Goal: Task Accomplishment & Management: Manage account settings

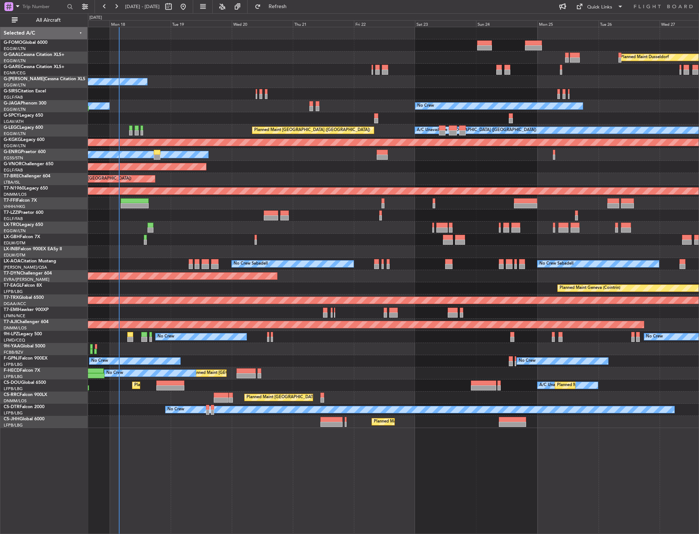
click at [163, 51] on div "Planned Maint Windsor Locks (Bradley Intl) Planned Maint Dusseldorf Owner No Cr…" at bounding box center [393, 227] width 611 height 401
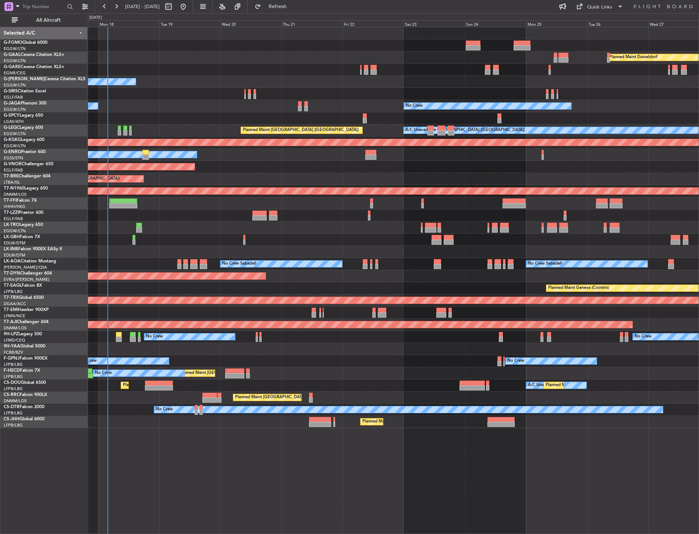
click at [53, 14] on div "All Aircraft" at bounding box center [47, 20] width 94 height 14
click at [48, 20] on span "All Aircraft" at bounding box center [48, 20] width 59 height 5
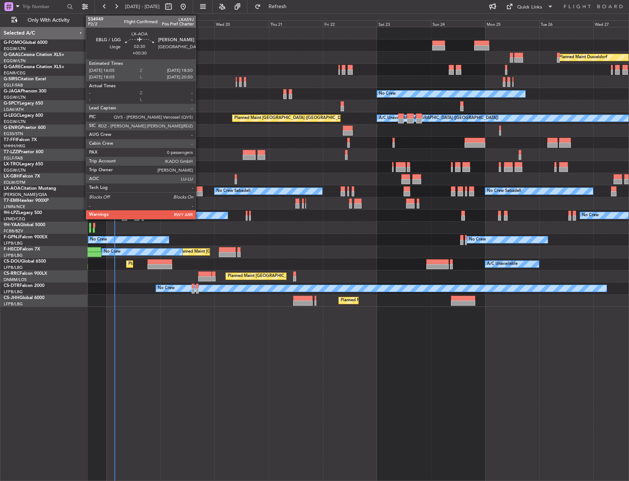
click at [199, 192] on div at bounding box center [200, 193] width 6 height 5
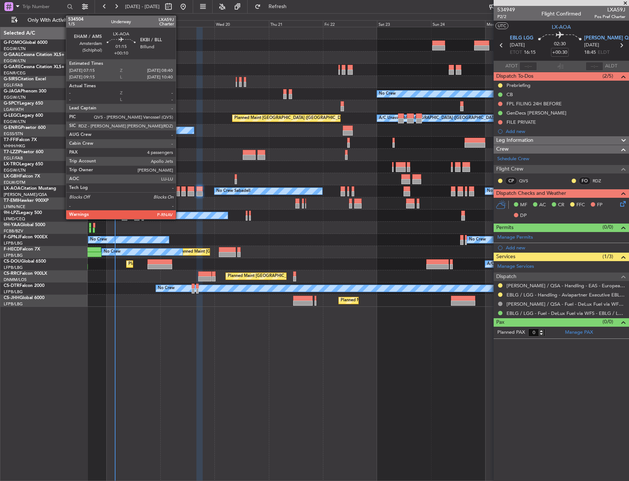
click at [179, 192] on div at bounding box center [178, 193] width 3 height 5
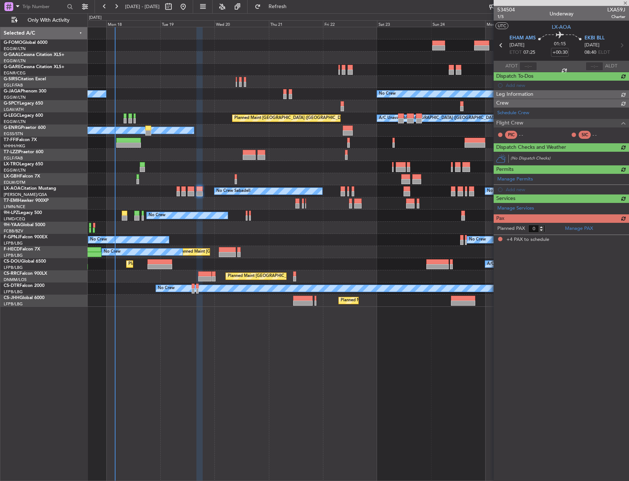
type input "+00:10"
type input "4"
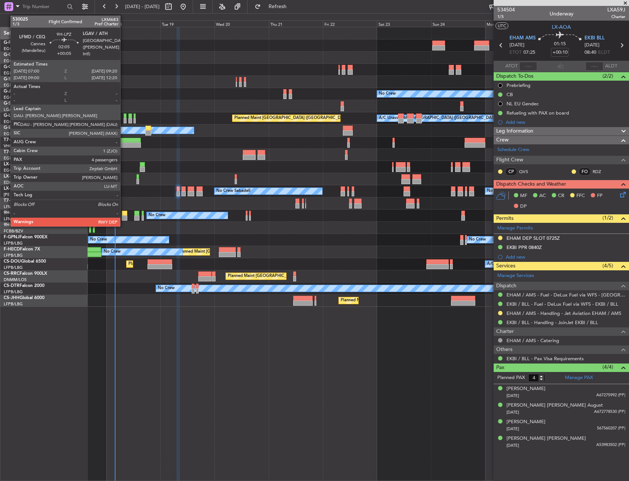
click at [124, 216] on div at bounding box center [125, 217] width 6 height 5
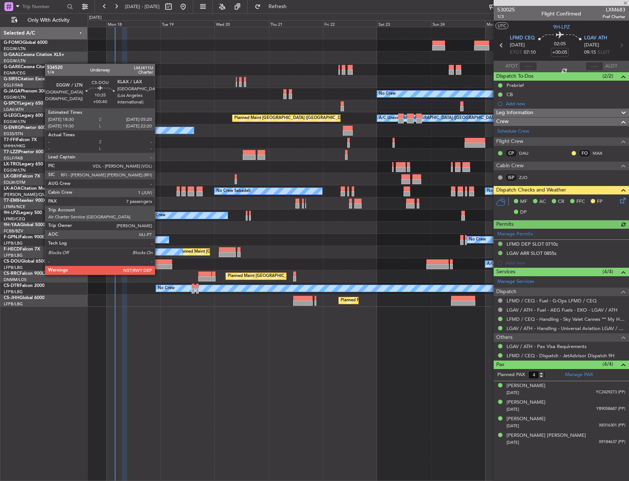
click at [159, 263] on div at bounding box center [160, 261] width 25 height 5
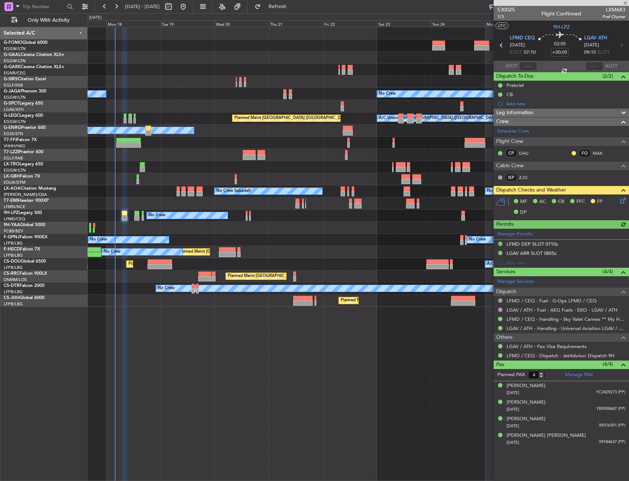
type input "+00:40"
type input "7"
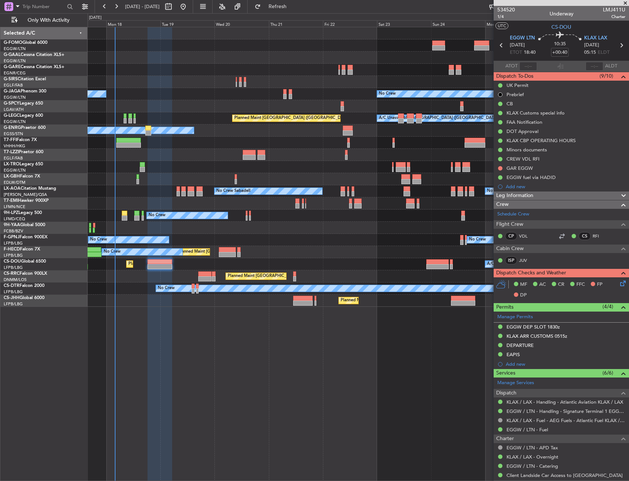
click at [175, 59] on div "Planned Maint Dusseldorf" at bounding box center [358, 58] width 541 height 12
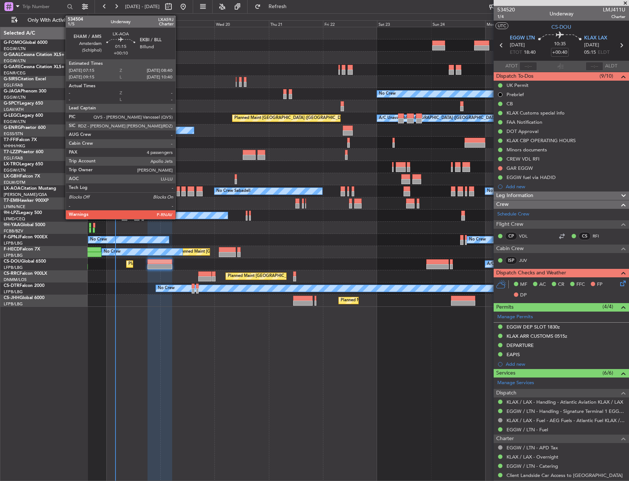
click at [179, 193] on div at bounding box center [178, 193] width 3 height 5
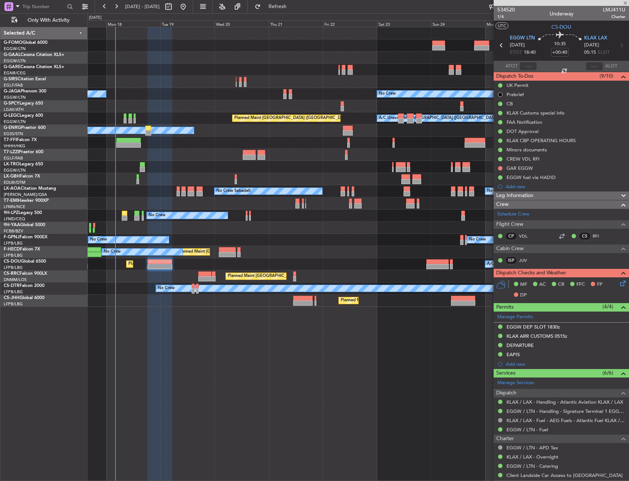
type input "+00:10"
type input "4"
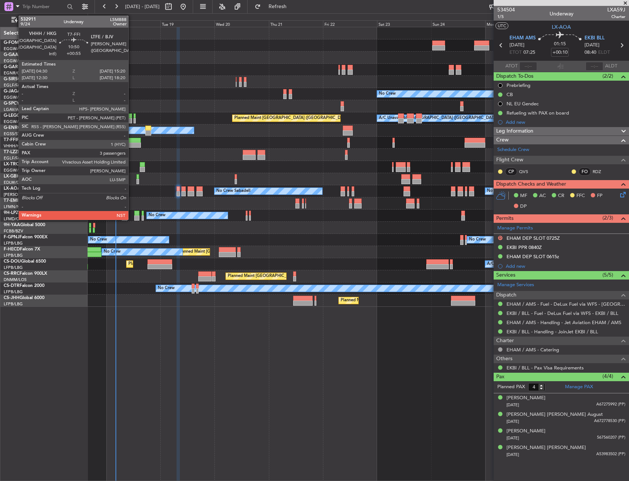
click at [132, 147] on div at bounding box center [128, 144] width 25 height 5
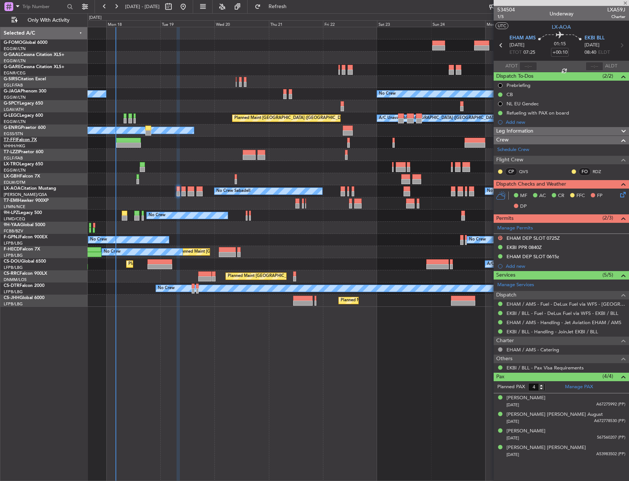
type input "+00:55"
type input "3"
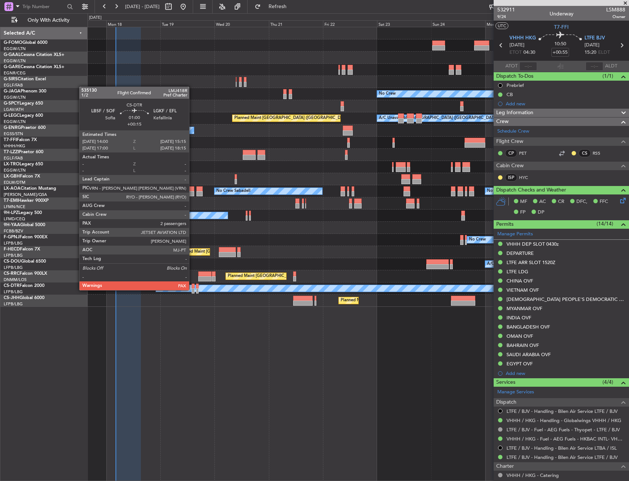
click at [192, 289] on div at bounding box center [193, 290] width 3 height 5
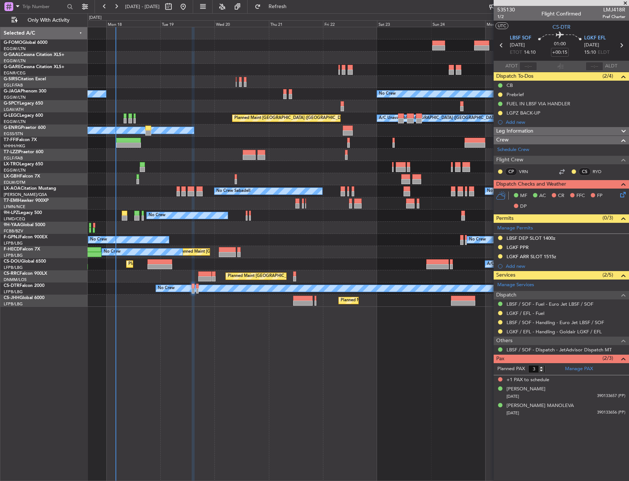
click at [183, 190] on div at bounding box center [183, 188] width 4 height 5
type input "+00:10"
type input "4"
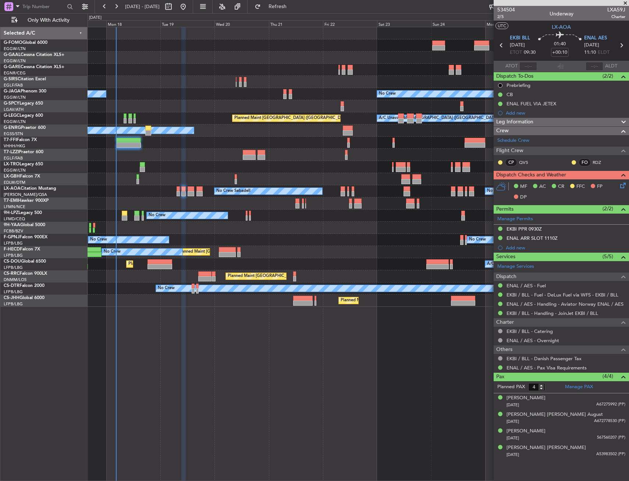
click at [621, 47] on icon at bounding box center [622, 45] width 10 height 10
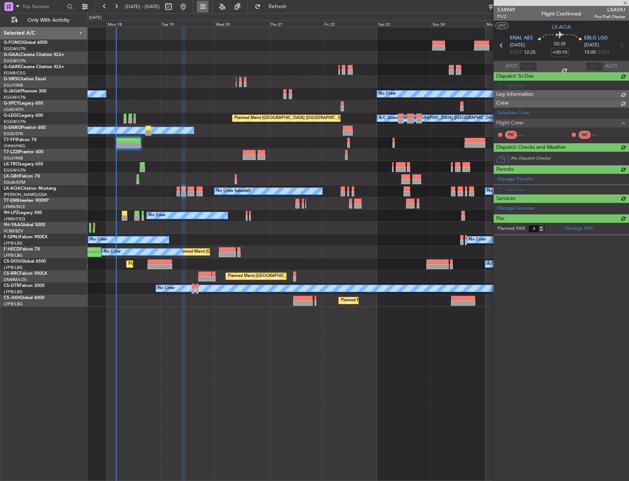
type input "+00:05"
type input "0"
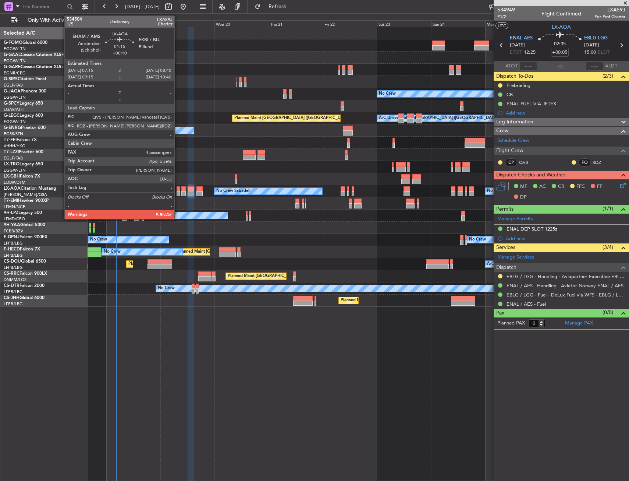
click at [178, 188] on div at bounding box center [178, 188] width 3 height 5
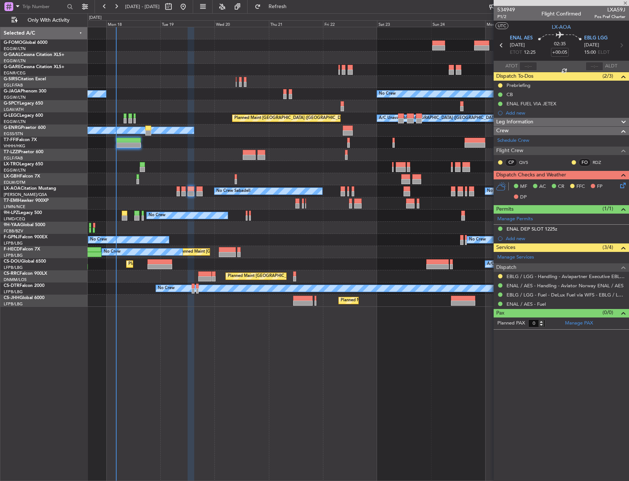
type input "+00:10"
type input "4"
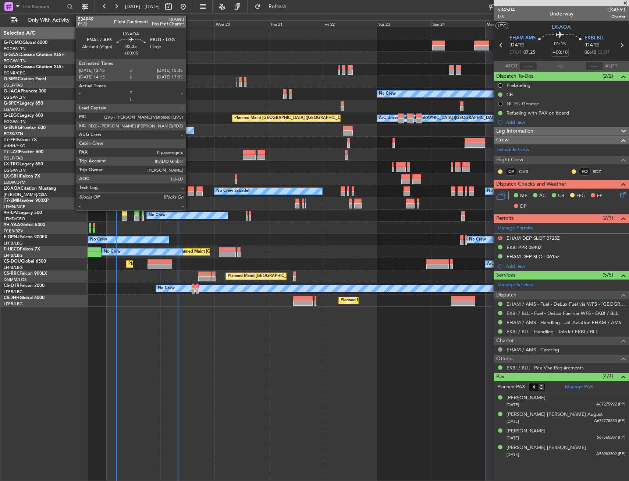
click at [189, 190] on div at bounding box center [191, 188] width 7 height 5
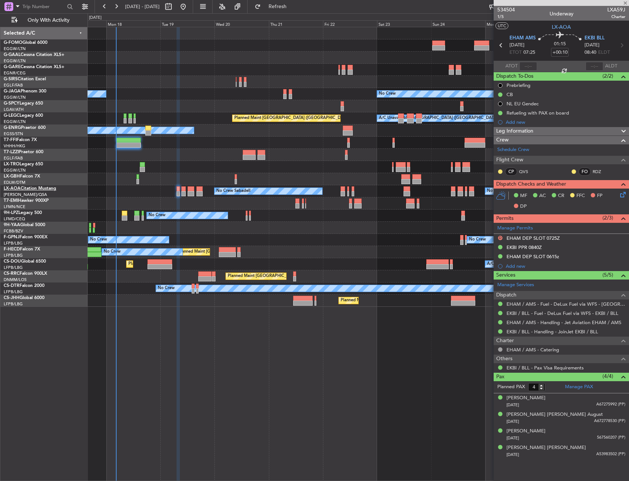
type input "+00:05"
type input "0"
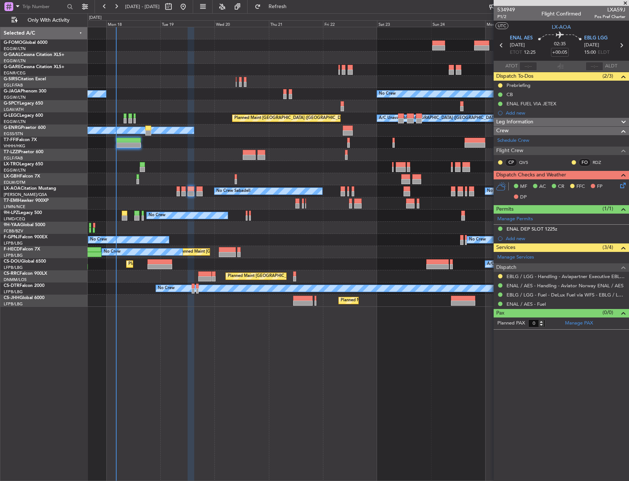
click at [625, 186] on icon at bounding box center [622, 184] width 6 height 6
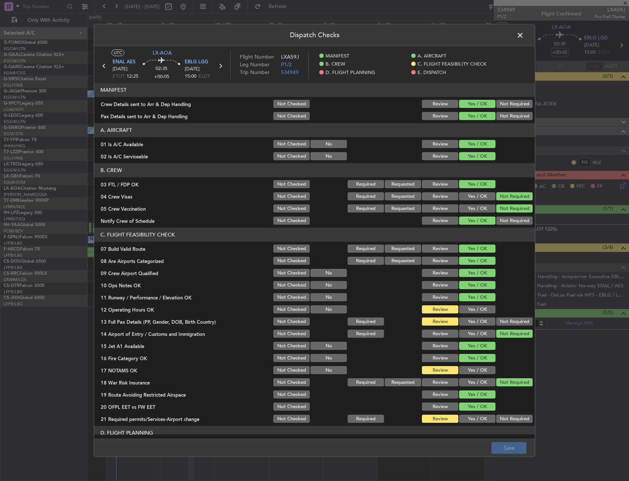
click at [470, 312] on button "Yes / OK" at bounding box center [477, 309] width 36 height 8
click at [470, 318] on button "Yes / OK" at bounding box center [477, 322] width 36 height 8
drag, startPoint x: 466, startPoint y: 367, endPoint x: 469, endPoint y: 374, distance: 7.3
click at [466, 368] on button "Yes / OK" at bounding box center [477, 370] width 36 height 8
drag, startPoint x: 472, startPoint y: 402, endPoint x: 471, endPoint y: 409, distance: 6.3
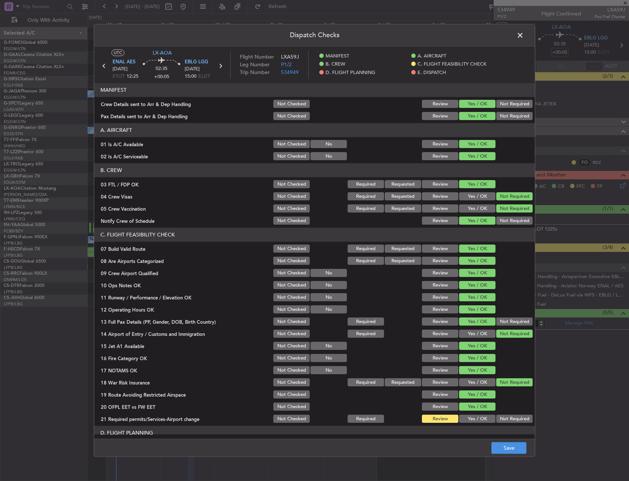
click at [471, 405] on button "Yes / OK" at bounding box center [477, 407] width 36 height 8
click at [471, 416] on button "Yes / OK" at bounding box center [477, 419] width 36 height 8
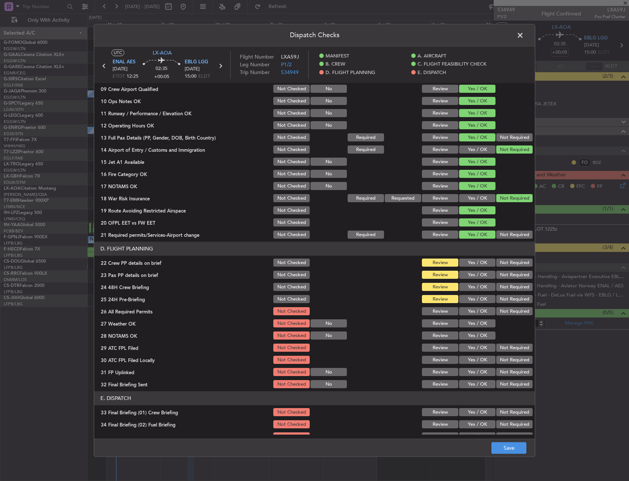
click at [471, 266] on button "Yes / OK" at bounding box center [477, 263] width 36 height 8
click at [469, 275] on button "Yes / OK" at bounding box center [477, 275] width 36 height 8
click at [469, 286] on button "Yes / OK" at bounding box center [477, 287] width 36 height 8
click at [497, 296] on button "Not Required" at bounding box center [515, 299] width 36 height 8
click at [509, 444] on button "Save" at bounding box center [509, 448] width 35 height 12
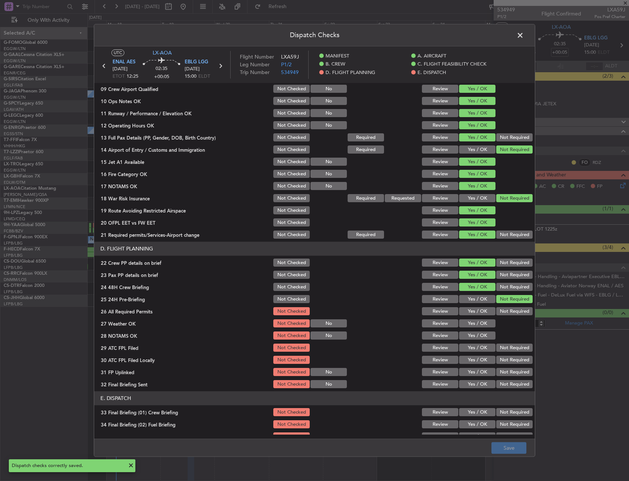
click at [519, 43] on header "Dispatch Checks" at bounding box center [314, 35] width 441 height 22
click at [524, 38] on span at bounding box center [524, 37] width 0 height 15
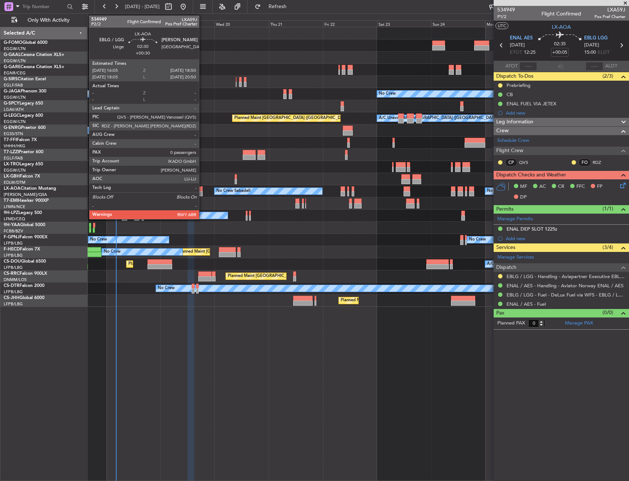
click at [200, 188] on div at bounding box center [200, 188] width 6 height 5
type input "+00:30"
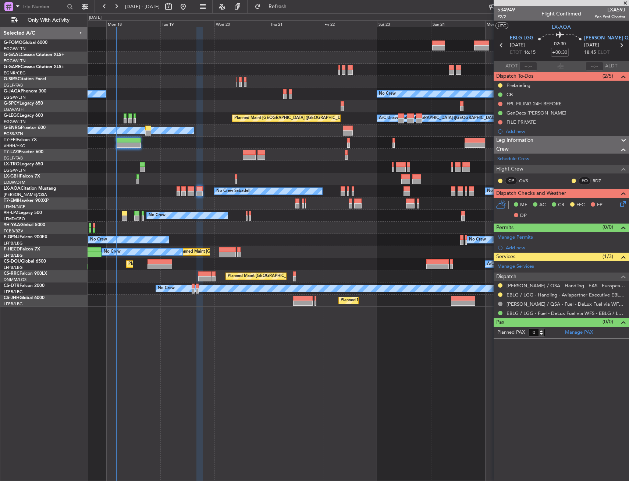
click at [197, 191] on div at bounding box center [200, 193] width 6 height 5
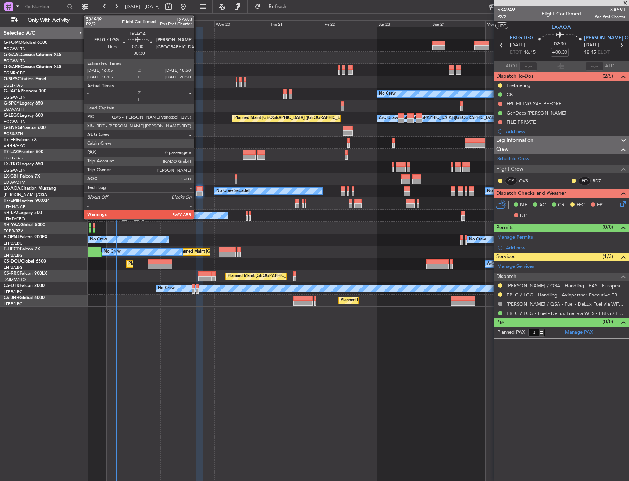
click at [197, 191] on div at bounding box center [200, 193] width 6 height 5
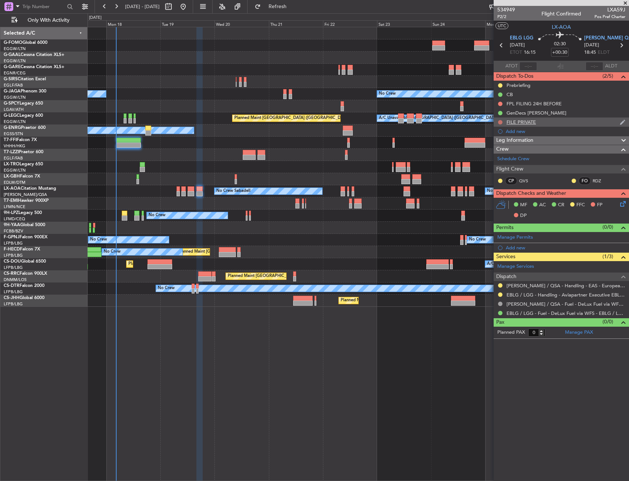
click at [500, 121] on button at bounding box center [500, 122] width 4 height 4
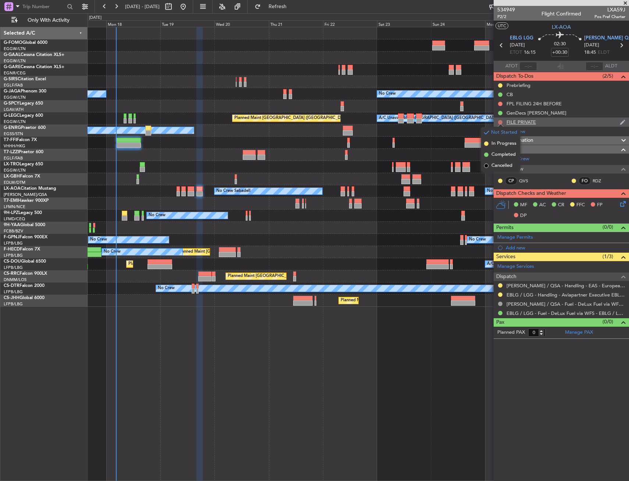
click at [500, 121] on button at bounding box center [500, 122] width 4 height 4
click at [202, 197] on div "No Crew Sabadell No Crew Sabadell No Crew Luxembourg (Findel)" at bounding box center [358, 191] width 541 height 12
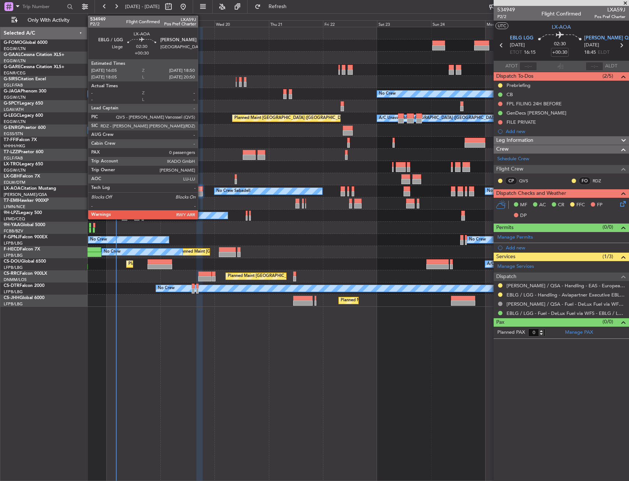
click at [201, 195] on div at bounding box center [200, 193] width 6 height 5
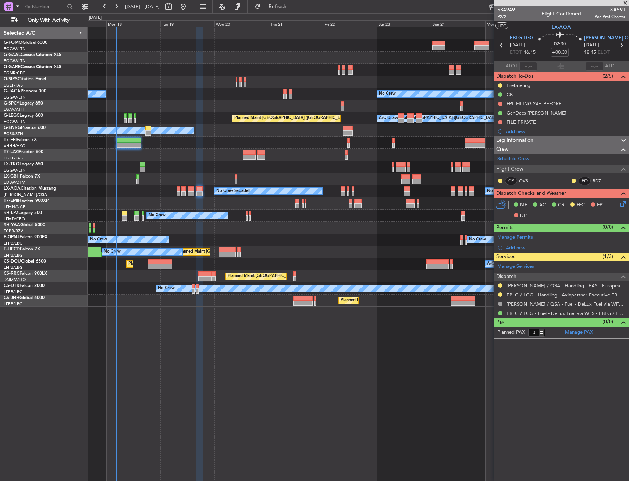
click at [187, 187] on div "No Crew Sabadell No Crew Sabadell No Crew Luxembourg (Findel)" at bounding box center [358, 191] width 541 height 12
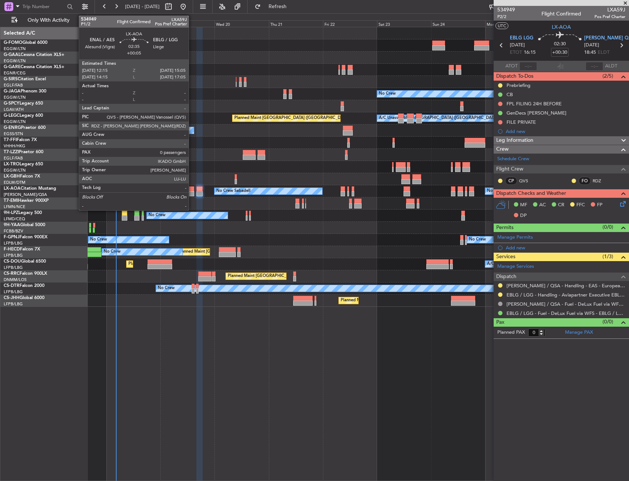
click at [192, 189] on div at bounding box center [191, 188] width 7 height 5
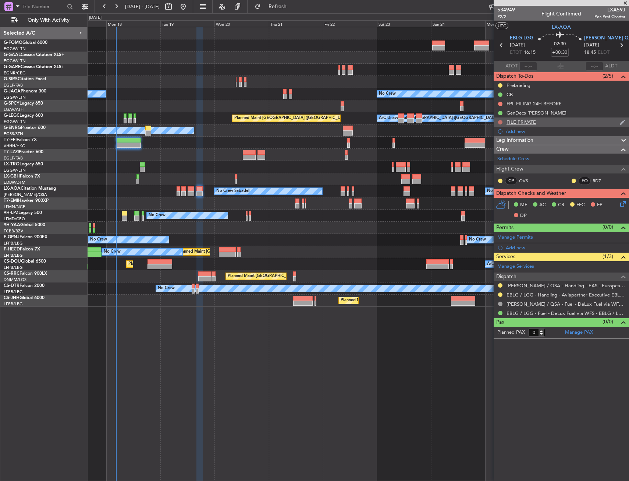
click at [501, 121] on button at bounding box center [500, 122] width 4 height 4
drag, startPoint x: 497, startPoint y: 166, endPoint x: 497, endPoint y: 161, distance: 4.4
click at [497, 166] on span "Cancelled" at bounding box center [502, 165] width 21 height 7
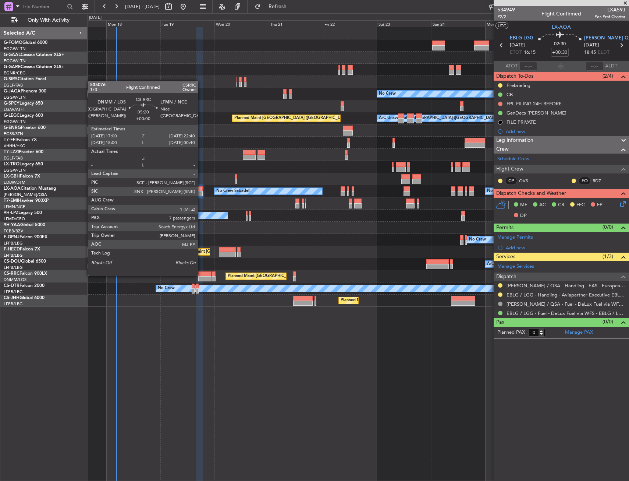
click at [201, 275] on div at bounding box center [204, 273] width 13 height 5
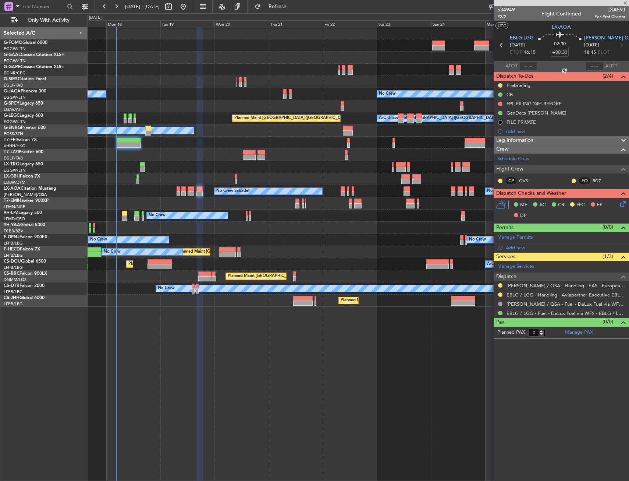
type input "7"
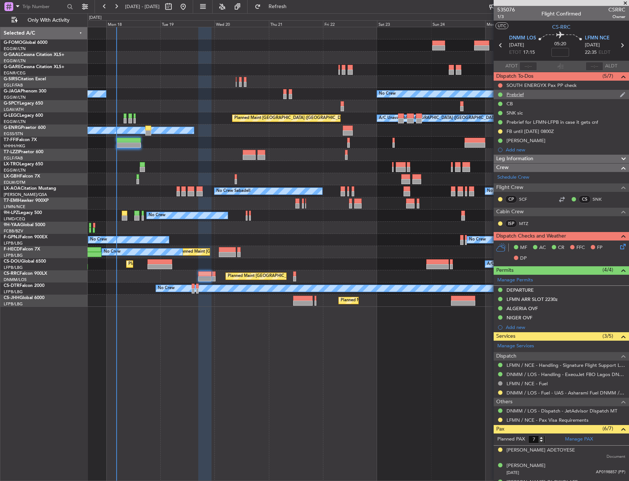
click at [523, 91] on div "Prebrief" at bounding box center [515, 94] width 17 height 6
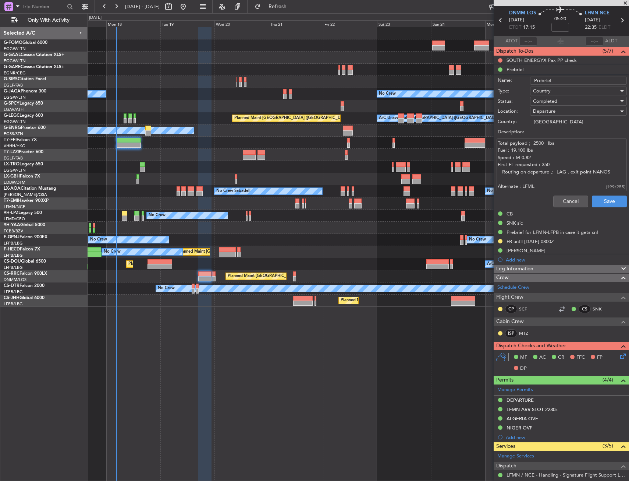
scroll to position [37, 0]
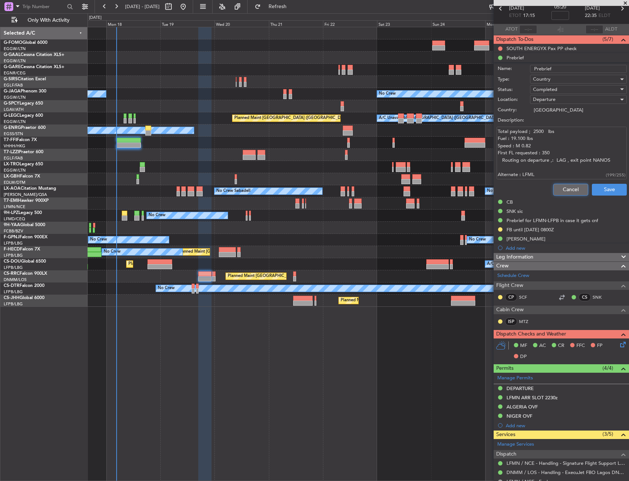
click at [571, 187] on button "Cancel" at bounding box center [571, 190] width 35 height 12
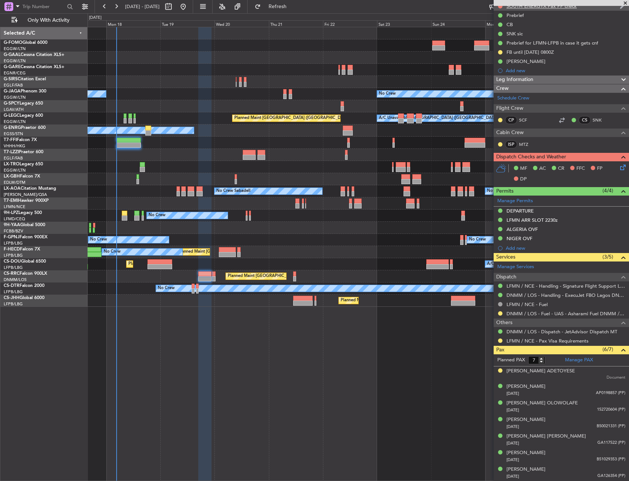
scroll to position [0, 0]
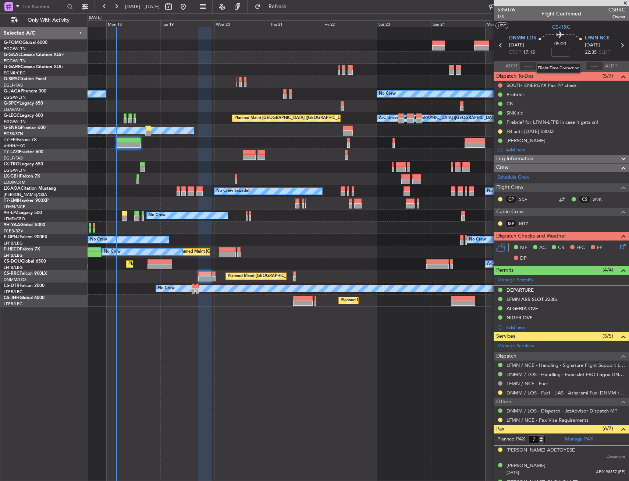
click at [561, 54] on input at bounding box center [561, 52] width 18 height 9
click at [585, 52] on span "22:35" at bounding box center [591, 52] width 12 height 7
click at [577, 49] on div "05:20 -00:15" at bounding box center [560, 45] width 49 height 27
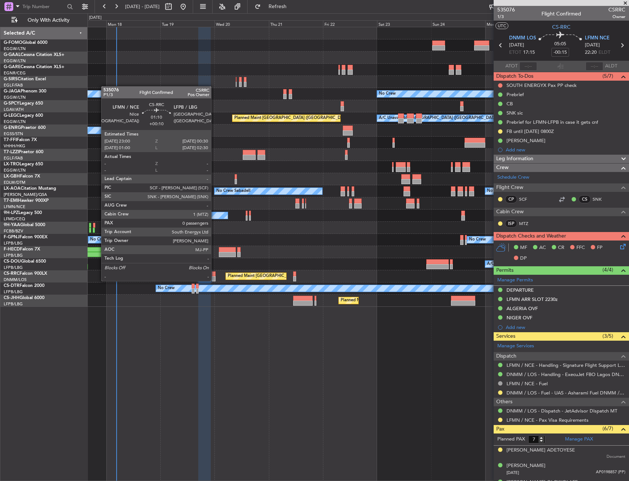
click at [215, 280] on div at bounding box center [214, 278] width 4 height 5
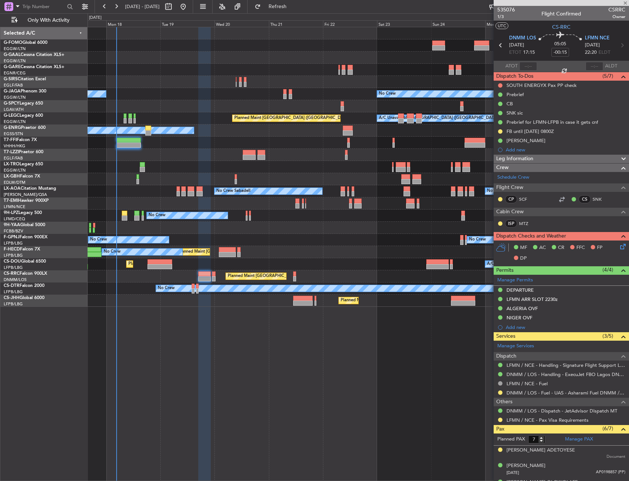
type input "+00:10"
type input "0"
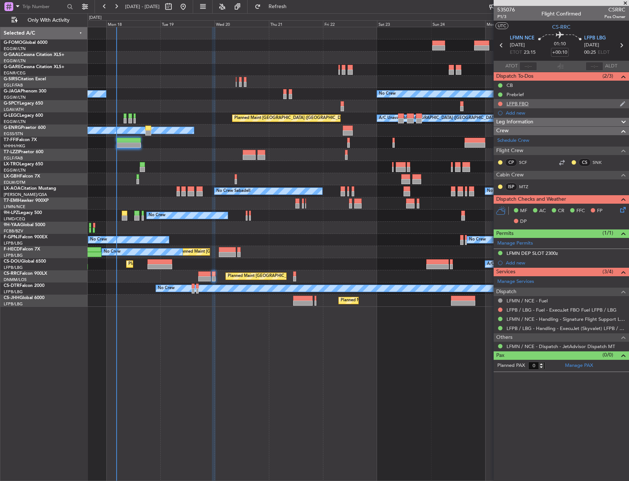
click at [544, 99] on div "LFPB FBO" at bounding box center [561, 103] width 135 height 9
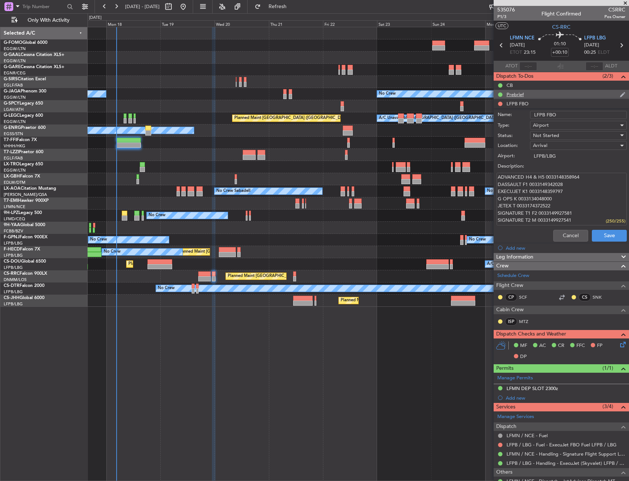
click at [533, 93] on div "Prebrief" at bounding box center [561, 94] width 135 height 9
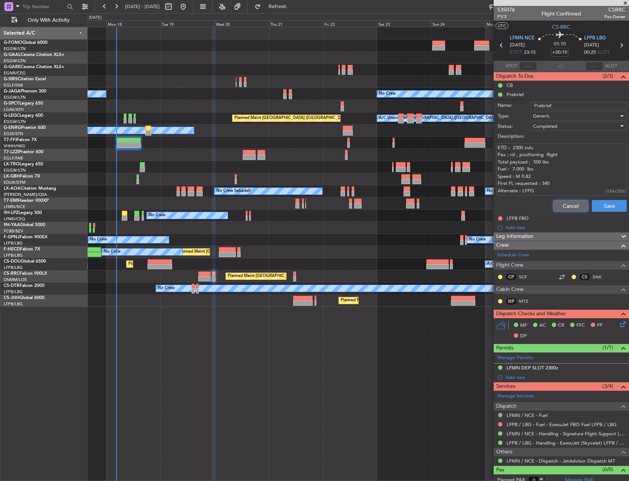
click at [560, 205] on button "Cancel" at bounding box center [571, 206] width 35 height 12
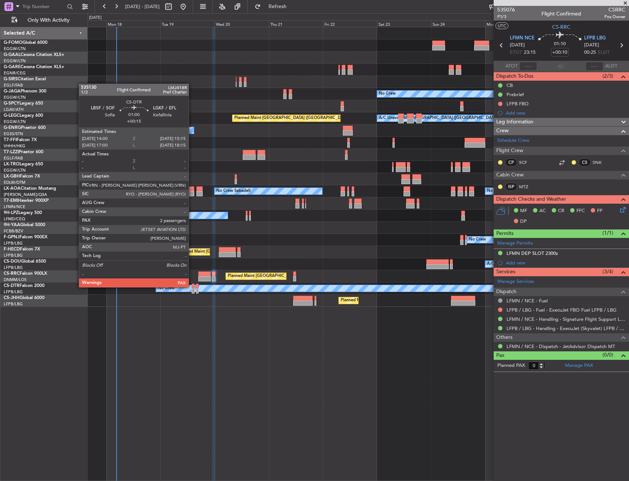
click at [192, 286] on div at bounding box center [193, 285] width 3 height 5
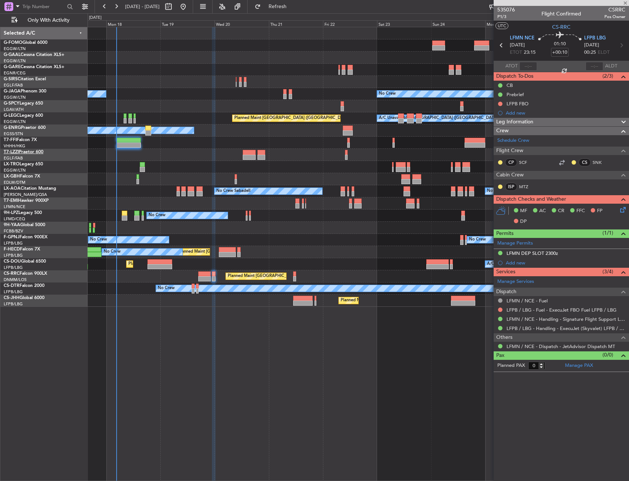
type input "+00:15"
type input "3"
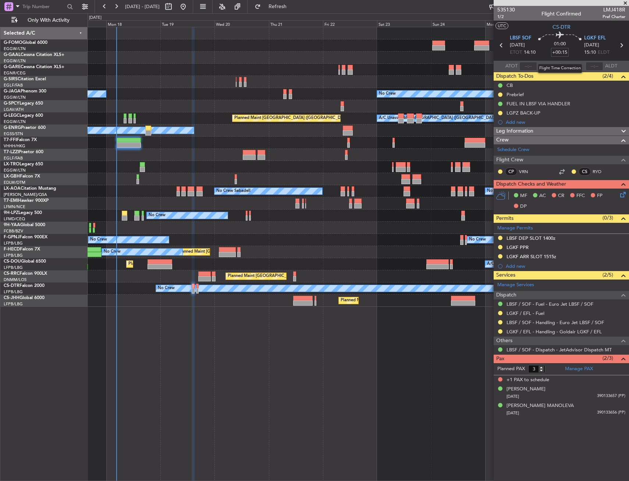
click at [559, 54] on input "+00:15" at bounding box center [560, 52] width 18 height 9
click at [578, 48] on div "01:00 +00:10" at bounding box center [560, 45] width 49 height 27
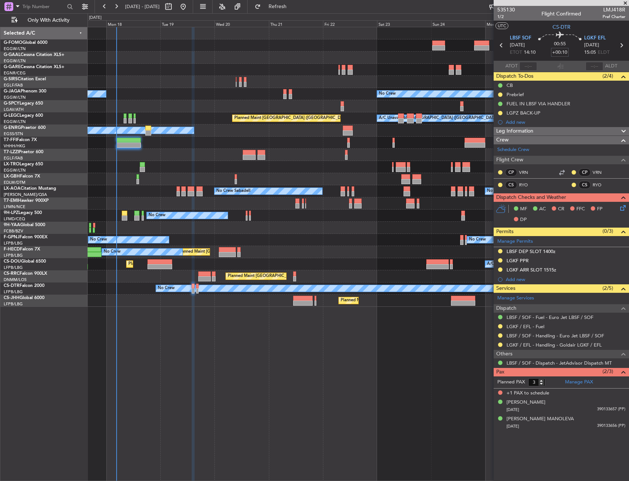
click at [568, 55] on input "+00:10" at bounding box center [560, 52] width 18 height 9
click at [575, 55] on div "00:55 +00:15" at bounding box center [560, 45] width 49 height 27
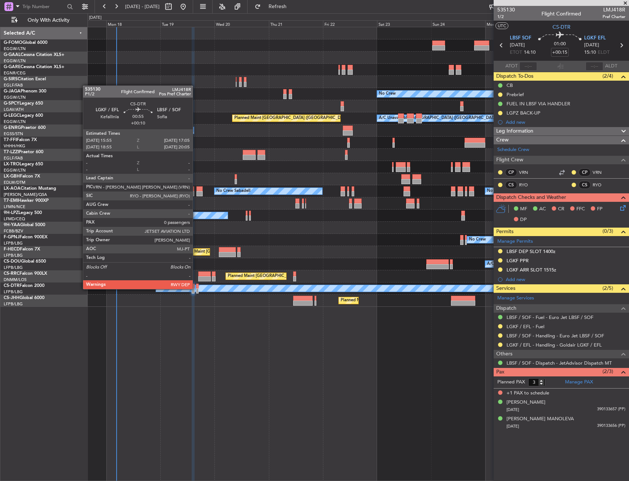
click at [196, 288] on div at bounding box center [197, 290] width 3 height 5
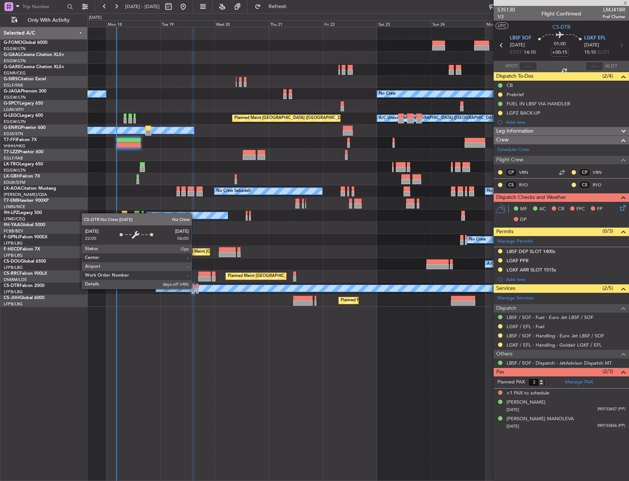
type input "+00:10"
type input "0"
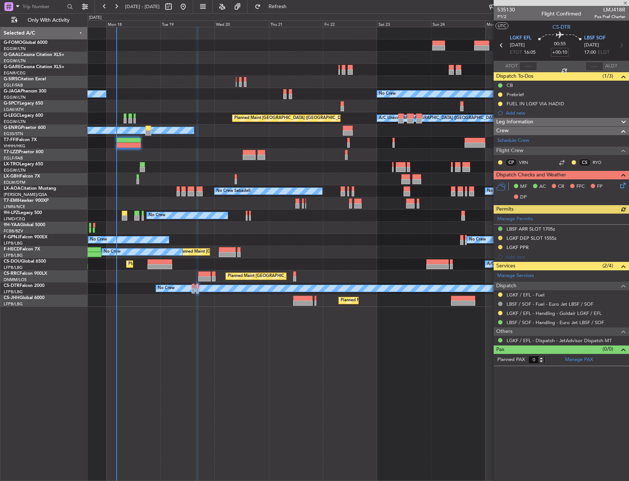
click at [566, 53] on input "+00:10" at bounding box center [560, 52] width 18 height 9
type input "+00:15"
click at [577, 55] on div "00:55 +00:15" at bounding box center [560, 45] width 49 height 27
click at [258, 395] on div "Planned Maint Windsor Locks ([PERSON_NAME] Intl) Planned [GEOGRAPHIC_DATA] No C…" at bounding box center [359, 254] width 542 height 454
click at [238, 366] on div "Planned Maint Windsor Locks ([PERSON_NAME] Intl) Planned [GEOGRAPHIC_DATA] No C…" at bounding box center [359, 254] width 542 height 454
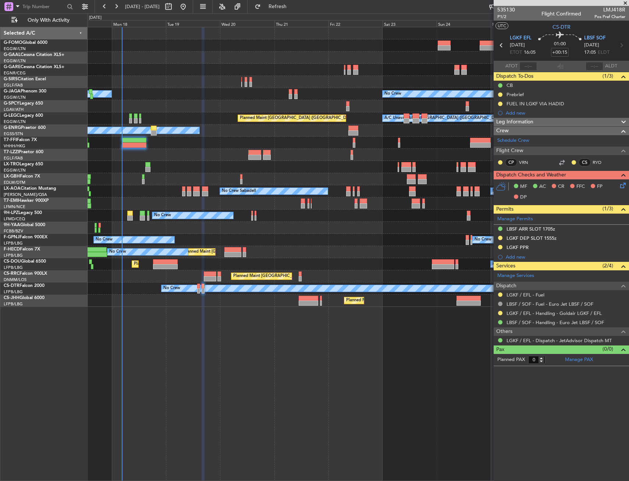
click at [208, 317] on div "Planned Maint Windsor Locks ([PERSON_NAME] Intl) Planned [GEOGRAPHIC_DATA] No C…" at bounding box center [359, 254] width 542 height 454
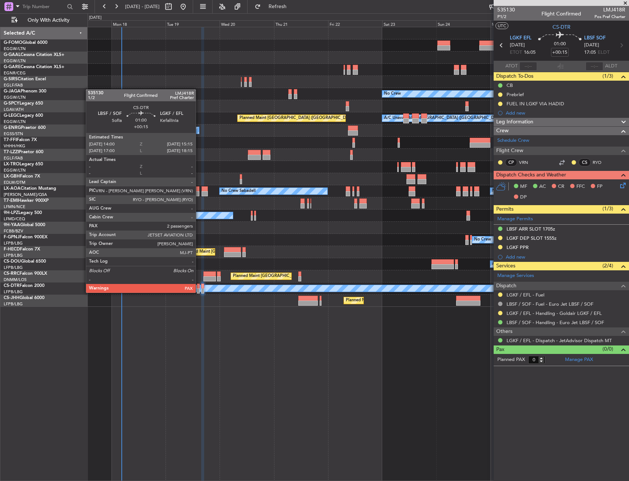
click at [199, 290] on div at bounding box center [198, 290] width 3 height 5
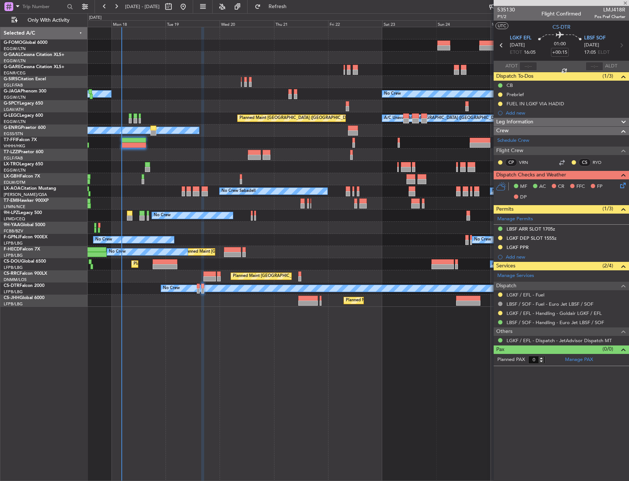
type input "3"
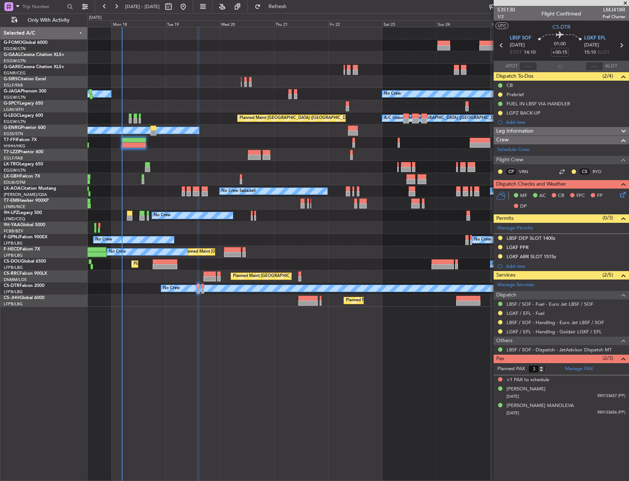
click at [157, 142] on div at bounding box center [358, 143] width 541 height 12
click at [135, 142] on div at bounding box center [133, 140] width 25 height 5
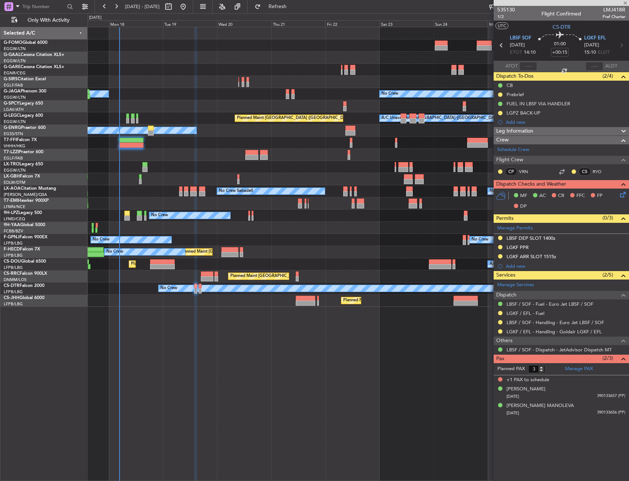
click at [148, 152] on div at bounding box center [358, 155] width 541 height 12
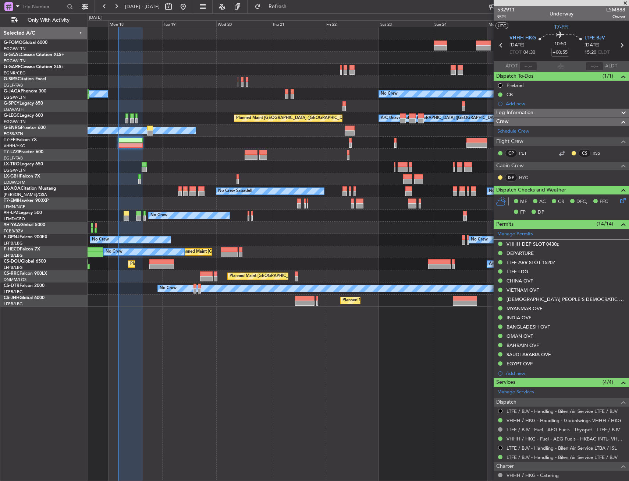
click at [182, 181] on div "Planned Maint Windsor Locks (Bradley Intl) Planned Maint Dusseldorf No Crew Own…" at bounding box center [358, 166] width 541 height 279
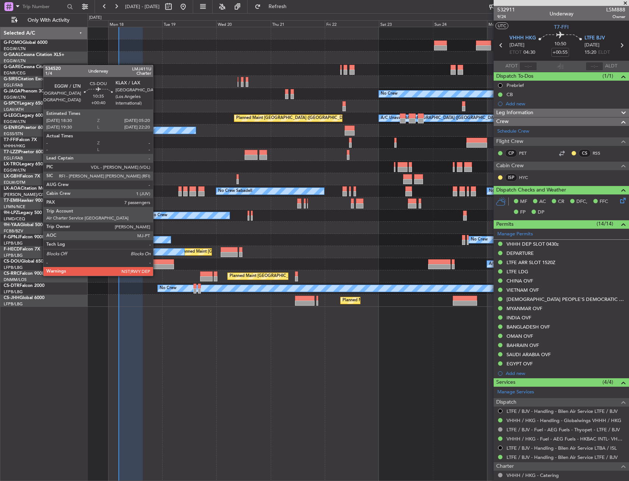
click at [156, 268] on div at bounding box center [161, 266] width 25 height 5
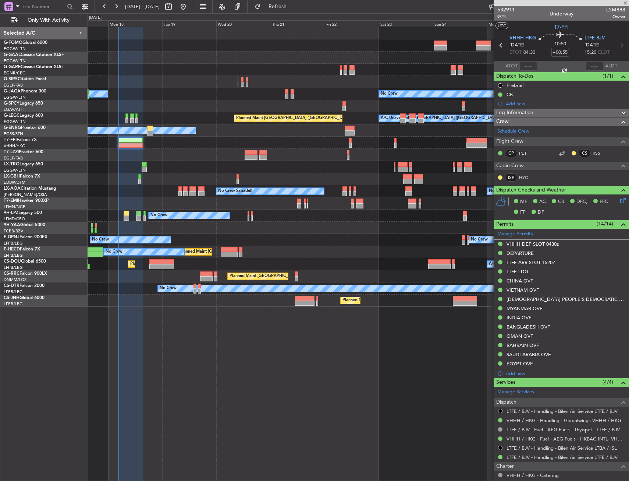
type input "+00:40"
type input "7"
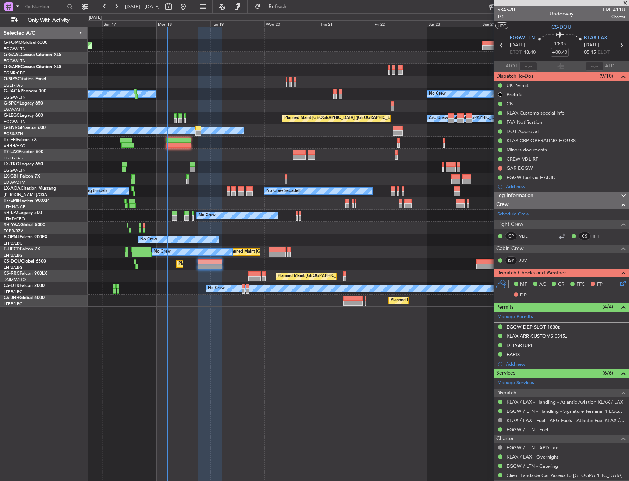
click at [146, 202] on div at bounding box center [358, 203] width 541 height 12
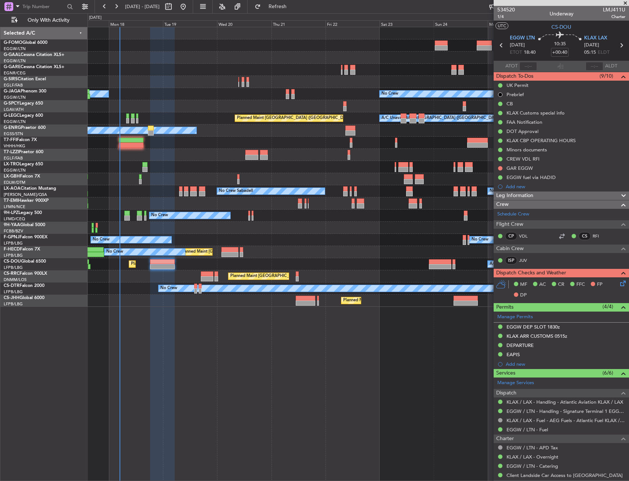
click at [139, 198] on div at bounding box center [358, 203] width 541 height 12
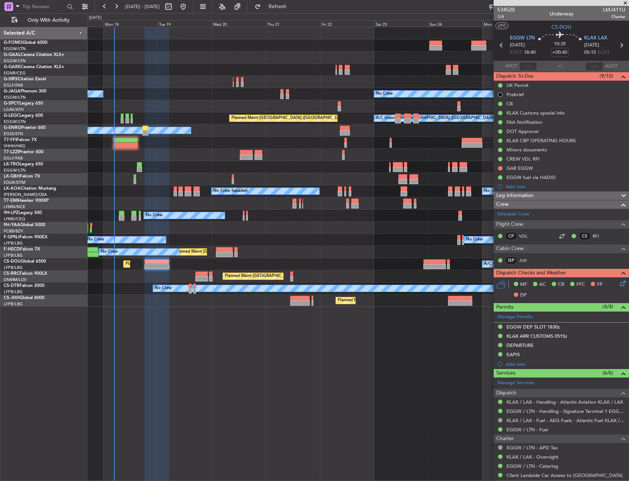
click at [146, 64] on div at bounding box center [358, 70] width 541 height 12
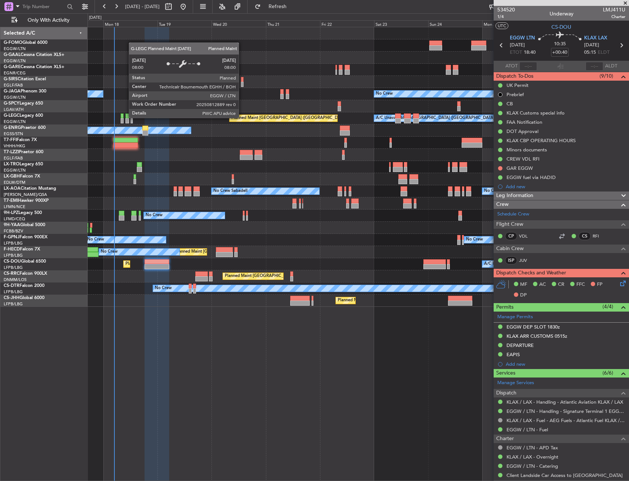
click at [242, 117] on div "Planned Maint [GEOGRAPHIC_DATA] ([GEOGRAPHIC_DATA])" at bounding box center [290, 118] width 116 height 11
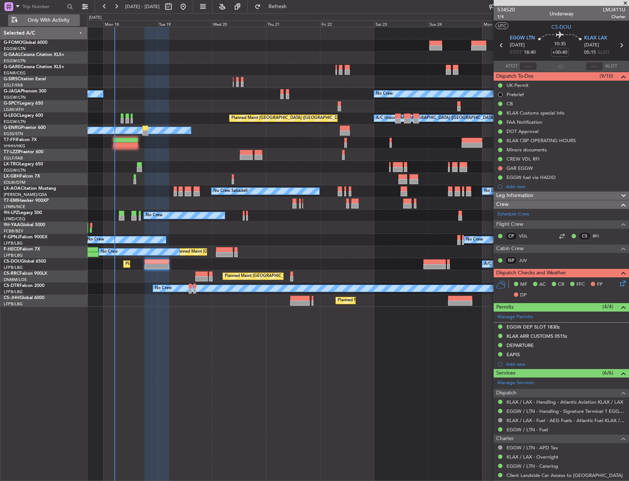
click at [66, 20] on span "Only With Activity" at bounding box center [48, 20] width 59 height 5
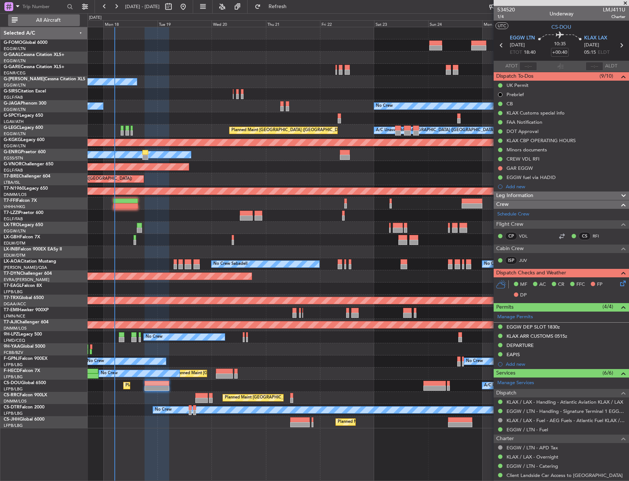
click at [67, 22] on span "All Aircraft" at bounding box center [48, 20] width 59 height 5
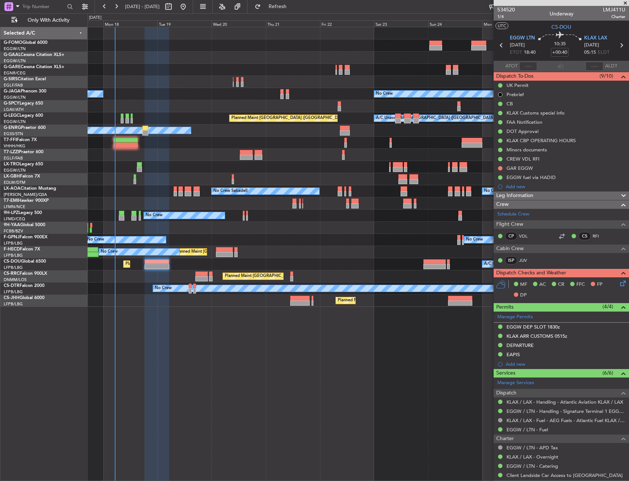
drag, startPoint x: 173, startPoint y: 210, endPoint x: 162, endPoint y: 188, distance: 24.4
click at [149, 183] on div at bounding box center [358, 179] width 541 height 12
click at [148, 178] on div at bounding box center [358, 179] width 541 height 12
click at [161, 174] on div at bounding box center [358, 179] width 541 height 12
click at [305, 150] on div at bounding box center [358, 155] width 541 height 12
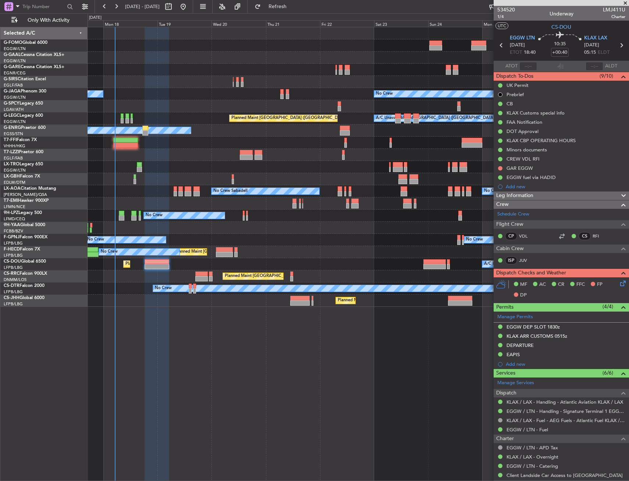
click at [150, 57] on div "Planned Maint Dusseldorf" at bounding box center [358, 58] width 541 height 12
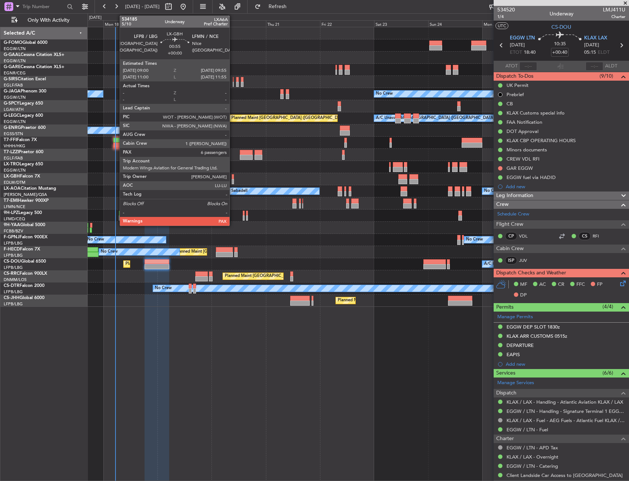
click at [233, 176] on div at bounding box center [233, 176] width 2 height 5
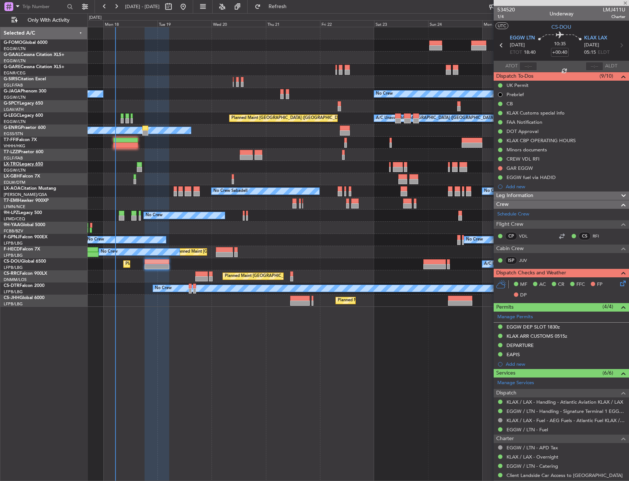
type input "6"
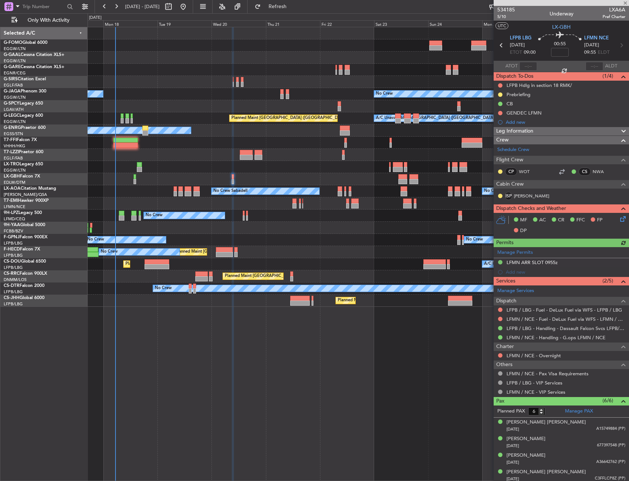
drag, startPoint x: 558, startPoint y: 57, endPoint x: 557, endPoint y: 53, distance: 4.2
click at [557, 54] on nimbus-time-variation at bounding box center [560, 53] width 18 height 11
click at [557, 51] on input at bounding box center [560, 52] width 18 height 9
click at [569, 42] on div "00:55 10" at bounding box center [560, 45] width 49 height 27
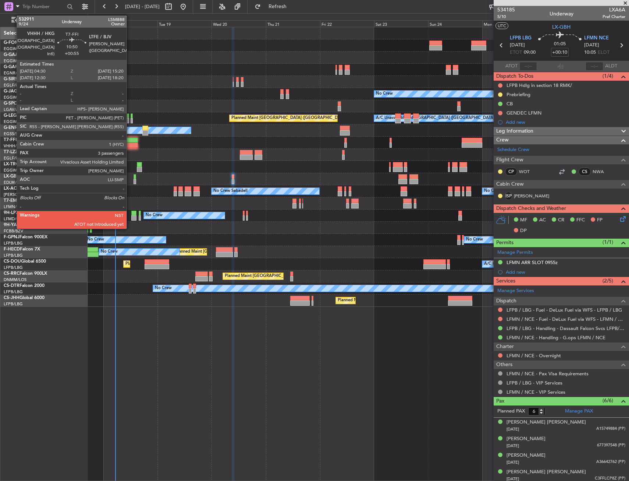
click at [130, 144] on div at bounding box center [125, 144] width 25 height 5
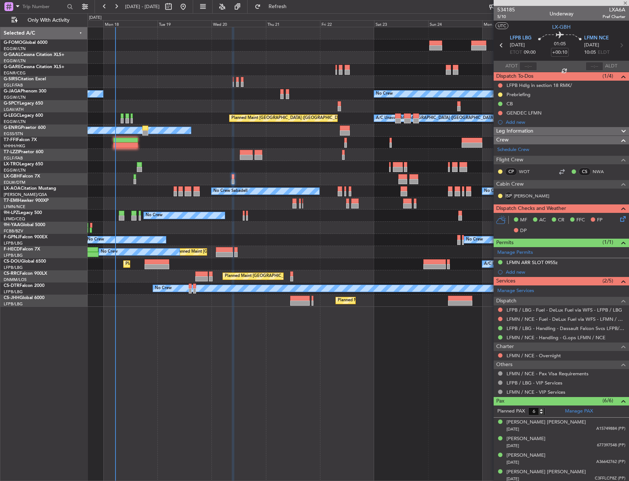
type input "+00:55"
type input "3"
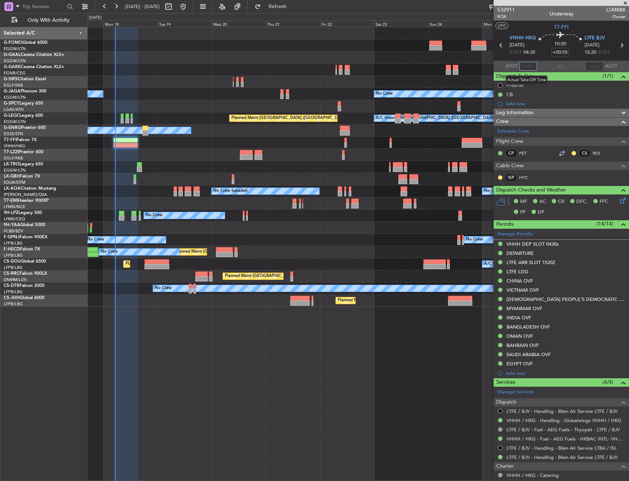
click at [529, 65] on input "text" at bounding box center [529, 66] width 18 height 9
click at [537, 50] on div "10:50 +00:55" at bounding box center [560, 45] width 49 height 27
type input "16:05"
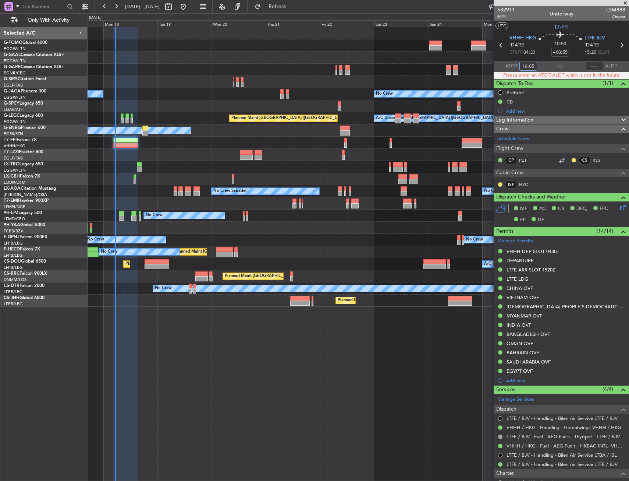
click at [521, 66] on input "16:05" at bounding box center [529, 66] width 18 height 9
click at [542, 56] on div "10:50 +00:55" at bounding box center [560, 45] width 49 height 27
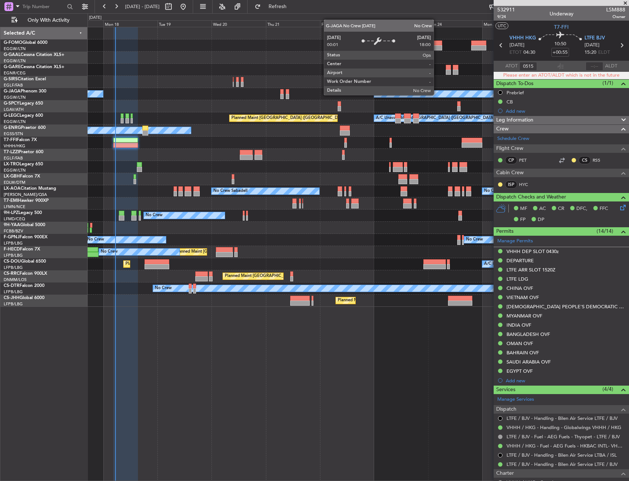
type input "05:15"
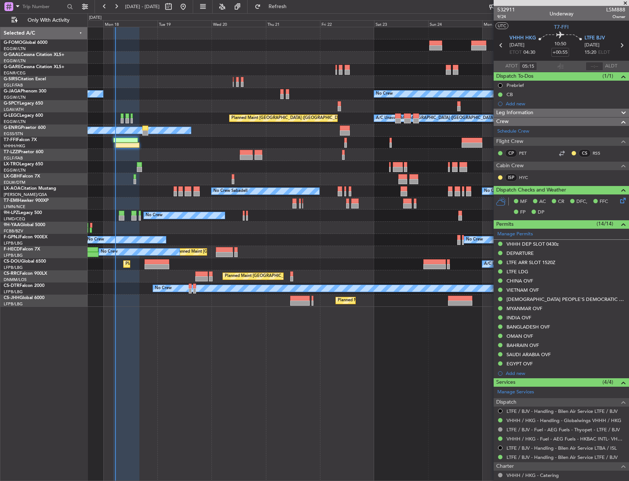
click at [537, 56] on div "10:50 +00:55" at bounding box center [560, 45] width 49 height 27
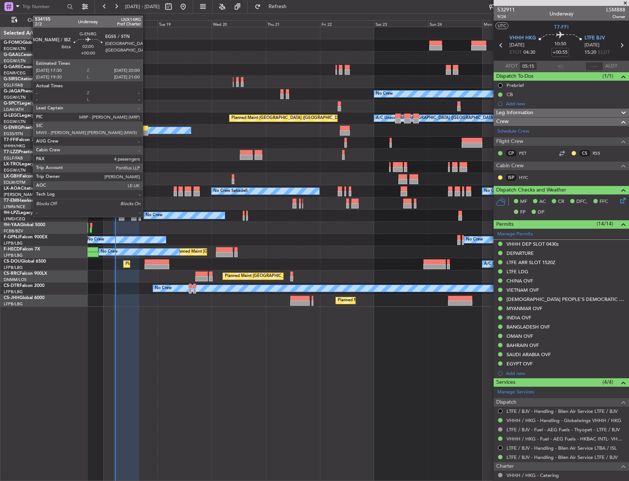
click at [146, 129] on div at bounding box center [145, 128] width 6 height 5
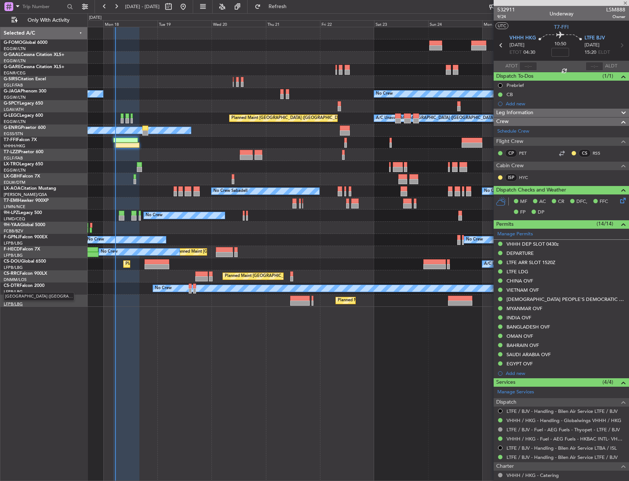
type input "4"
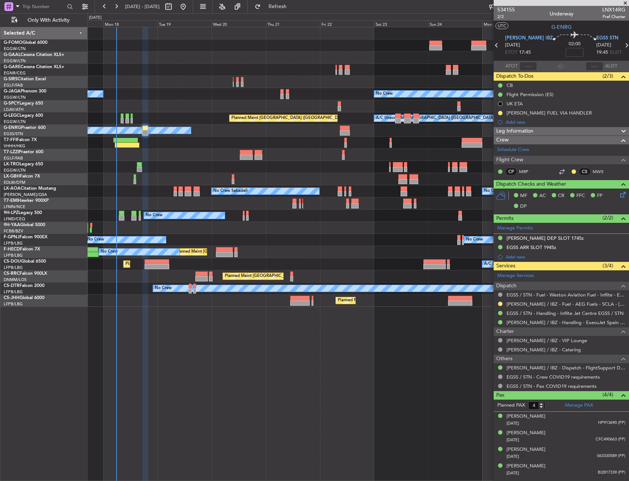
click at [298, 306] on div "Planned Maint London (Luton) Planned Maint Paris (Le Bourget)" at bounding box center [358, 300] width 541 height 12
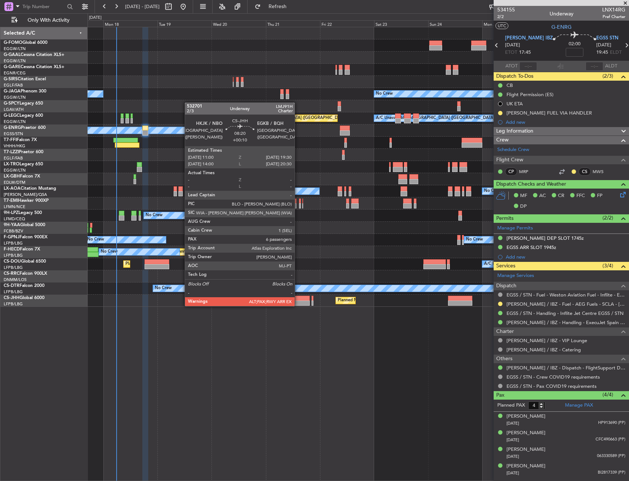
click at [298, 305] on div at bounding box center [300, 302] width 20 height 5
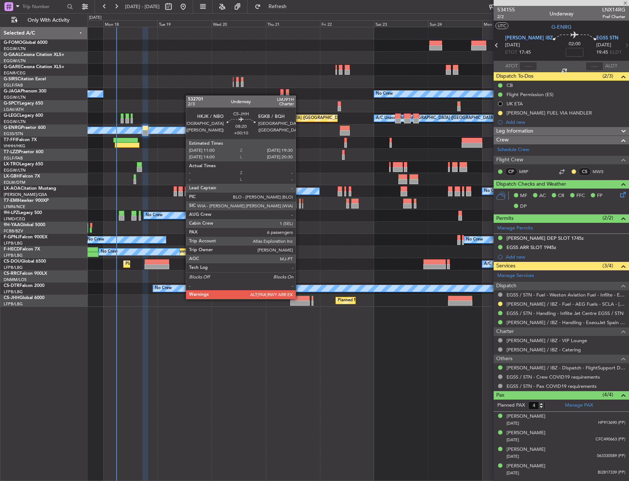
type input "+00:10"
type input "6"
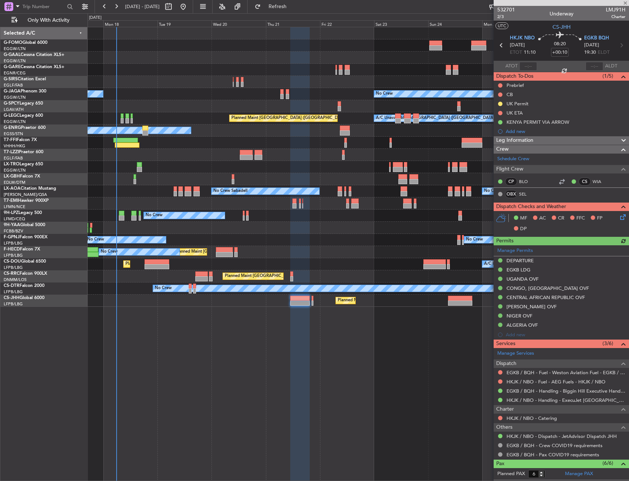
click at [259, 345] on div "Planned Maint Windsor Locks (Bradley Intl) Planned Maint Dusseldorf No Crew Own…" at bounding box center [359, 254] width 542 height 454
click at [188, 339] on div "Planned Maint Windsor Locks (Bradley Intl) Planned Maint Dusseldorf No Crew Own…" at bounding box center [359, 254] width 542 height 454
click at [511, 106] on div "UK Permit" at bounding box center [518, 103] width 22 height 6
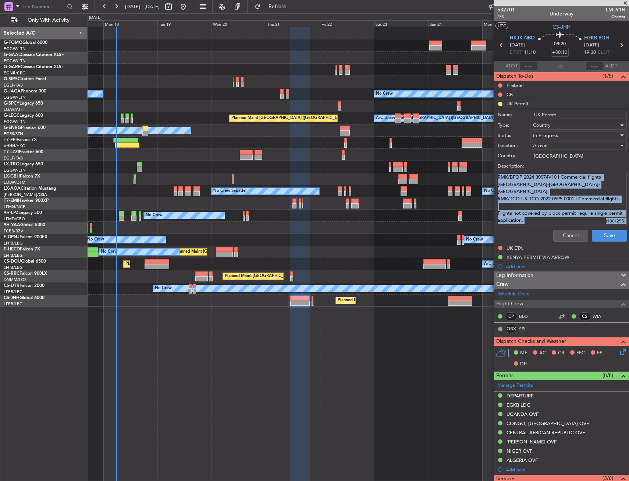
click at [561, 226] on form "Name: UK Permit Type: Country Status: In Progress Location: Arrival Country: Un…" at bounding box center [561, 176] width 143 height 135
click at [562, 230] on button "Cancel" at bounding box center [571, 236] width 35 height 12
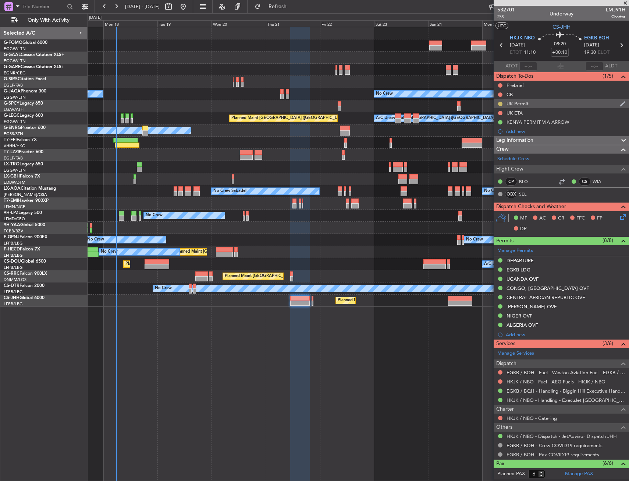
click at [502, 103] on button at bounding box center [500, 104] width 4 height 4
click at [501, 138] on span "Completed" at bounding box center [503, 136] width 24 height 7
click at [543, 66] on section "ATOT ALDT" at bounding box center [561, 66] width 135 height 11
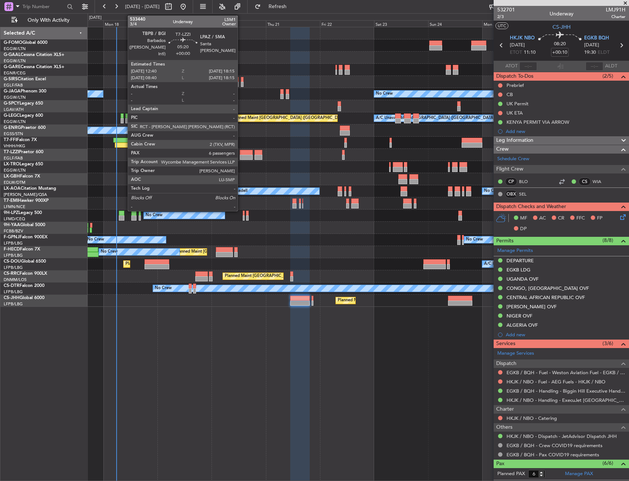
click at [241, 153] on div at bounding box center [246, 152] width 13 height 5
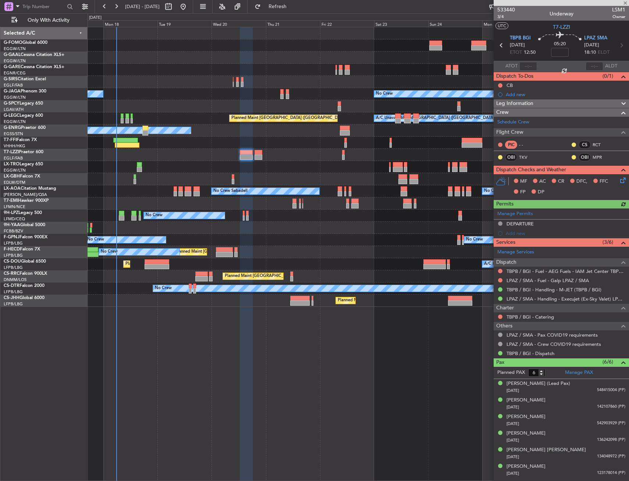
click at [205, 151] on div at bounding box center [358, 155] width 541 height 12
click at [194, 154] on div at bounding box center [358, 155] width 541 height 12
click at [184, 155] on div at bounding box center [358, 155] width 541 height 12
click at [169, 157] on div at bounding box center [358, 155] width 541 height 12
click at [337, 250] on div "Planned Maint [GEOGRAPHIC_DATA] ([GEOGRAPHIC_DATA]) No Crew" at bounding box center [358, 252] width 541 height 12
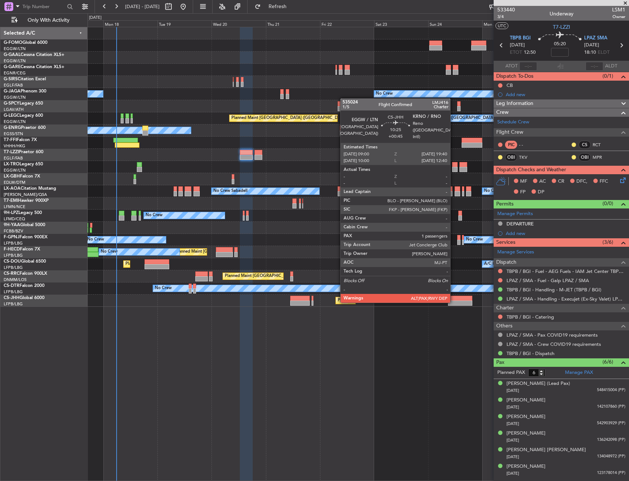
click at [454, 302] on div at bounding box center [460, 302] width 24 height 5
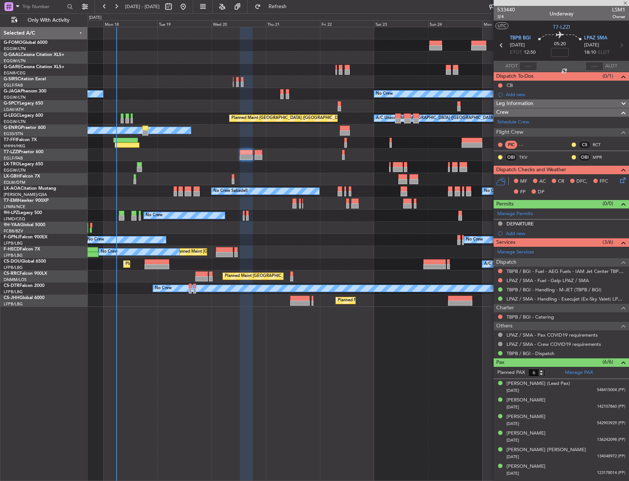
type input "+00:45"
type input "10"
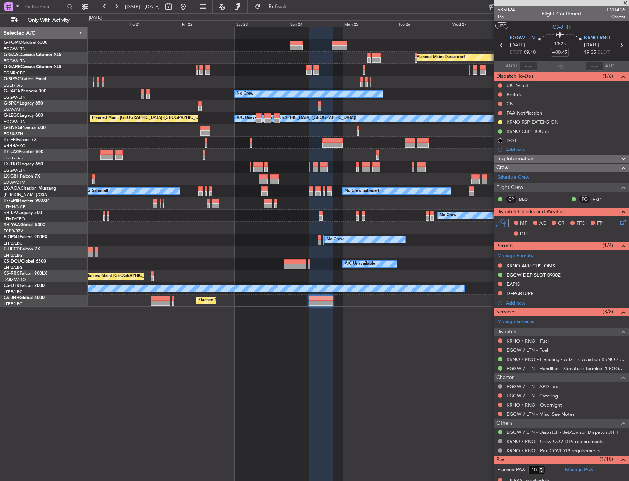
click at [220, 153] on div "Owner [GEOGRAPHIC_DATA] ([GEOGRAPHIC_DATA])" at bounding box center [358, 155] width 541 height 12
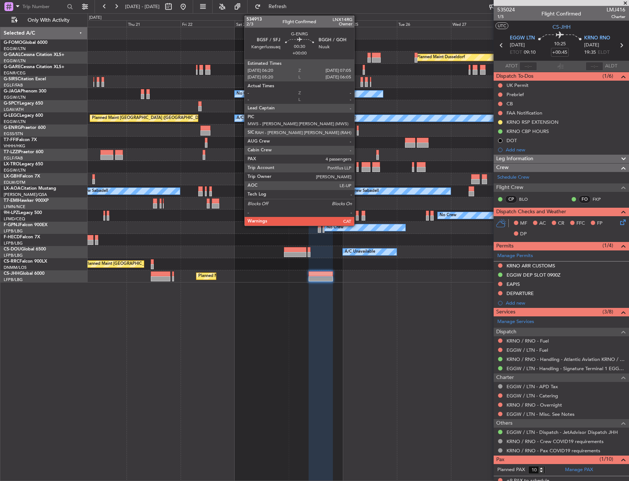
click at [358, 127] on div at bounding box center [358, 128] width 2 height 5
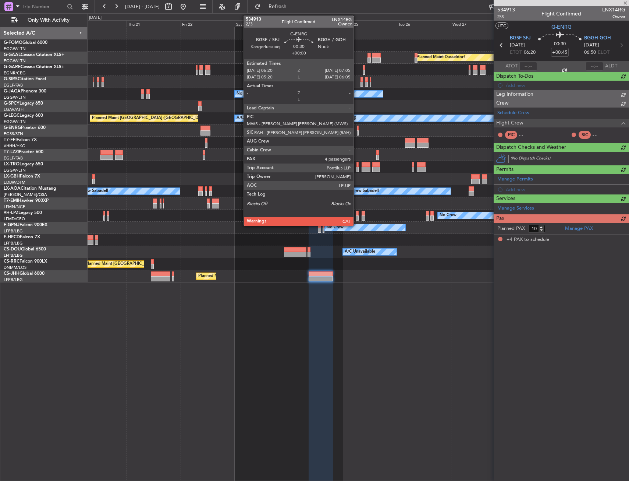
type input "4"
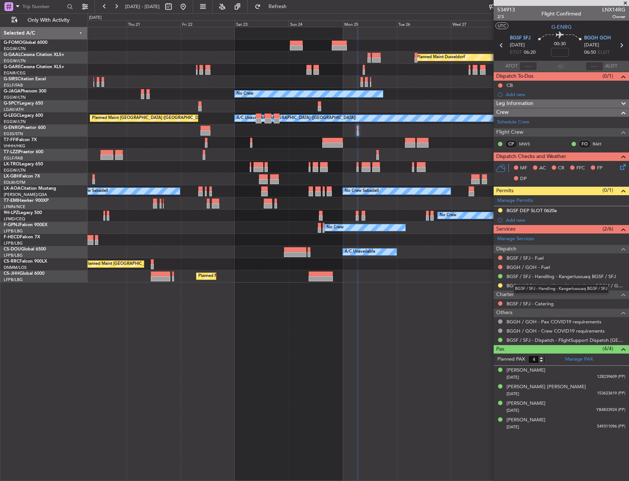
drag, startPoint x: 557, startPoint y: 278, endPoint x: 560, endPoint y: 286, distance: 7.9
click at [561, 288] on div "BGSF / SFJ - Handling - Kangerlussuaq BGSF / SFJ" at bounding box center [561, 288] width 95 height 9
click at [560, 286] on div "BGSF / SFJ - Handling - Kangerlussuaq BGSF / SFJ" at bounding box center [561, 288] width 95 height 9
click at [552, 284] on link "BGGH / GOH - Handling - Nuuk Luftavn BGGH / GOH" at bounding box center [566, 285] width 119 height 6
click at [463, 106] on div at bounding box center [358, 106] width 541 height 12
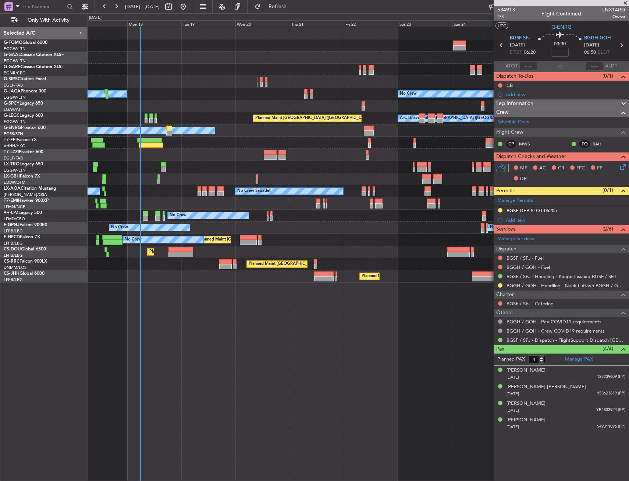
click at [152, 100] on div "Planned Maint Windsor Locks ([PERSON_NAME] Intl) Planned [GEOGRAPHIC_DATA] No C…" at bounding box center [358, 154] width 541 height 255
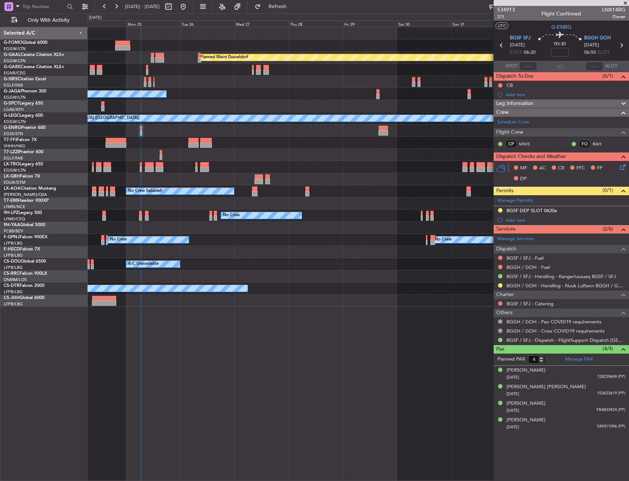
click at [47, 84] on div "Planned Maint Dusseldorf No Crew Planned Maint [GEOGRAPHIC_DATA] ([GEOGRAPHIC_D…" at bounding box center [314, 246] width 629 height 467
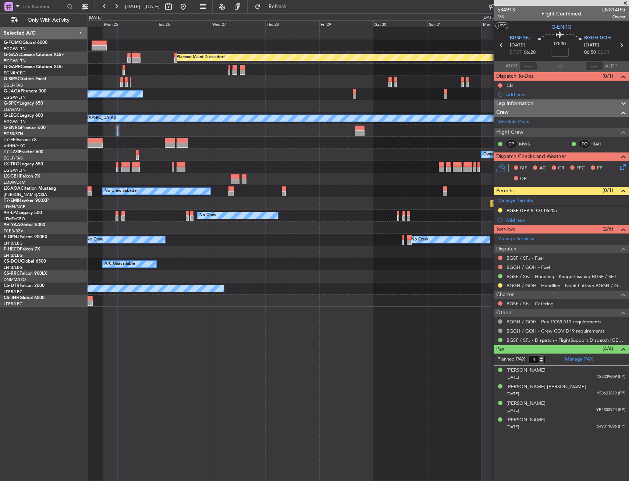
click at [0, 107] on html "[DATE] - [DATE] Refresh Quick Links Only With Activity Planned [GEOGRAPHIC_DATA…" at bounding box center [314, 240] width 629 height 481
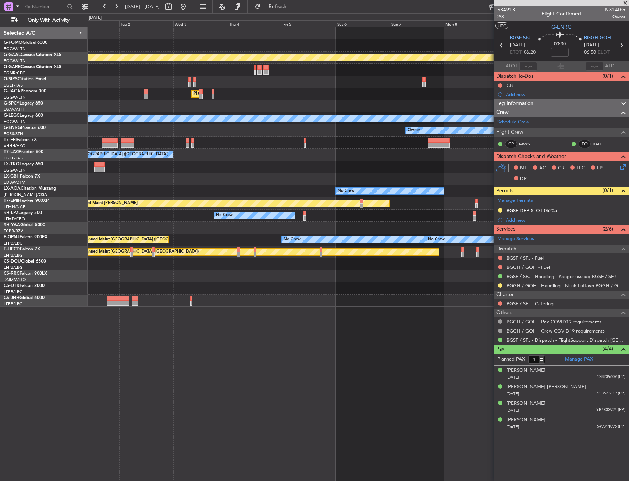
click at [335, 112] on div "Planned Maint Dusseldorf Planned Maint [GEOGRAPHIC_DATA] ([GEOGRAPHIC_DATA]) A/…" at bounding box center [358, 166] width 541 height 279
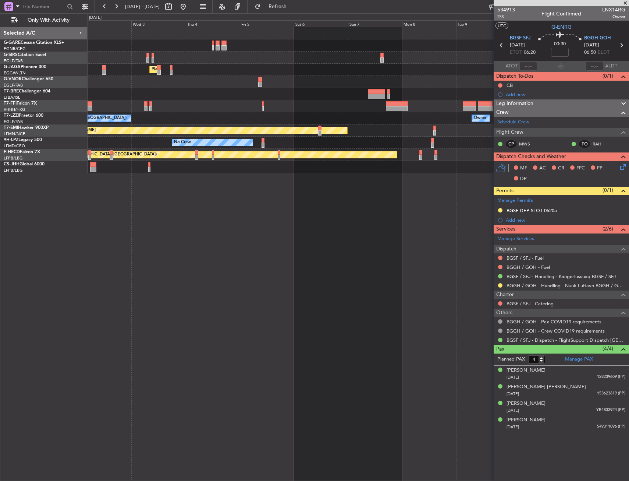
click at [415, 94] on div "Planned Maint [GEOGRAPHIC_DATA] ([GEOGRAPHIC_DATA]) Planned Maint Geneva ([GEOG…" at bounding box center [358, 100] width 541 height 146
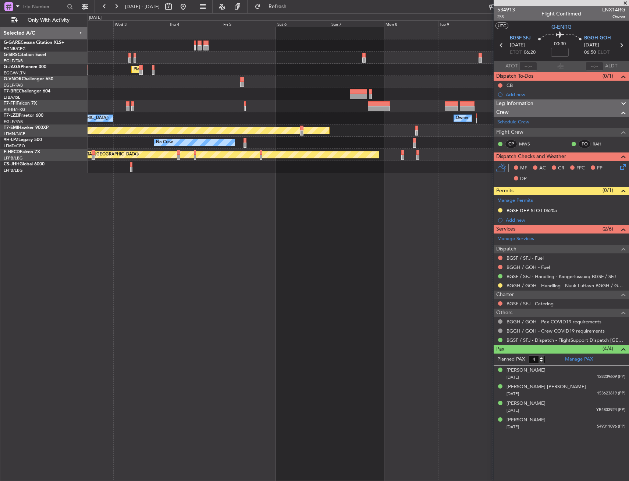
click at [406, 102] on div "Planned Maint Geneva (Cointrin)" at bounding box center [358, 106] width 541 height 12
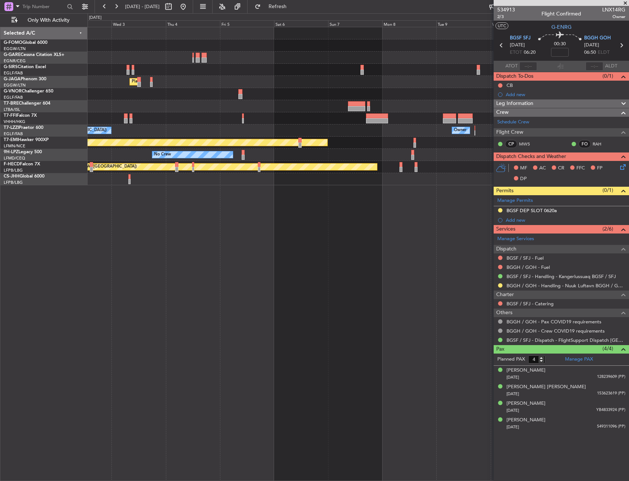
click at [446, 105] on div at bounding box center [358, 106] width 541 height 12
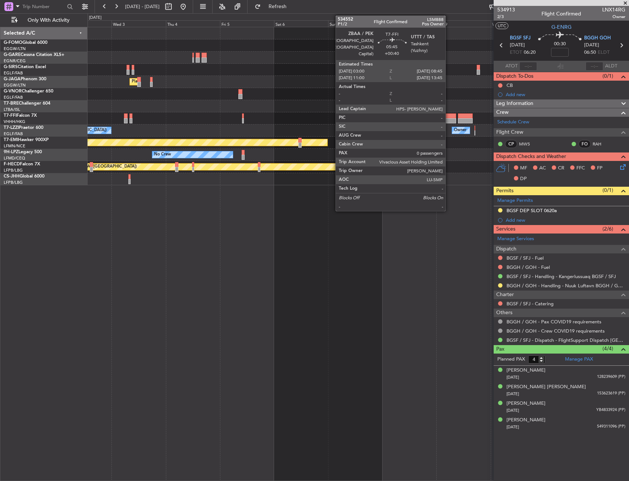
click at [449, 116] on div at bounding box center [449, 115] width 13 height 5
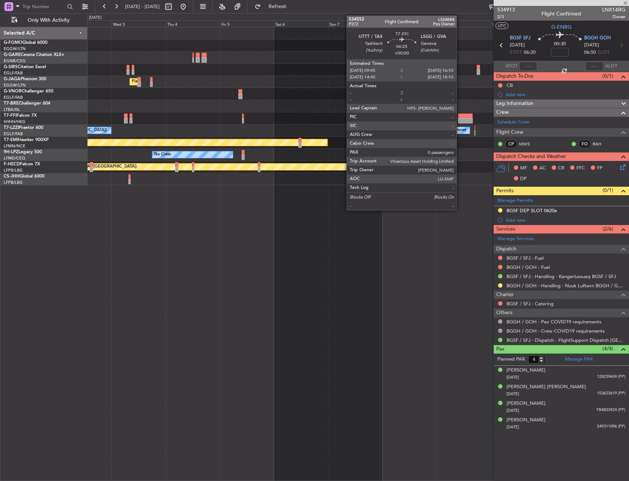
type input "+00:40"
type input "0"
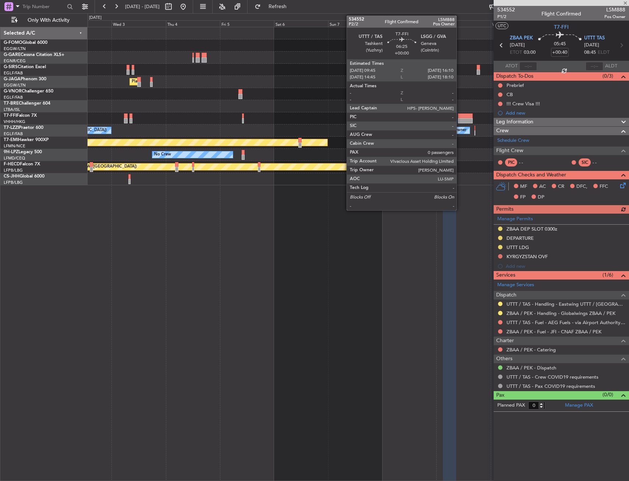
click at [460, 118] on div at bounding box center [465, 115] width 15 height 5
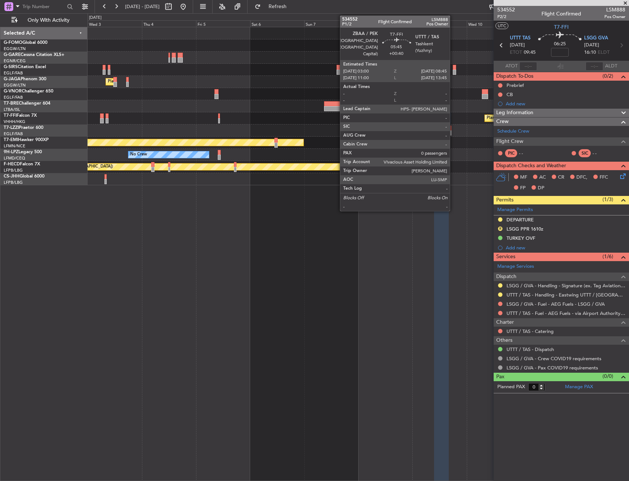
click at [430, 123] on div at bounding box center [425, 120] width 13 height 5
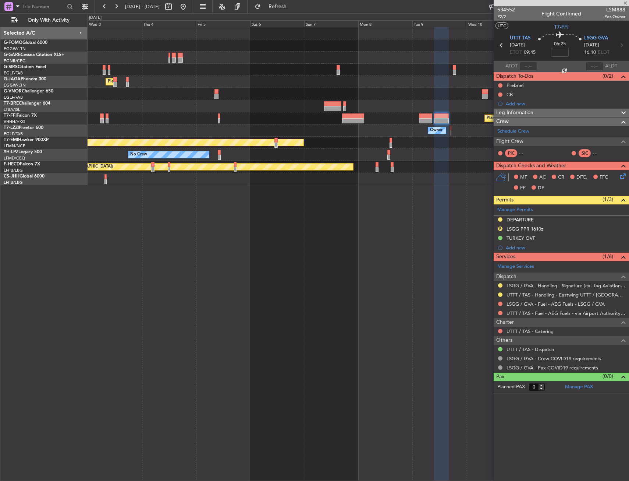
drag, startPoint x: 502, startPoint y: 229, endPoint x: 499, endPoint y: 236, distance: 8.1
click at [501, 229] on button "R" at bounding box center [500, 228] width 4 height 4
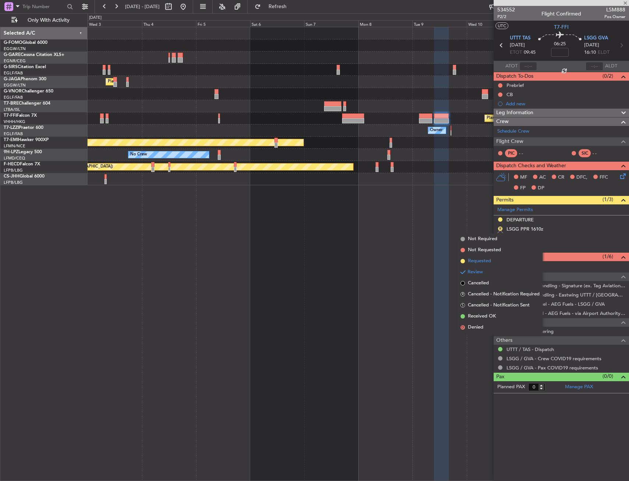
type input "+00:40"
click at [493, 258] on div "Planned Maint [GEOGRAPHIC_DATA] ([GEOGRAPHIC_DATA]) Planned Maint Geneva ([GEOG…" at bounding box center [359, 254] width 542 height 454
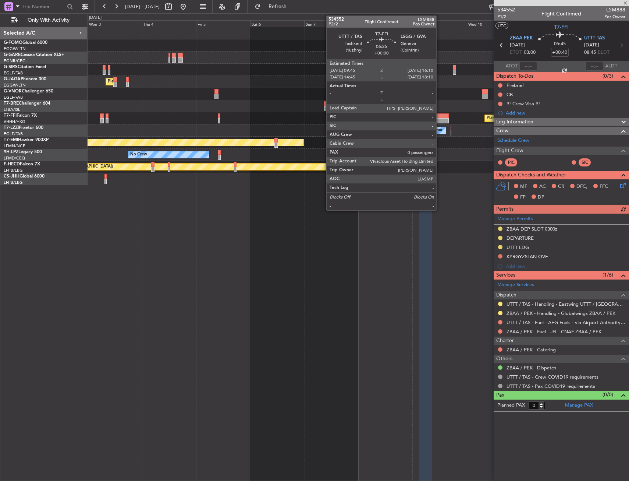
click at [441, 118] on div at bounding box center [441, 115] width 15 height 5
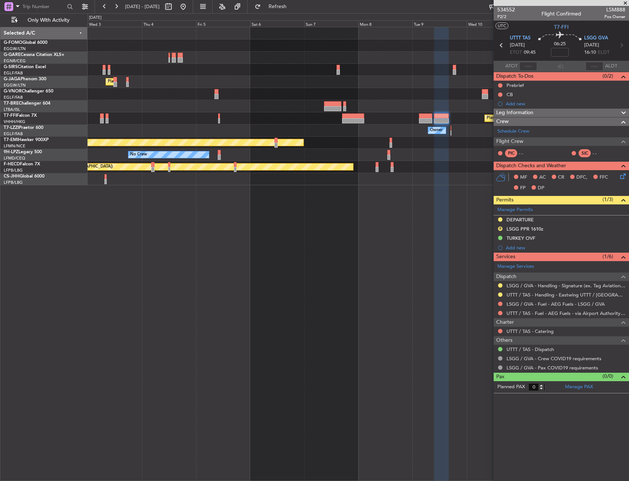
click at [500, 228] on button "R" at bounding box center [500, 228] width 4 height 4
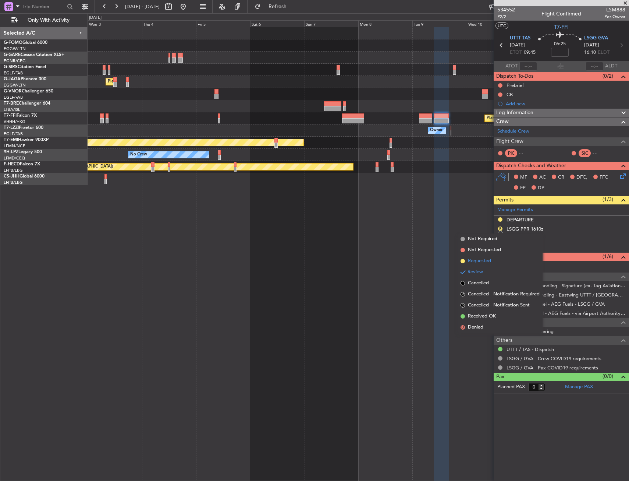
click at [491, 262] on span "Requested" at bounding box center [479, 260] width 23 height 7
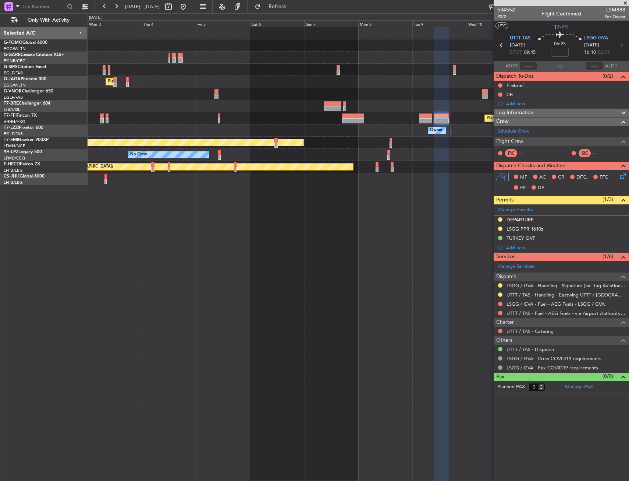
click at [0, 196] on html "[DATE] - [DATE] Refresh Quick Links Only With Activity Planned Maint [GEOGRAPHI…" at bounding box center [314, 240] width 629 height 481
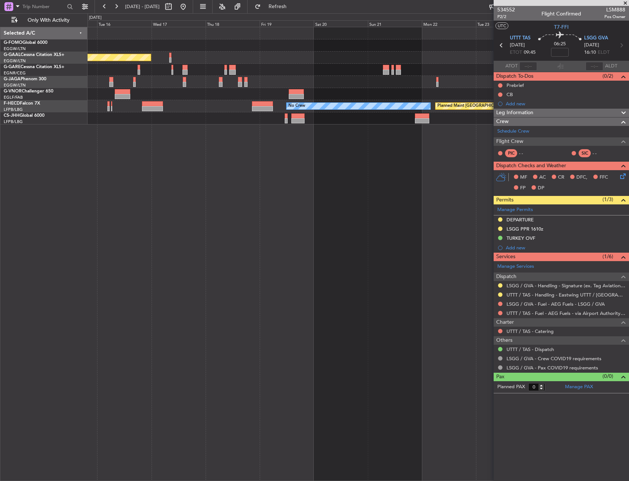
click at [629, 160] on html "[DATE] - [DATE] Refresh Quick Links Only With Activity Planned [GEOGRAPHIC_DATA…" at bounding box center [314, 240] width 629 height 481
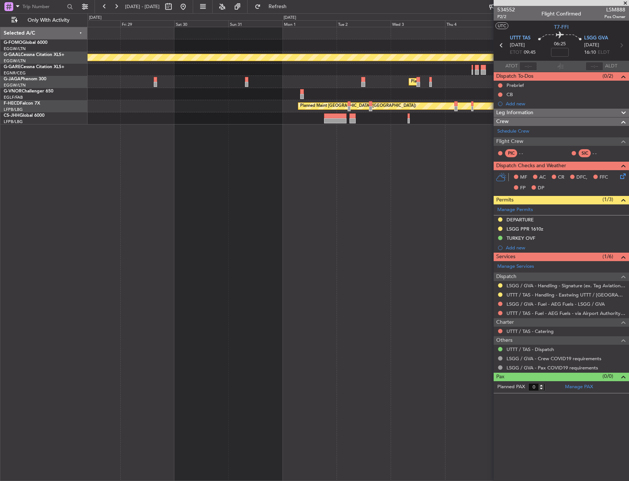
click at [629, 155] on html "[DATE] - [DATE] Refresh Quick Links Only With Activity Planned [GEOGRAPHIC_DATA…" at bounding box center [314, 240] width 629 height 481
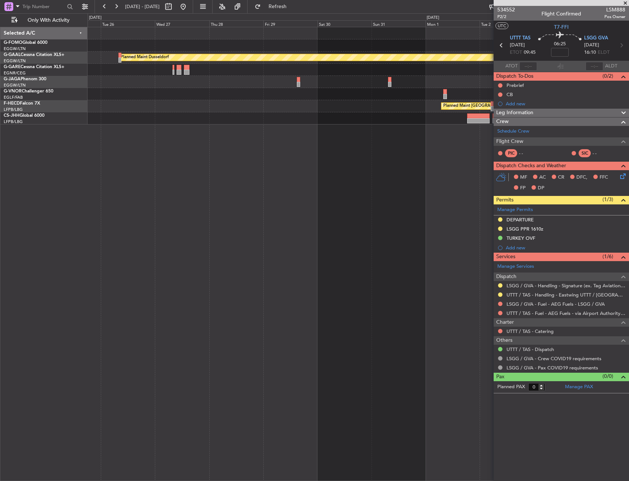
click at [629, 150] on html "[DATE] - [DATE] Refresh Quick Links Only With Activity Planned [GEOGRAPHIC_DATA…" at bounding box center [314, 240] width 629 height 481
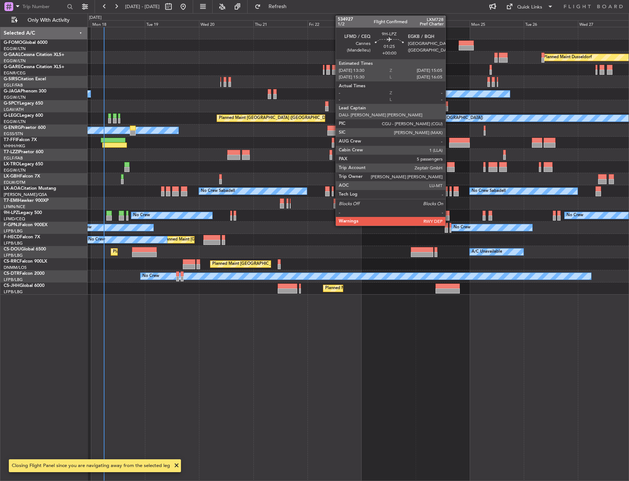
click at [449, 215] on div at bounding box center [448, 213] width 4 height 5
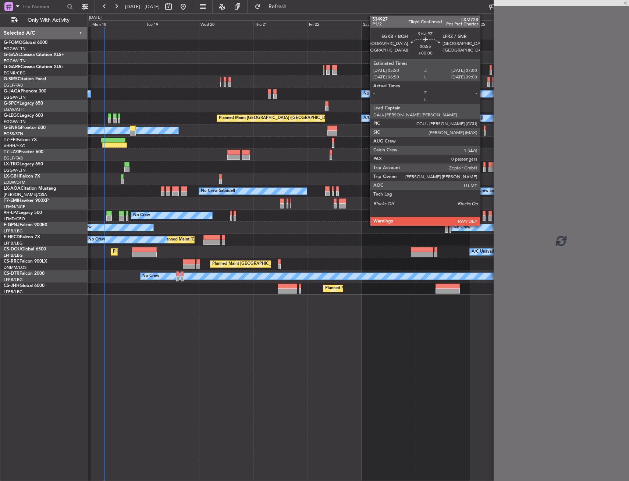
click at [484, 213] on div at bounding box center [484, 213] width 3 height 5
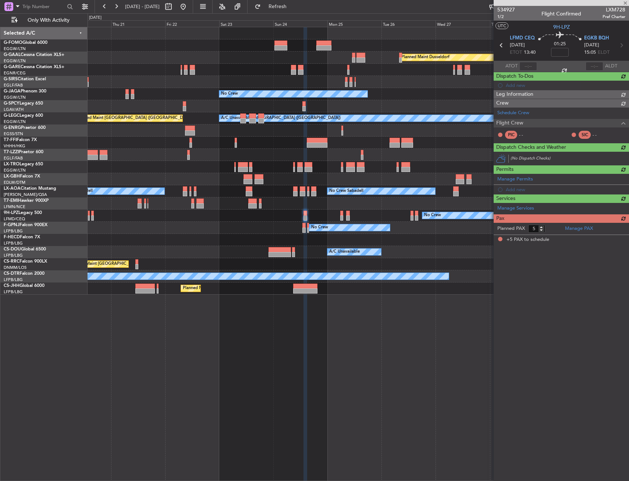
click at [286, 207] on div "Planned Maint [PERSON_NAME]" at bounding box center [358, 203] width 541 height 12
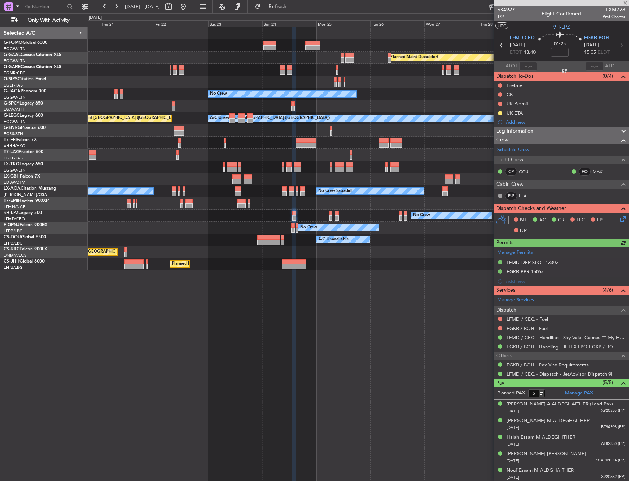
type input "0"
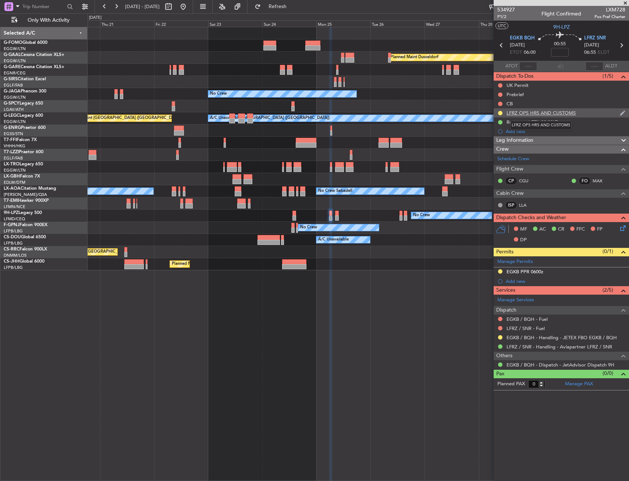
click at [532, 114] on div "LFRZ OPS HRS AND CUSTOMS" at bounding box center [541, 113] width 69 height 6
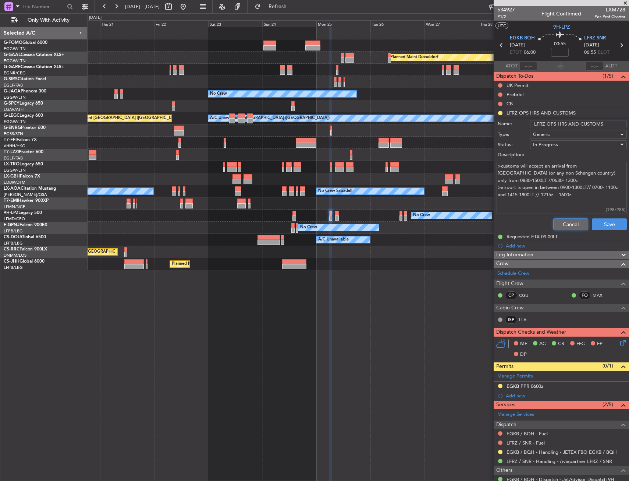
click at [561, 220] on button "Cancel" at bounding box center [571, 224] width 35 height 12
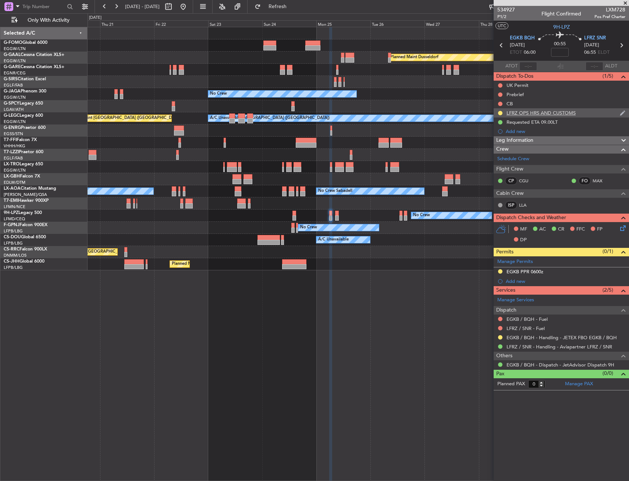
click at [527, 110] on div "LFRZ OPS HRS AND CUSTOMS" at bounding box center [541, 113] width 69 height 6
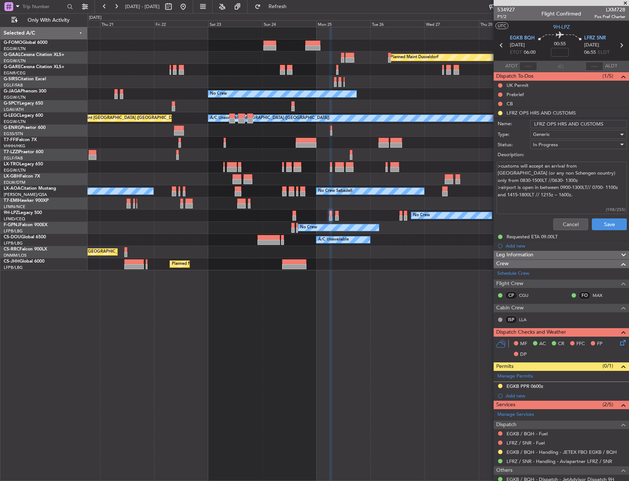
click at [564, 214] on div ">customs will accept an arrival from [GEOGRAPHIC_DATA] (or any non Schengen cou…" at bounding box center [561, 188] width 143 height 56
click at [564, 224] on button "Cancel" at bounding box center [571, 224] width 35 height 12
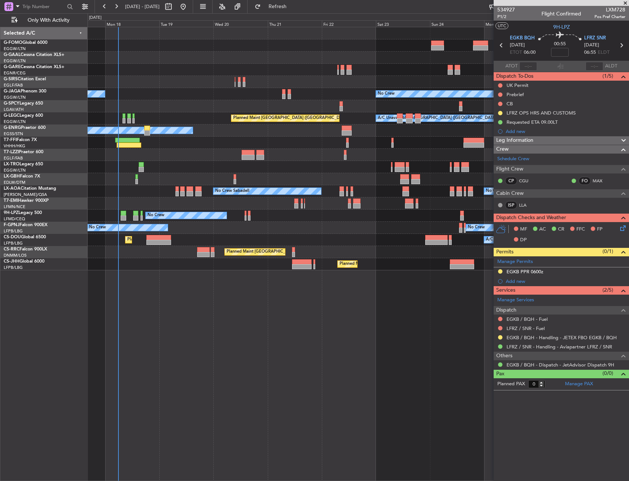
click at [349, 234] on div "Planned Maint Windsor Locks ([PERSON_NAME] Intl) Planned [GEOGRAPHIC_DATA] No C…" at bounding box center [358, 148] width 541 height 243
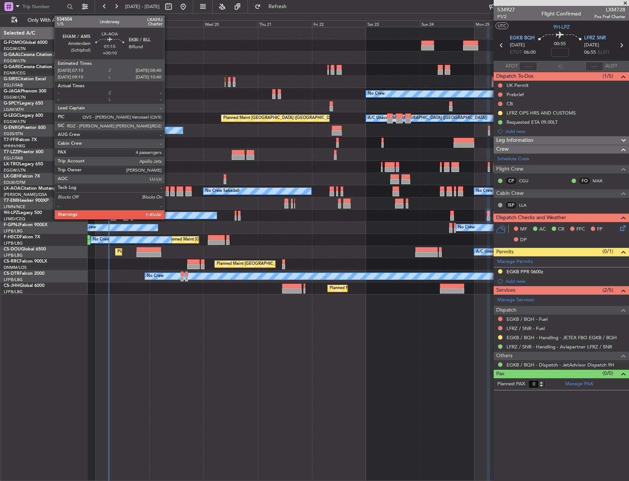
click at [168, 188] on div at bounding box center [167, 188] width 3 height 5
type input "+00:10"
type input "4"
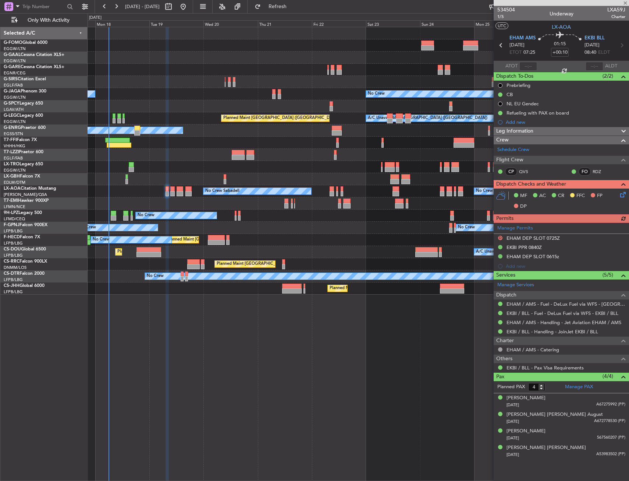
click at [556, 256] on div "Manage Permits D EHAM DEP SLOT 0725Z EKBI PPR 0840Z EHAM DEP SLOT 0615z Add new" at bounding box center [561, 247] width 135 height 48
click at [559, 256] on div "EHAM DEP SLOT 0615z" at bounding box center [533, 256] width 53 height 6
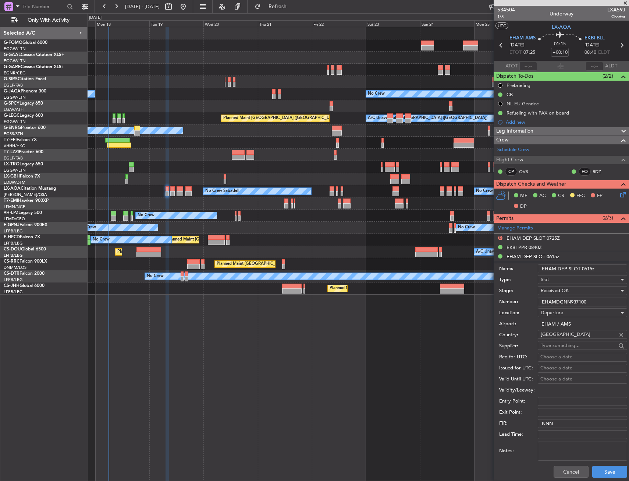
click at [608, 266] on input "EHAM DEP SLOT 0615z" at bounding box center [582, 268] width 89 height 9
type input "EHAM DEP SLOT 0615z +/- 30mins"
click at [607, 467] on button "Save" at bounding box center [610, 472] width 35 height 12
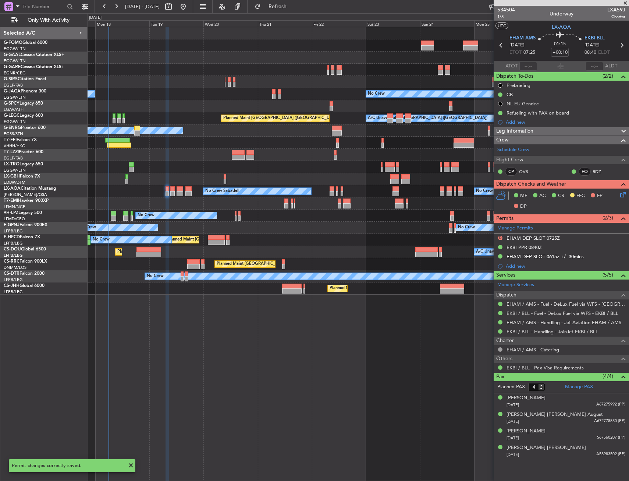
click at [265, 362] on div "Planned Maint Windsor Locks ([PERSON_NAME] Intl) Planned [GEOGRAPHIC_DATA] Owne…" at bounding box center [359, 254] width 542 height 454
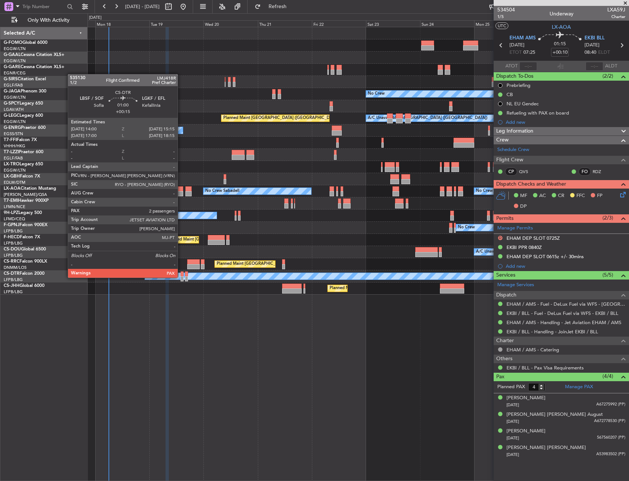
click at [181, 277] on div at bounding box center [182, 278] width 3 height 5
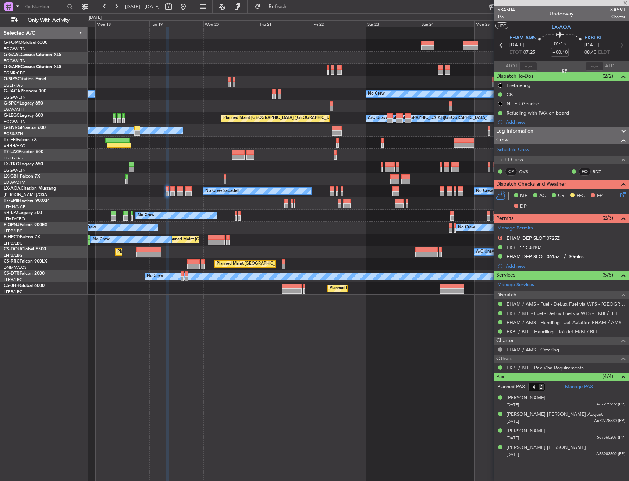
type input "+00:15"
type input "3"
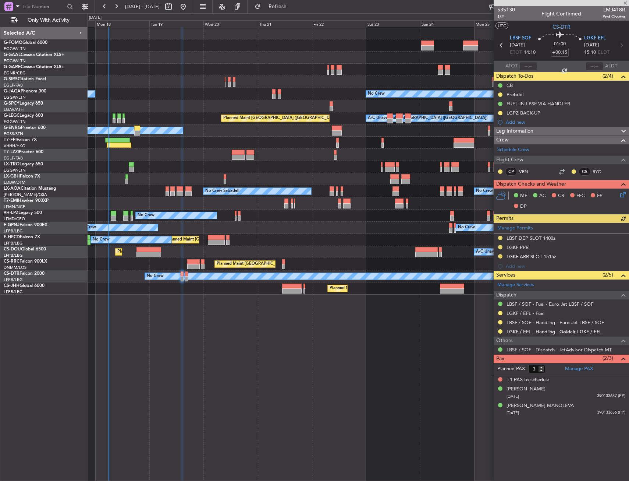
click at [541, 331] on link "LGKF / EFL - Handling - Goldair LGKF / EFL" at bounding box center [554, 331] width 95 height 6
click at [536, 328] on link "LGKF / EFL - Handling - Goldair LGKF / EFL" at bounding box center [554, 331] width 95 height 6
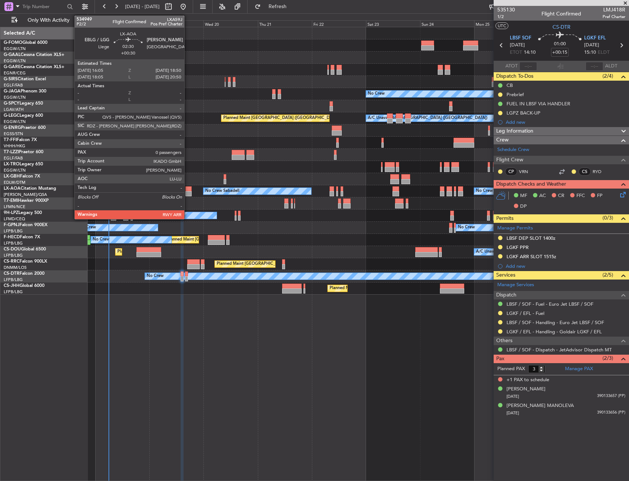
click at [188, 187] on div at bounding box center [189, 188] width 6 height 5
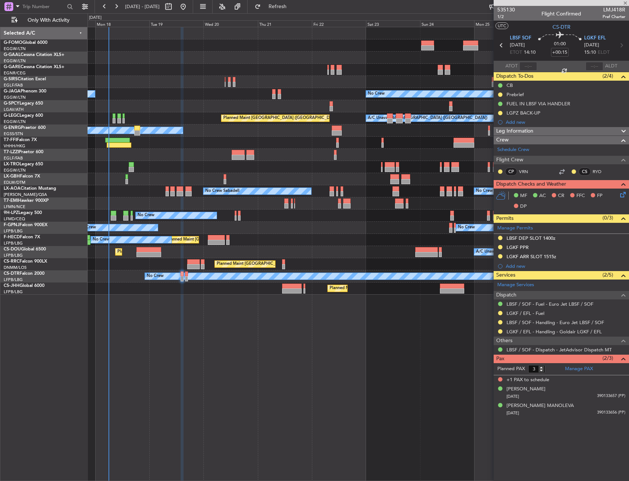
type input "+00:30"
type input "0"
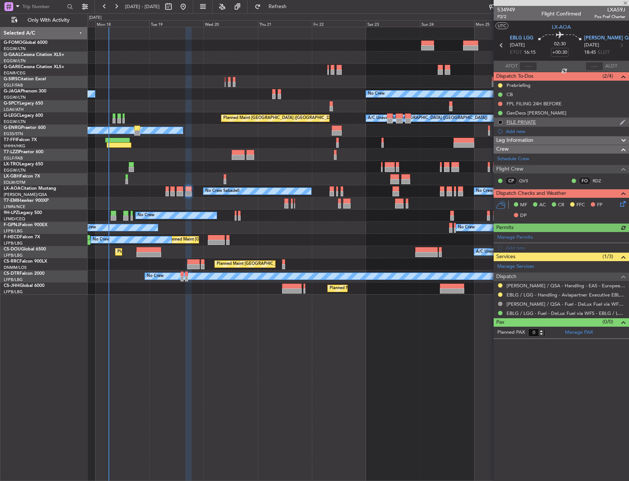
click at [500, 123] on button at bounding box center [500, 122] width 4 height 4
click at [488, 135] on mat-tooltip-component "Cancelled" at bounding box center [501, 134] width 32 height 20
click at [485, 133] on span at bounding box center [486, 132] width 4 height 4
click at [437, 405] on div "Planned Maint Windsor Locks ([PERSON_NAME] Intl) Planned [GEOGRAPHIC_DATA] Owne…" at bounding box center [359, 254] width 542 height 454
click at [188, 156] on div at bounding box center [358, 155] width 541 height 12
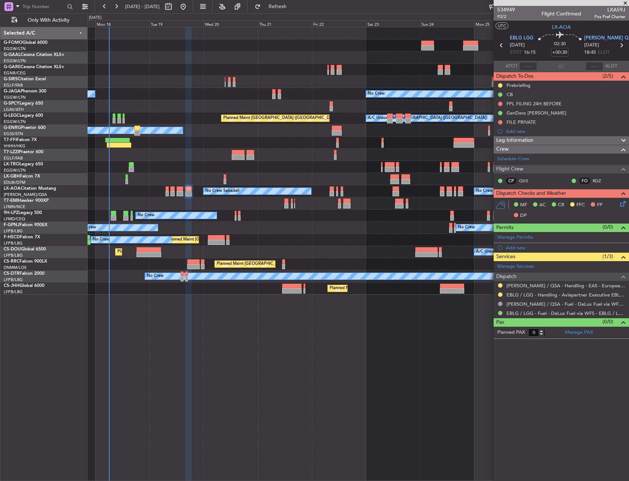
click at [623, 204] on icon at bounding box center [622, 202] width 6 height 6
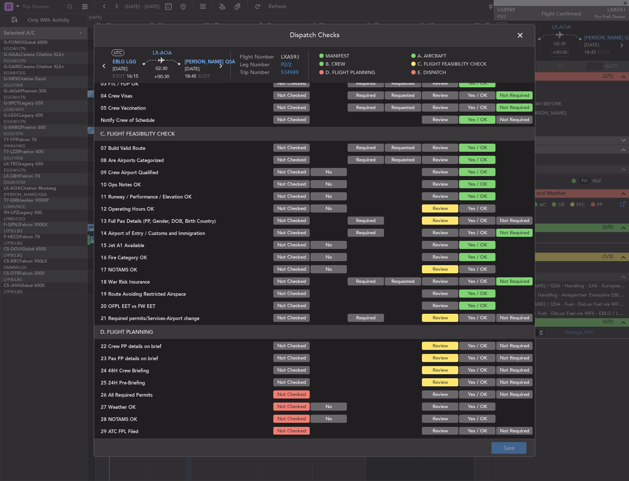
scroll to position [147, 0]
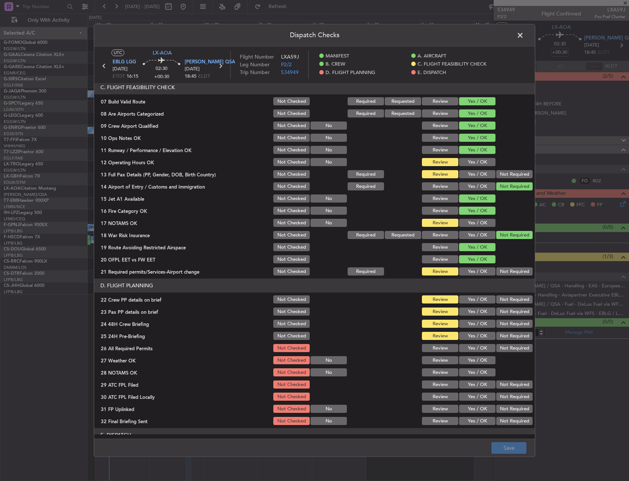
click at [470, 166] on div "Yes / OK" at bounding box center [476, 162] width 37 height 10
click at [469, 175] on button "Yes / OK" at bounding box center [477, 174] width 36 height 8
click at [469, 161] on button "Yes / OK" at bounding box center [477, 162] width 36 height 8
click at [466, 226] on section "C. FLIGHT FEASIBILITY CHECK 07 Build Valid Route Not Checked Required Requested…" at bounding box center [314, 179] width 441 height 196
click at [466, 225] on button "Yes / OK" at bounding box center [477, 223] width 36 height 8
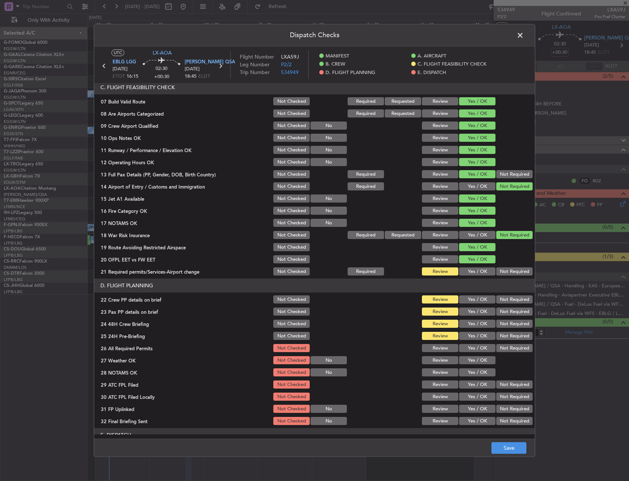
click at [474, 283] on header "D. FLIGHT PLANNING" at bounding box center [314, 286] width 441 height 14
click at [471, 272] on button "Yes / OK" at bounding box center [477, 272] width 36 height 8
click at [471, 297] on button "Yes / OK" at bounding box center [477, 300] width 36 height 8
click at [472, 311] on button "Yes / OK" at bounding box center [477, 312] width 36 height 8
drag, startPoint x: 472, startPoint y: 322, endPoint x: 490, endPoint y: 328, distance: 18.2
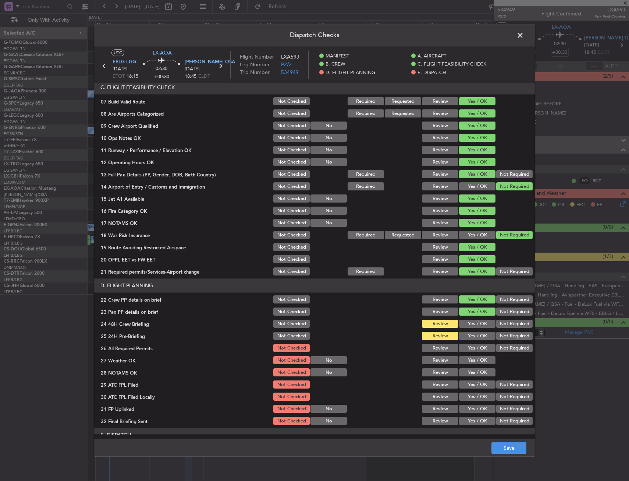
click at [472, 323] on button "Yes / OK" at bounding box center [477, 324] width 36 height 8
click at [504, 333] on button "Not Required" at bounding box center [515, 336] width 36 height 8
drag, startPoint x: 512, startPoint y: 424, endPoint x: 510, endPoint y: 445, distance: 21.8
click at [512, 427] on article "MANIFEST Crew Details sent to Arr & Dep Handling Not Checked Review Yes / OK No…" at bounding box center [314, 258] width 441 height 351
click at [510, 445] on button "Save" at bounding box center [509, 448] width 35 height 12
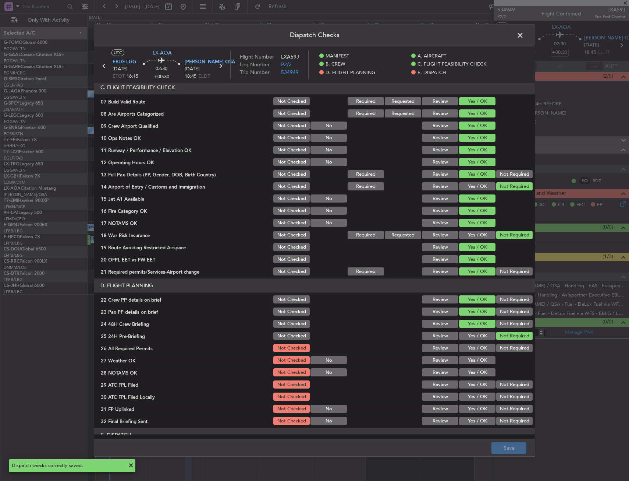
click at [524, 33] on span at bounding box center [524, 37] width 0 height 15
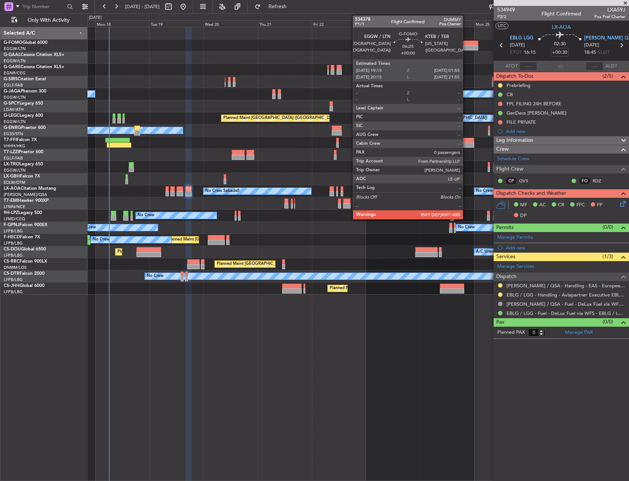
click at [466, 45] on div at bounding box center [470, 42] width 15 height 5
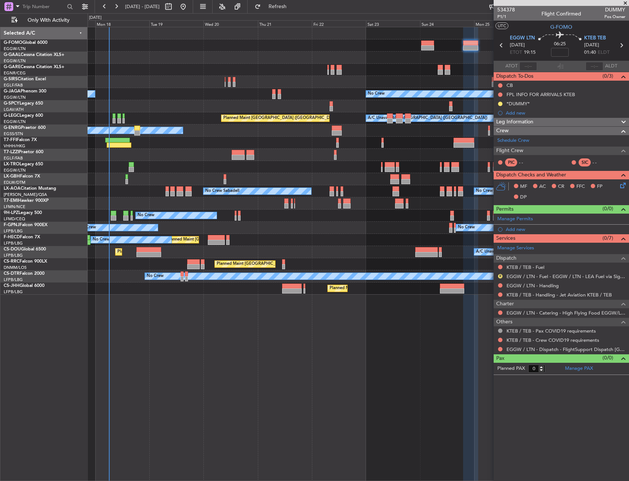
click at [353, 235] on div "Planned Maint Paris (Le Bourget) No Crew" at bounding box center [358, 240] width 541 height 12
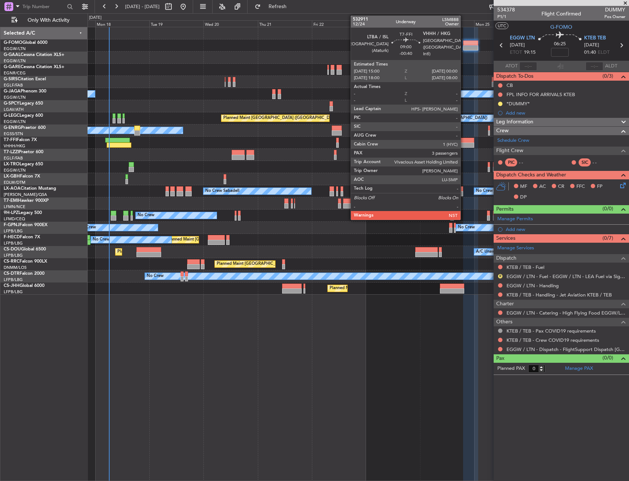
click at [464, 144] on div at bounding box center [464, 144] width 21 height 5
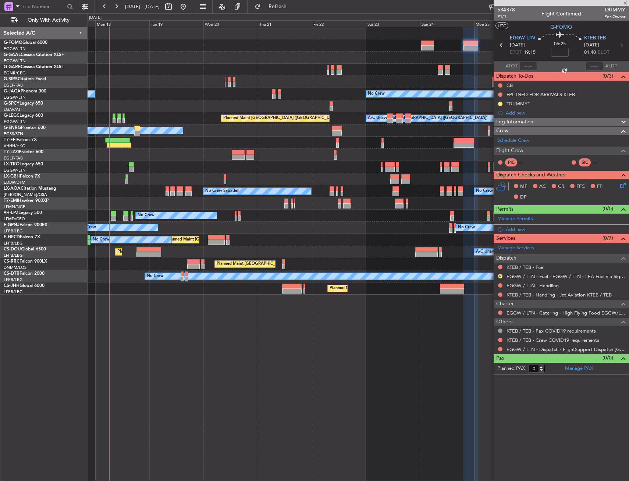
type input "-00:40"
type input "3"
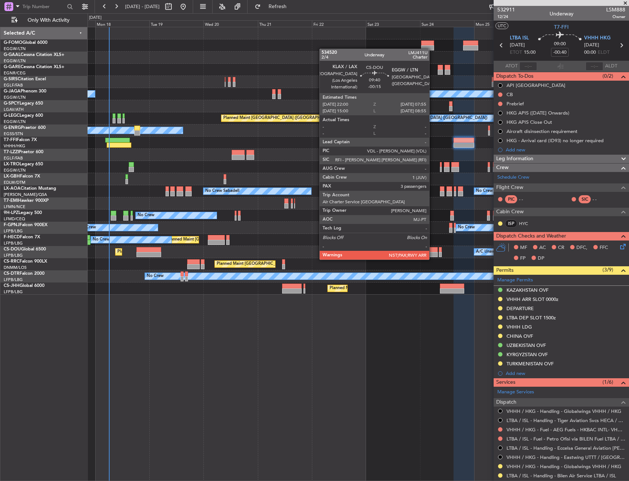
click at [433, 252] on div at bounding box center [427, 254] width 22 height 5
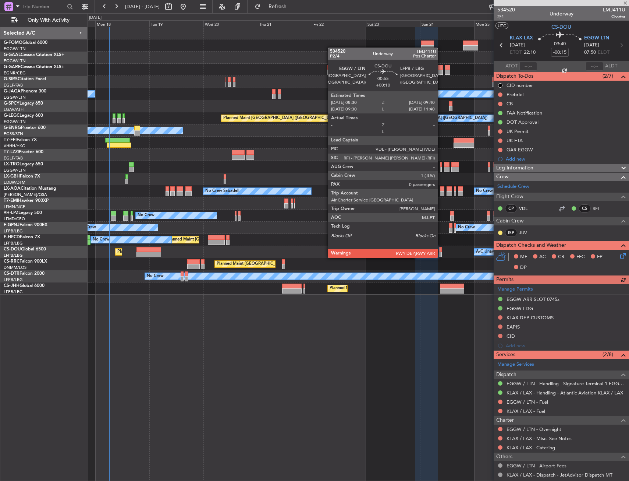
click at [441, 250] on div at bounding box center [440, 249] width 3 height 5
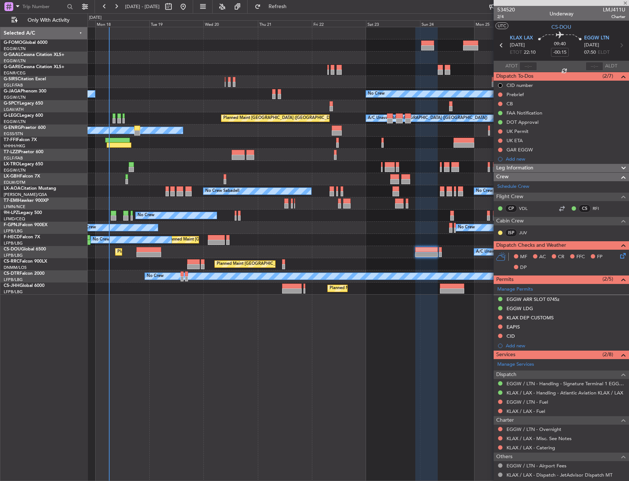
type input "+00:10"
type input "0"
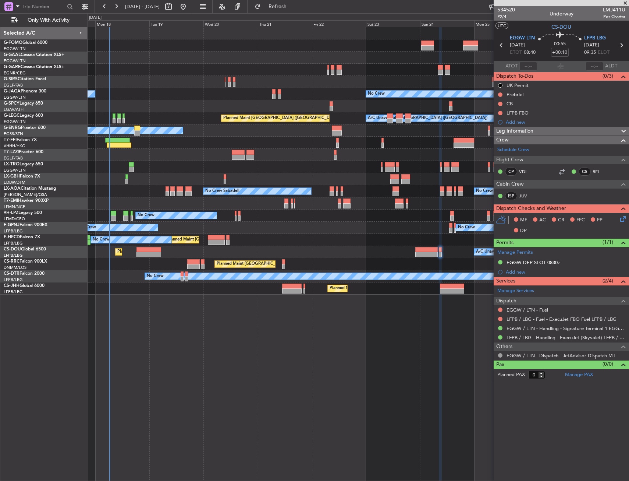
click at [192, 195] on div "No Crew Sabadell No Crew Sabadell No Crew Luxembourg (Findel)" at bounding box center [358, 191] width 541 height 12
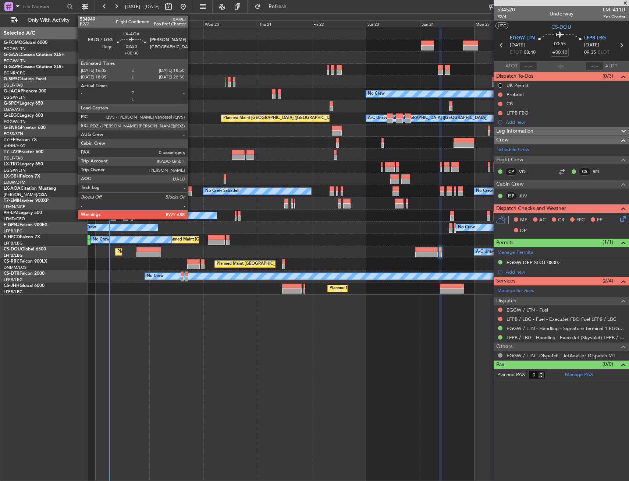
click at [190, 192] on div at bounding box center [189, 193] width 6 height 5
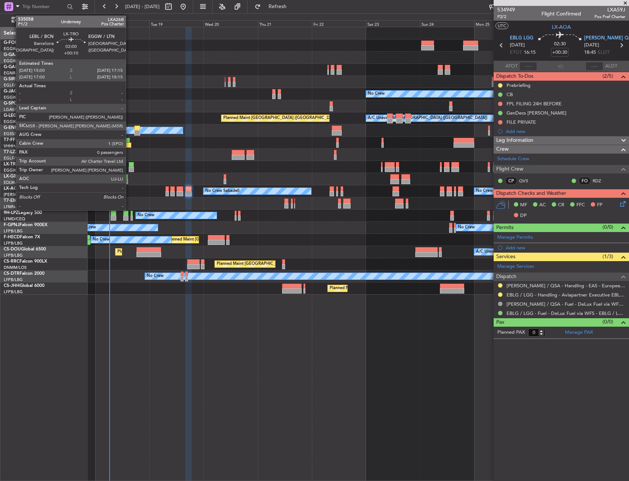
click at [129, 162] on div at bounding box center [131, 164] width 5 height 5
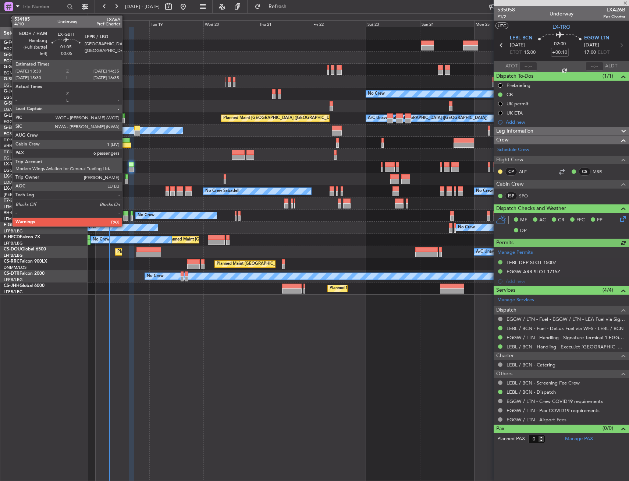
click at [126, 177] on div at bounding box center [127, 176] width 3 height 5
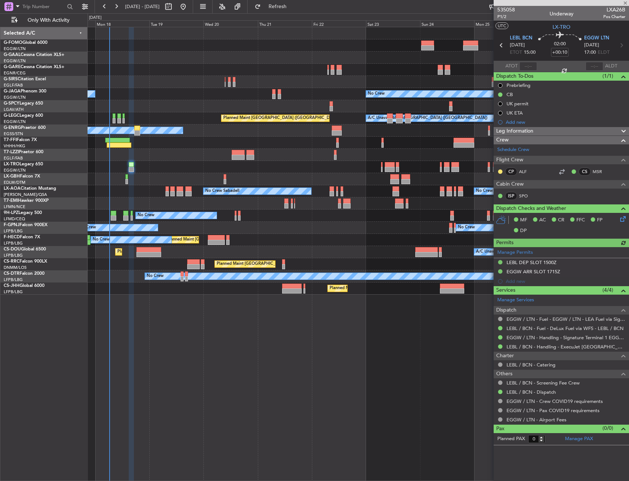
type input "-00:05"
type input "6"
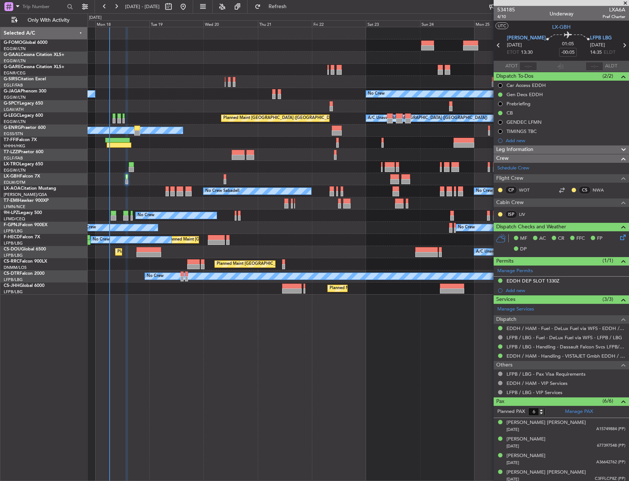
click at [216, 313] on div "Planned Maint Windsor Locks (Bradley Intl) Planned Maint Dusseldorf Owner No Cr…" at bounding box center [359, 254] width 542 height 454
click at [449, 287] on div at bounding box center [452, 285] width 24 height 5
type input "+00:45"
type input "10"
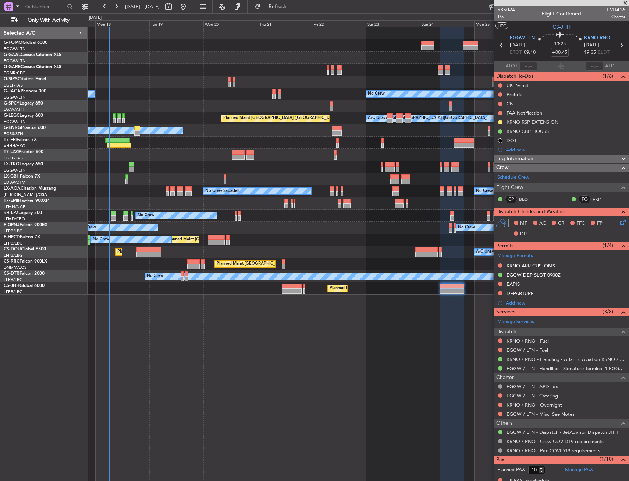
click at [143, 75] on div at bounding box center [358, 70] width 541 height 12
click at [203, 76] on div at bounding box center [358, 82] width 541 height 12
drag, startPoint x: 335, startPoint y: 88, endPoint x: 331, endPoint y: 82, distance: 6.6
click at [323, 85] on div at bounding box center [358, 82] width 541 height 12
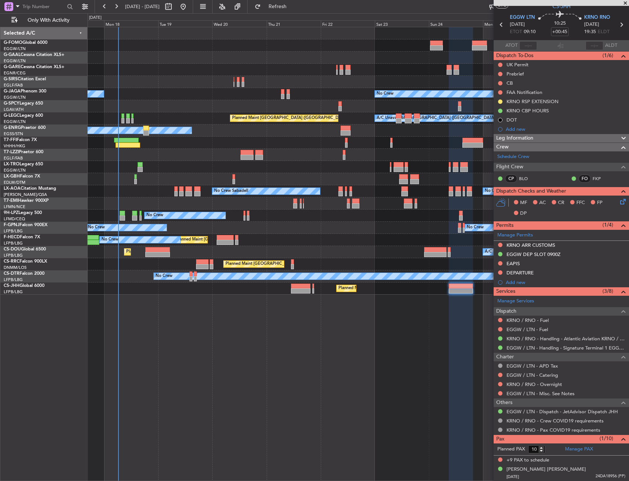
click at [157, 119] on div "Planned Maint London (Luton) A/C Unavailable London (Luton)" at bounding box center [358, 118] width 541 height 12
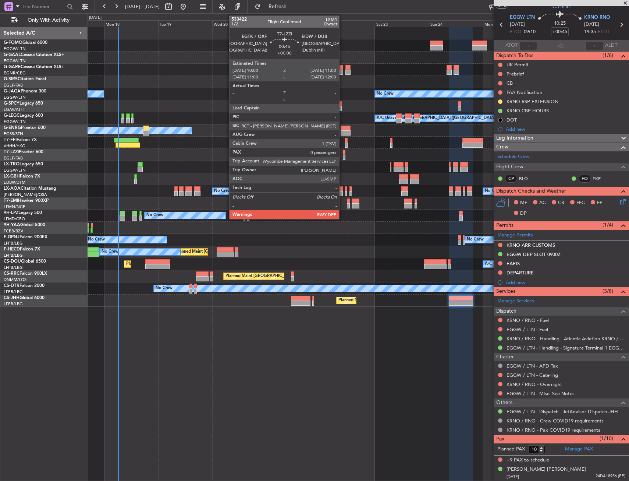
click at [343, 152] on div at bounding box center [344, 152] width 3 height 5
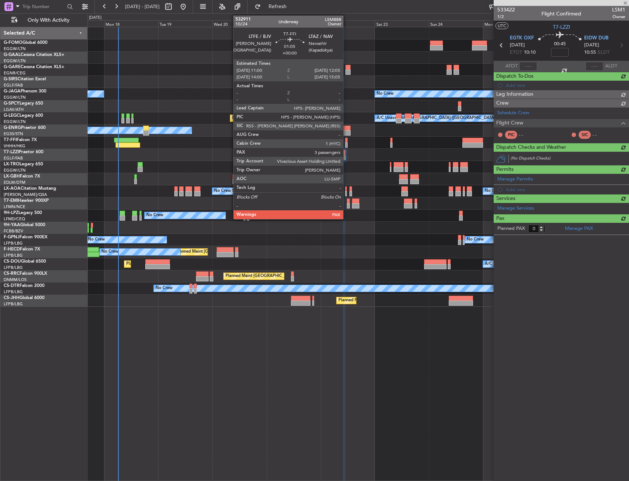
scroll to position [0, 0]
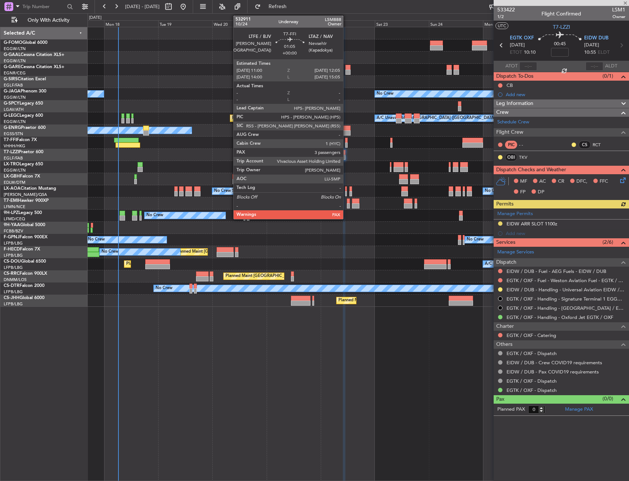
click at [347, 143] on div at bounding box center [346, 144] width 3 height 5
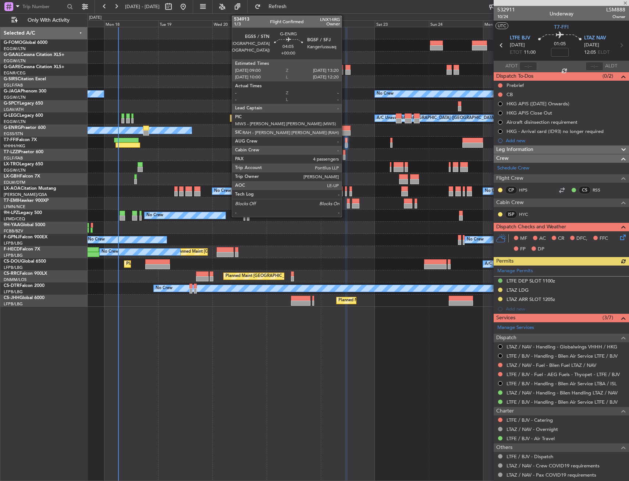
click at [345, 127] on div at bounding box center [346, 128] width 10 height 5
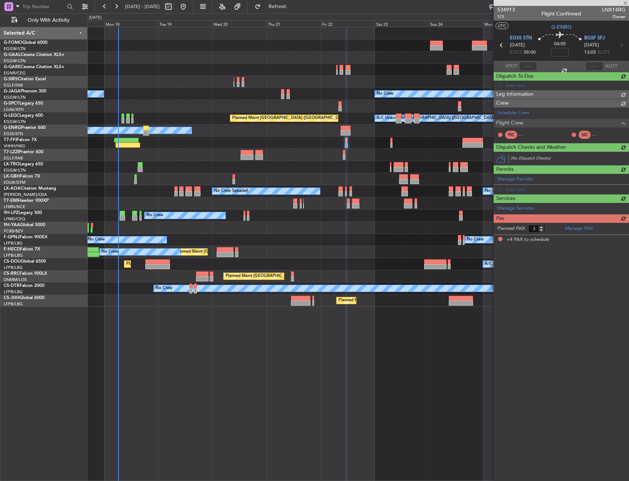
type input "4"
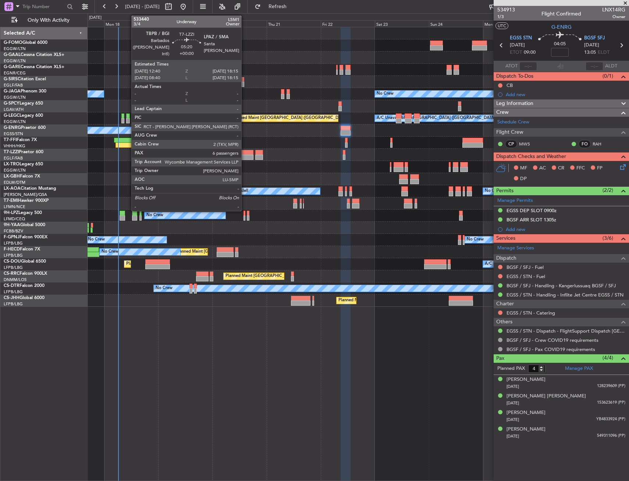
click at [245, 157] on div at bounding box center [247, 157] width 13 height 5
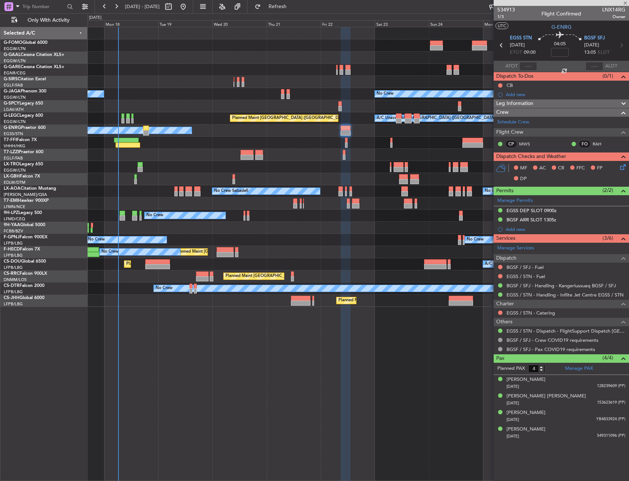
type input "6"
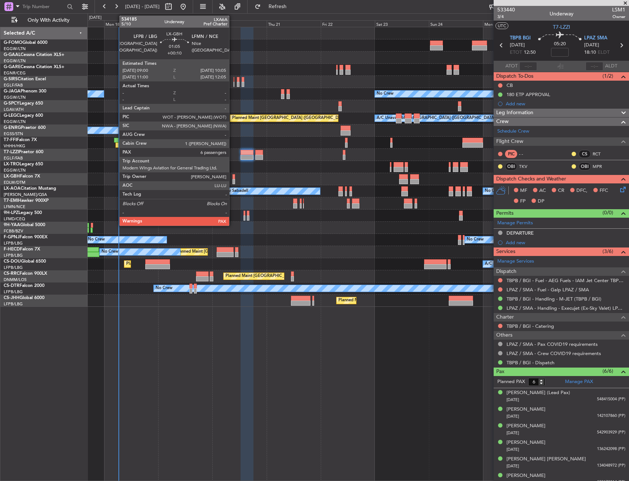
click at [233, 179] on div at bounding box center [234, 181] width 3 height 5
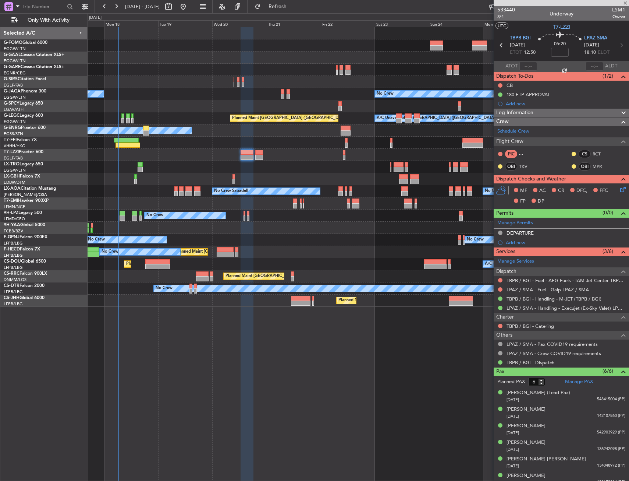
type input "+00:10"
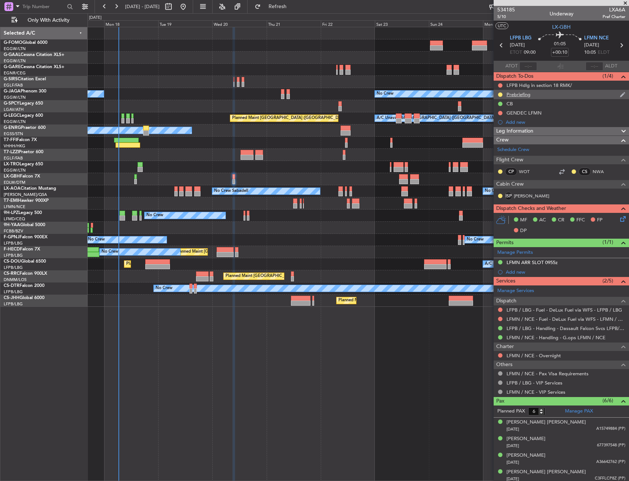
click at [518, 93] on div "Prebriefing" at bounding box center [519, 94] width 24 height 6
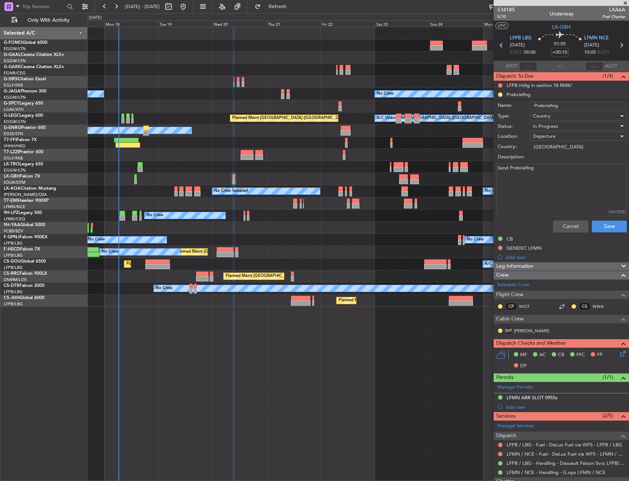
click at [543, 167] on textarea "Send Prebriefing" at bounding box center [562, 189] width 130 height 53
paste textarea "• Mach 0.85 • Fuel 8000 • Pax 895 • Bags 500"
paste textarea
click at [534, 180] on textarea "• Mach 0.85 • Fuel 8000 • Pax 895 • Bags 500" at bounding box center [562, 189] width 130 height 53
drag, startPoint x: 534, startPoint y: 180, endPoint x: 504, endPoint y: 181, distance: 29.8
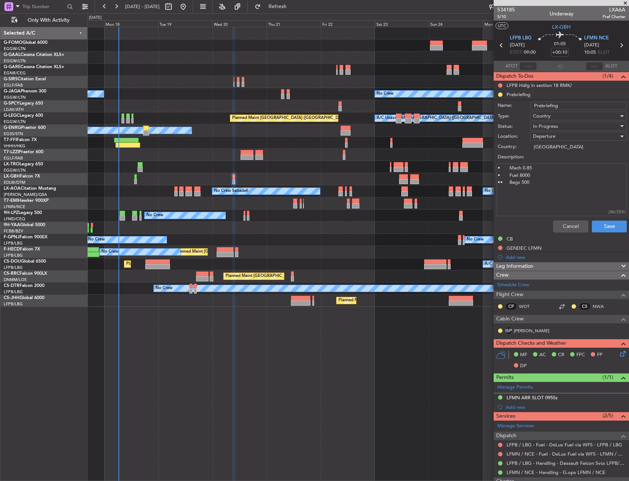
click at [504, 181] on textarea "• Mach 0.85 • Fuel 8000 •• Bags 500" at bounding box center [562, 189] width 130 height 53
type textarea "• Mach 0.85 • Fuel 8000 • Bags 500"
click at [594, 219] on div "Cancel Save" at bounding box center [559, 227] width 139 height 18
drag, startPoint x: 599, startPoint y: 225, endPoint x: 556, endPoint y: 126, distance: 107.4
click at [556, 126] on form "Name: Prebriefing Type: Country Status: In Progress Location: Departure Country…" at bounding box center [561, 167] width 143 height 135
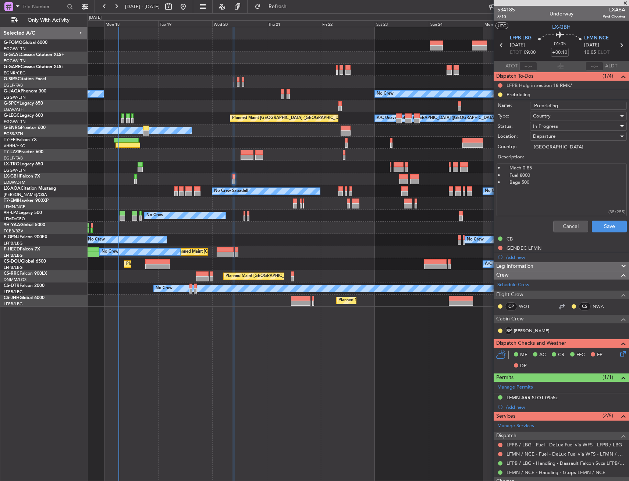
click at [556, 126] on span "In Progress" at bounding box center [545, 126] width 25 height 7
drag, startPoint x: 554, startPoint y: 162, endPoint x: 557, endPoint y: 163, distance: 4.1
click at [554, 162] on span "Completed" at bounding box center [575, 163] width 86 height 11
click at [605, 222] on button "Save" at bounding box center [609, 226] width 35 height 12
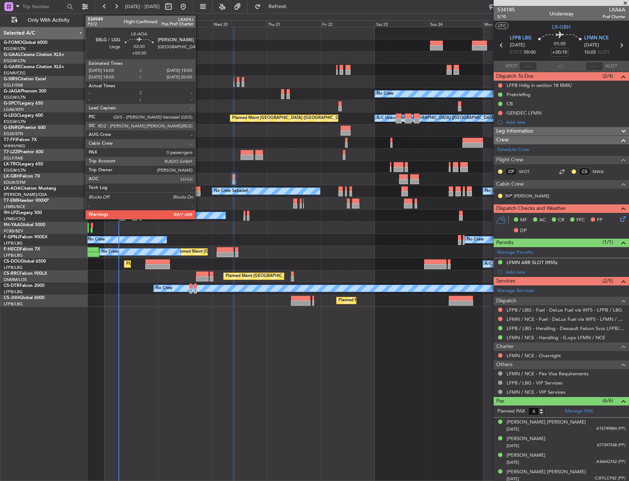
click at [199, 190] on div at bounding box center [197, 188] width 6 height 5
type input "+00:30"
type input "0"
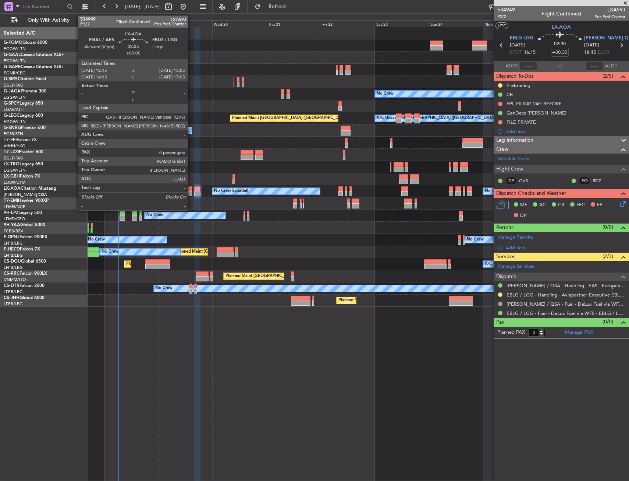
click at [191, 192] on div at bounding box center [189, 193] width 7 height 5
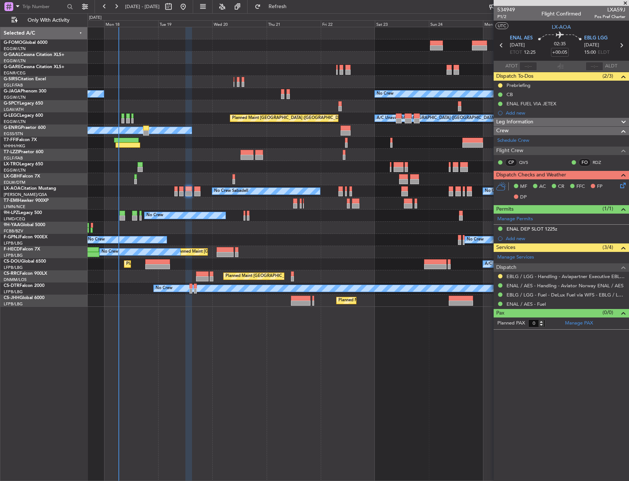
click at [168, 96] on div "Owner No Crew" at bounding box center [358, 94] width 541 height 12
click at [188, 80] on div at bounding box center [358, 82] width 541 height 12
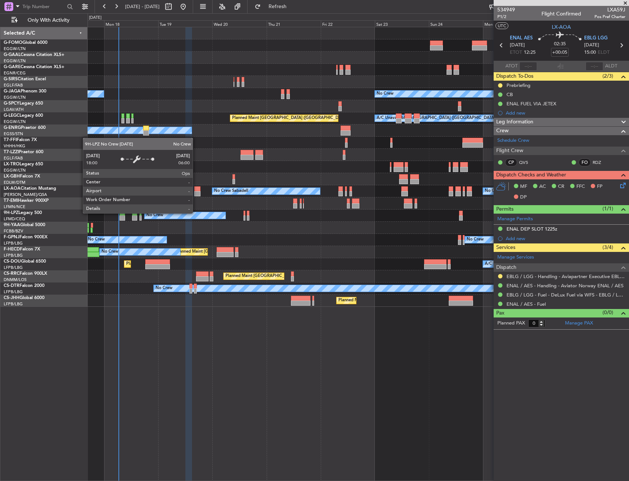
click at [196, 213] on div "No Crew" at bounding box center [185, 215] width 81 height 7
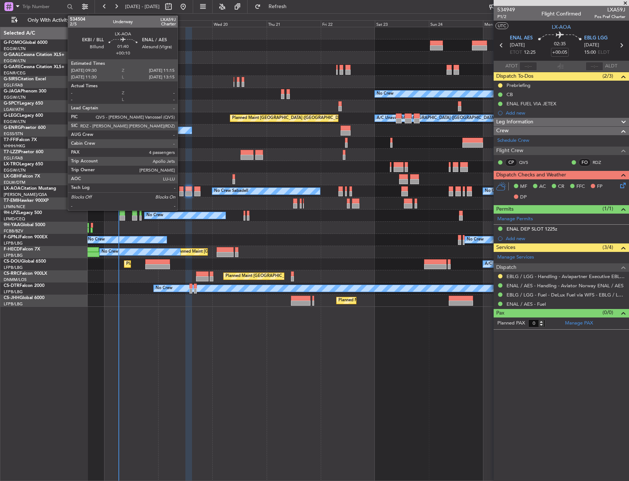
click at [181, 191] on div at bounding box center [181, 193] width 4 height 5
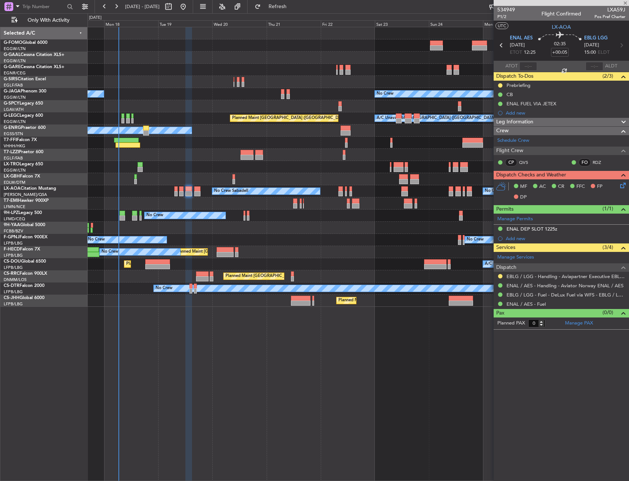
type input "+00:10"
type input "4"
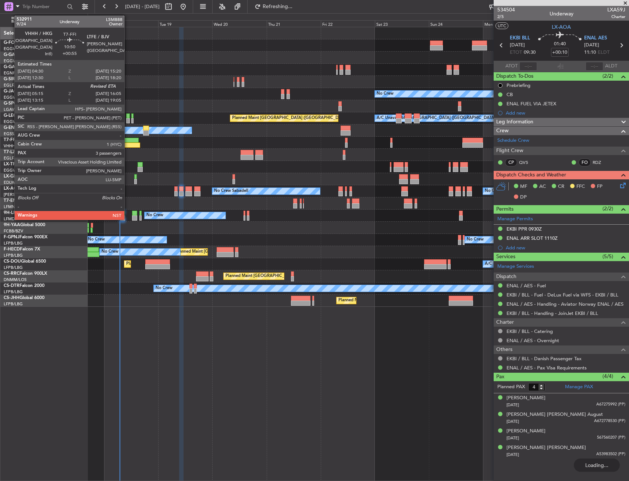
click at [128, 141] on div at bounding box center [126, 140] width 25 height 5
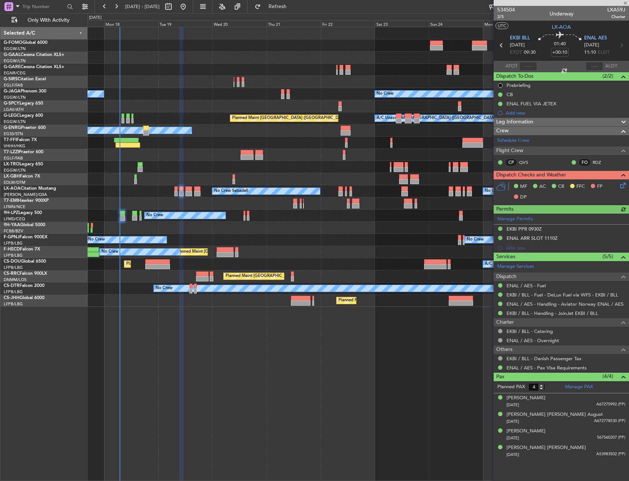
type input "+00:55"
type input "05:15"
type input "3"
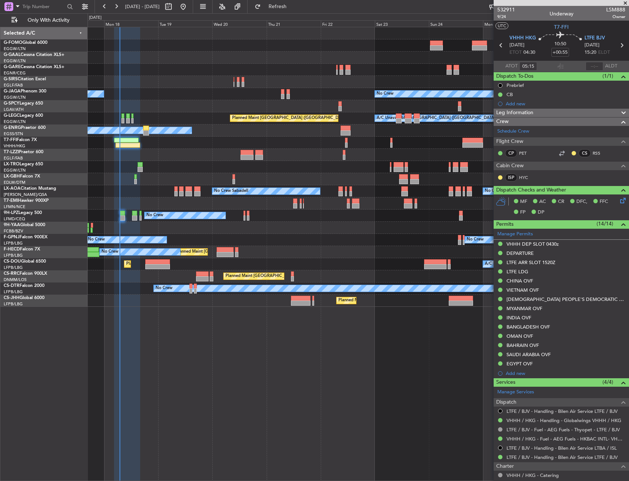
click at [362, 262] on div "Planned Maint London (Luton) Planned Maint Paris (Le Bourget) A/C Unavailable" at bounding box center [358, 264] width 541 height 12
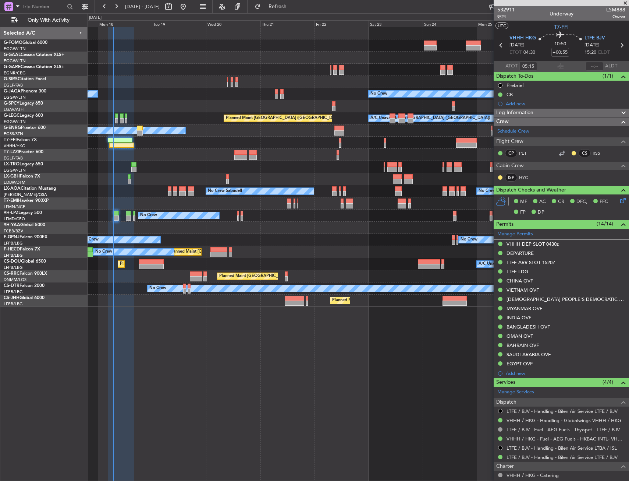
click at [362, 257] on div "Planned Maint [GEOGRAPHIC_DATA] ([GEOGRAPHIC_DATA]) No Crew" at bounding box center [358, 252] width 541 height 12
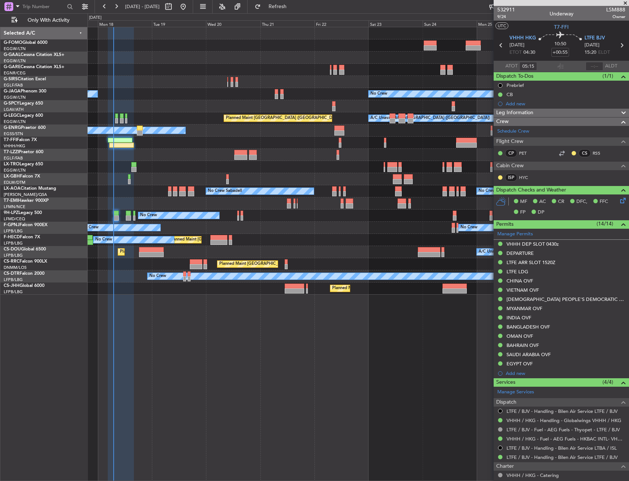
click at [421, 223] on div "No Crew No Crew" at bounding box center [358, 228] width 541 height 12
drag, startPoint x: 421, startPoint y: 223, endPoint x: 415, endPoint y: 223, distance: 5.9
click at [288, 228] on div "No Crew No Crew" at bounding box center [358, 228] width 541 height 12
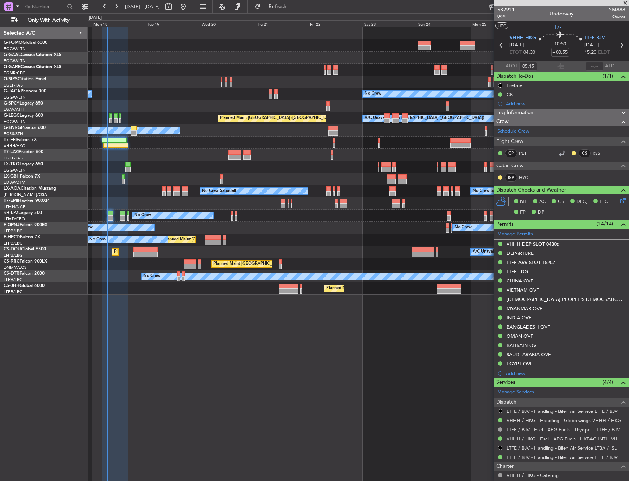
click at [126, 190] on div "No Crew Sabadell No Crew Sabadell No Crew Luxembourg (Findel)" at bounding box center [358, 191] width 541 height 12
click at [166, 155] on div at bounding box center [358, 155] width 541 height 12
click at [167, 154] on div at bounding box center [358, 155] width 541 height 12
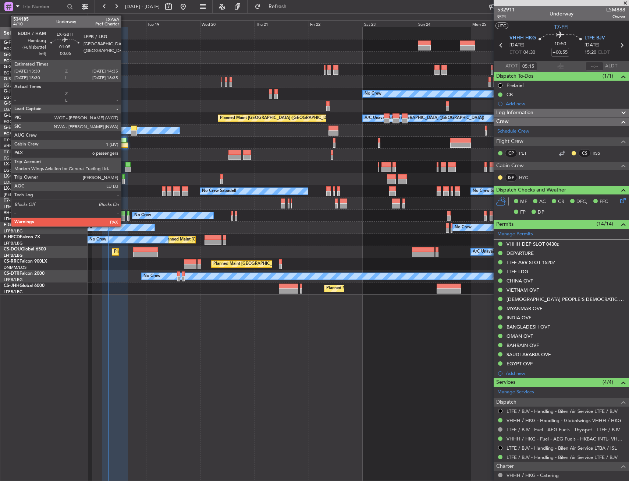
click at [124, 181] on div at bounding box center [123, 181] width 3 height 5
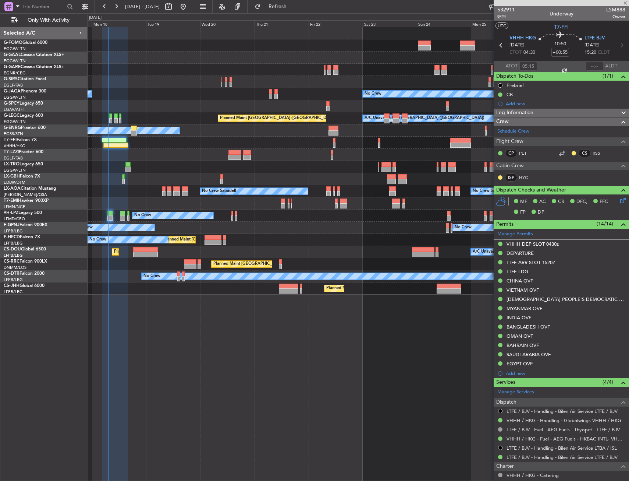
type input "-00:05"
type input "6"
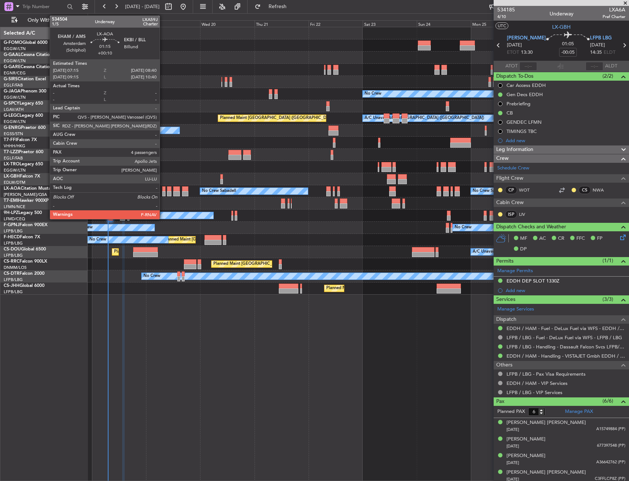
click at [163, 189] on div at bounding box center [163, 188] width 3 height 5
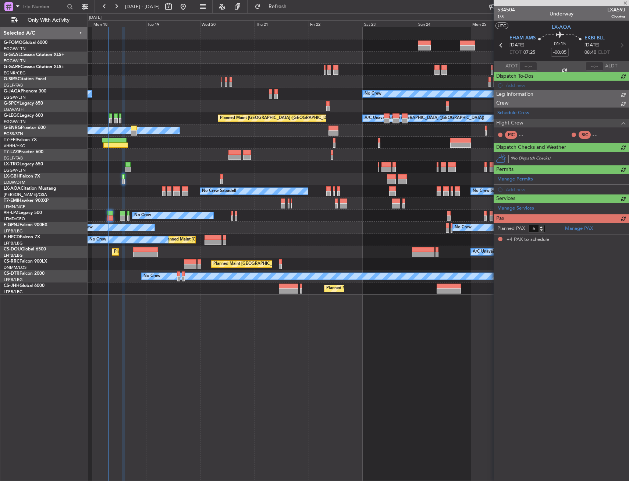
type input "+00:10"
type input "4"
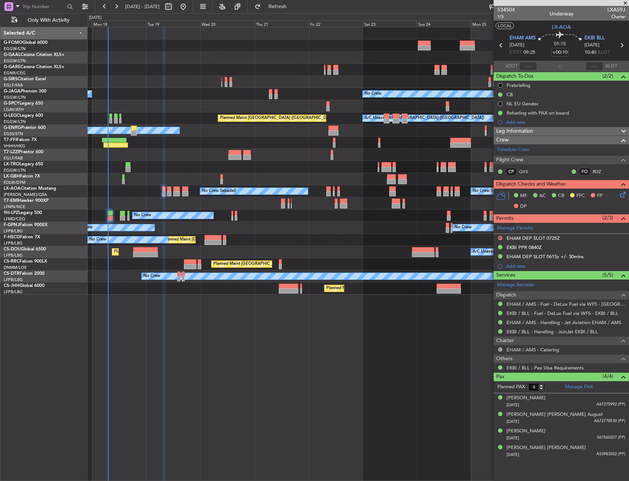
click at [505, 25] on button "LOCAL" at bounding box center [505, 25] width 18 height 7
click at [622, 196] on icon at bounding box center [622, 193] width 6 height 6
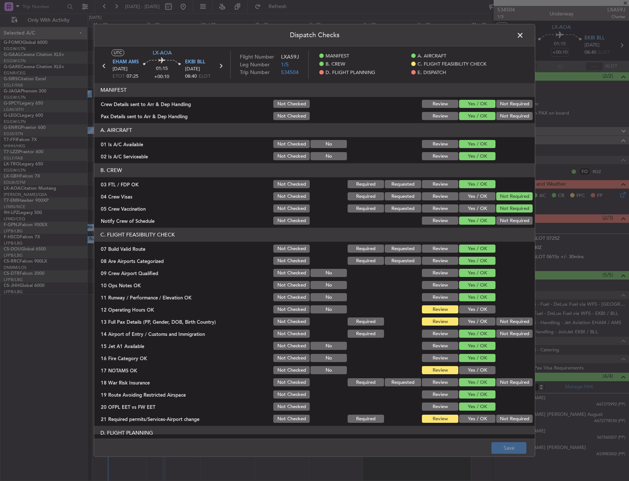
scroll to position [74, 0]
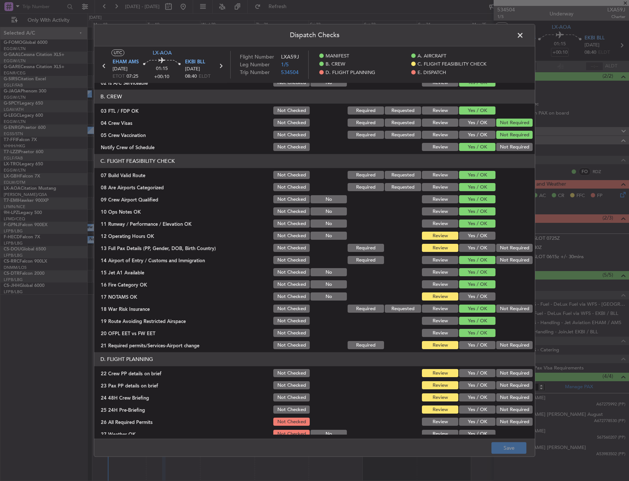
click at [473, 236] on button "Yes / OK" at bounding box center [477, 236] width 36 height 8
click at [472, 249] on button "Yes / OK" at bounding box center [477, 248] width 36 height 8
drag, startPoint x: 473, startPoint y: 293, endPoint x: 473, endPoint y: 301, distance: 8.5
click at [472, 294] on button "Yes / OK" at bounding box center [477, 297] width 36 height 8
drag, startPoint x: 475, startPoint y: 350, endPoint x: 474, endPoint y: 357, distance: 7.0
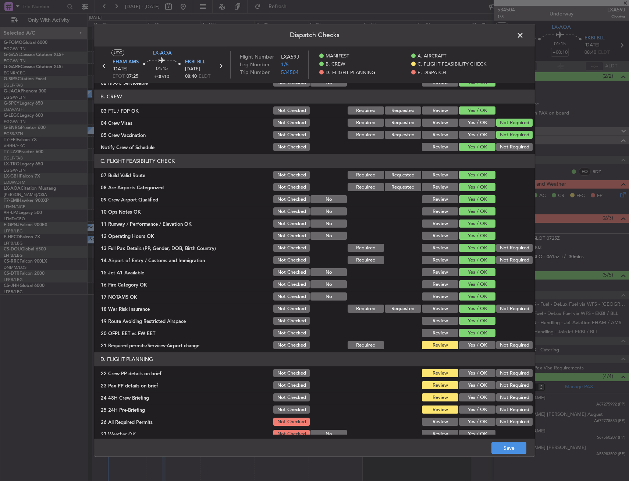
click at [474, 355] on article "MANIFEST Crew Details sent to Arr & Dep Handling Not Checked Review Yes / OK No…" at bounding box center [314, 258] width 441 height 351
click at [474, 337] on div "Yes / OK" at bounding box center [476, 333] width 37 height 10
drag, startPoint x: 477, startPoint y: 344, endPoint x: 480, endPoint y: 370, distance: 26.0
click at [477, 345] on button "Yes / OK" at bounding box center [477, 345] width 36 height 8
click at [480, 375] on button "Yes / OK" at bounding box center [477, 373] width 36 height 8
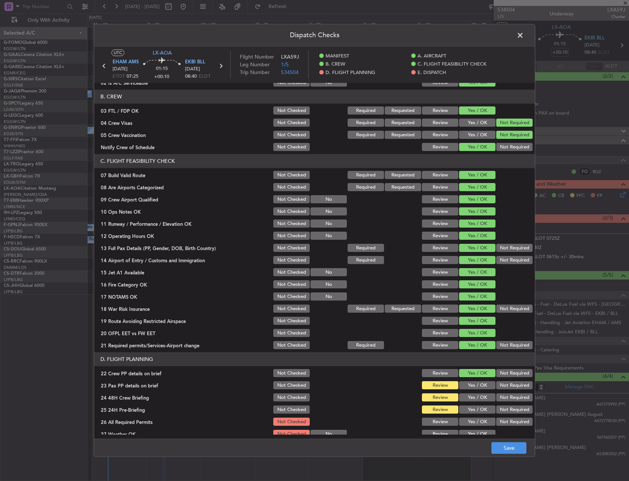
drag, startPoint x: 480, startPoint y: 383, endPoint x: 477, endPoint y: 393, distance: 10.5
click at [480, 384] on button "Yes / OK" at bounding box center [477, 385] width 36 height 8
click at [477, 393] on button "Yes / OK" at bounding box center [477, 397] width 36 height 8
click at [513, 410] on button "Not Required" at bounding box center [515, 410] width 36 height 8
click at [513, 454] on footer "Save" at bounding box center [314, 448] width 441 height 18
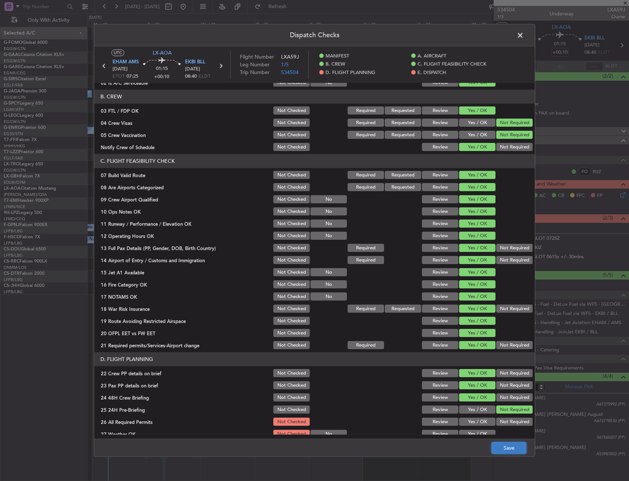
click at [515, 449] on button "Save" at bounding box center [509, 448] width 35 height 12
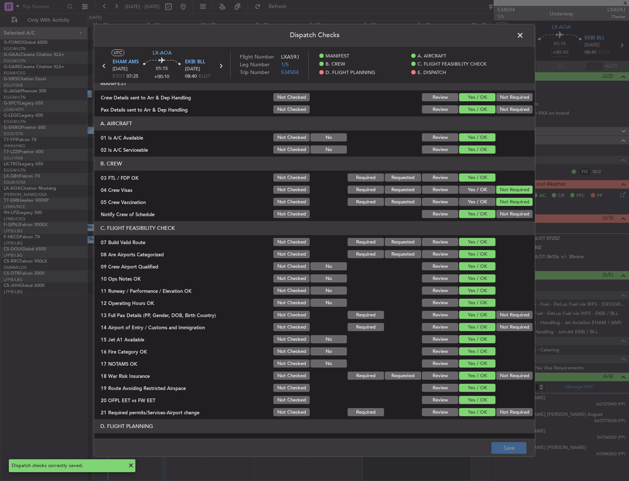
scroll to position [0, 0]
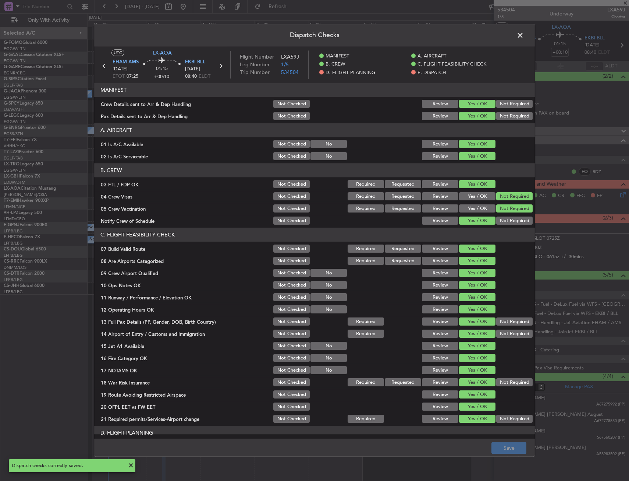
click at [524, 36] on span at bounding box center [524, 37] width 0 height 15
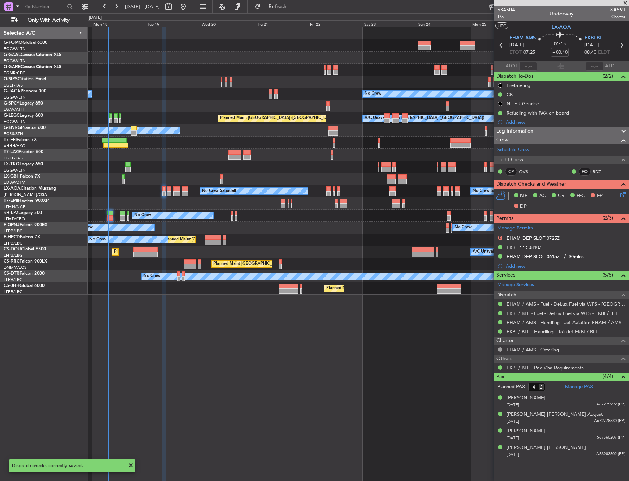
click at [626, 47] on icon at bounding box center [622, 45] width 10 height 10
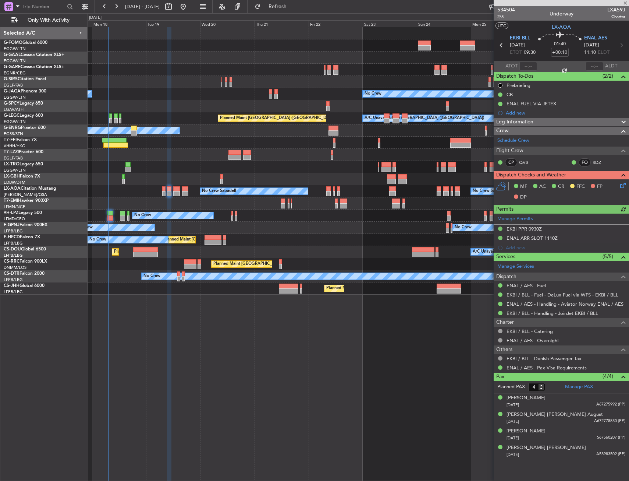
click at [622, 187] on icon at bounding box center [622, 184] width 6 height 6
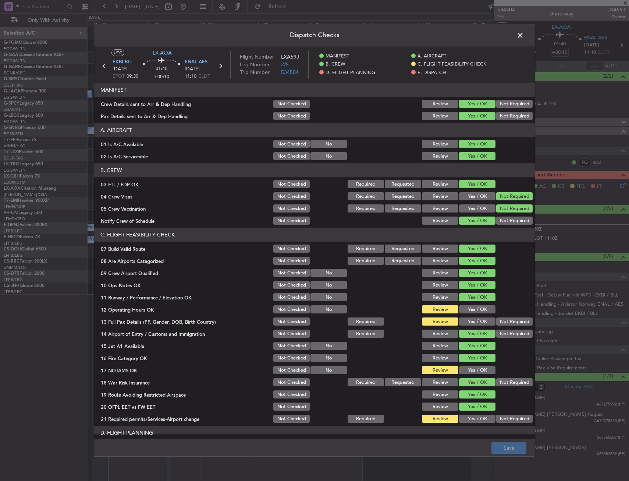
drag, startPoint x: 477, startPoint y: 304, endPoint x: 475, endPoint y: 315, distance: 11.5
click at [477, 305] on div "Yes / OK" at bounding box center [476, 309] width 37 height 10
click at [475, 315] on section "C. FLIGHT FEASIBILITY CHECK 07 Build Valid Route Not Checked Required Requested…" at bounding box center [314, 326] width 441 height 196
click at [476, 309] on button "Yes / OK" at bounding box center [477, 309] width 36 height 8
click at [474, 321] on button "Yes / OK" at bounding box center [477, 322] width 36 height 8
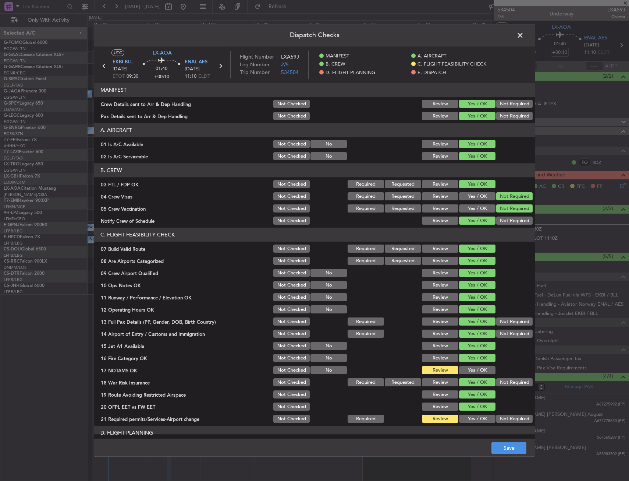
click at [472, 370] on button "Yes / OK" at bounding box center [477, 370] width 36 height 8
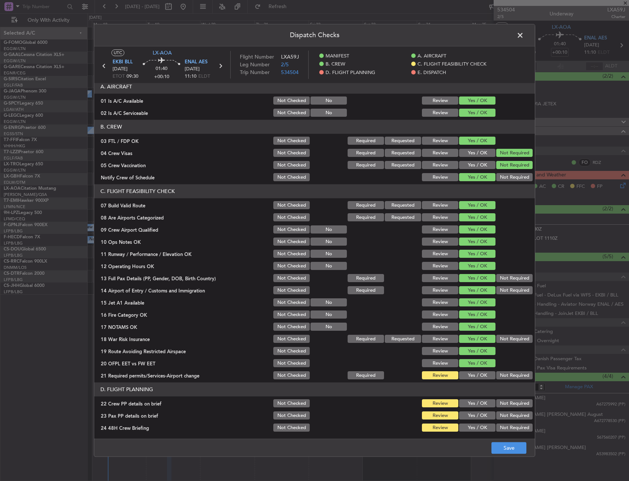
scroll to position [74, 0]
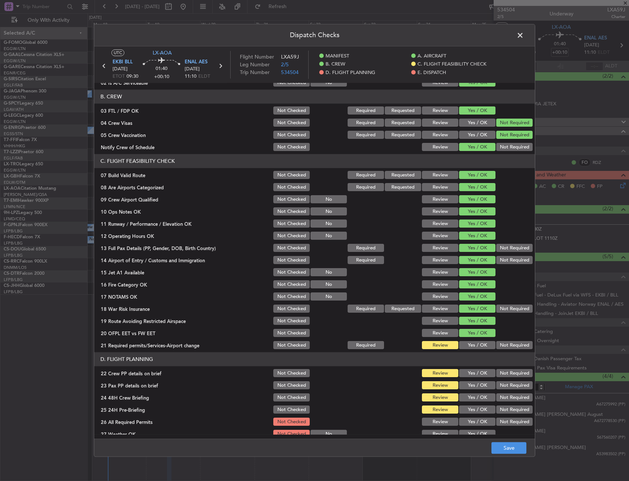
click at [473, 341] on button "Yes / OK" at bounding box center [477, 345] width 36 height 8
drag, startPoint x: 476, startPoint y: 366, endPoint x: 476, endPoint y: 377, distance: 10.3
click at [476, 367] on section "D. FLIGHT PLANNING 22 Crew PP details on brief Not Checked Review Yes / OK Not …" at bounding box center [314, 426] width 441 height 148
click at [476, 382] on button "Yes / OK" at bounding box center [477, 385] width 36 height 8
click at [476, 374] on button "Yes / OK" at bounding box center [477, 373] width 36 height 8
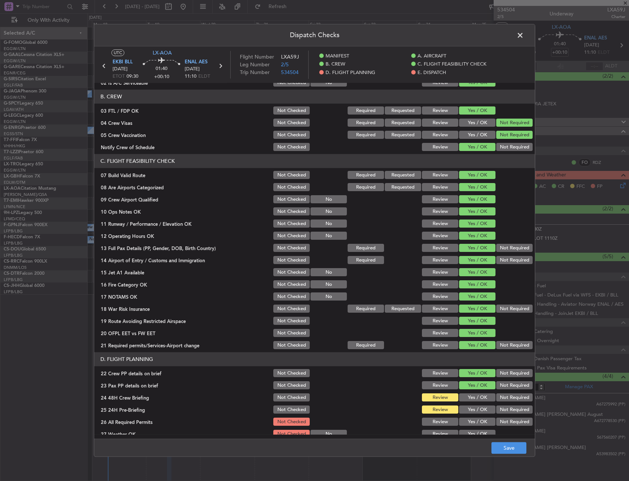
click at [475, 396] on div "Yes / OK" at bounding box center [476, 397] width 37 height 10
drag, startPoint x: 496, startPoint y: 402, endPoint x: 485, endPoint y: 399, distance: 11.3
click at [495, 400] on div "Not Required" at bounding box center [513, 397] width 37 height 10
click at [484, 399] on button "Yes / OK" at bounding box center [477, 397] width 36 height 8
click at [500, 408] on button "Not Required" at bounding box center [515, 410] width 36 height 8
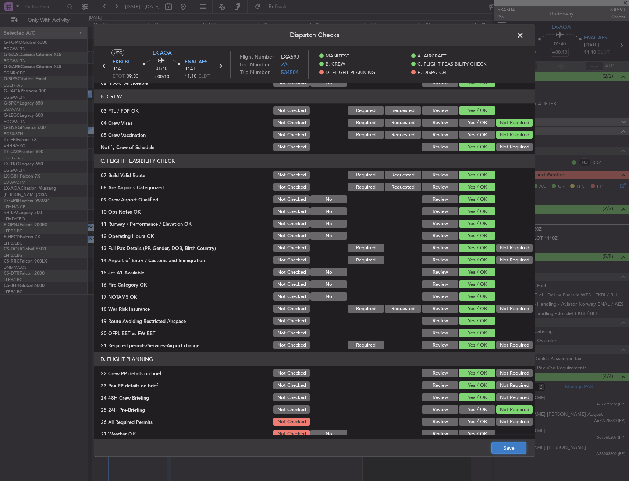
click at [506, 449] on button "Save" at bounding box center [509, 448] width 35 height 12
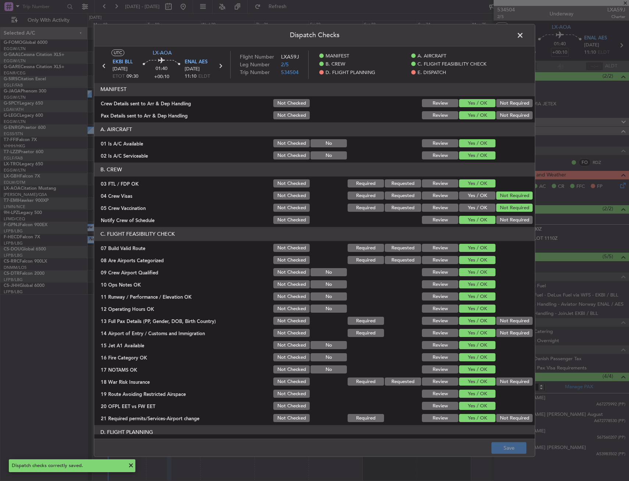
scroll to position [0, 0]
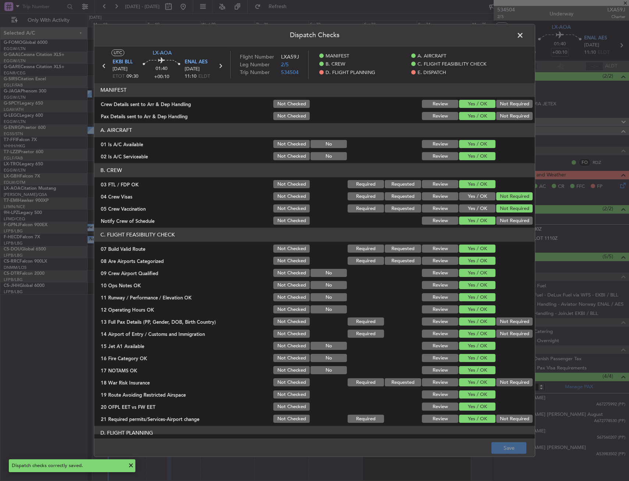
click at [524, 38] on span at bounding box center [524, 37] width 0 height 15
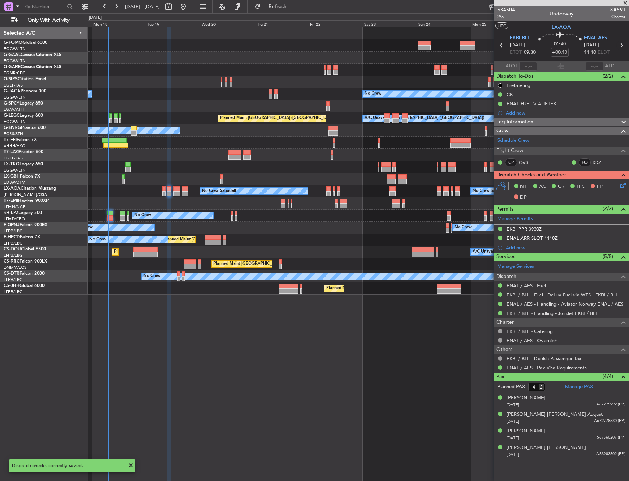
click at [624, 45] on icon at bounding box center [622, 45] width 10 height 10
type input "+00:05"
type input "0"
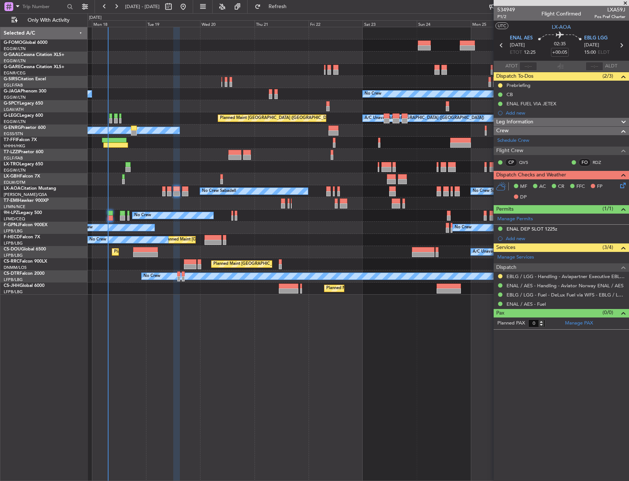
click at [621, 44] on icon at bounding box center [622, 45] width 10 height 10
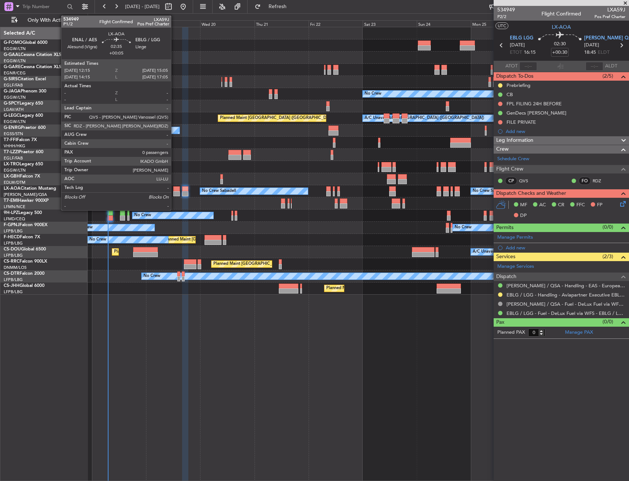
click at [174, 189] on div at bounding box center [176, 188] width 7 height 5
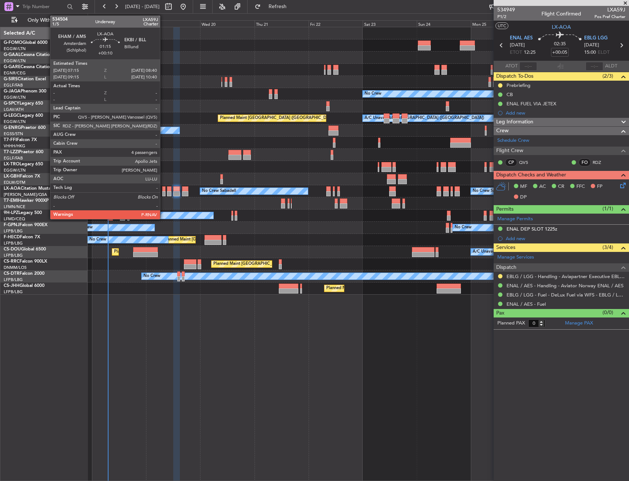
click at [163, 191] on div at bounding box center [163, 193] width 3 height 5
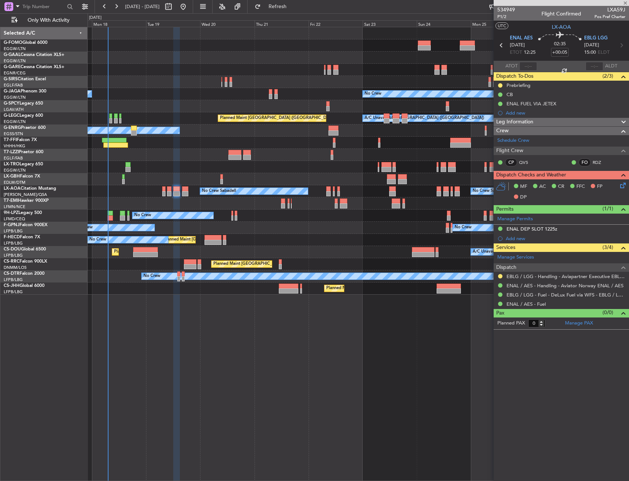
type input "+00:10"
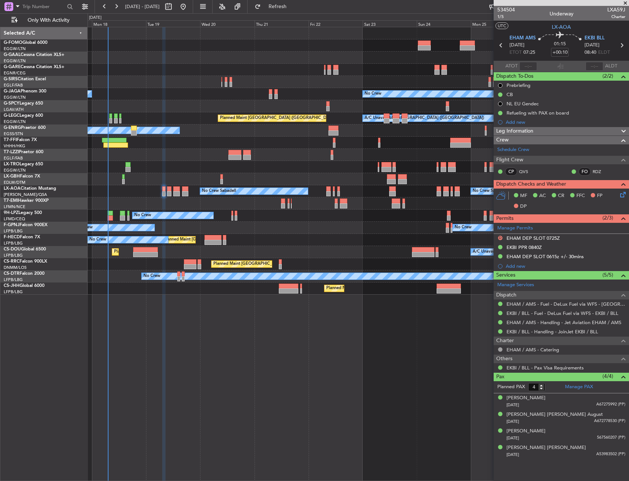
click at [132, 186] on div "No Crew Sabadell No Crew Sabadell No Crew Luxembourg (Findel)" at bounding box center [358, 191] width 541 height 12
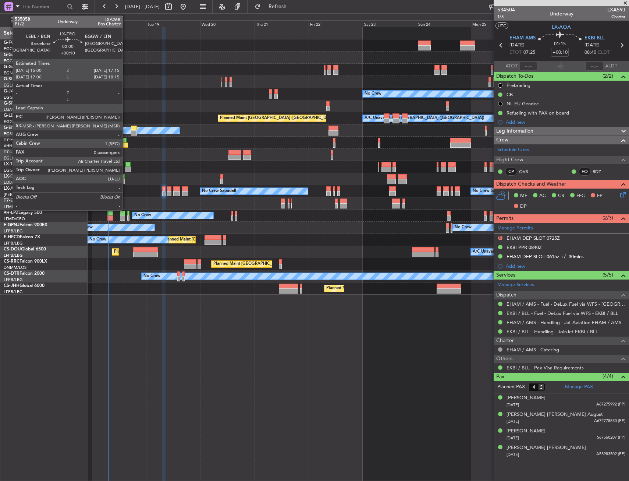
click at [126, 168] on div at bounding box center [128, 169] width 5 height 5
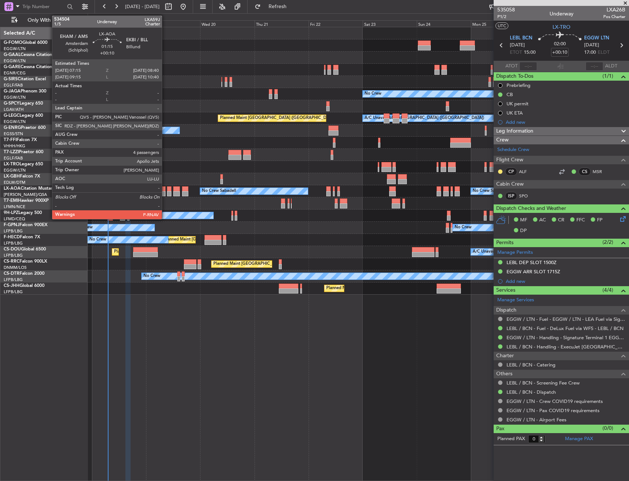
click at [165, 193] on div at bounding box center [163, 193] width 3 height 5
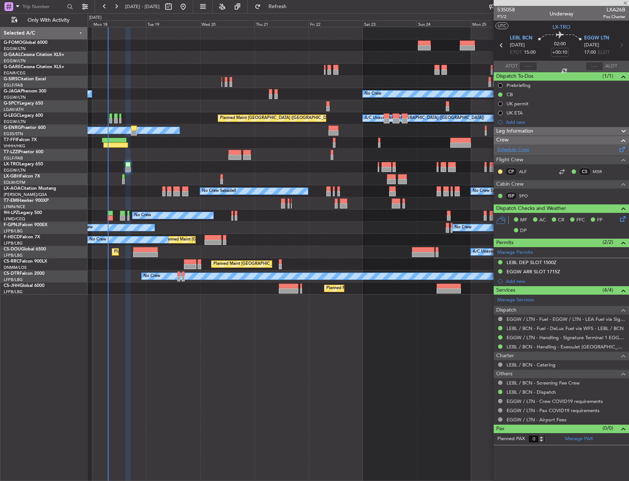
click at [514, 153] on link "Schedule Crew" at bounding box center [514, 149] width 32 height 7
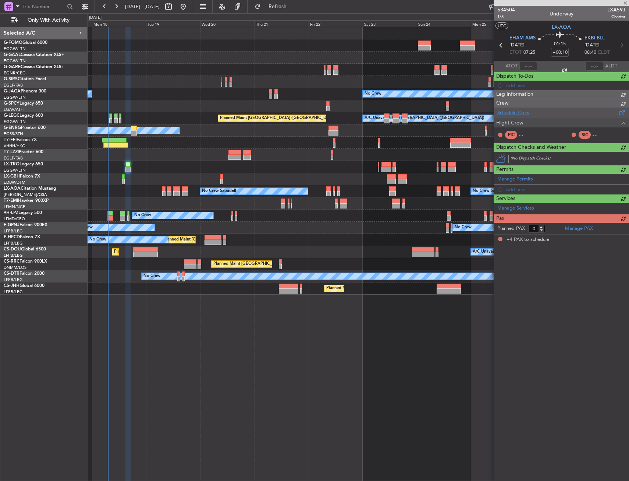
type input "4"
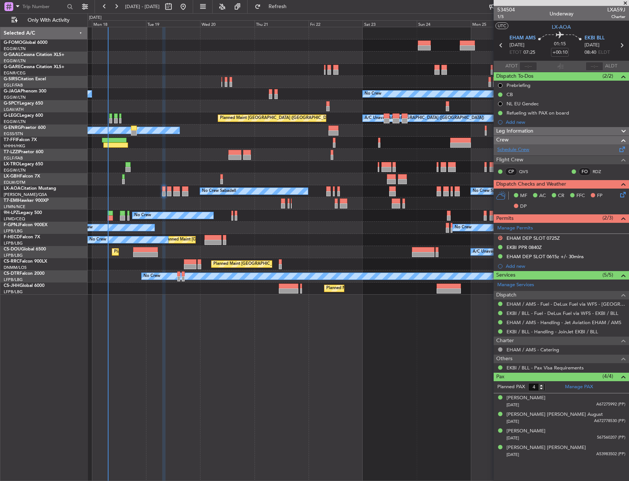
click at [518, 146] on link "Schedule Crew" at bounding box center [514, 149] width 32 height 7
click at [293, 8] on span "Refresh" at bounding box center [277, 6] width 31 height 5
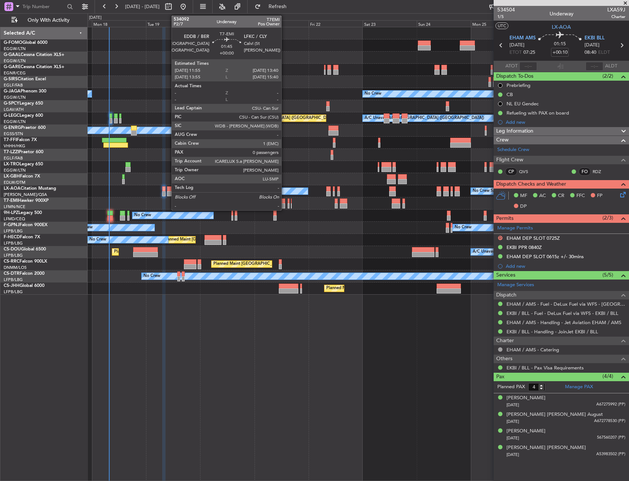
click at [285, 203] on div at bounding box center [283, 200] width 4 height 5
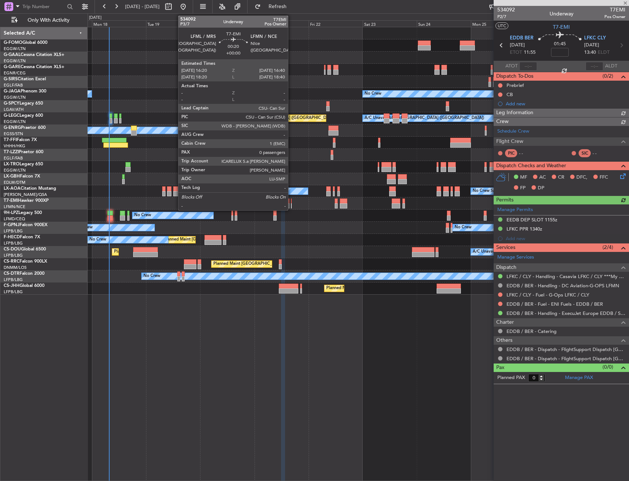
click at [292, 204] on div at bounding box center [291, 205] width 1 height 5
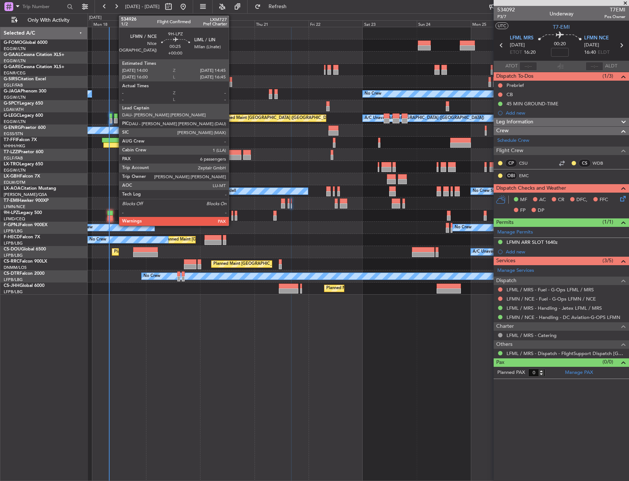
click at [232, 213] on div at bounding box center [233, 213] width 2 height 5
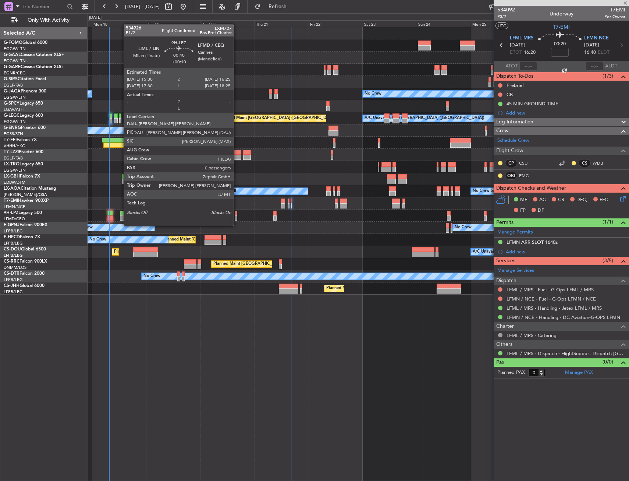
type input "6"
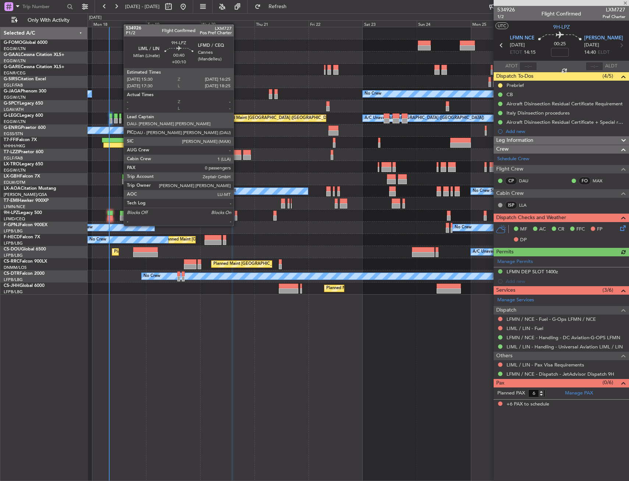
click at [237, 218] on div at bounding box center [236, 217] width 2 height 5
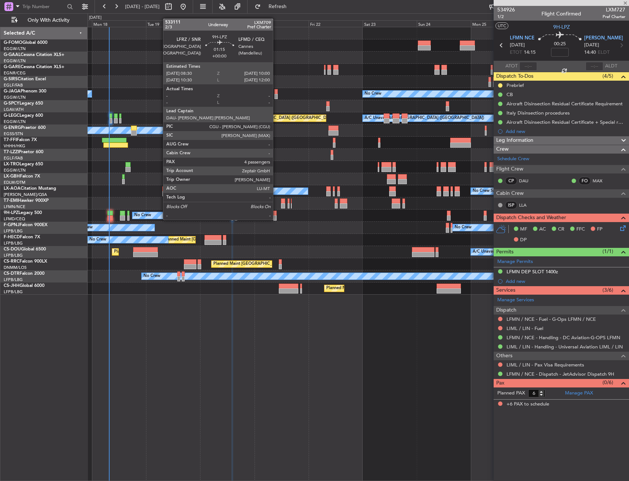
type input "+00:10"
type input "0"
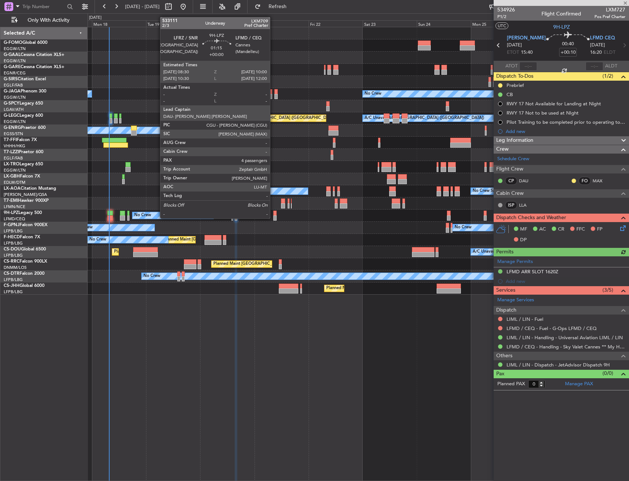
click at [273, 211] on div at bounding box center [275, 213] width 4 height 5
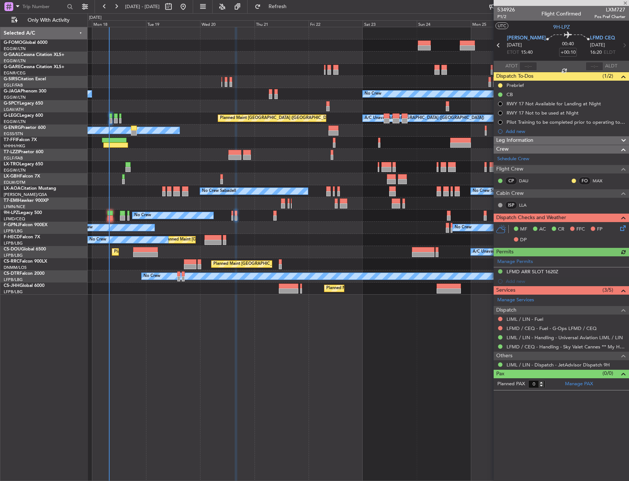
type input "4"
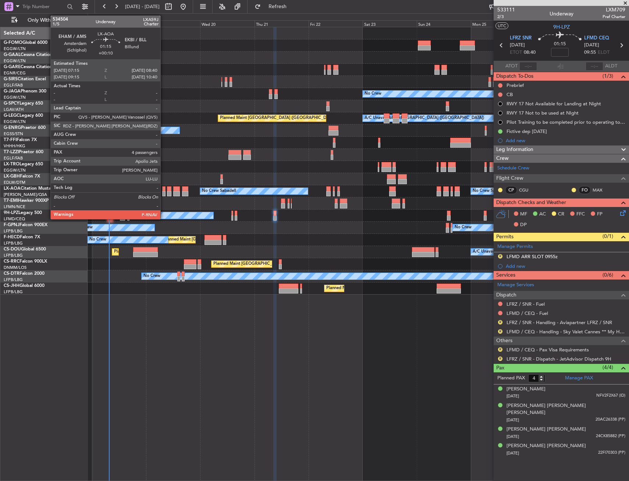
click at [164, 193] on div at bounding box center [163, 193] width 3 height 5
type input "+00:10"
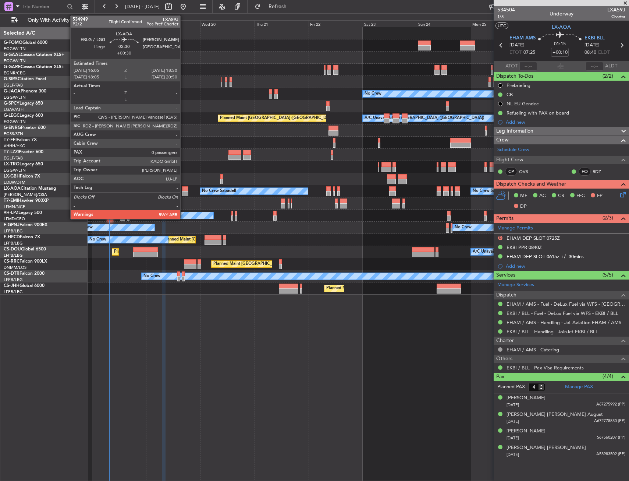
click at [184, 192] on div at bounding box center [185, 193] width 6 height 5
type input "+00:30"
type input "0"
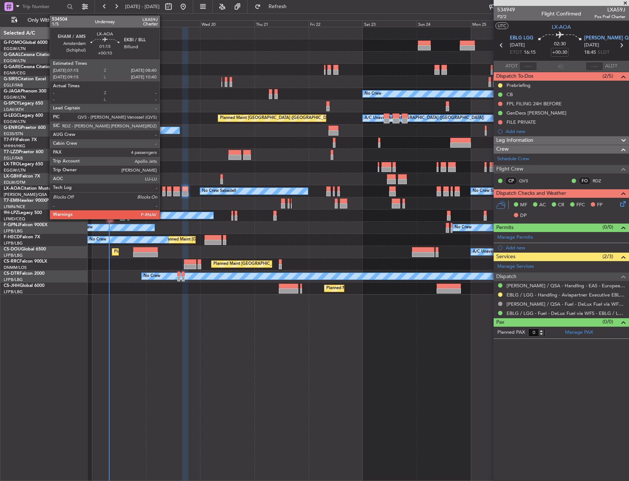
click at [163, 189] on div at bounding box center [163, 188] width 3 height 5
type input "+00:10"
type input "4"
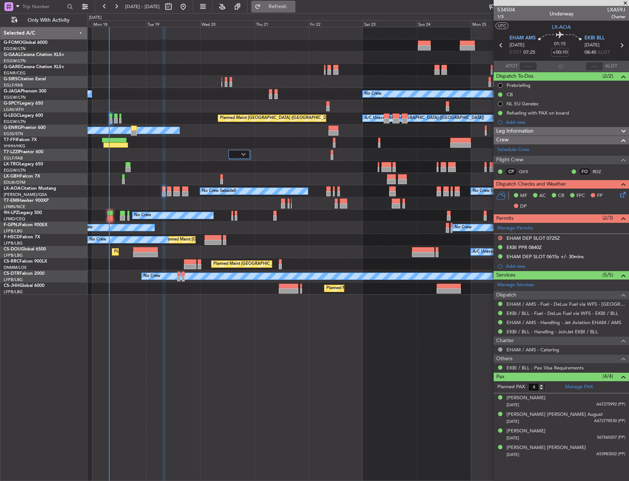
click at [293, 6] on span "Refresh" at bounding box center [277, 6] width 31 height 5
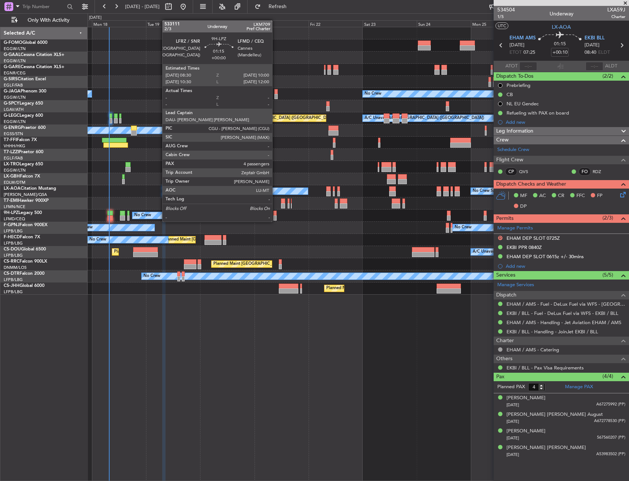
click at [276, 214] on div at bounding box center [275, 213] width 4 height 5
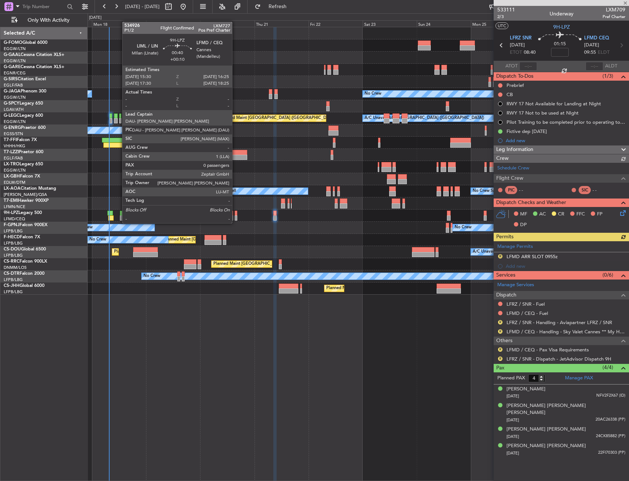
click at [236, 216] on div at bounding box center [236, 217] width 2 height 5
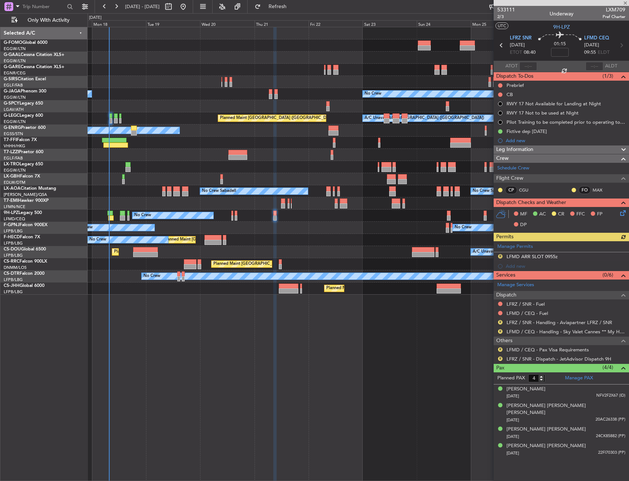
type input "+00:10"
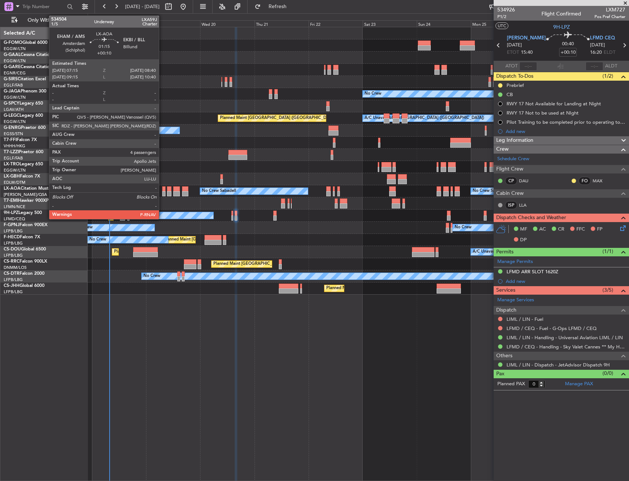
click at [162, 192] on div at bounding box center [163, 193] width 3 height 5
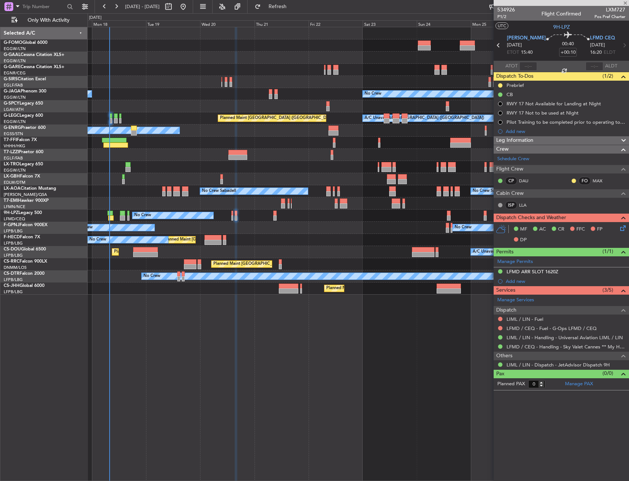
type input "4"
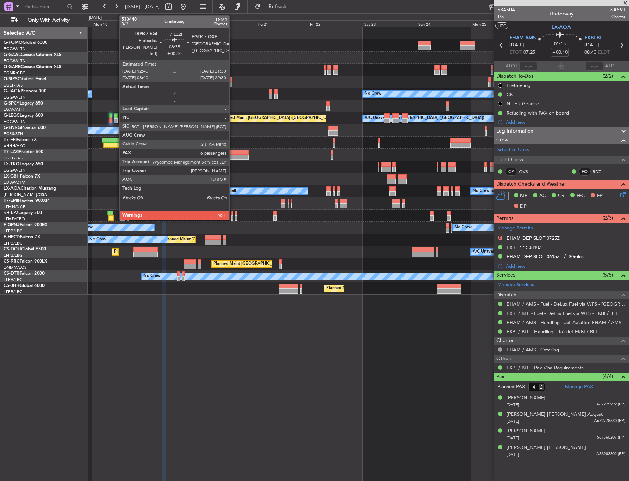
click at [233, 158] on div at bounding box center [239, 157] width 20 height 5
type input "+00:40"
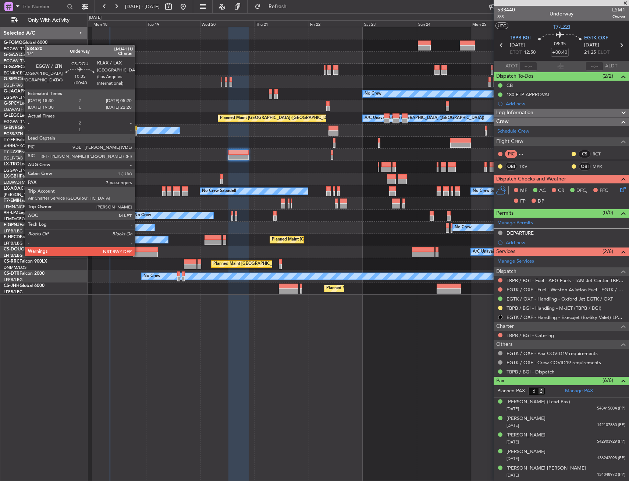
click at [138, 248] on div at bounding box center [145, 249] width 25 height 5
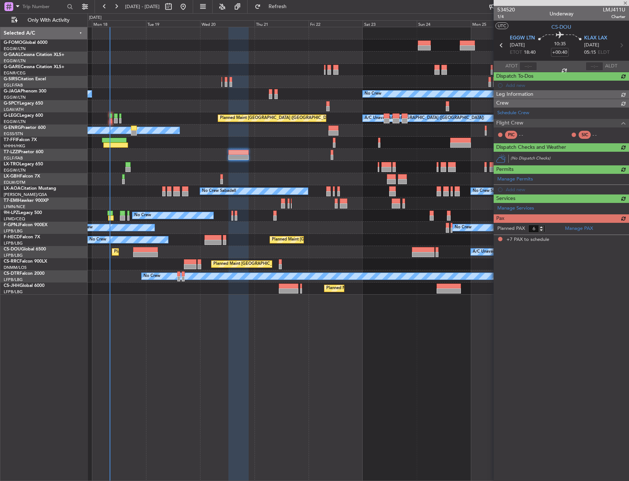
type input "7"
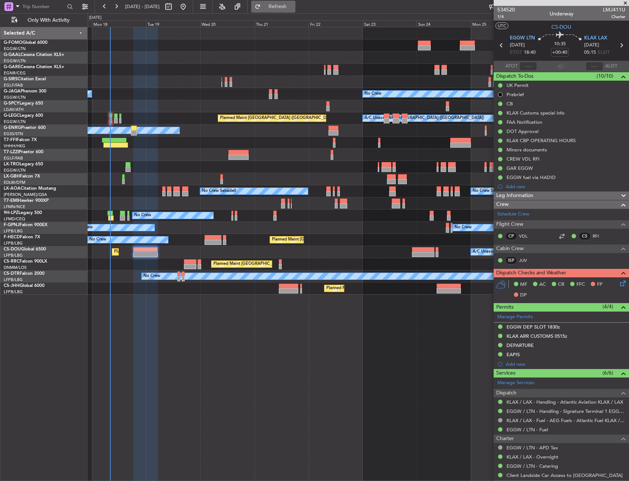
click at [293, 6] on span "Refresh" at bounding box center [277, 6] width 31 height 5
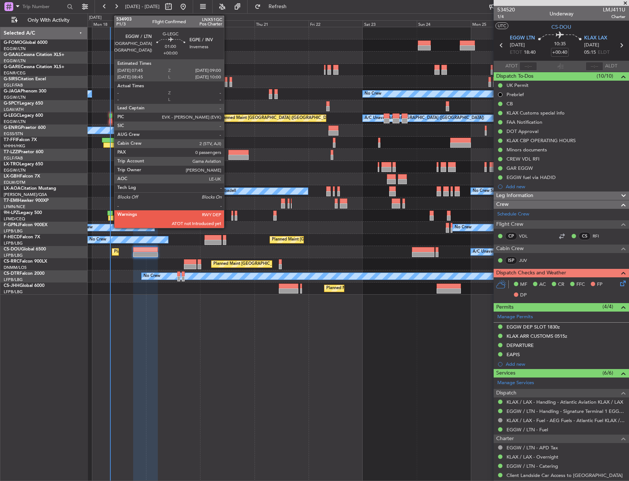
click at [110, 116] on div at bounding box center [110, 115] width 3 height 5
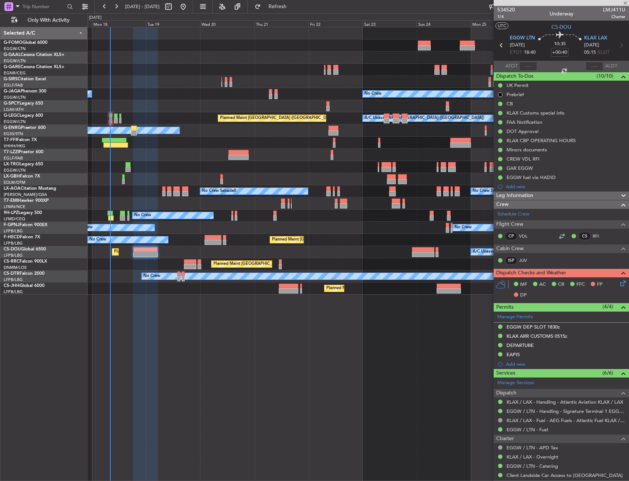
click at [117, 98] on div "No Crew Owner" at bounding box center [358, 94] width 541 height 12
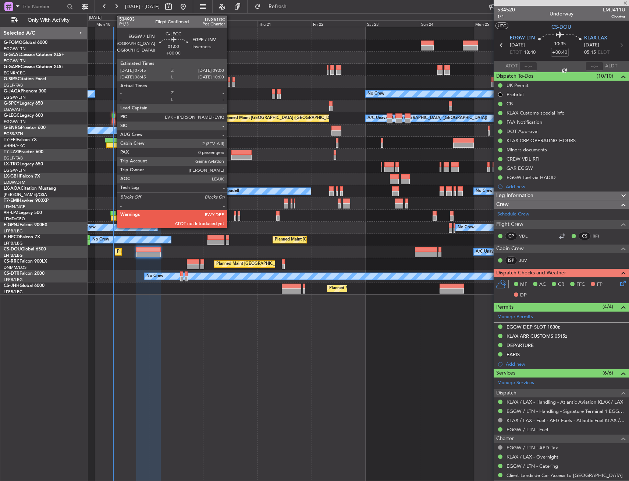
type input "0"
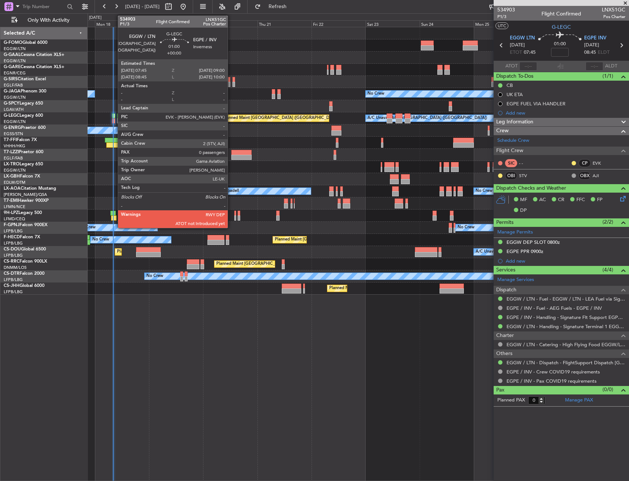
click at [114, 117] on div at bounding box center [113, 115] width 3 height 5
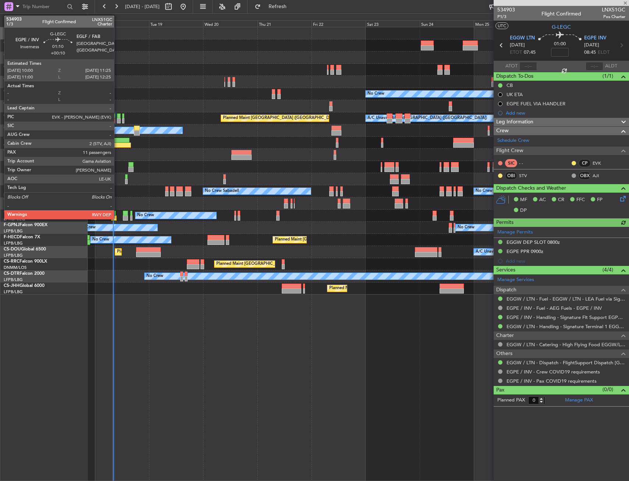
click at [117, 119] on div at bounding box center [118, 120] width 3 height 5
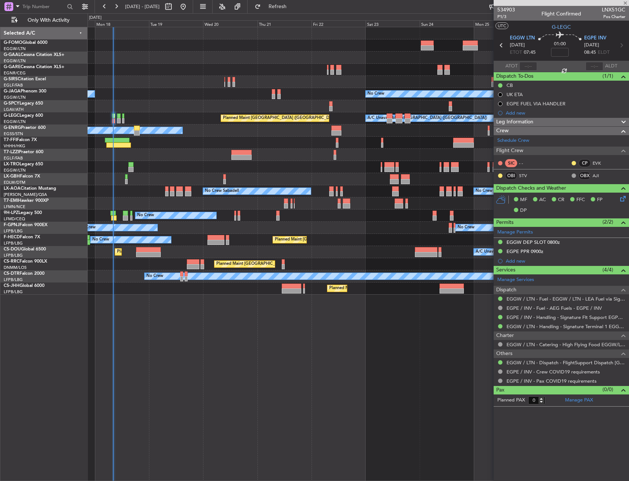
type input "+00:10"
type input "11"
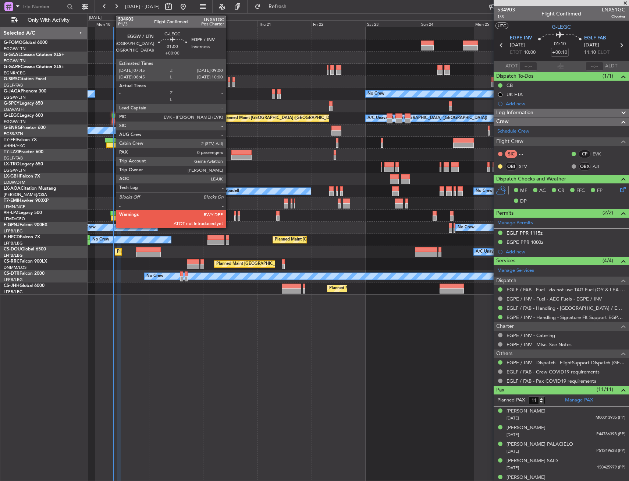
click at [112, 116] on div at bounding box center [113, 115] width 3 height 5
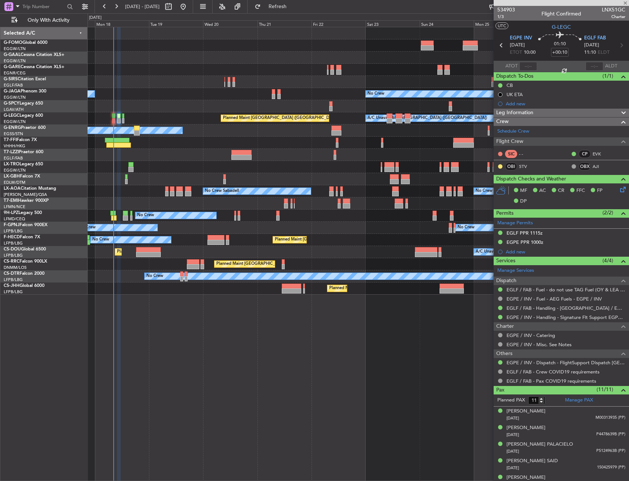
type input "0"
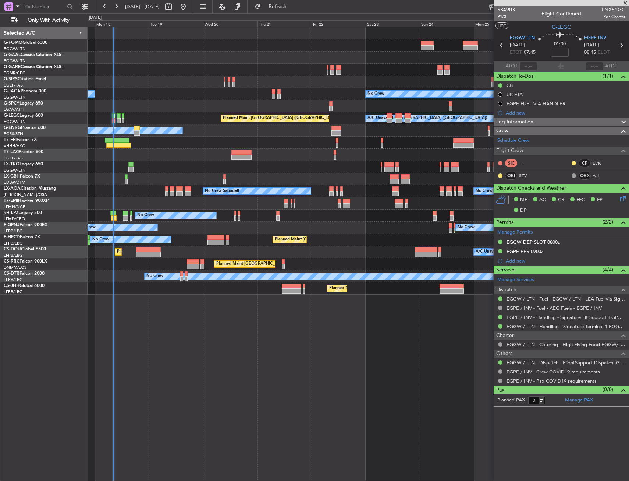
click at [145, 97] on div "No Crew Owner" at bounding box center [358, 94] width 541 height 12
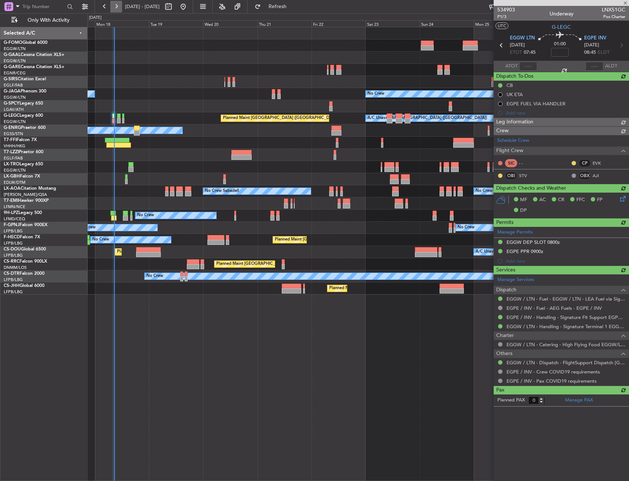
type input "08:19"
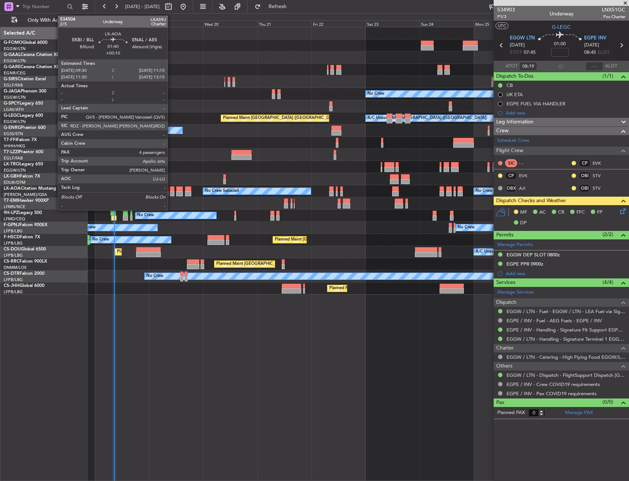
click at [171, 192] on div at bounding box center [172, 193] width 4 height 5
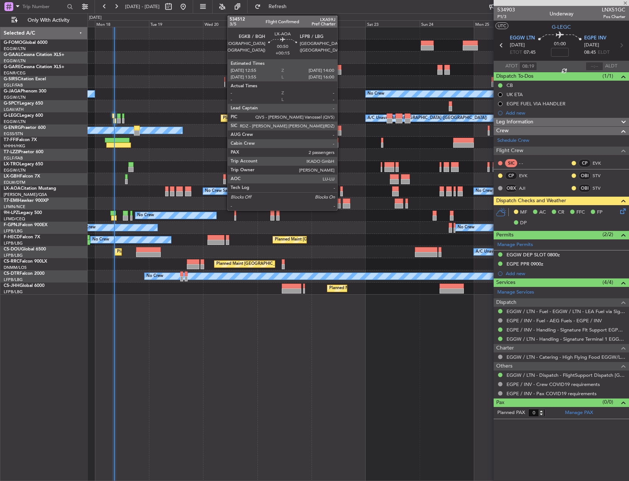
type input "+00:10"
type input "4"
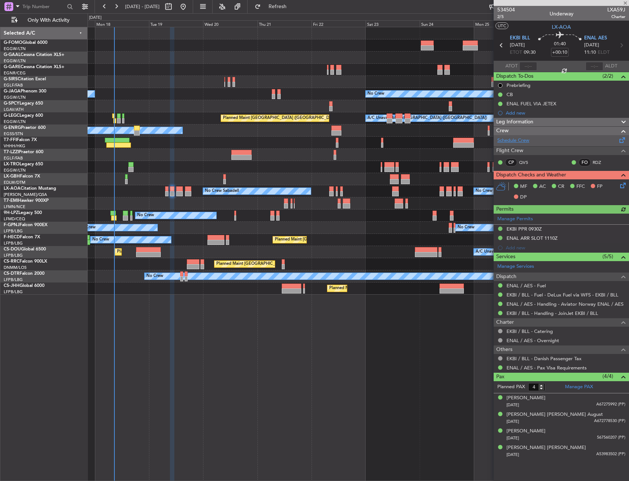
drag, startPoint x: 513, startPoint y: 151, endPoint x: 522, endPoint y: 142, distance: 12.5
click at [522, 142] on div "Schedule Crew Flight Crew CP QVS FO RDZ" at bounding box center [561, 152] width 135 height 35
click at [522, 142] on link "Schedule Crew" at bounding box center [514, 140] width 32 height 7
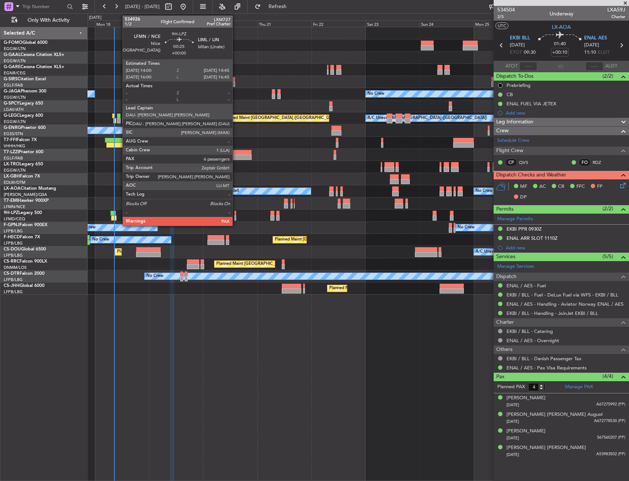
click at [236, 216] on div at bounding box center [235, 217] width 2 height 5
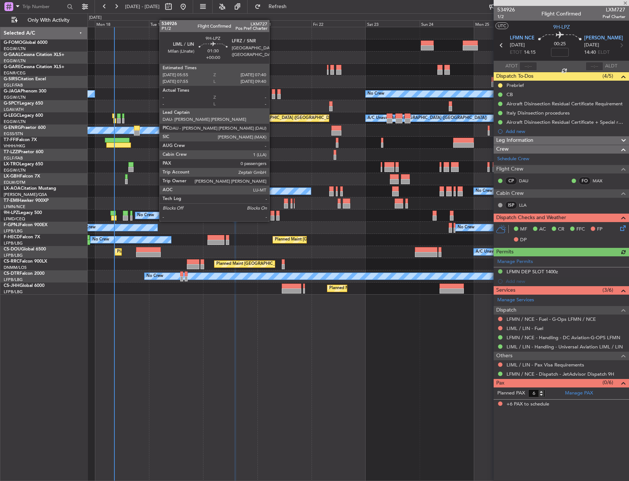
click at [273, 214] on div at bounding box center [273, 213] width 4 height 5
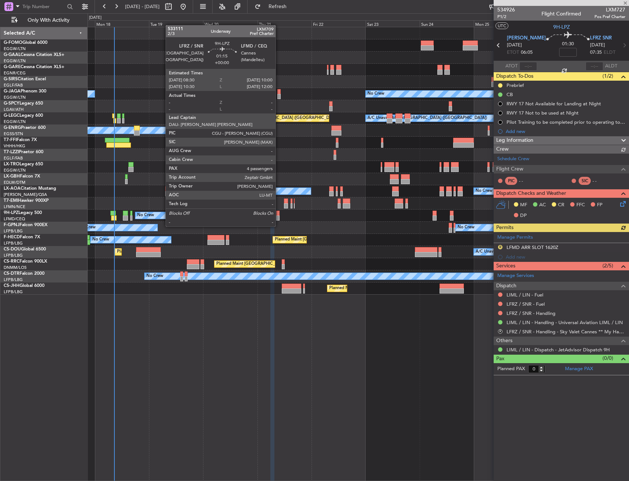
click at [279, 219] on div at bounding box center [278, 217] width 4 height 5
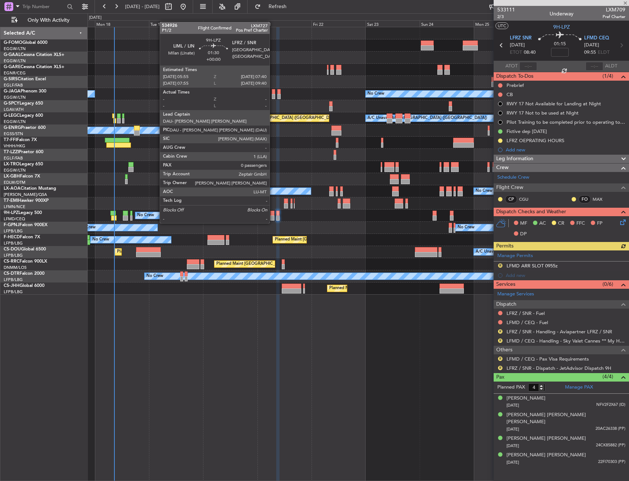
click at [273, 216] on div at bounding box center [273, 217] width 4 height 5
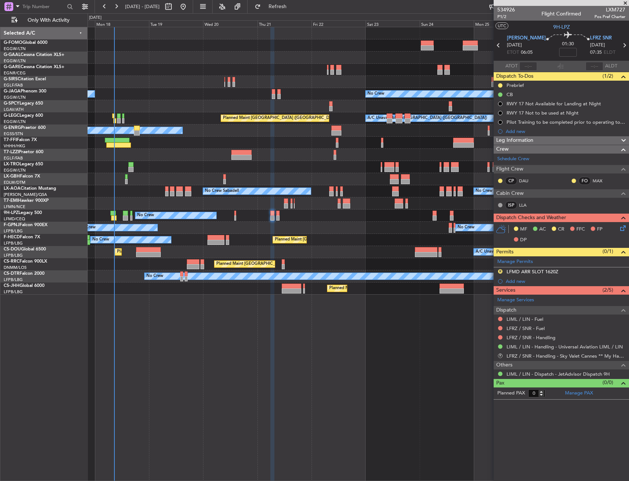
click at [265, 342] on div "Planned Maint Windsor Locks (Bradley Intl) Planned Maint Dusseldorf No Crew Own…" at bounding box center [359, 254] width 542 height 454
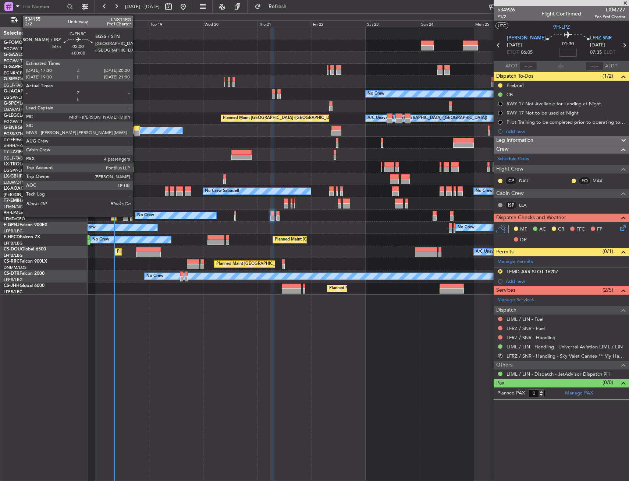
click at [136, 129] on div at bounding box center [137, 128] width 6 height 5
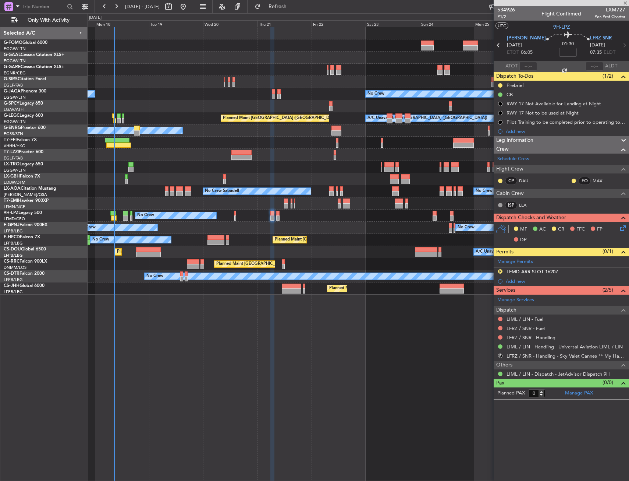
type input "4"
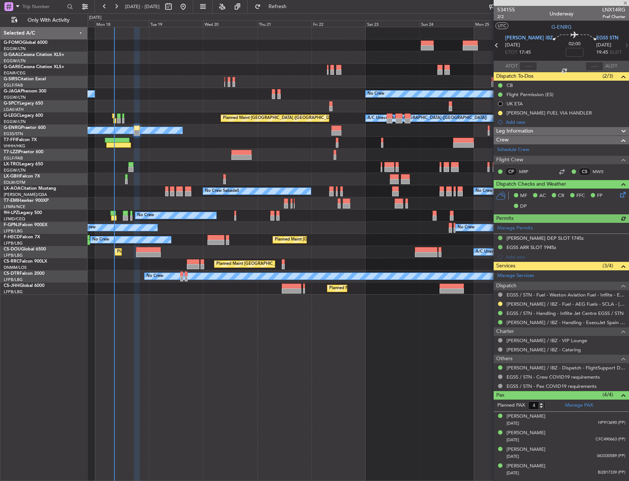
click at [199, 289] on div "Planned Maint [GEOGRAPHIC_DATA] ([GEOGRAPHIC_DATA]) Planned Maint [GEOGRAPHIC_D…" at bounding box center [358, 288] width 541 height 12
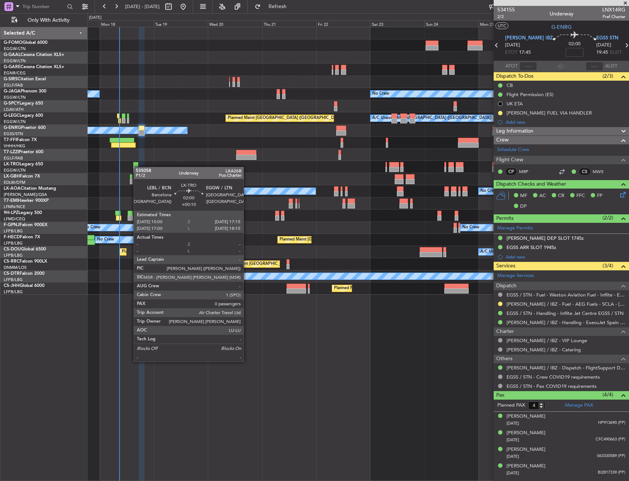
click at [135, 172] on div at bounding box center [358, 167] width 541 height 12
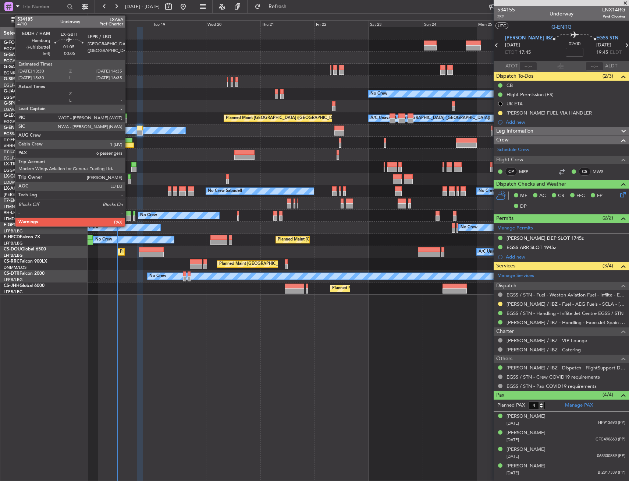
click at [128, 181] on div at bounding box center [129, 181] width 3 height 5
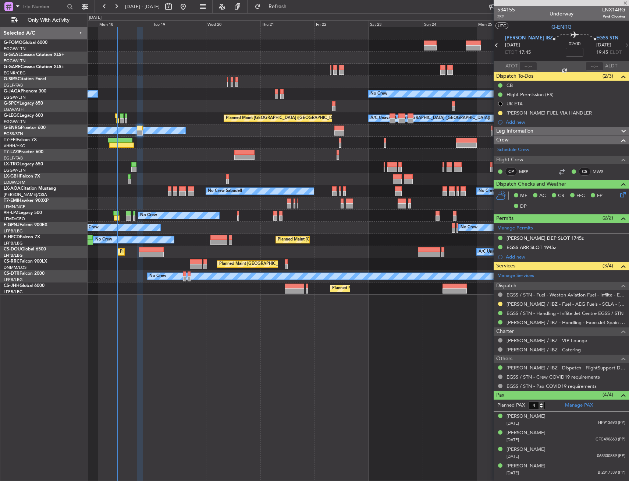
type input "-00:05"
type input "6"
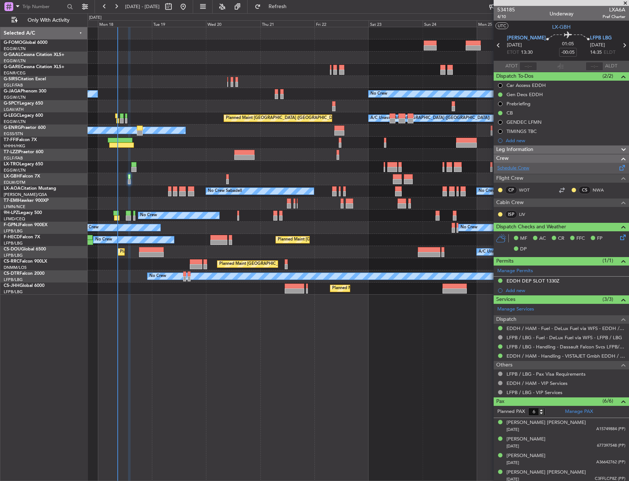
click at [512, 169] on link "Schedule Crew" at bounding box center [514, 168] width 32 height 7
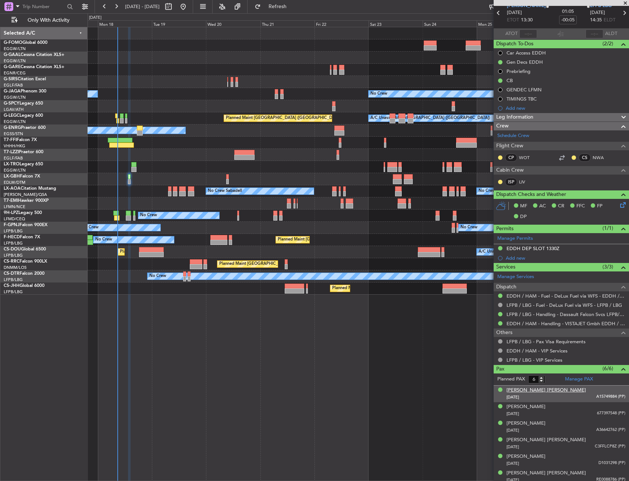
scroll to position [36, 0]
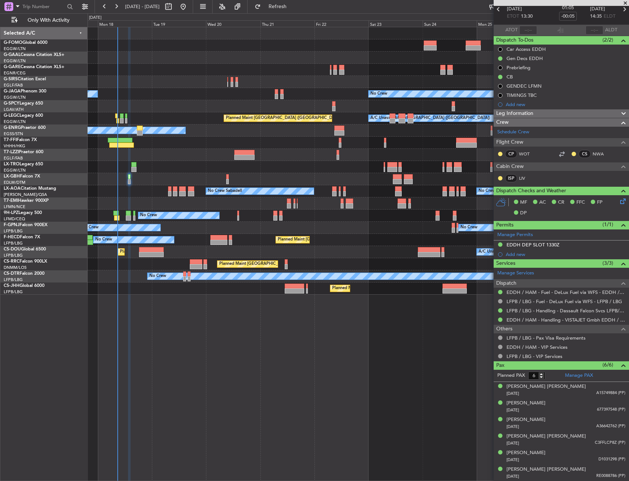
drag, startPoint x: 575, startPoint y: 378, endPoint x: 345, endPoint y: 384, distance: 230.1
click at [351, 384] on fb-app "17 Aug 2025 - 27 Aug 2025 Refresh Quick Links Only With Activity Planned Maint …" at bounding box center [314, 243] width 629 height 475
click at [345, 384] on div "Planned Maint Windsor Locks (Bradley Intl) Planned Maint Dusseldorf No Crew Own…" at bounding box center [359, 254] width 542 height 454
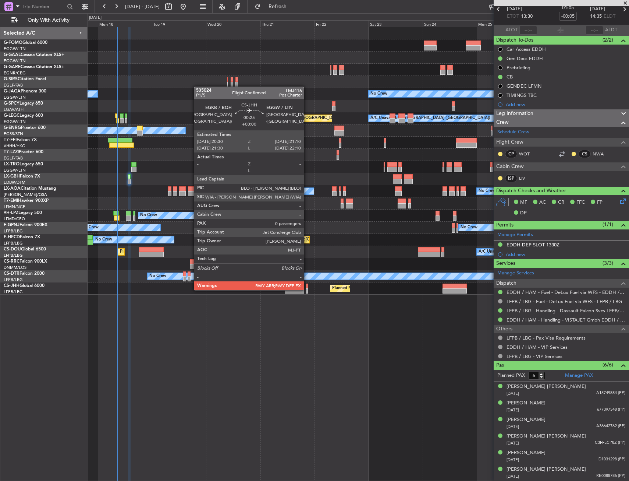
click at [307, 289] on div at bounding box center [307, 290] width 2 height 5
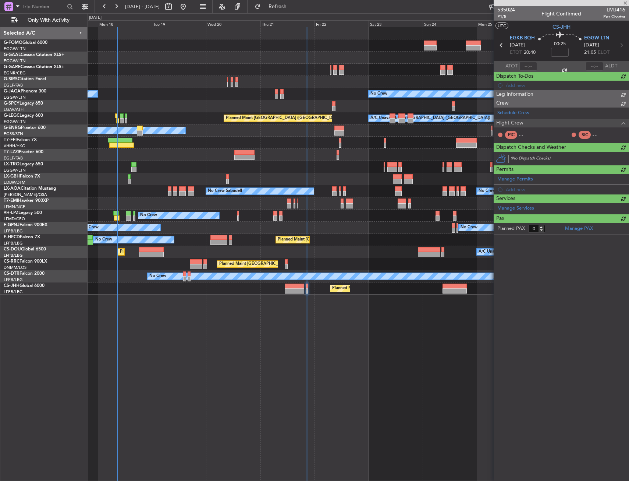
scroll to position [0, 0]
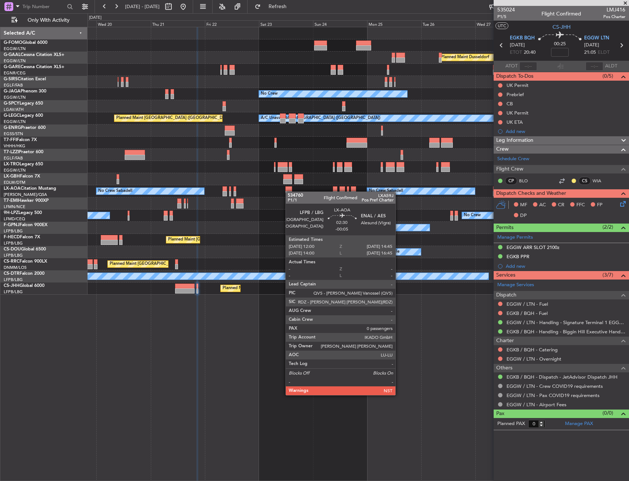
click at [106, 182] on div "Planned Maint Dusseldorf No Crew Owner A/C Unavailable London (Luton) Planned M…" at bounding box center [358, 160] width 541 height 267
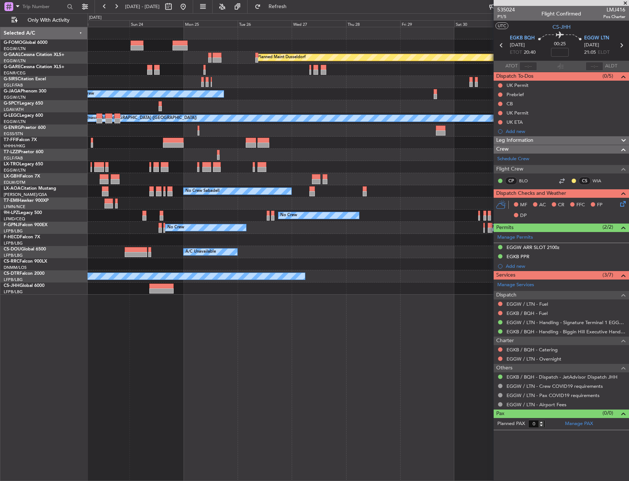
click at [160, 176] on div at bounding box center [358, 179] width 541 height 12
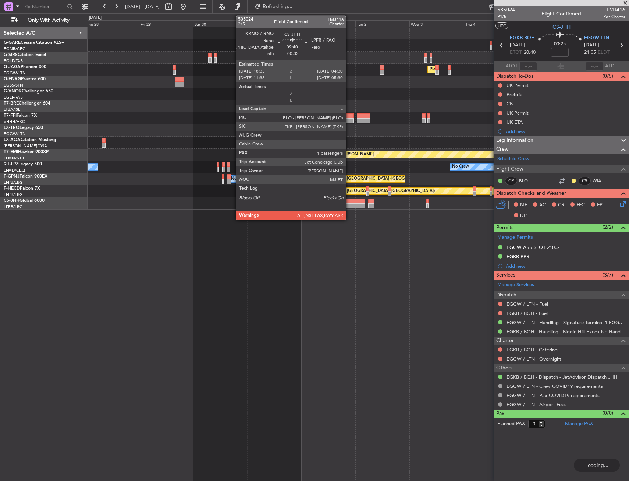
click at [349, 206] on div at bounding box center [354, 205] width 22 height 5
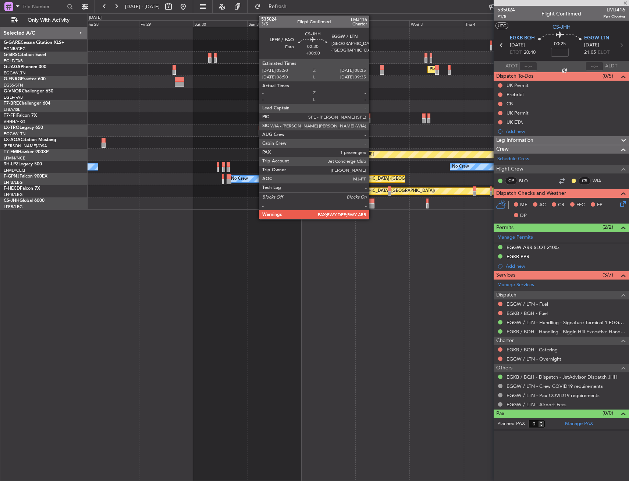
click at [372, 206] on div at bounding box center [371, 205] width 6 height 5
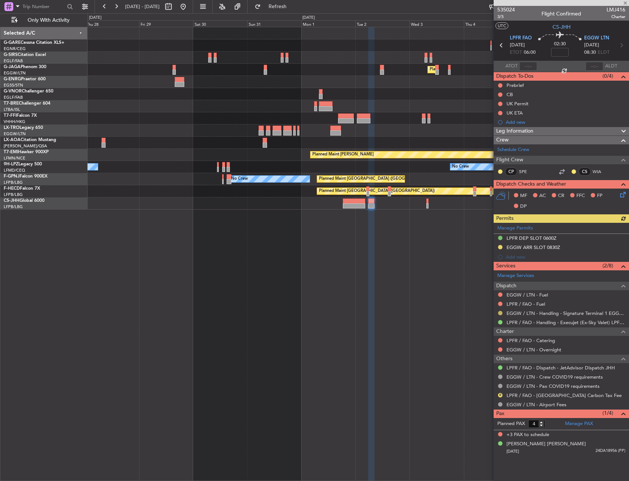
click at [500, 313] on button at bounding box center [500, 313] width 4 height 4
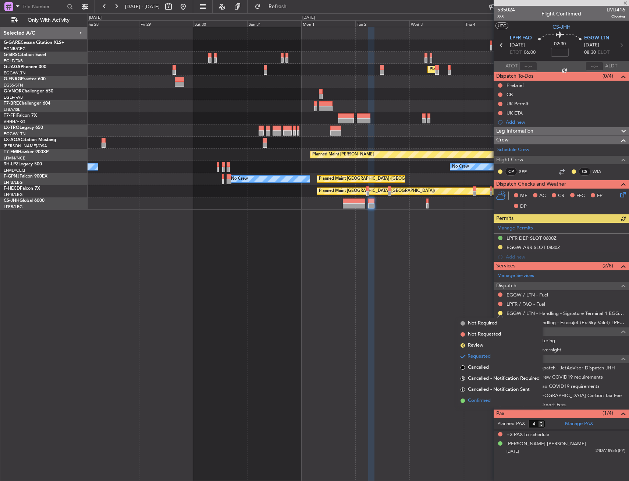
click at [485, 397] on span "Confirmed" at bounding box center [479, 400] width 23 height 7
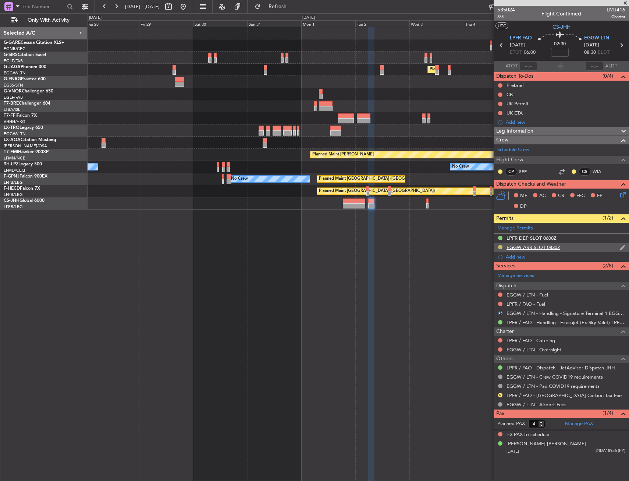
click at [499, 246] on button at bounding box center [500, 247] width 4 height 4
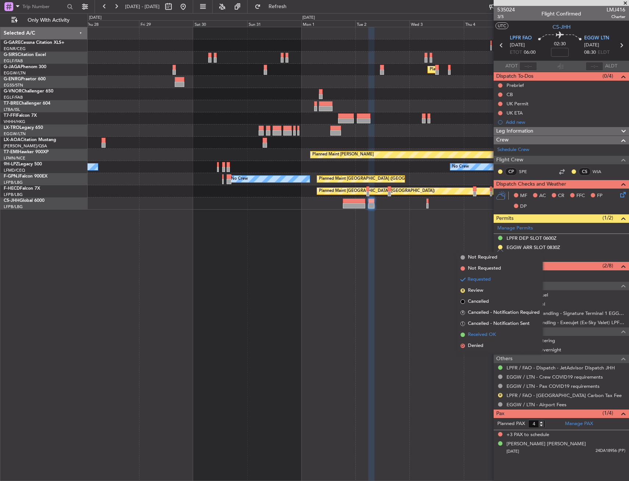
click at [485, 332] on span "Received OK" at bounding box center [482, 334] width 28 height 7
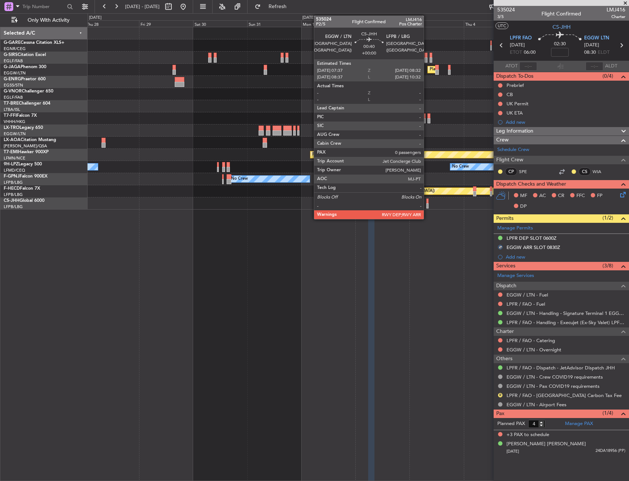
click at [427, 205] on div at bounding box center [428, 205] width 2 height 5
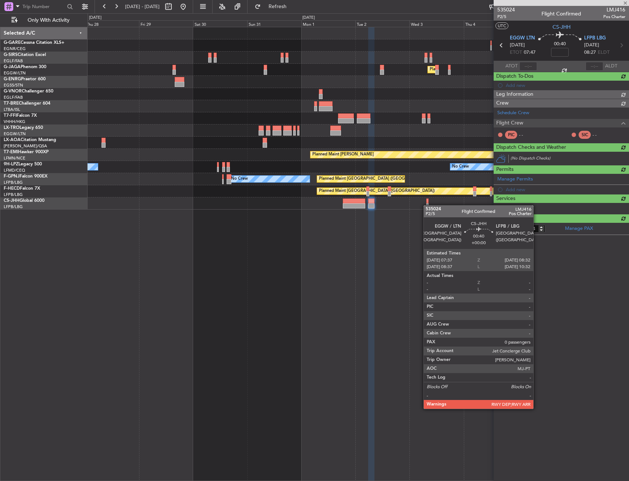
type input "0"
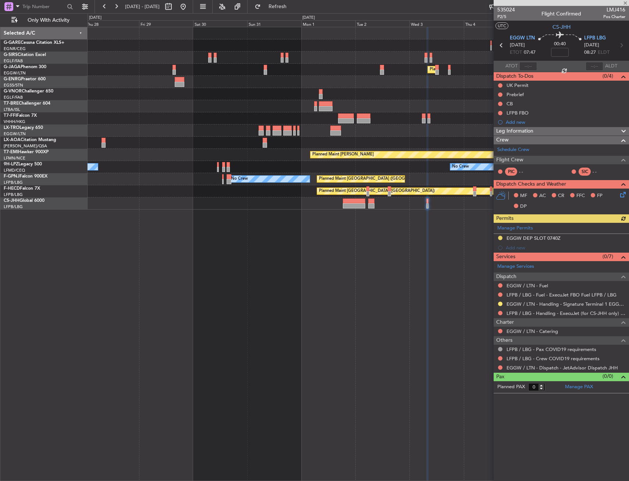
click at [565, 237] on div "Manage Permits EGGW DEP SLOT 0740Z Add new" at bounding box center [561, 238] width 135 height 30
click at [554, 240] on div "Manage Permits EGGW DEP SLOT 0740Z Add new" at bounding box center [561, 238] width 135 height 30
click at [556, 239] on div "Manage Permits EGGW DEP SLOT 0740Z Add new" at bounding box center [561, 238] width 135 height 30
click at [552, 238] on div "Manage Permits EGGW DEP SLOT 0740Z Add new" at bounding box center [561, 238] width 135 height 30
click at [559, 240] on div "EGGW DEP SLOT 0740Z" at bounding box center [534, 238] width 54 height 6
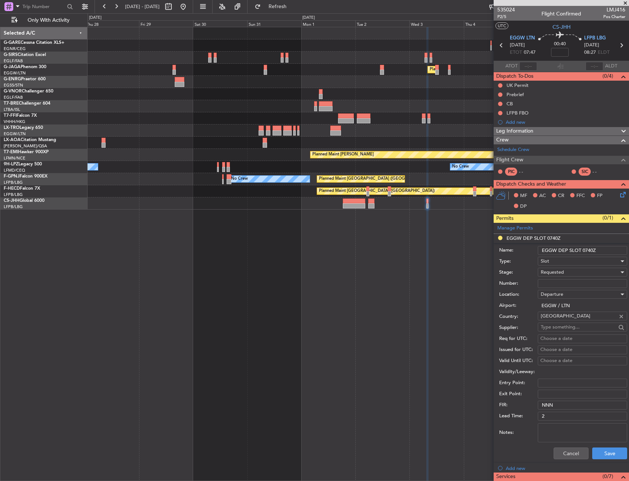
click at [590, 251] on input "EGGW DEP SLOT 0740Z" at bounding box center [582, 250] width 89 height 9
drag, startPoint x: 589, startPoint y: 251, endPoint x: 593, endPoint y: 250, distance: 4.4
click at [593, 250] on input "EGGW DEP SLOT 0740Z" at bounding box center [582, 250] width 89 height 9
type input "EGGW DEP SLOT 0735Z"
click at [556, 276] on div "Requested" at bounding box center [580, 271] width 78 height 11
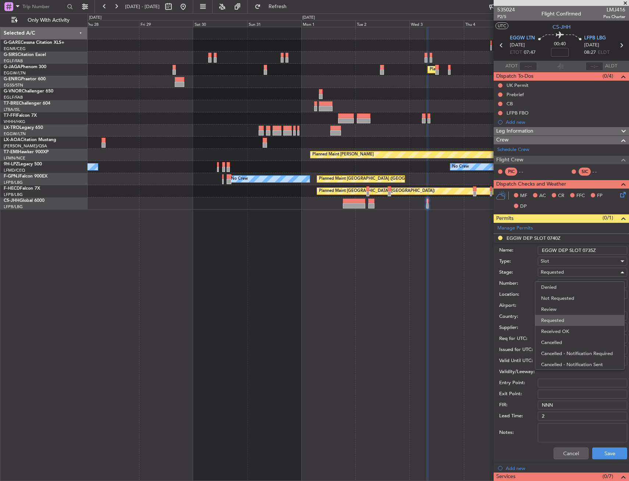
scroll to position [3, 0]
click at [561, 326] on span "Received OK" at bounding box center [579, 327] width 77 height 11
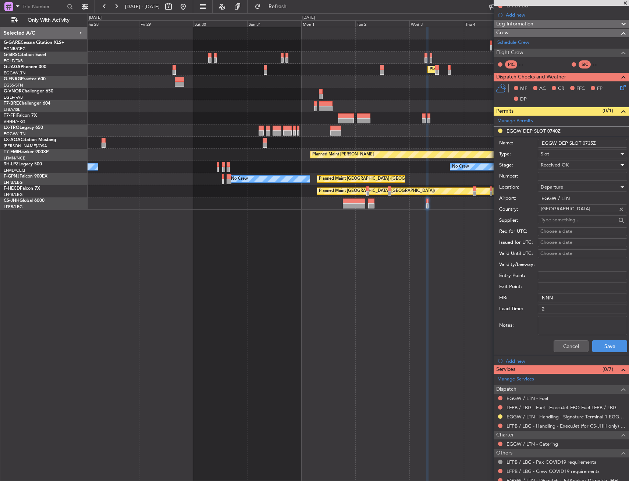
scroll to position [132, 0]
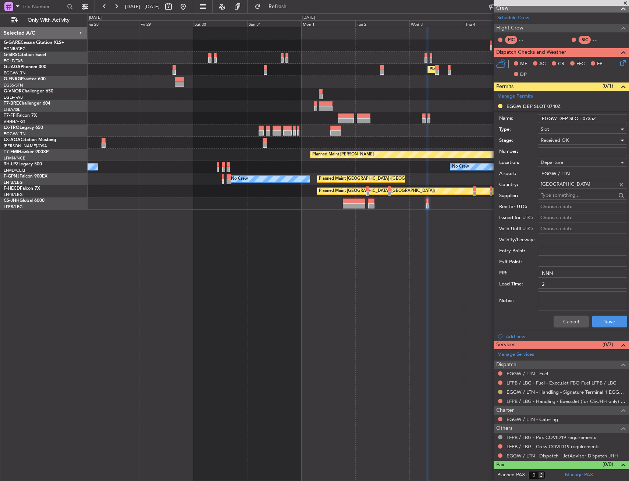
click at [499, 393] on button at bounding box center [500, 391] width 4 height 4
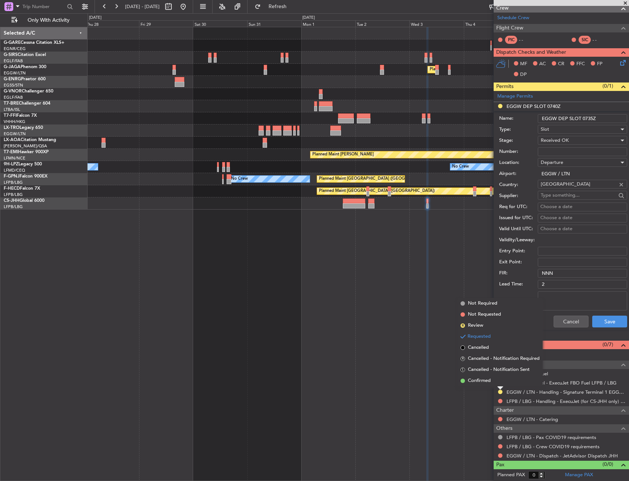
drag, startPoint x: 501, startPoint y: 381, endPoint x: 552, endPoint y: 340, distance: 65.8
click at [501, 380] on li "Confirmed" at bounding box center [500, 380] width 85 height 11
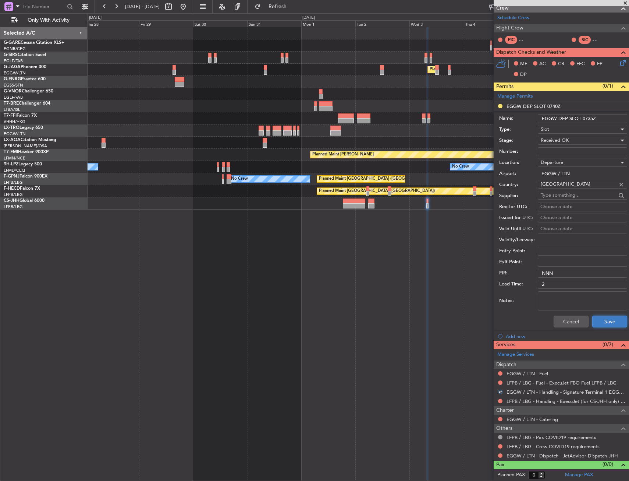
click at [610, 318] on button "Save" at bounding box center [610, 321] width 35 height 12
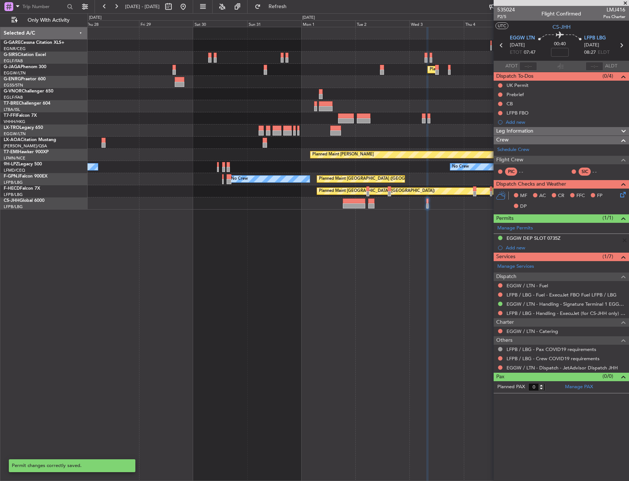
scroll to position [0, 0]
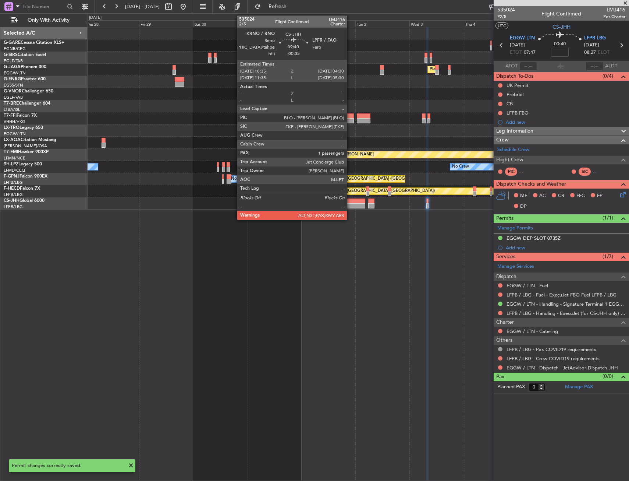
click at [350, 204] on div at bounding box center [354, 205] width 22 height 5
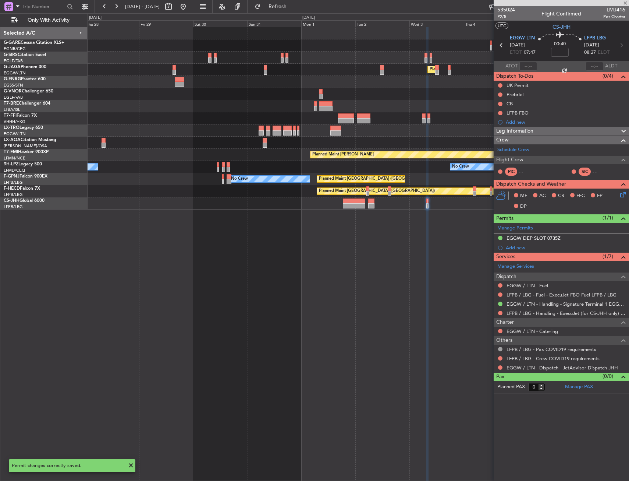
type input "-00:35"
type input "6"
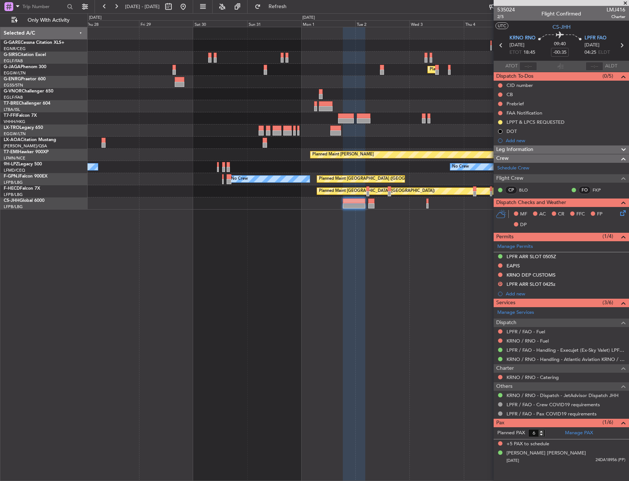
click at [259, 304] on div "Planned Maint London (Luton) No Crew Owner No Crew No Crew Sabadell Planned Mai…" at bounding box center [359, 254] width 542 height 454
click at [512, 73] on fb-app "28 Aug 2025 - 07 Sep 2025 Refresh Quick Links Only With Activity Planned Maint …" at bounding box center [314, 243] width 629 height 475
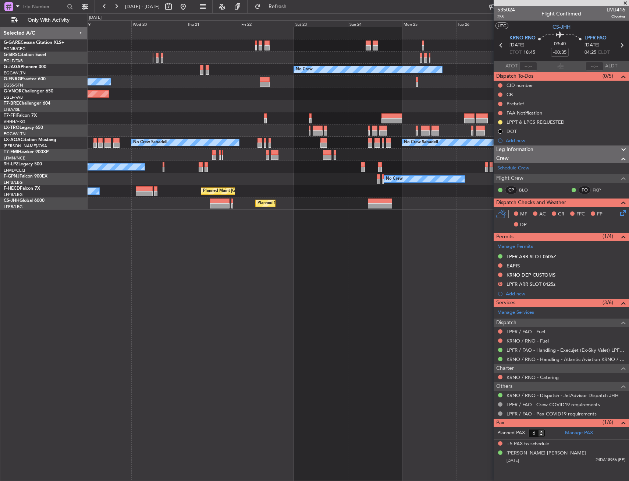
click at [432, 121] on div at bounding box center [358, 118] width 541 height 12
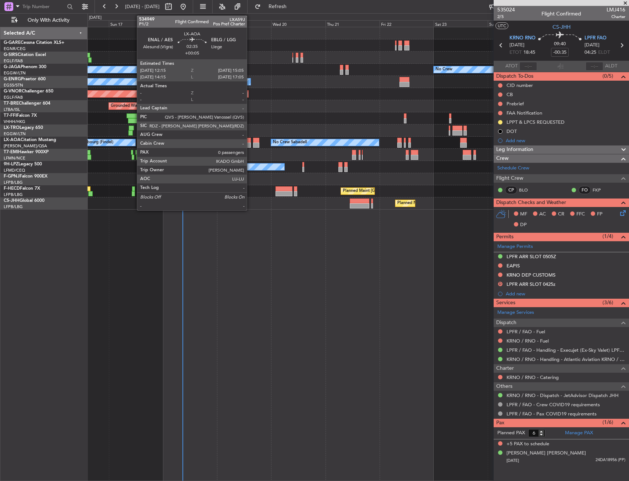
click at [204, 138] on div "No Crew Sabadell No Crew Sabadell No Crew Luxembourg (Findel)" at bounding box center [358, 143] width 541 height 12
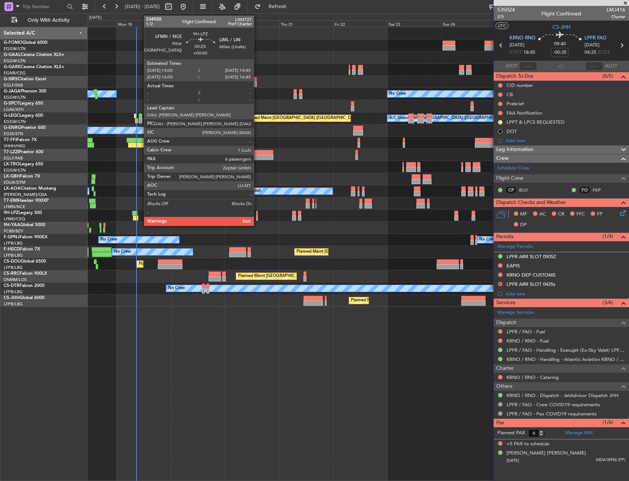
click at [257, 218] on div at bounding box center [257, 217] width 2 height 5
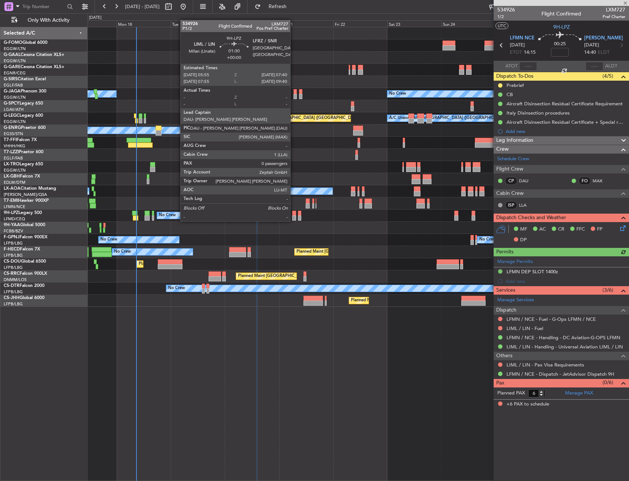
click at [294, 214] on div at bounding box center [294, 213] width 4 height 5
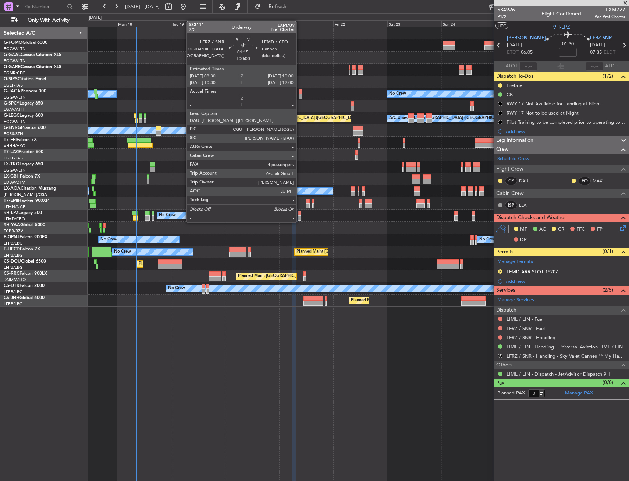
click at [300, 215] on div at bounding box center [300, 213] width 4 height 5
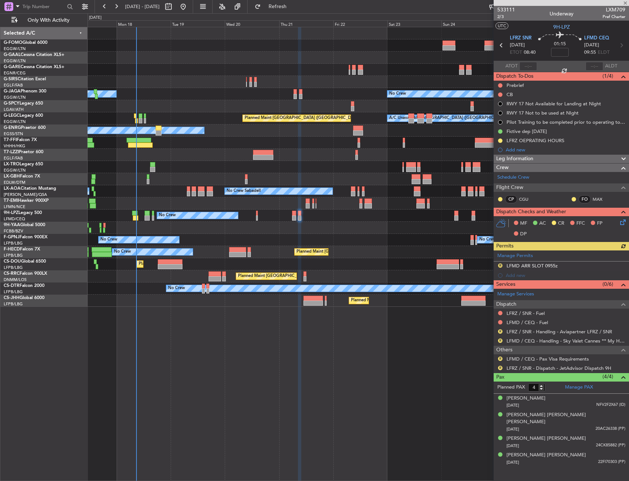
click at [297, 216] on div "No Crew No Crew No Crew" at bounding box center [358, 215] width 541 height 12
click at [293, 216] on div at bounding box center [294, 217] width 4 height 5
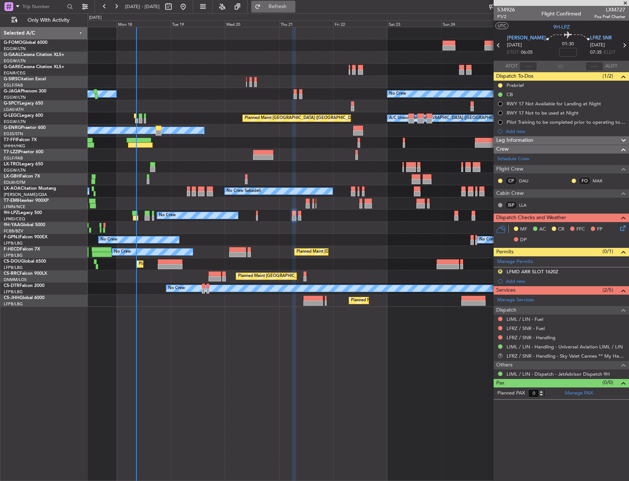
click at [285, 4] on button "Refresh" at bounding box center [273, 7] width 44 height 12
click at [302, 217] on div "No Crew No Crew No Crew" at bounding box center [358, 215] width 541 height 12
click at [300, 217] on div at bounding box center [300, 217] width 4 height 5
type input "4"
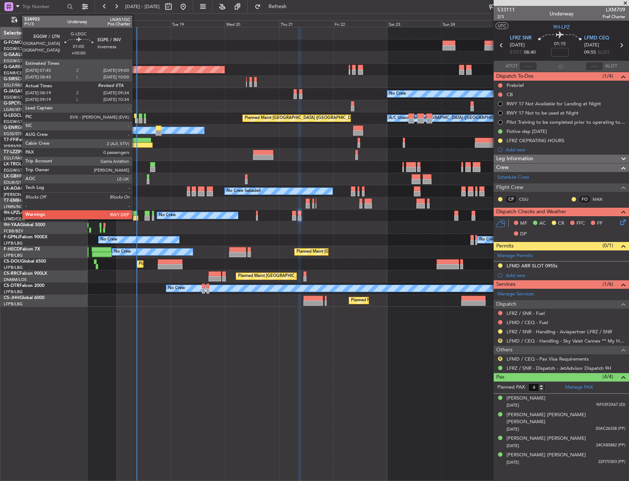
click at [135, 117] on div at bounding box center [135, 115] width 3 height 5
type input "08:19"
type input "0"
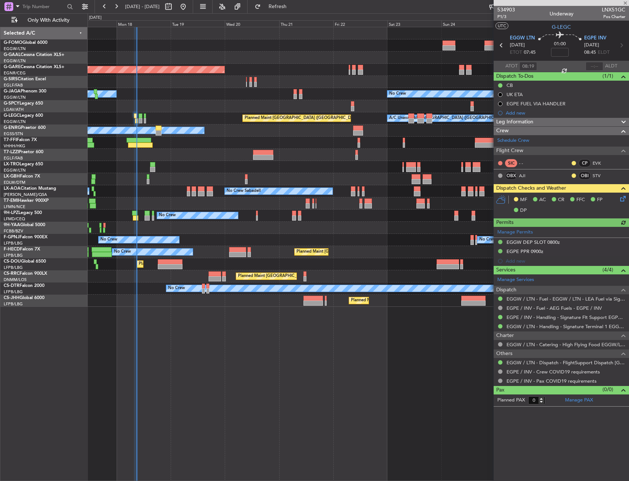
click at [625, 195] on icon at bounding box center [622, 197] width 6 height 6
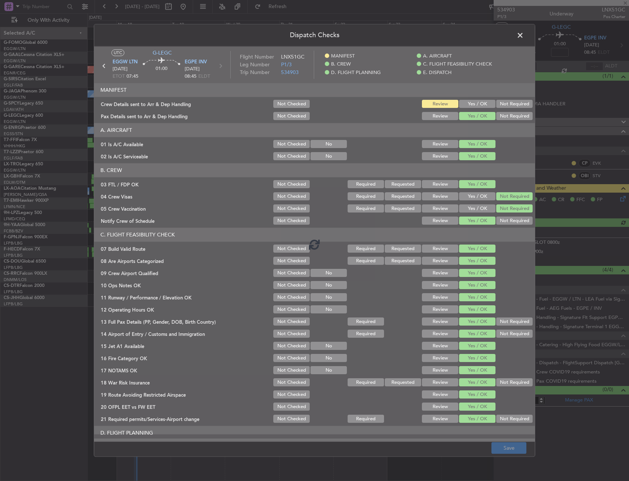
click at [466, 106] on div at bounding box center [314, 243] width 441 height 395
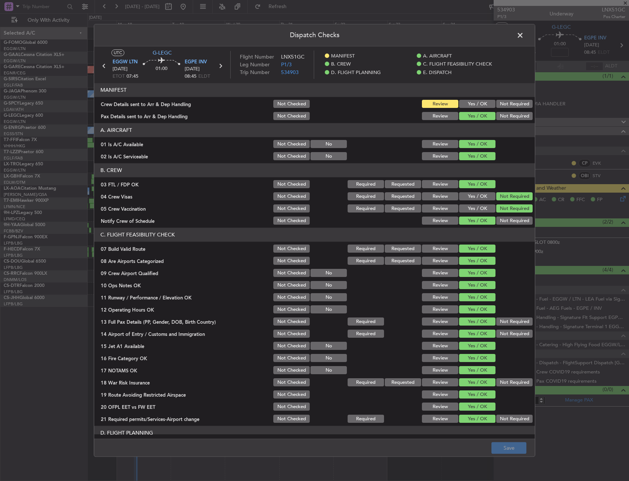
click at [466, 106] on button "Yes / OK" at bounding box center [477, 104] width 36 height 8
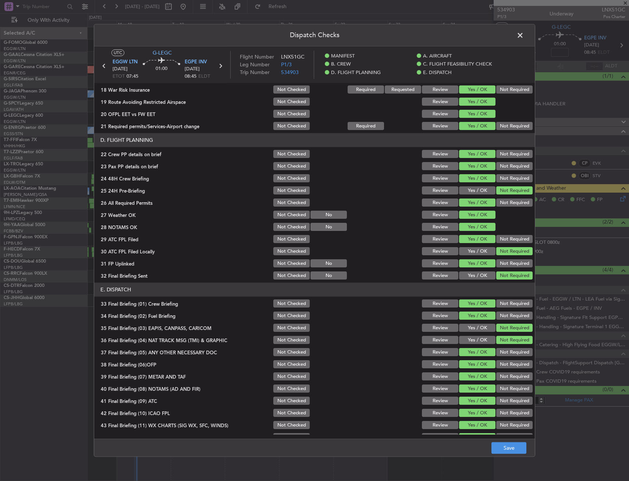
scroll to position [303, 0]
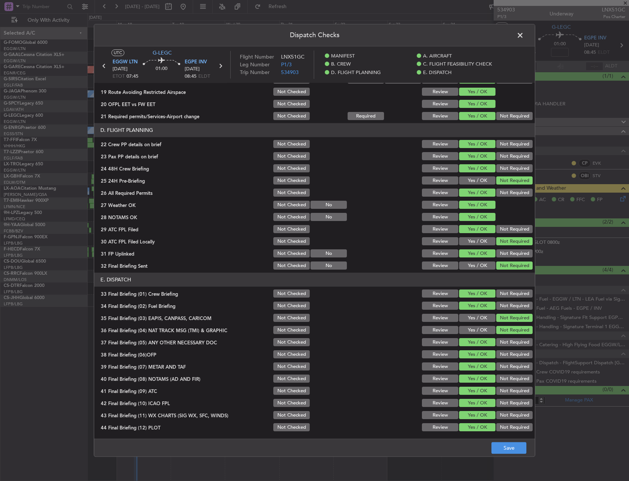
click at [519, 457] on div "Dispatch Checks UTC G-LEGC EGGW LTN 18/08/2025 ETOT 07:45 01:00 EGPE INV 18/08/…" at bounding box center [314, 240] width 629 height 481
click at [514, 448] on button "Save" at bounding box center [509, 448] width 35 height 12
click at [524, 36] on span at bounding box center [524, 37] width 0 height 15
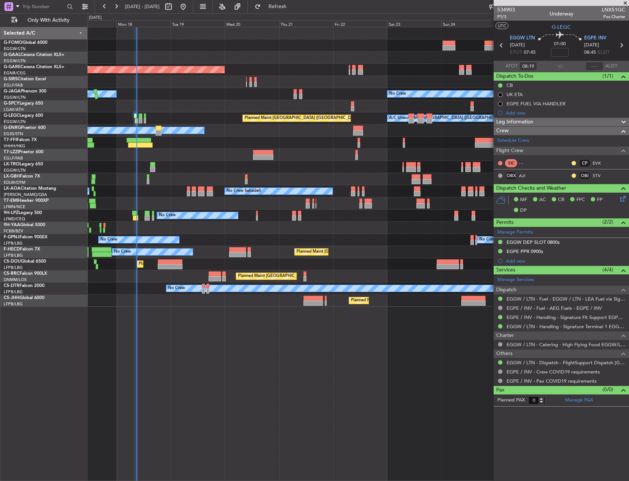
drag, startPoint x: 278, startPoint y: 220, endPoint x: 265, endPoint y: 221, distance: 12.2
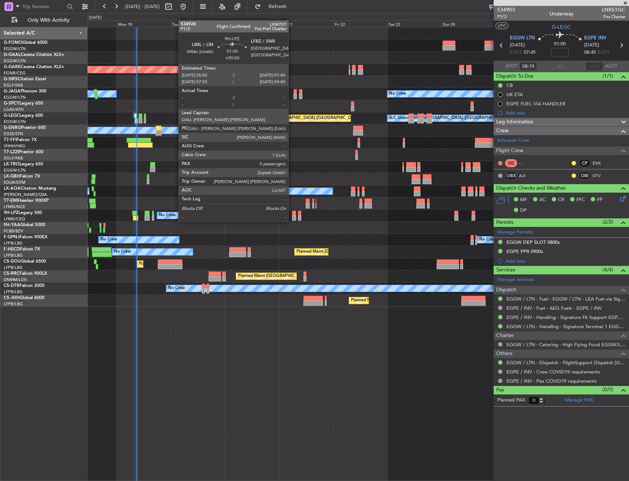
click at [292, 214] on div at bounding box center [294, 213] width 4 height 5
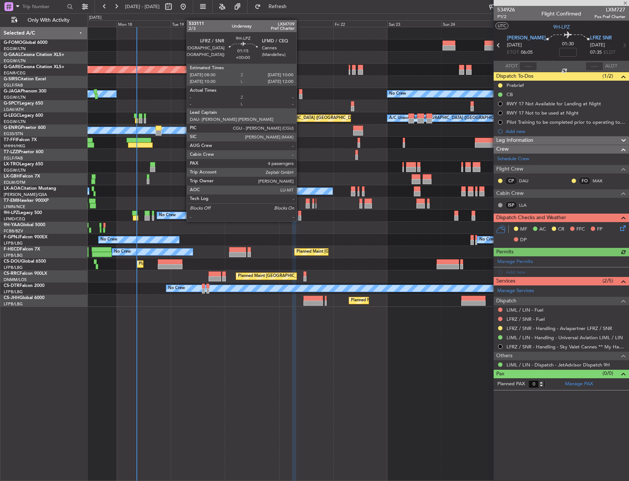
click at [300, 214] on div at bounding box center [300, 213] width 4 height 5
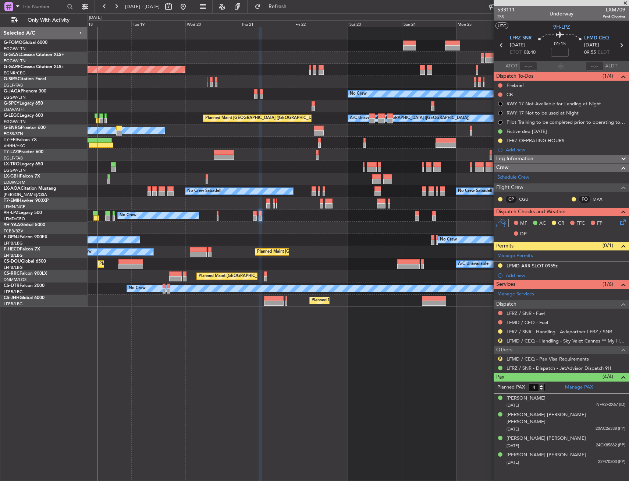
click at [267, 156] on div at bounding box center [358, 155] width 541 height 12
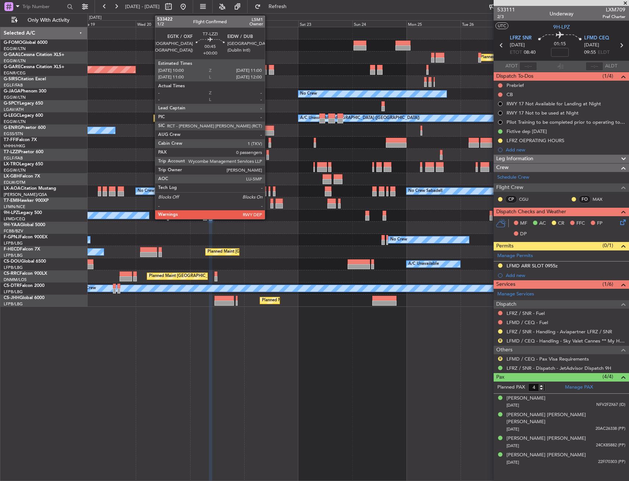
click at [268, 156] on div at bounding box center [267, 157] width 3 height 5
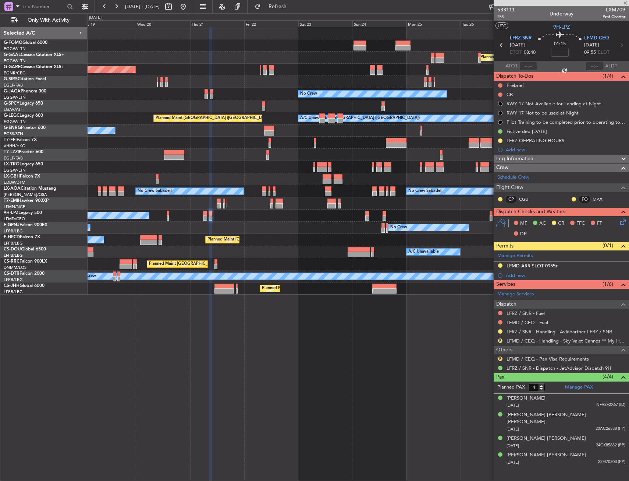
type input "0"
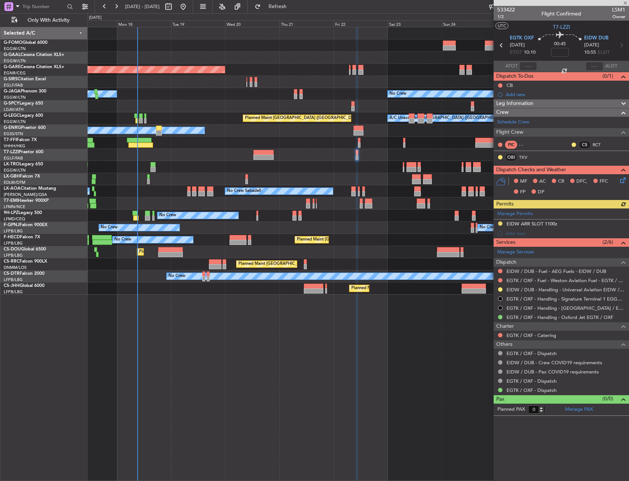
click at [333, 157] on div at bounding box center [358, 155] width 541 height 12
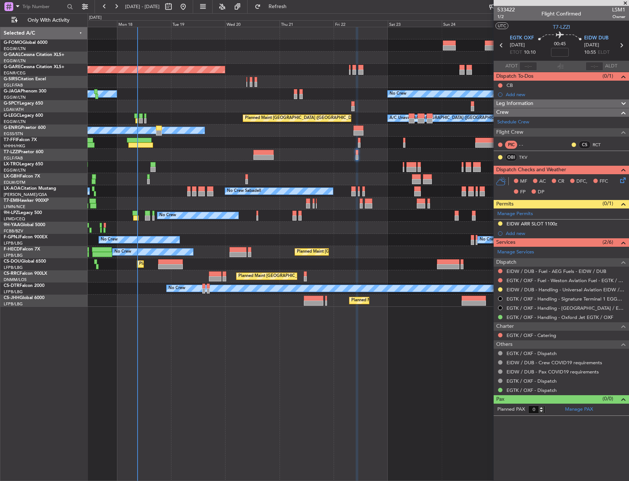
click at [262, 151] on div at bounding box center [264, 152] width 20 height 5
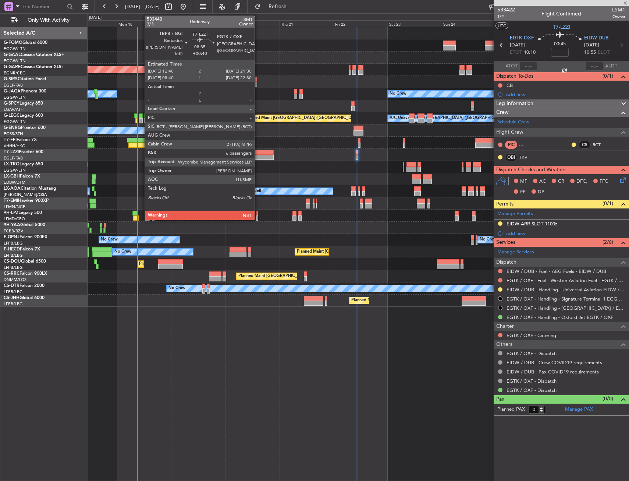
type input "+00:40"
type input "6"
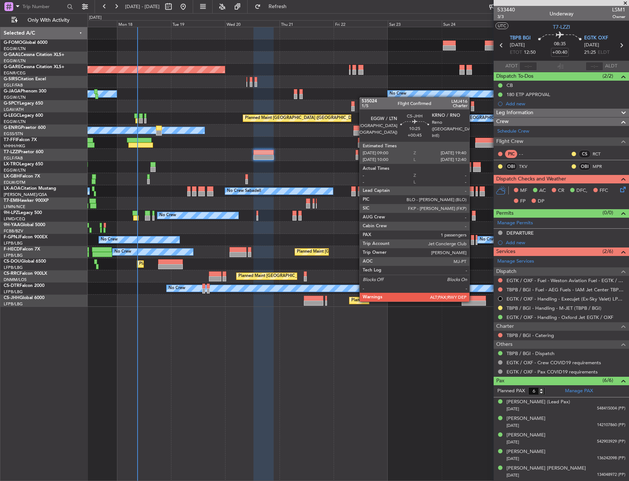
click at [473, 302] on div at bounding box center [474, 302] width 24 height 5
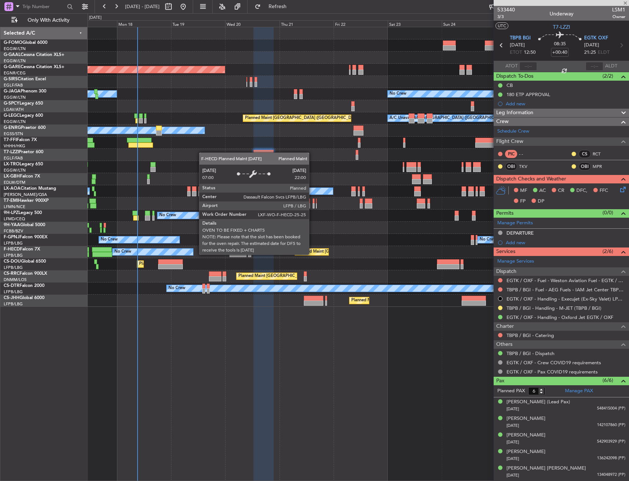
type input "+00:45"
type input "10"
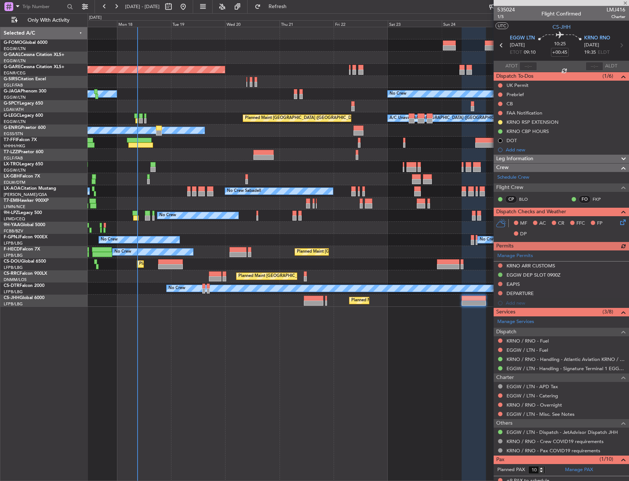
click at [329, 361] on div "Planned Maint Windsor Locks (Bradley Intl) Planned Maint Dusseldorf Unplanned M…" at bounding box center [359, 254] width 542 height 454
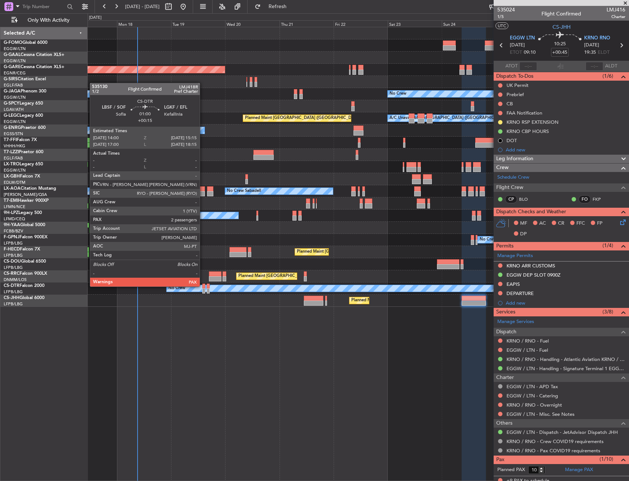
click at [203, 286] on div at bounding box center [203, 285] width 3 height 5
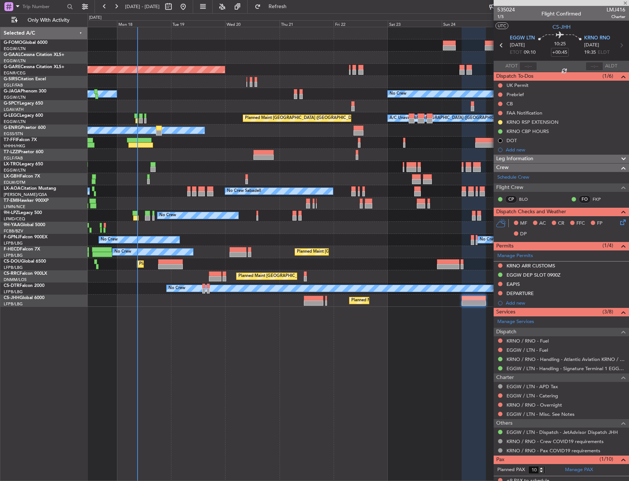
click at [201, 246] on div "Planned Maint Paris (Le Bourget) No Crew" at bounding box center [358, 252] width 541 height 12
type input "+00:15"
type input "3"
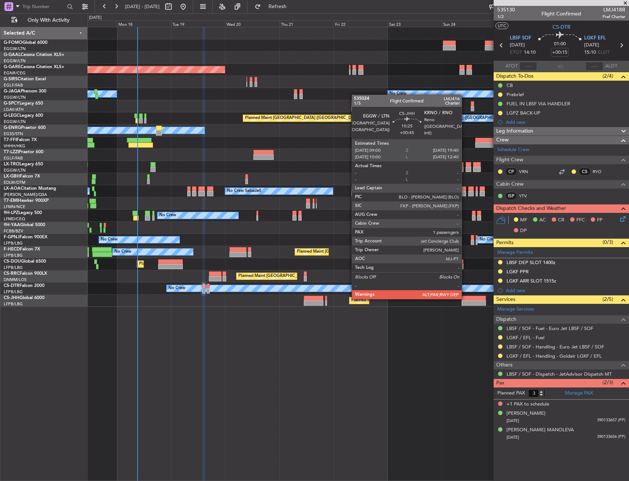
click at [465, 299] on div at bounding box center [474, 298] width 24 height 5
click at [347, 245] on div "Planned Maint Windsor Locks (Bradley Intl) Planned Maint Dusseldorf Unplanned M…" at bounding box center [358, 166] width 541 height 279
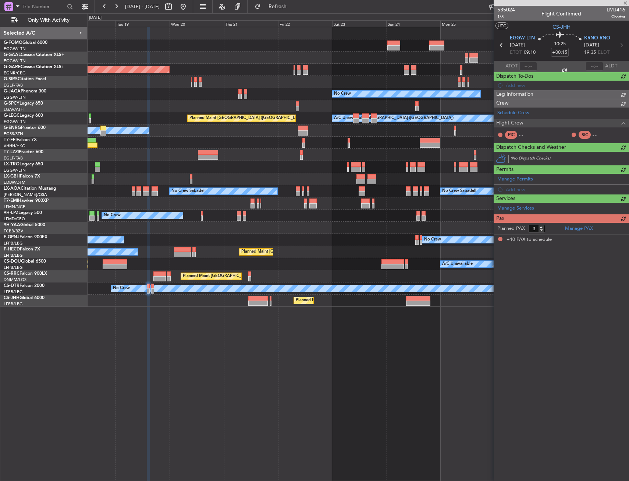
type input "+00:45"
type input "10"
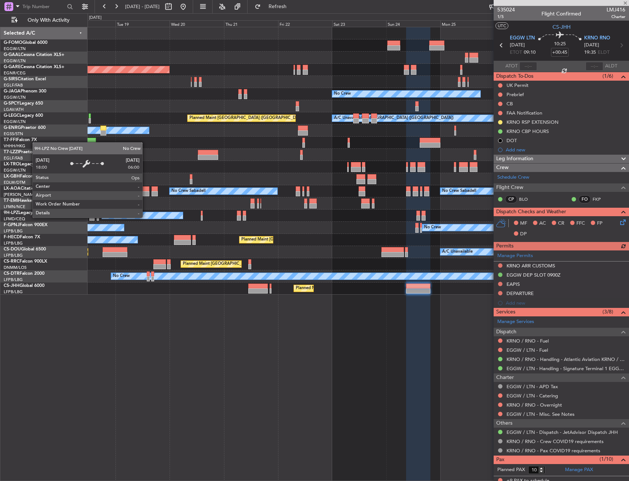
click at [242, 247] on div "Planned Maint Paris (Le Bourget) A/C Unavailable Planned Maint London (Luton)" at bounding box center [358, 252] width 541 height 12
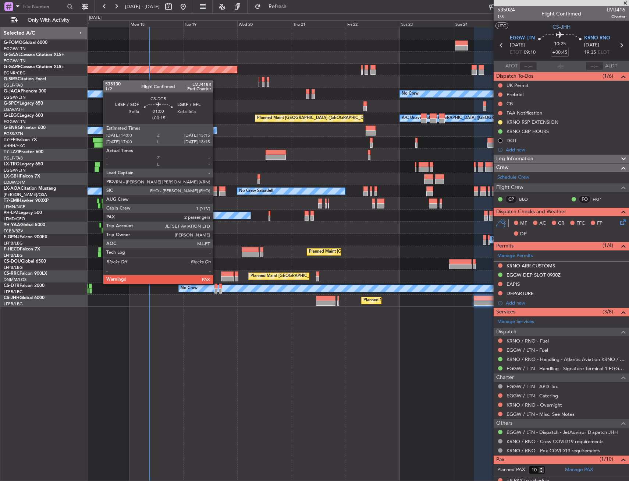
click at [216, 286] on div at bounding box center [216, 285] width 3 height 5
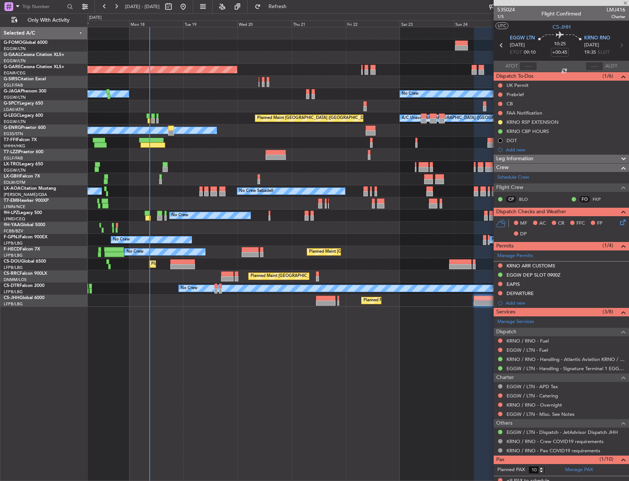
type input "+00:15"
type input "3"
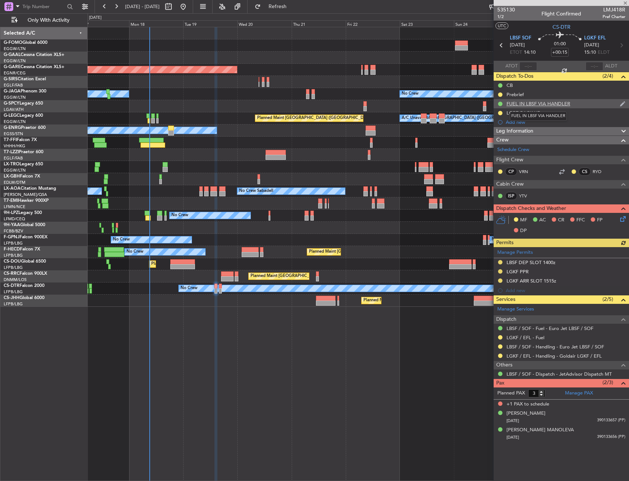
click at [527, 103] on div "FUEL IN LBSF VIA HANDLER" at bounding box center [539, 103] width 64 height 6
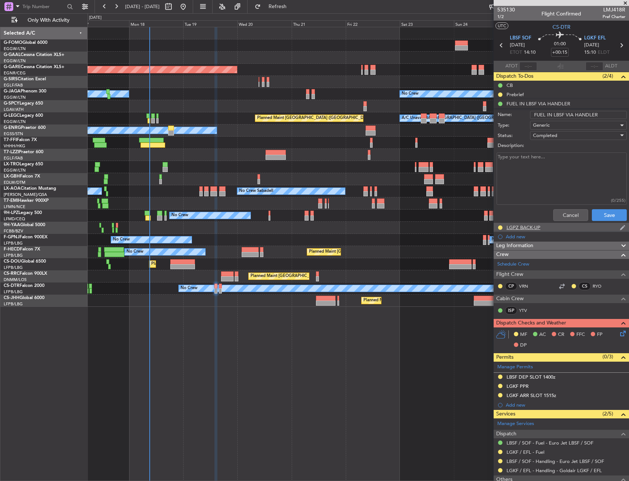
click at [539, 226] on div "LGPZ BACK-UP" at bounding box center [524, 227] width 34 height 6
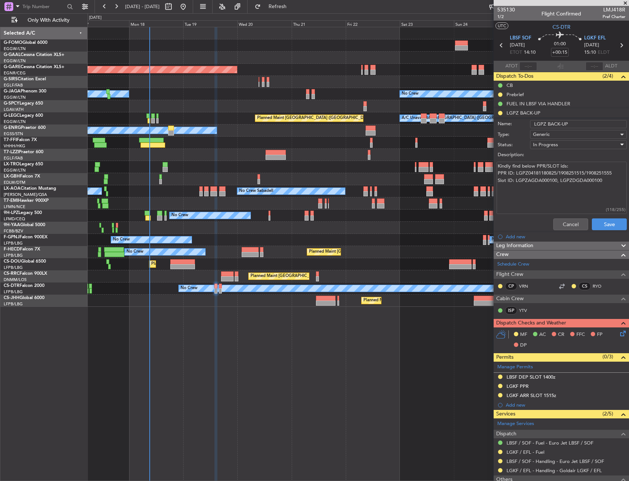
click at [547, 145] on span "In Progress" at bounding box center [545, 144] width 25 height 7
click at [552, 181] on span "Completed" at bounding box center [575, 181] width 86 height 11
click at [605, 224] on button "Save" at bounding box center [609, 224] width 35 height 12
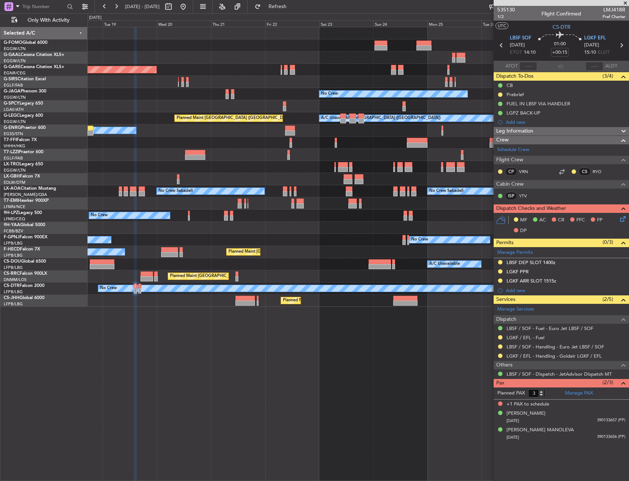
click at [321, 273] on div "Planned Maint [GEOGRAPHIC_DATA] ([GEOGRAPHIC_DATA])" at bounding box center [358, 276] width 541 height 12
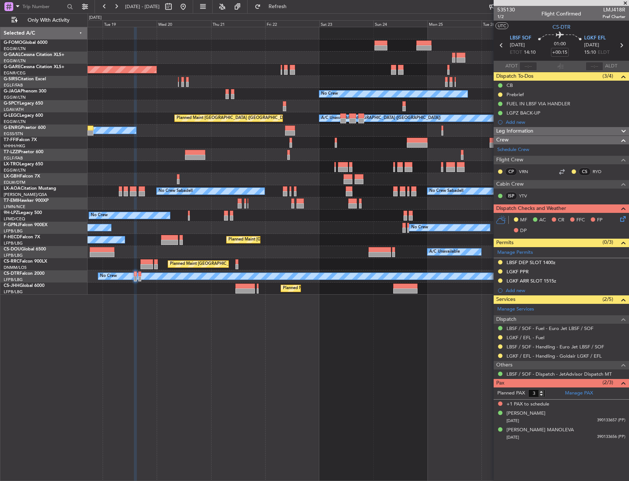
click at [266, 290] on div "Planned Maint Windsor Locks (Bradley Intl) Planned Maint Dusseldorf Unplanned M…" at bounding box center [359, 254] width 542 height 454
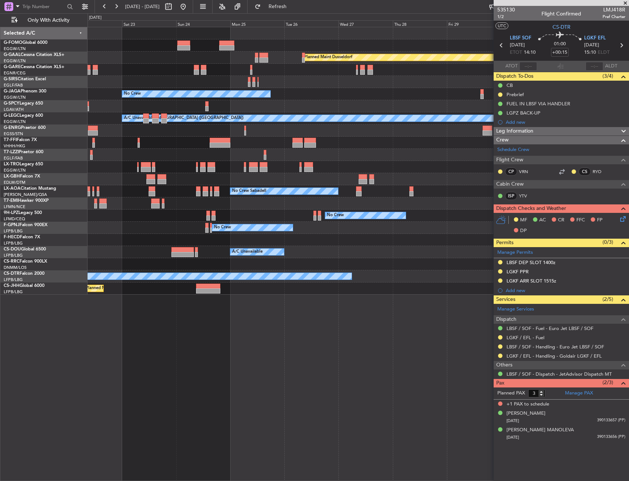
click at [121, 273] on div "Planned Maint Dusseldorf Unplanned Maint Chester No Crew Planned Maint London (…" at bounding box center [359, 254] width 542 height 454
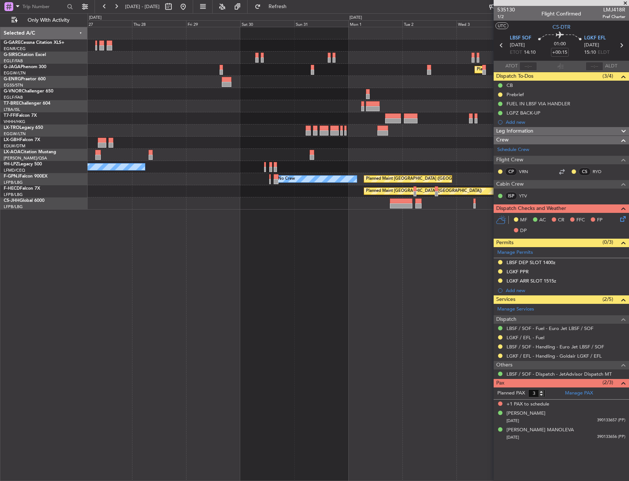
click at [478, 227] on div "Planned Maint London (Luton) No Crew Owner No Crew No Crew Sabadell No Crew No …" at bounding box center [359, 254] width 542 height 454
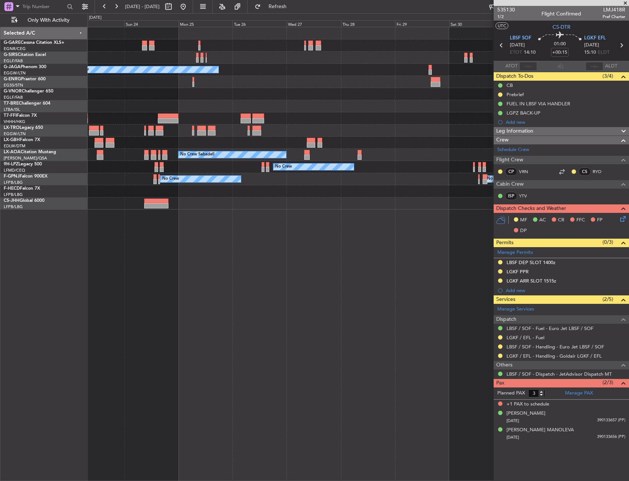
click at [416, 239] on div "No Crew Planned Maint London (Luton) No Crew Sabadell No Crew Sabadell No Crew …" at bounding box center [359, 254] width 542 height 454
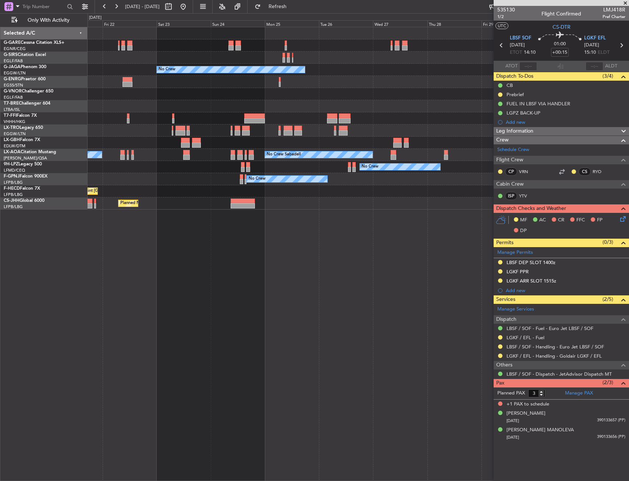
click at [371, 238] on div "Unplanned Maint Chester No Crew Owner Planned Maint London (Biggin Hill) No Cre…" at bounding box center [359, 254] width 542 height 454
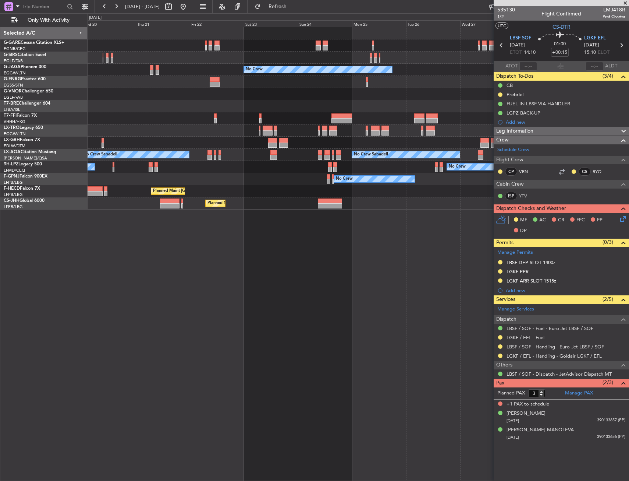
click at [403, 241] on div "Unplanned Maint Chester No Crew Owner Owner Planned Maint London (Biggin Hill) …" at bounding box center [359, 254] width 542 height 454
click at [444, 241] on div "Unplanned Maint Chester No Crew Owner Owner Planned Maint London (Biggin Hill) …" at bounding box center [359, 254] width 542 height 454
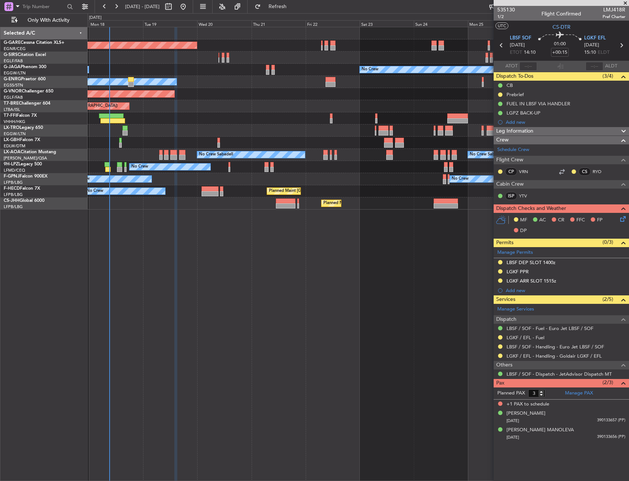
click at [379, 249] on div "Unplanned Maint Chester No Crew Owner Owner Planned Maint London (Biggin Hill) …" at bounding box center [359, 254] width 542 height 454
click at [311, 240] on div "Unplanned Maint Chester No Crew Owner Owner Planned Maint London (Biggin Hill) …" at bounding box center [359, 254] width 542 height 454
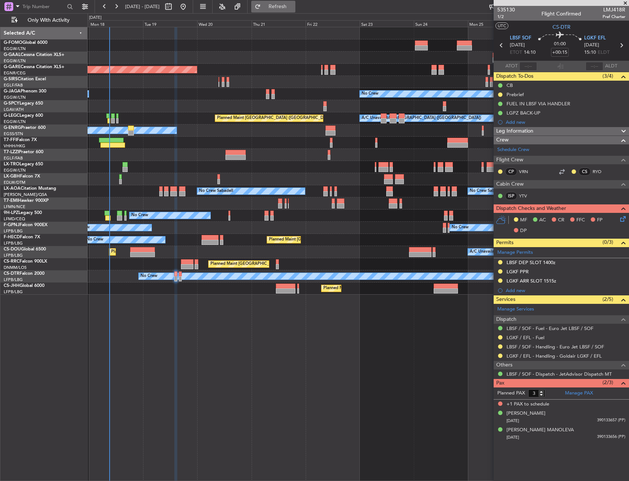
click at [285, 2] on button "Refresh" at bounding box center [273, 7] width 44 height 12
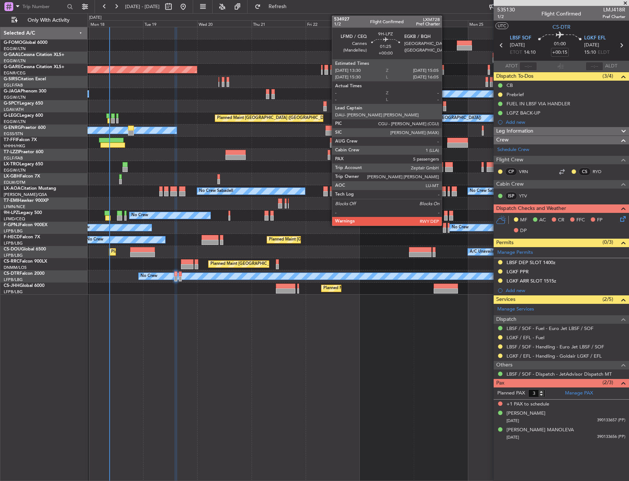
click at [445, 215] on div at bounding box center [446, 217] width 4 height 5
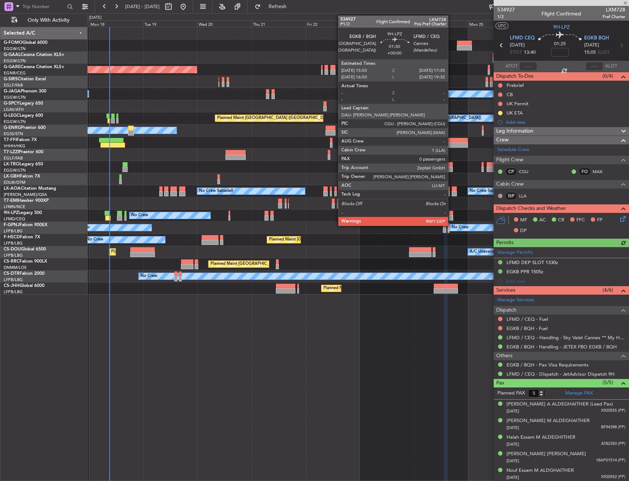
click at [452, 214] on div at bounding box center [451, 213] width 4 height 5
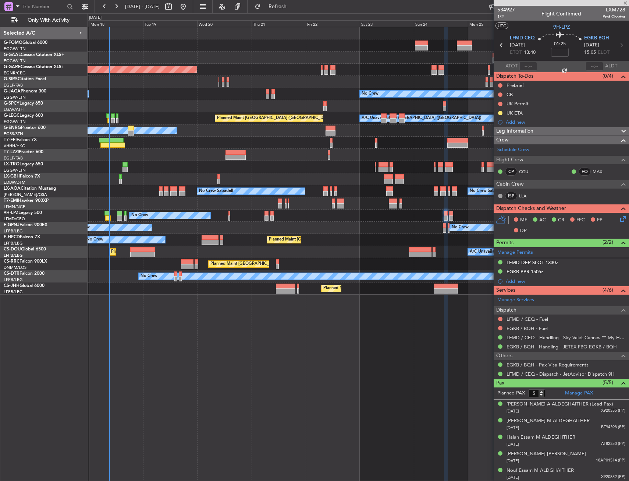
type input "0"
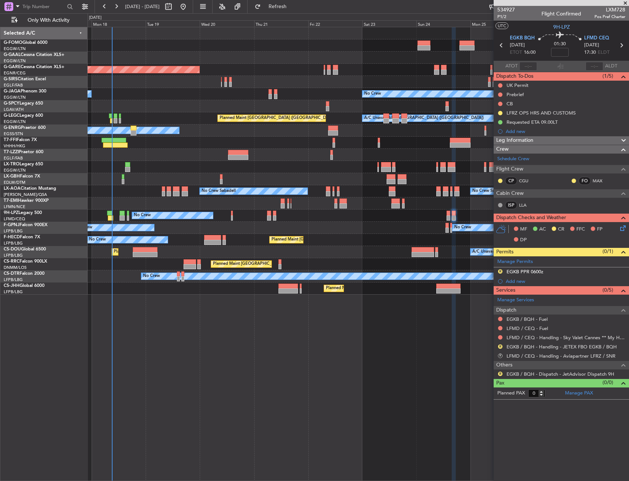
click at [395, 212] on div "Planned Maint Windsor Locks (Bradley Intl) Planned Maint Dusseldorf Unplanned M…" at bounding box center [358, 160] width 541 height 267
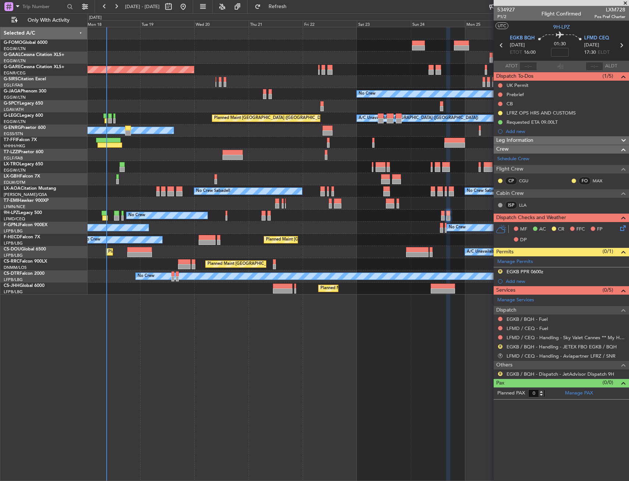
click at [155, 110] on div "Planned Maint Windsor Locks (Bradley Intl) Planned Maint Dusseldorf Unplanned M…" at bounding box center [358, 160] width 541 height 267
click at [171, 115] on div "A/C Unavailable London (Luton) Planned Maint London (Luton)" at bounding box center [358, 118] width 541 height 12
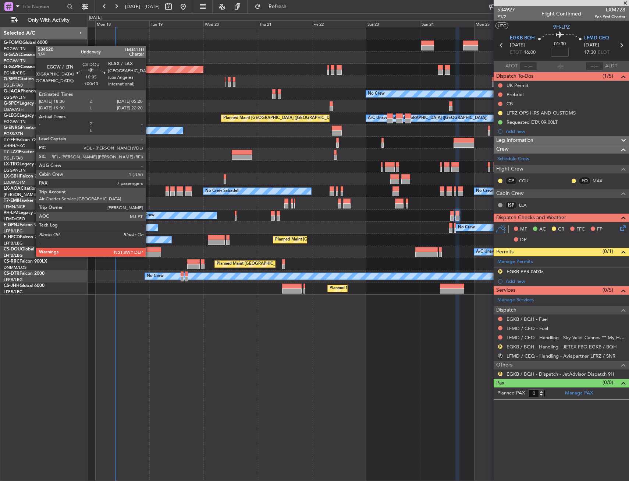
click at [149, 249] on div at bounding box center [149, 249] width 25 height 5
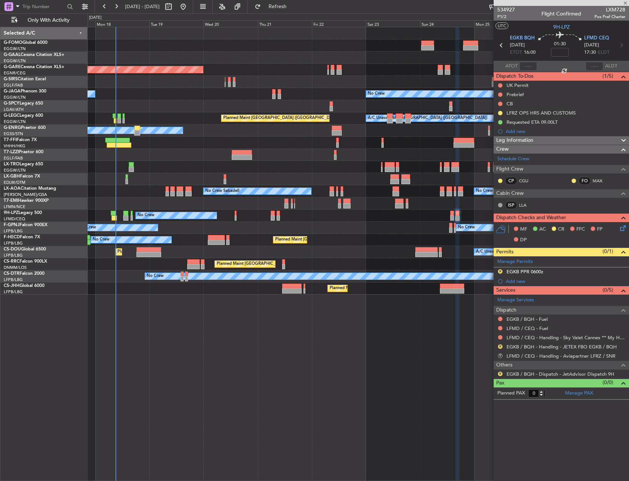
type input "+00:40"
type input "7"
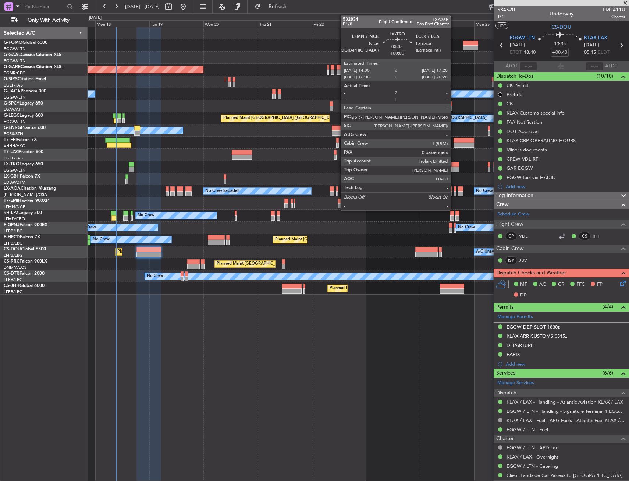
click at [65, 197] on div "Planned Maint Windsor Locks (Bradley Intl) Planned Maint Dusseldorf Unplanned M…" at bounding box center [314, 246] width 629 height 467
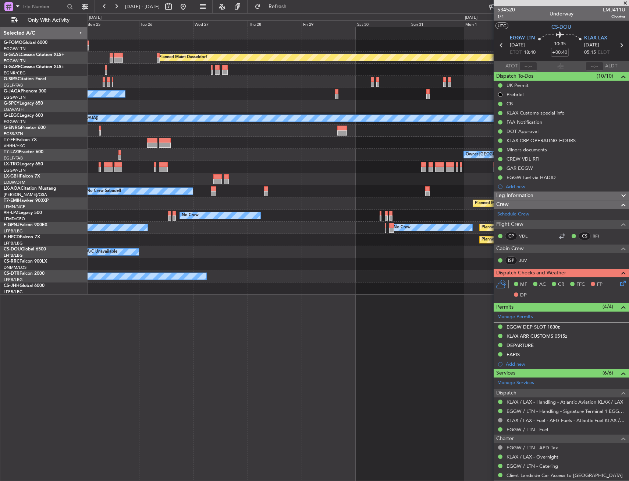
click at [191, 198] on div "Planned Maint Dusseldorf No Crew Planned Maint London (Luton) A/C Unavailable L…" at bounding box center [358, 160] width 541 height 267
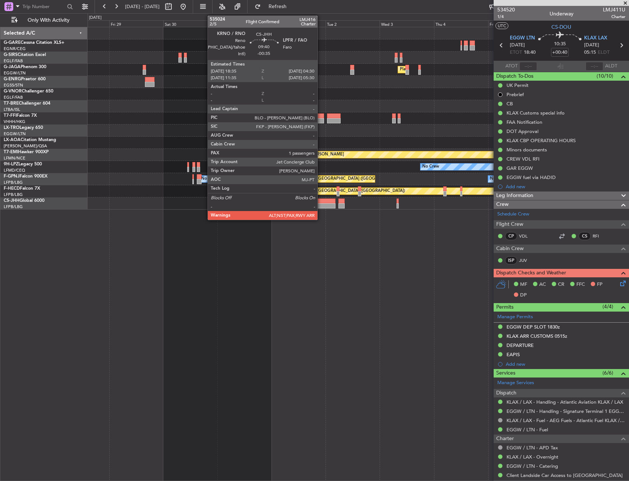
click at [321, 203] on div at bounding box center [324, 205] width 22 height 5
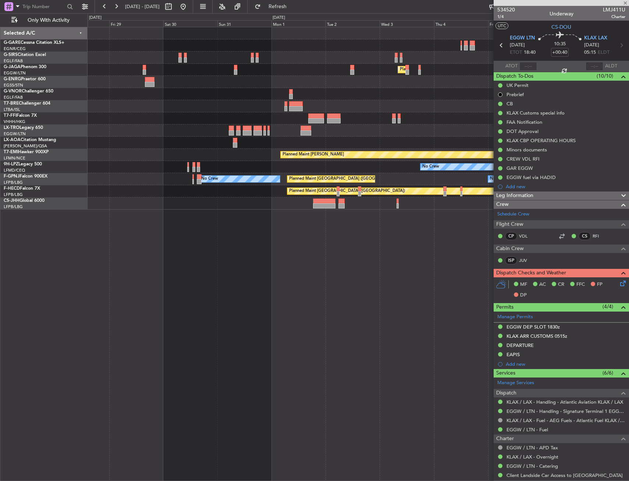
type input "-00:35"
type input "6"
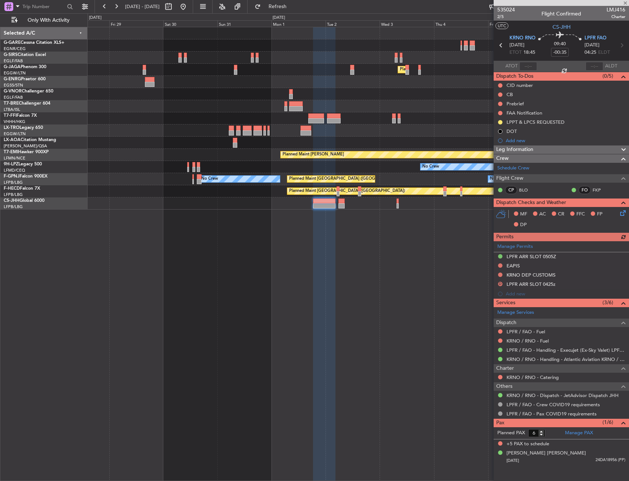
drag, startPoint x: 301, startPoint y: 320, endPoint x: 304, endPoint y: 322, distance: 4.0
click at [552, 269] on fb-app "28 Aug 2025 - 07 Sep 2025 Refresh Quick Links Only With Activity Planned Maint …" at bounding box center [314, 243] width 629 height 475
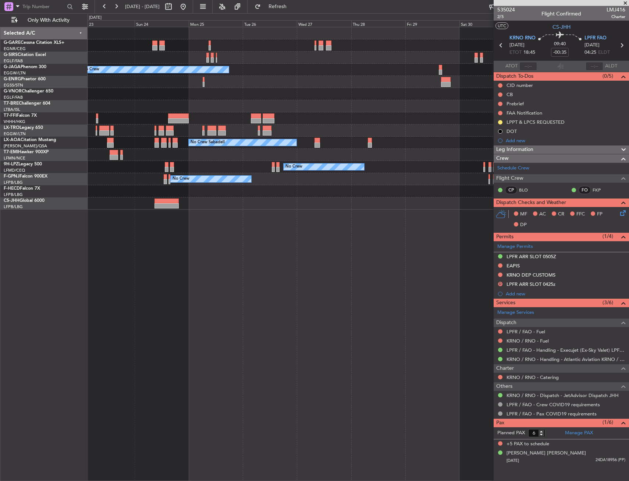
click at [410, 251] on div "No Crew Planned Maint London (Luton) No Crew Sabadell No Crew Sabadell Planned …" at bounding box center [359, 254] width 542 height 454
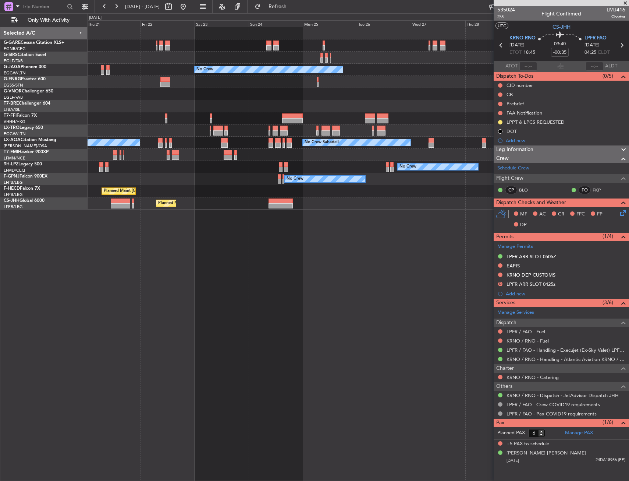
click at [476, 244] on div "Unplanned Maint Chester No Crew Owner Planned Maint London (Biggin Hill) Ground…" at bounding box center [359, 254] width 542 height 454
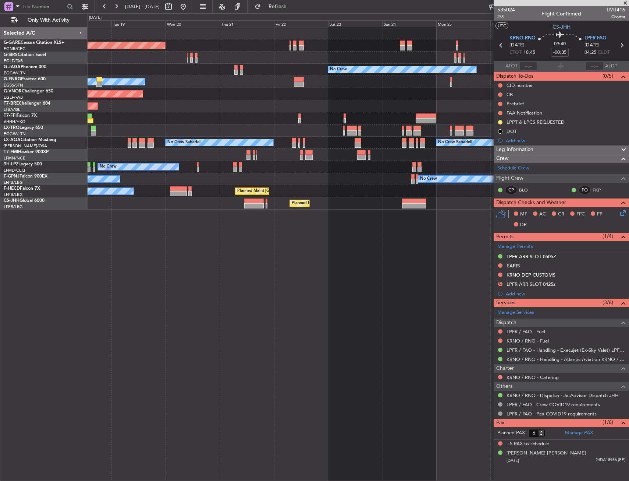
click at [444, 249] on div "Unplanned Maint Chester No Crew Owner Owner Planned Maint London (Biggin Hill) …" at bounding box center [359, 254] width 542 height 454
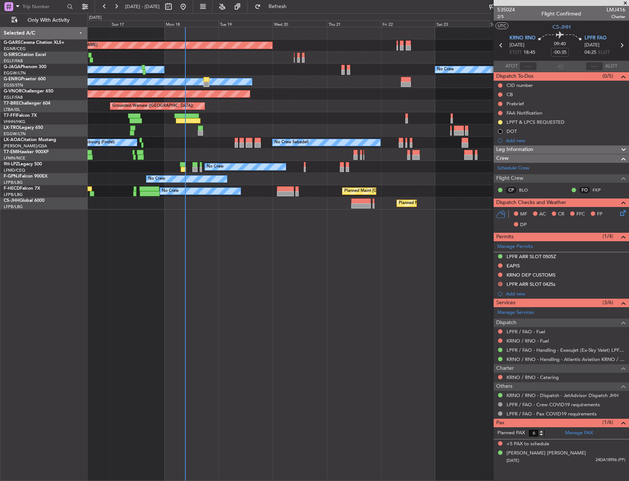
click at [243, 262] on div "Unplanned Maint Chester No Crew Owner Owner Planned Maint London (Stansted) Pla…" at bounding box center [359, 254] width 542 height 454
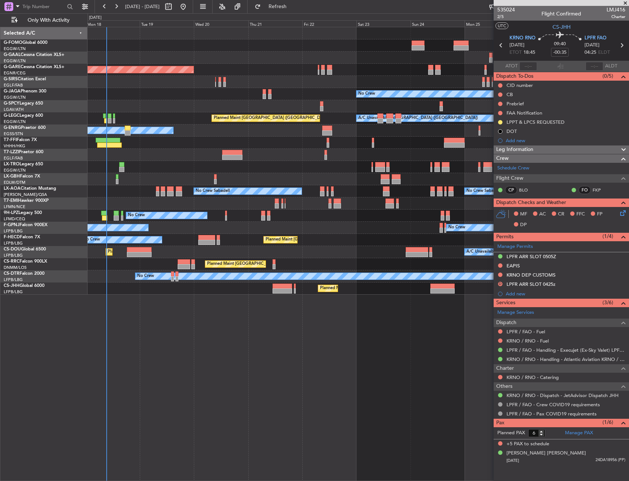
click at [445, 215] on div "No Crew No Crew No Crew" at bounding box center [358, 215] width 541 height 12
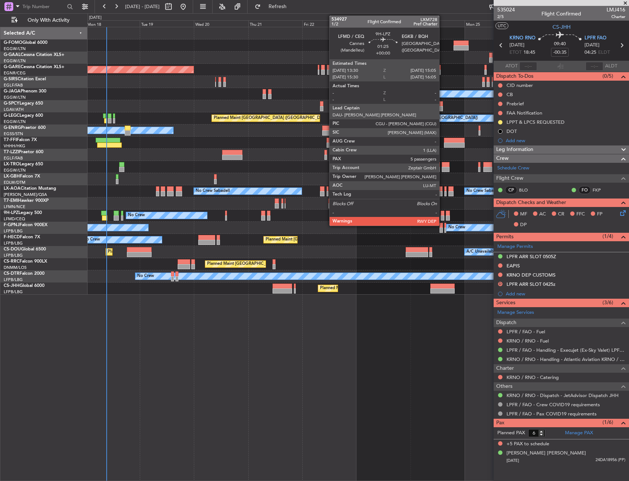
click at [443, 215] on div at bounding box center [443, 213] width 4 height 5
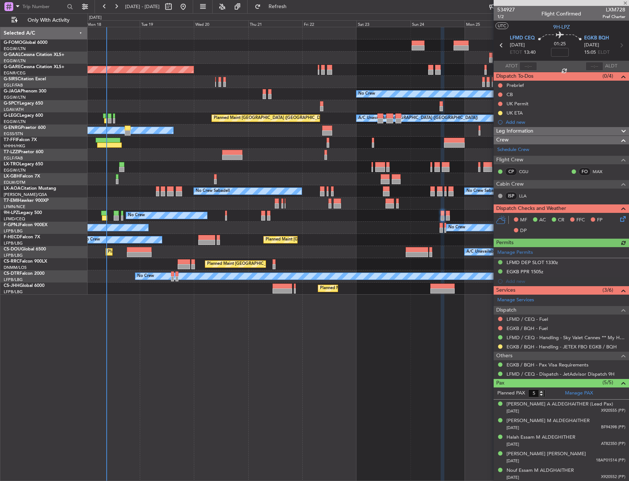
drag, startPoint x: 519, startPoint y: 153, endPoint x: 435, endPoint y: 212, distance: 102.0
click at [426, 209] on fb-app "18 Aug 2025 - 28 Aug 2025 Refresh Quick Links Only With Activity Planned Maint …" at bounding box center [314, 243] width 629 height 475
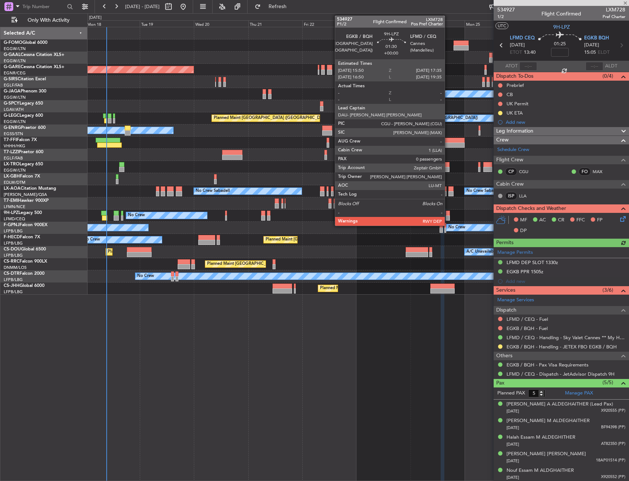
click at [448, 214] on div at bounding box center [448, 213] width 4 height 5
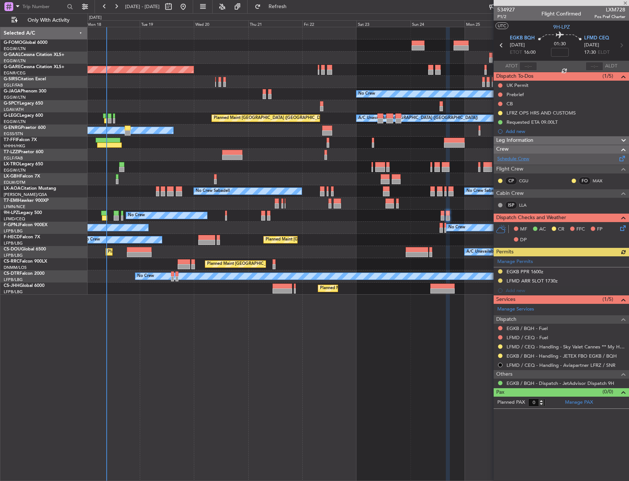
click at [515, 161] on link "Schedule Crew" at bounding box center [514, 158] width 32 height 7
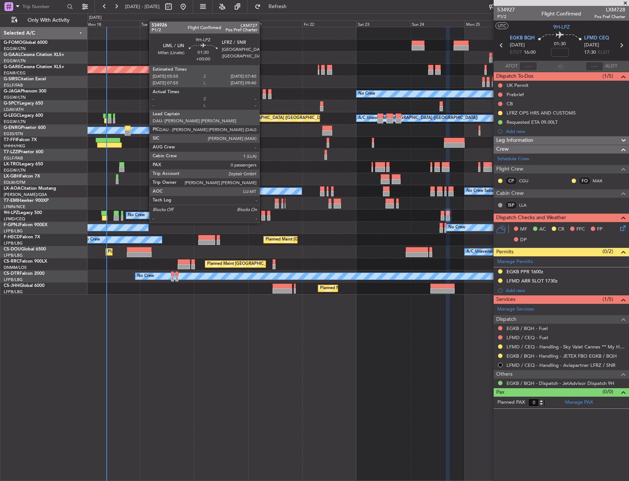
click at [263, 215] on div at bounding box center [263, 217] width 4 height 5
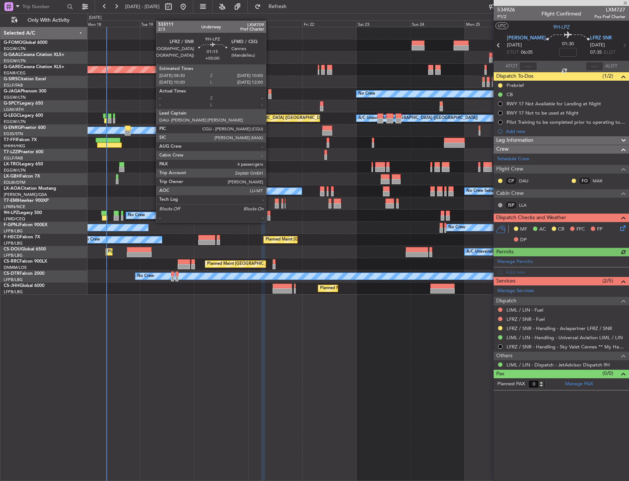
click at [269, 215] on div at bounding box center [269, 213] width 4 height 5
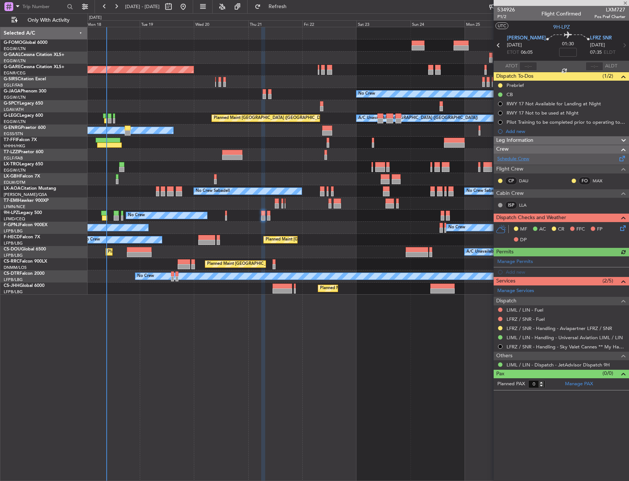
click at [511, 162] on link "Schedule Crew" at bounding box center [514, 158] width 32 height 7
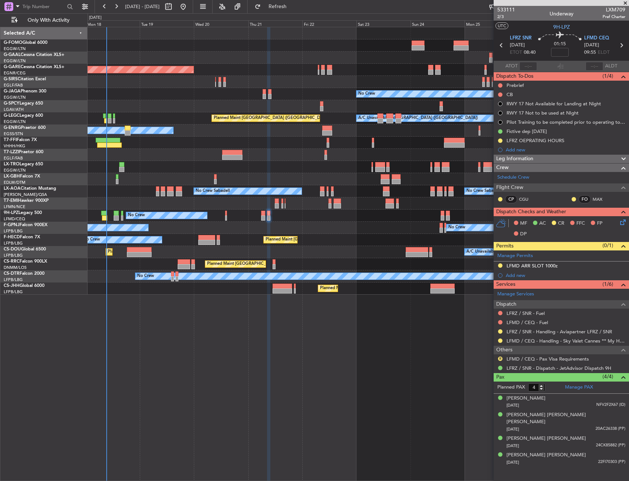
click at [266, 219] on div "No Crew No Crew No Crew" at bounding box center [358, 215] width 541 height 12
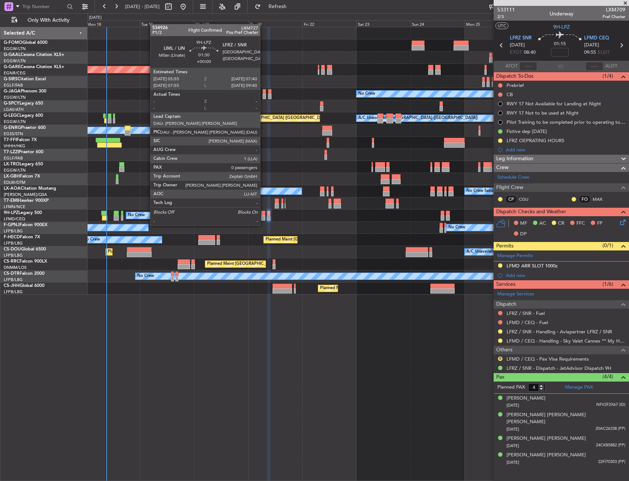
click at [264, 218] on div at bounding box center [263, 217] width 4 height 5
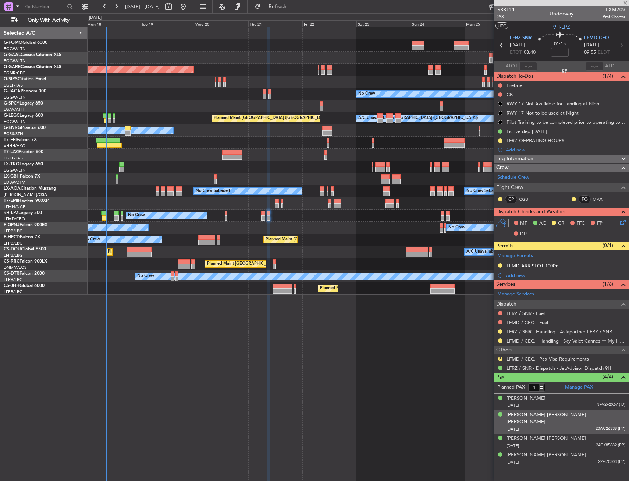
type input "0"
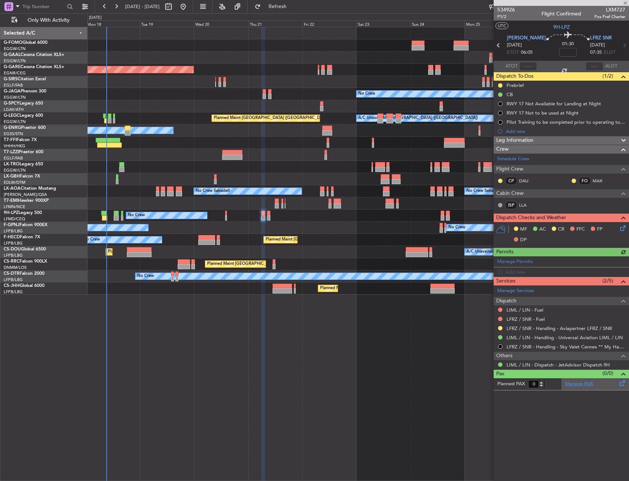
click at [571, 383] on link "Manage PAX" at bounding box center [579, 383] width 28 height 7
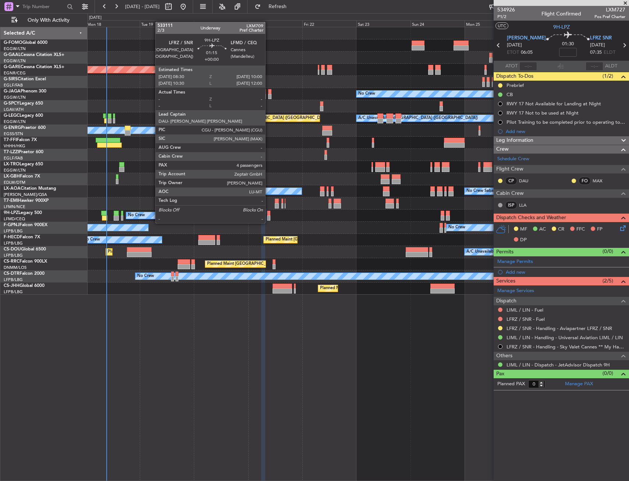
click at [269, 216] on div at bounding box center [269, 217] width 4 height 5
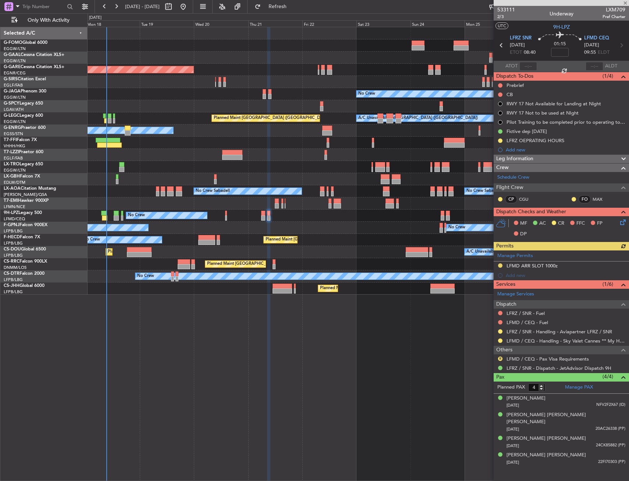
click at [593, 386] on mat-tooltip-component "LFRZ / SNR - Dispatch - JetAdvisor Dispatch 9H" at bounding box center [558, 381] width 101 height 20
click at [581, 386] on link "Manage PAX" at bounding box center [579, 387] width 28 height 7
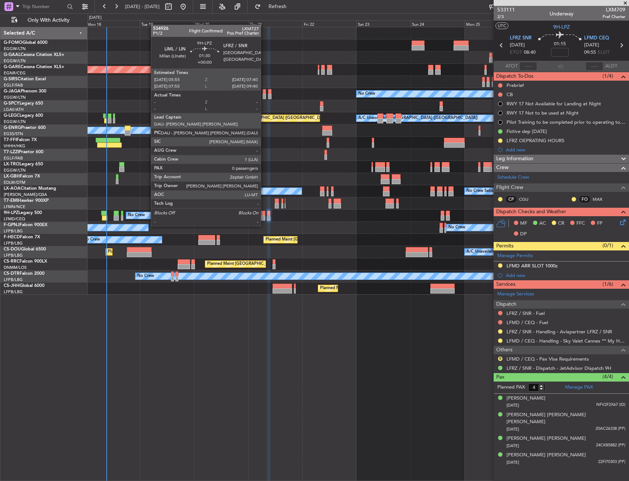
click at [264, 219] on div at bounding box center [263, 217] width 4 height 5
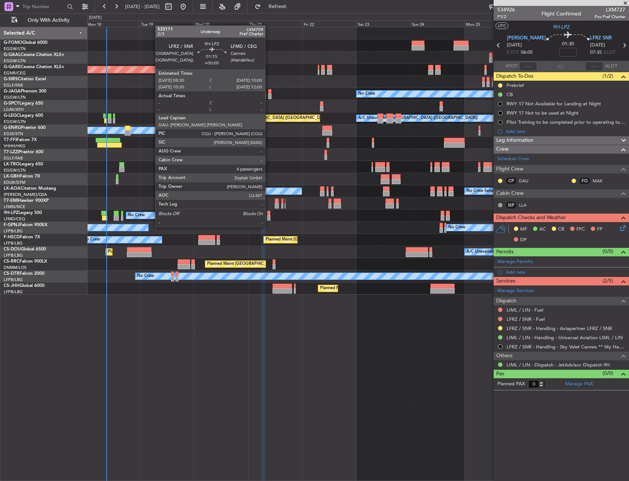
click at [269, 219] on div at bounding box center [269, 217] width 4 height 5
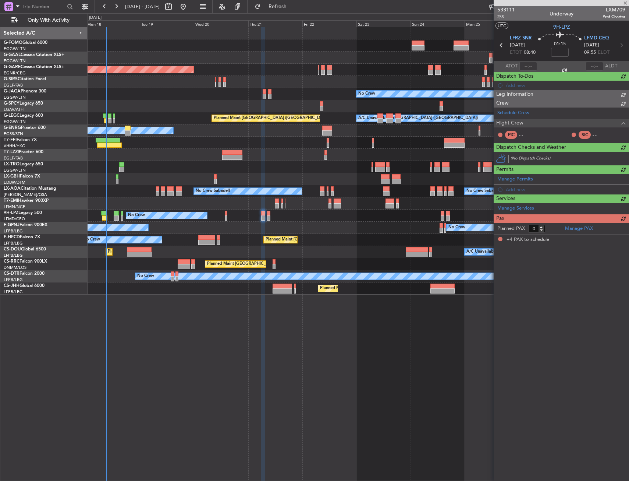
type input "4"
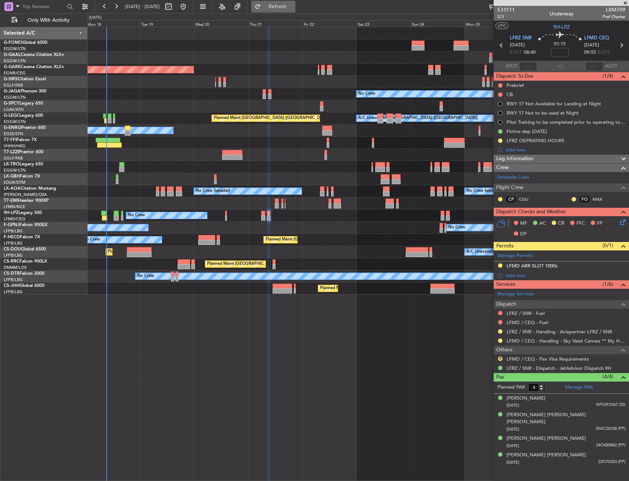
click at [292, 6] on span "Refresh" at bounding box center [277, 6] width 31 height 5
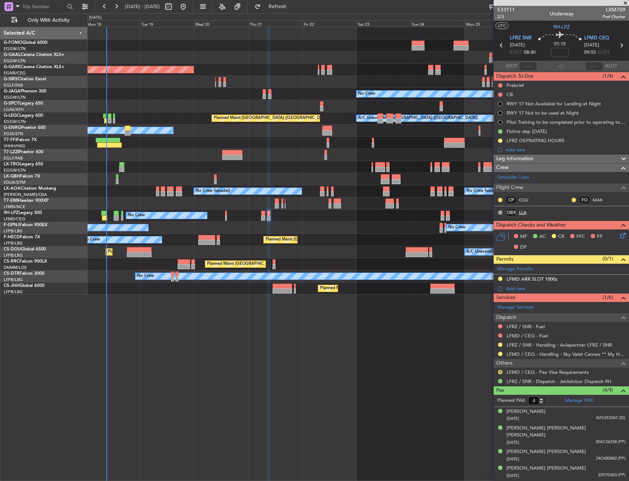
click at [525, 211] on link "LLA" at bounding box center [527, 212] width 17 height 7
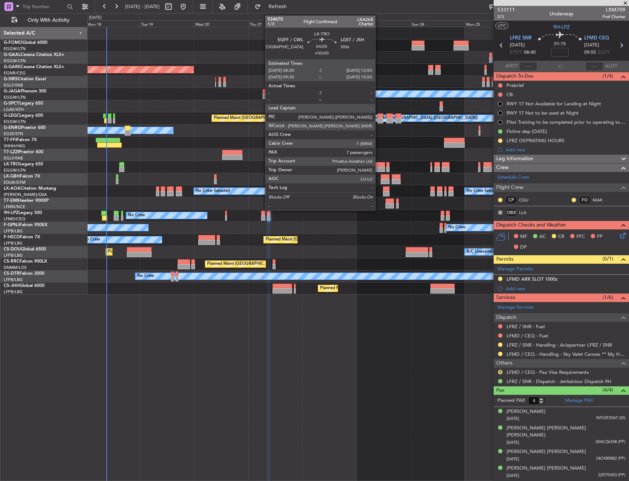
click at [379, 169] on div at bounding box center [380, 169] width 10 height 5
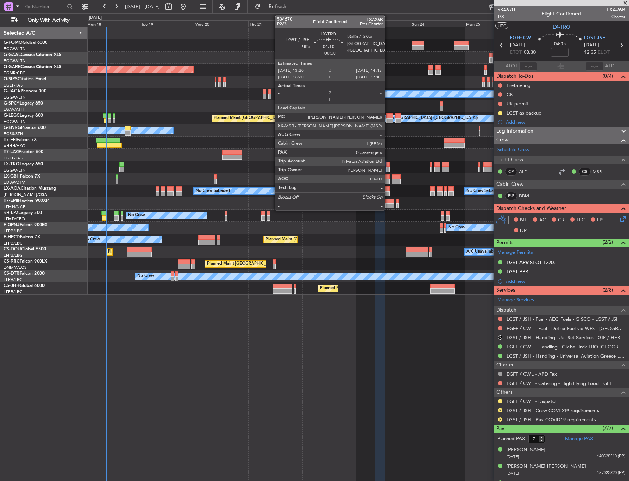
click at [388, 165] on div at bounding box center [387, 164] width 3 height 5
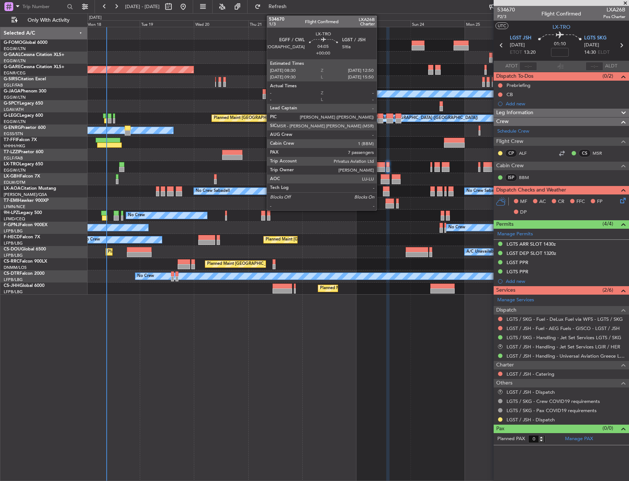
click at [380, 167] on div at bounding box center [380, 169] width 10 height 5
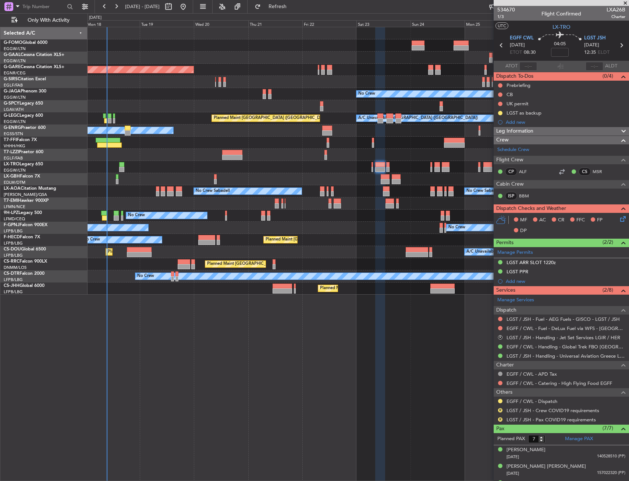
click at [264, 201] on div "Planned Maint Windsor Locks ([PERSON_NAME] Intl) Planned [GEOGRAPHIC_DATA] Unpl…" at bounding box center [358, 160] width 541 height 267
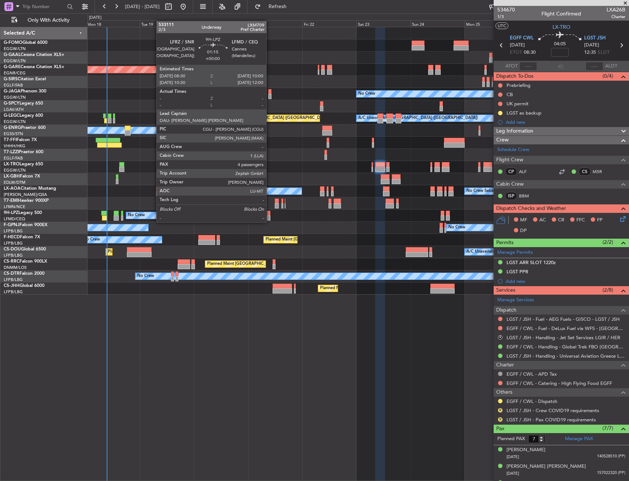
click at [270, 215] on div at bounding box center [269, 213] width 4 height 5
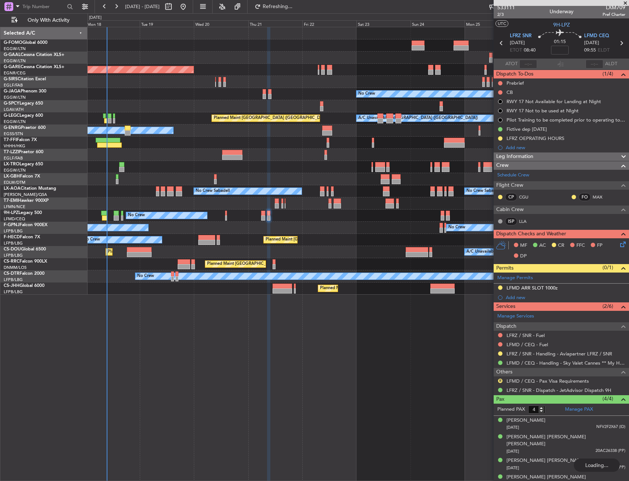
scroll to position [3, 0]
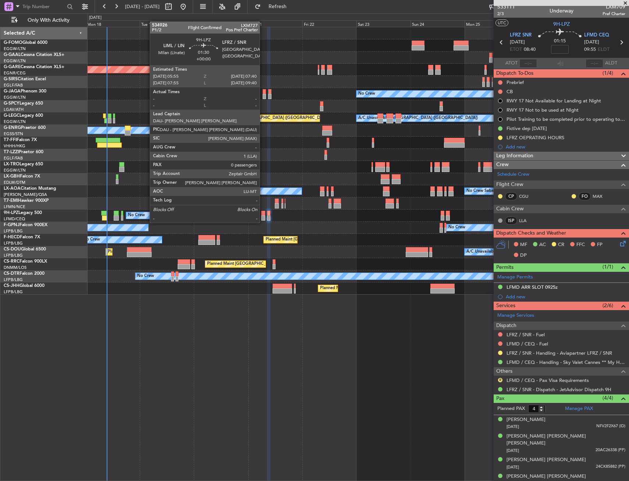
click at [263, 215] on div at bounding box center [263, 217] width 4 height 5
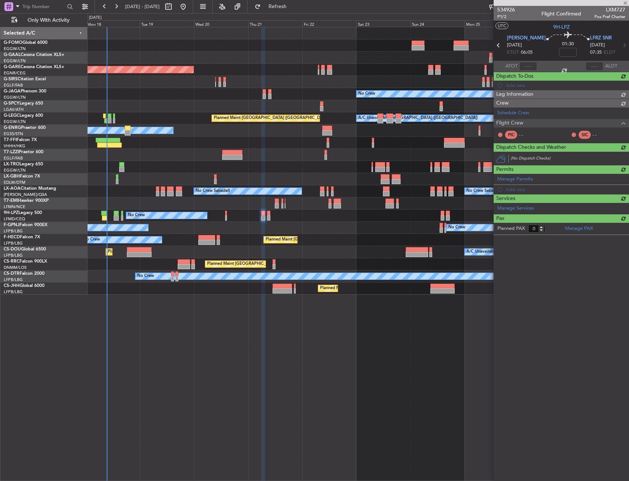
scroll to position [0, 0]
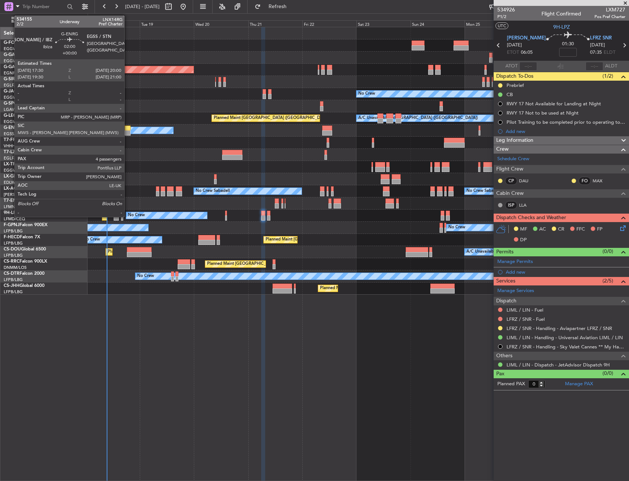
click at [128, 134] on div at bounding box center [128, 132] width 6 height 5
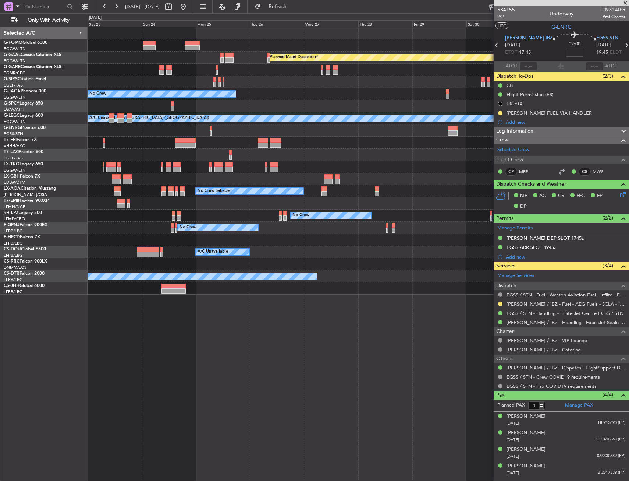
click at [153, 211] on div "Planned Maint Dusseldorf No Crew Planned Maint [GEOGRAPHIC_DATA] ([GEOGRAPHIC_D…" at bounding box center [358, 160] width 541 height 267
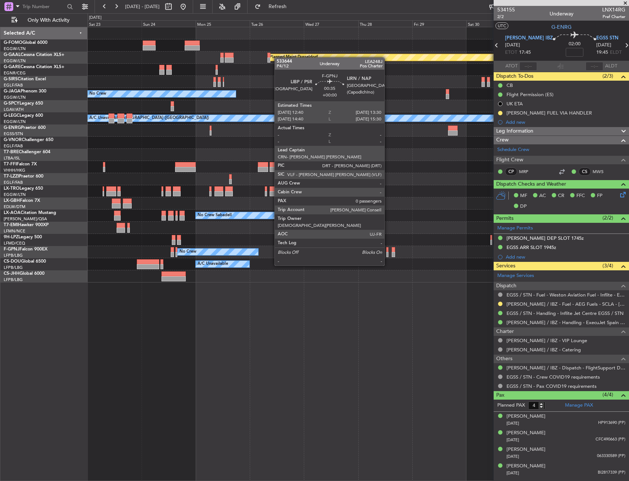
click at [388, 251] on div at bounding box center [387, 249] width 2 height 5
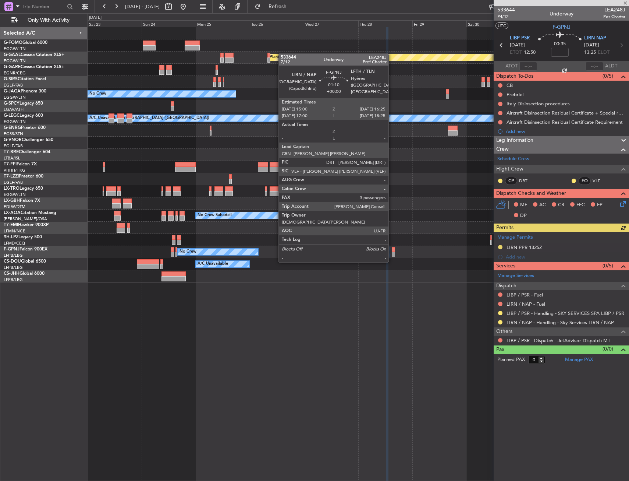
click at [392, 247] on div at bounding box center [393, 249] width 3 height 5
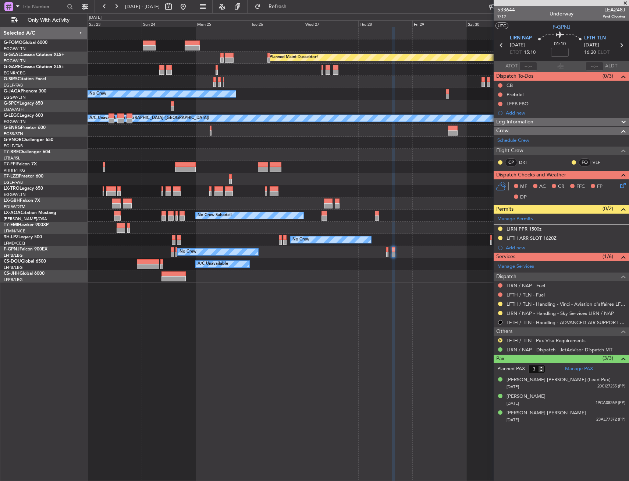
click at [192, 201] on div "Planned Maint Dusseldorf No Crew Planned Maint [GEOGRAPHIC_DATA] ([GEOGRAPHIC_D…" at bounding box center [358, 154] width 541 height 255
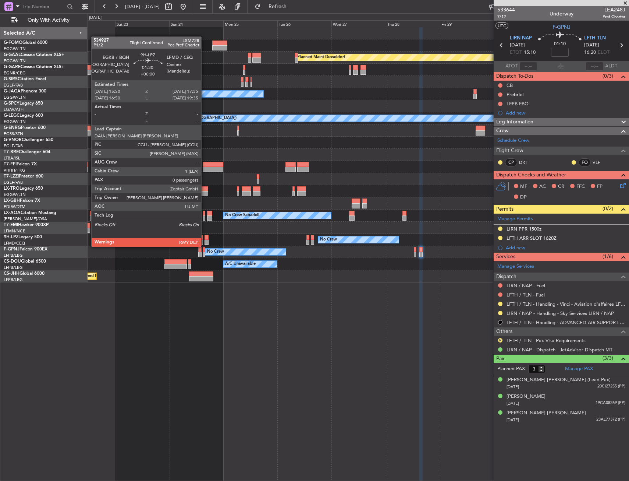
click at [205, 239] on div at bounding box center [207, 237] width 4 height 5
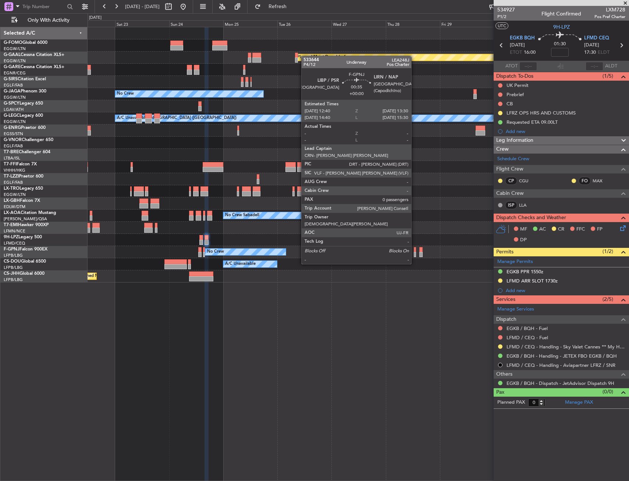
click at [415, 250] on div at bounding box center [415, 249] width 2 height 5
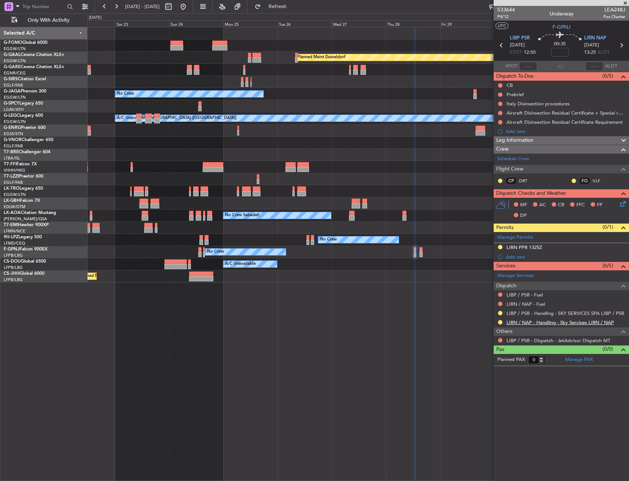
click at [543, 325] on div "LIRN / NAP - Handling - Sky Services LIRN / NAP" at bounding box center [561, 322] width 135 height 9
click at [543, 322] on link "LIRN / NAP - Handling - Sky Services LIRN / NAP" at bounding box center [560, 322] width 107 height 6
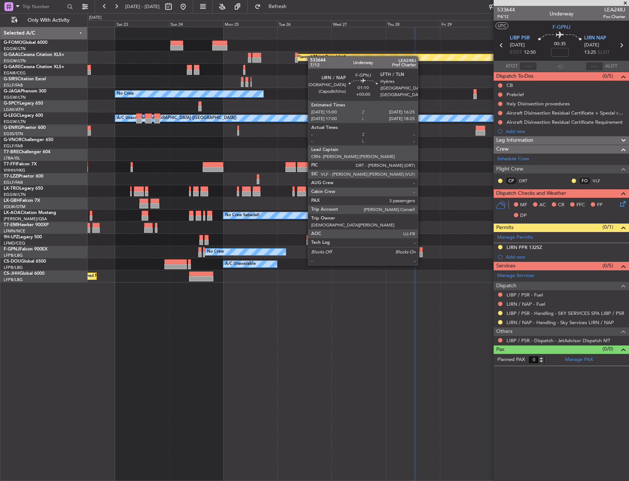
click at [421, 250] on div at bounding box center [421, 249] width 3 height 5
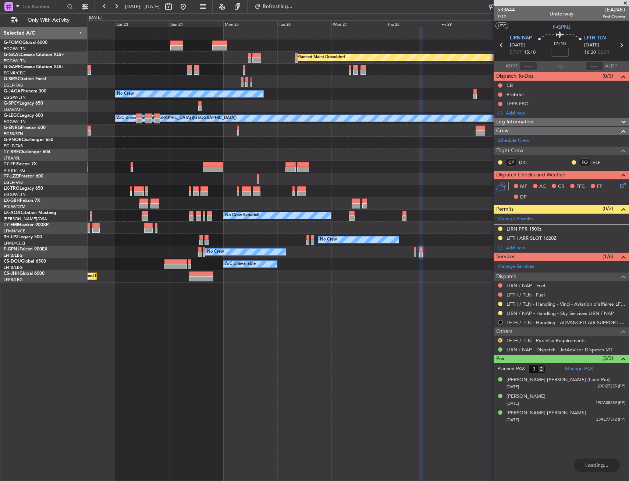
type input "4"
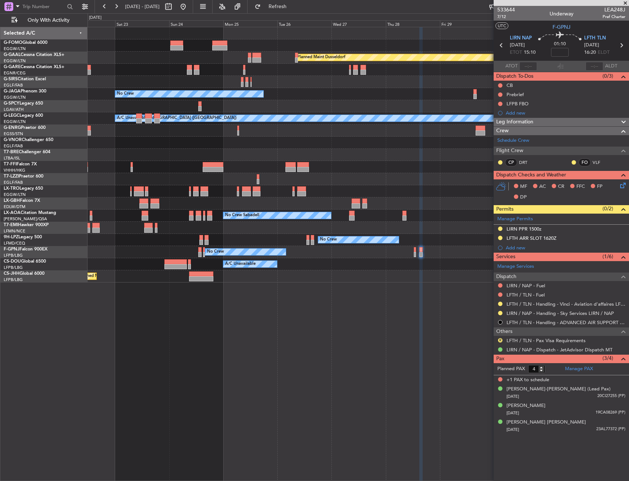
click at [345, 318] on div "Planned Maint Dusseldorf Unplanned Maint [PERSON_NAME] No Crew Planned Maint [G…" at bounding box center [359, 254] width 542 height 454
click at [486, 164] on div "Planned Maint Dusseldorf Unplanned Maint [PERSON_NAME] No Crew Planned Maint [G…" at bounding box center [358, 154] width 541 height 255
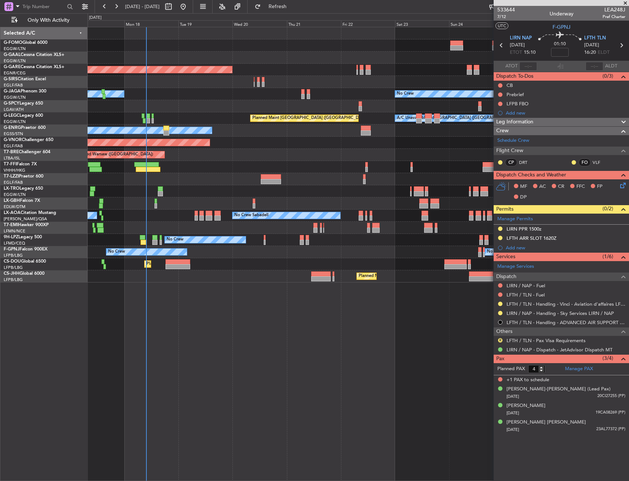
click at [210, 211] on div "No Crew Sabadell No Crew Sabadell No Crew Luxembourg (Findel)" at bounding box center [358, 215] width 541 height 12
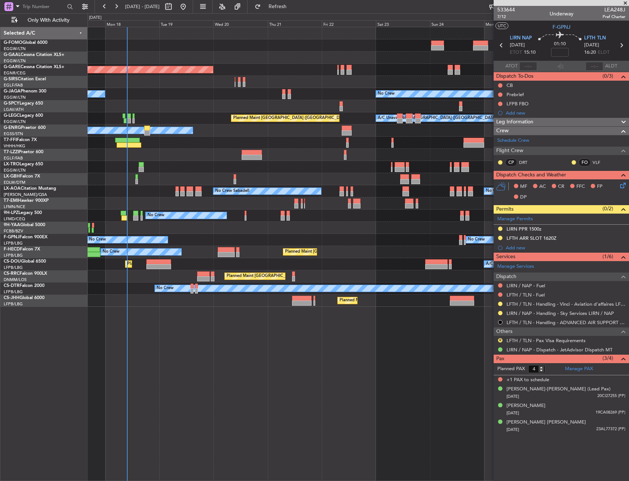
click at [119, 212] on div "No Crew No Crew No Crew" at bounding box center [358, 215] width 541 height 12
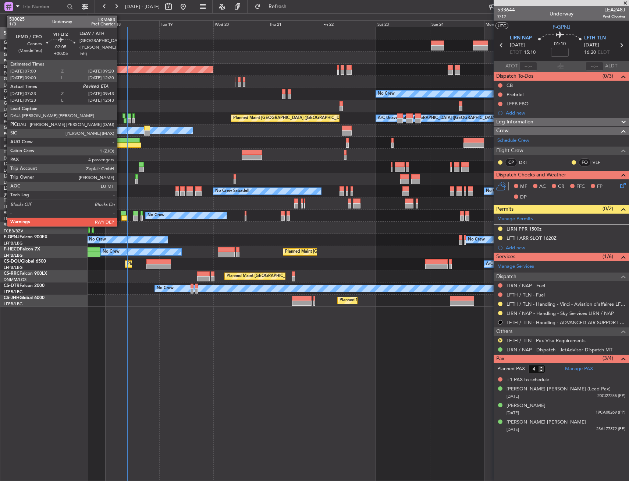
click at [121, 213] on div at bounding box center [124, 213] width 6 height 5
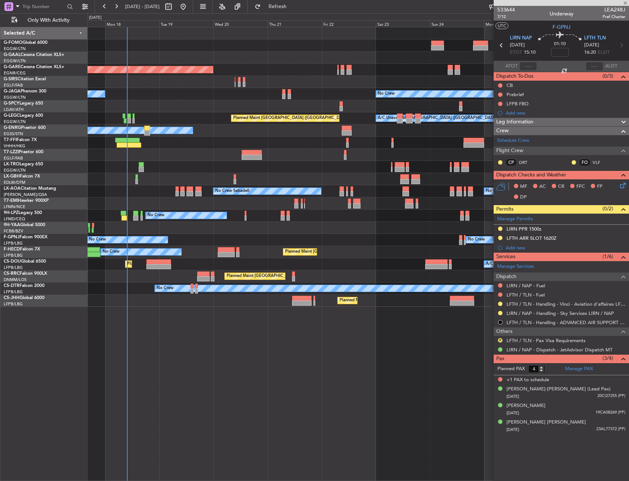
type input "+00:05"
type input "07:33"
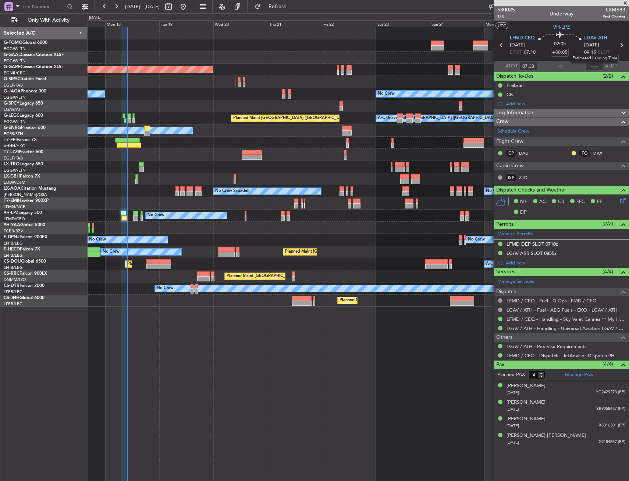
click at [593, 66] on mat-tooltip-component "Estimated Landing Time" at bounding box center [595, 59] width 58 height 20
click at [591, 65] on input "text" at bounding box center [595, 66] width 18 height 9
click at [561, 65] on mat-tooltip-component "Flight Time Correction" at bounding box center [560, 69] width 55 height 20
type input "09:36"
click at [149, 167] on div "Planned Maint Windsor Locks ([PERSON_NAME] Intl) Planned [GEOGRAPHIC_DATA] Unpl…" at bounding box center [358, 166] width 541 height 279
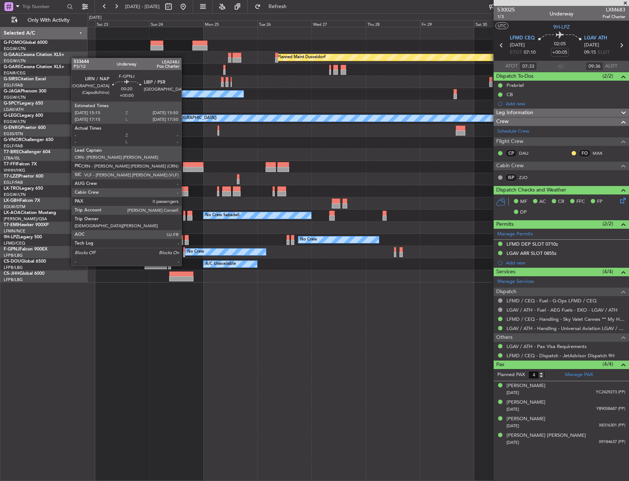
click at [185, 252] on div at bounding box center [183, 254] width 1 height 5
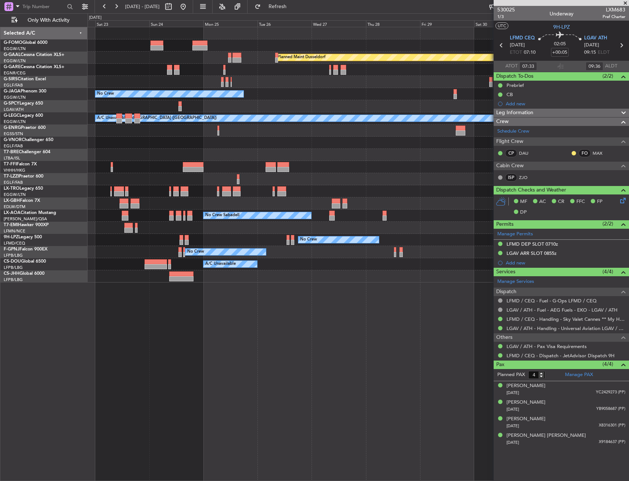
click at [311, 196] on div at bounding box center [358, 191] width 541 height 12
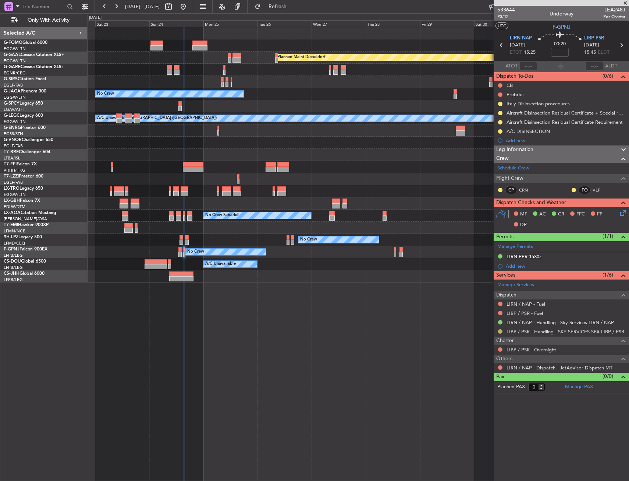
click at [499, 330] on button at bounding box center [500, 331] width 4 height 4
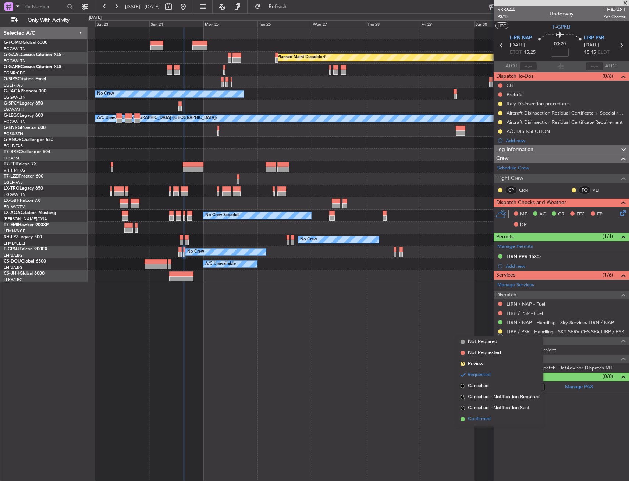
click at [483, 419] on span "Confirmed" at bounding box center [479, 418] width 23 height 7
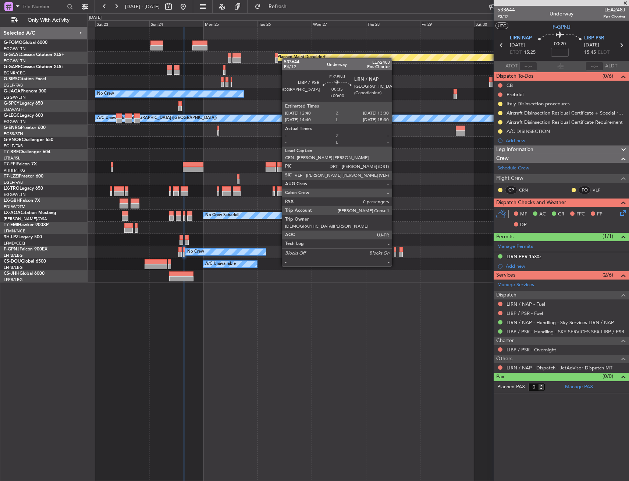
click at [395, 252] on div at bounding box center [395, 254] width 2 height 5
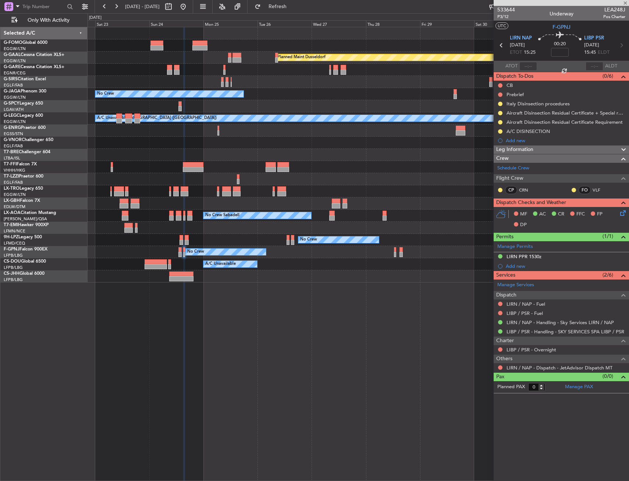
click at [379, 324] on div "Planned Maint Dusseldorf No Crew Planned Maint [GEOGRAPHIC_DATA] ([GEOGRAPHIC_D…" at bounding box center [359, 254] width 542 height 454
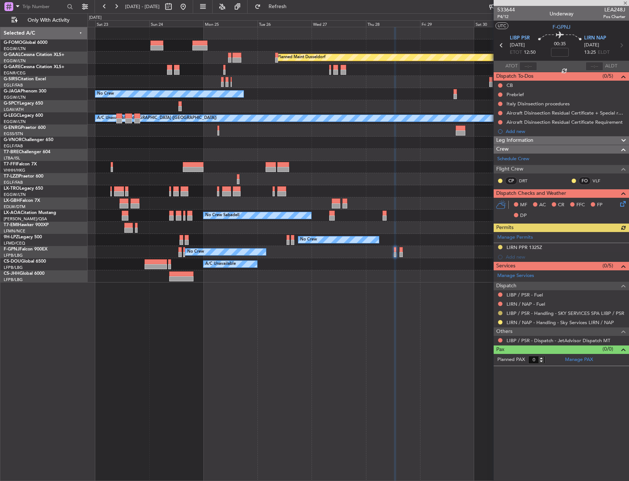
click at [500, 312] on button at bounding box center [500, 313] width 4 height 4
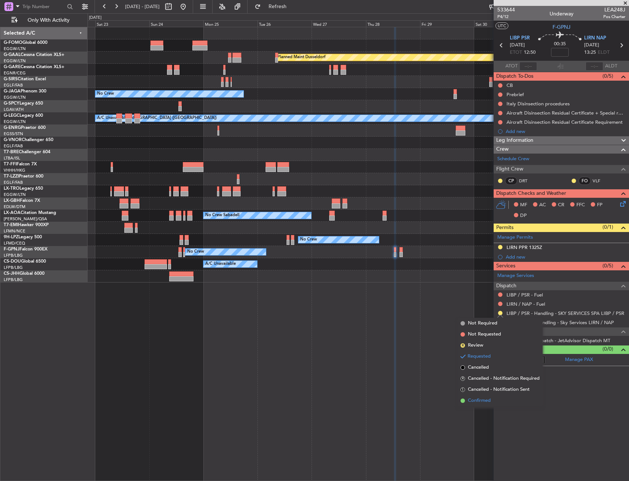
click at [484, 398] on span "Confirmed" at bounding box center [479, 400] width 23 height 7
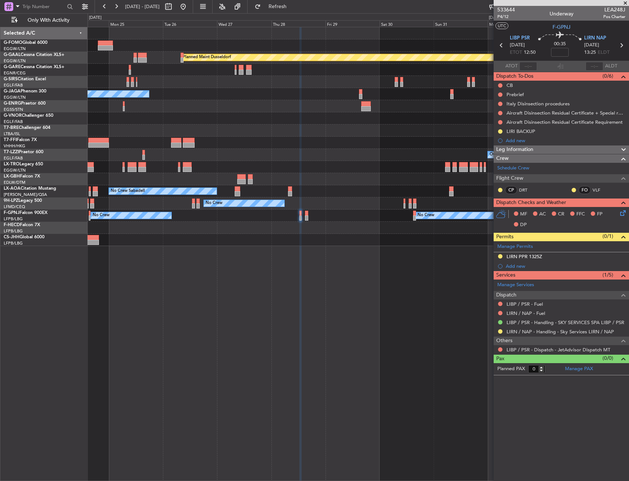
click at [287, 79] on div "Planned Maint Dusseldorf No Crew Planned Maint London (Luton) Owner London (Far…" at bounding box center [358, 136] width 541 height 219
click at [357, 59] on div "Planned Maint Dusseldorf No Crew Planned Maint London (Luton) Owner London (Far…" at bounding box center [358, 136] width 541 height 219
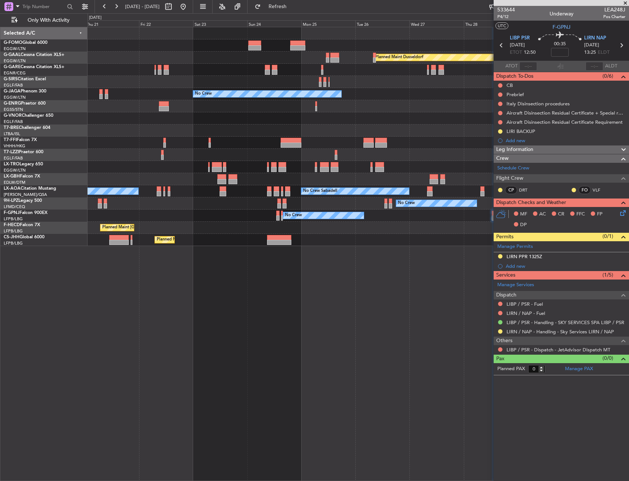
click at [477, 80] on div "Planned Maint Dusseldorf Unplanned Maint Chester No Crew Owner Planned Maint Lo…" at bounding box center [358, 136] width 541 height 219
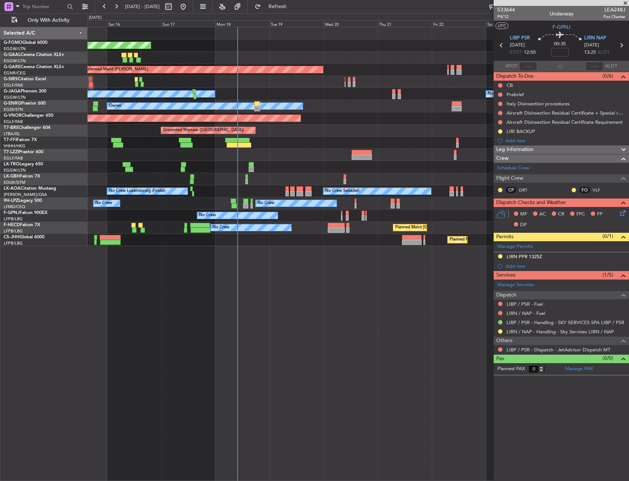
click at [146, 56] on div "Planned Maint Windsor Locks (Bradley Intl) Planned Maint Planned Maint Dusseldo…" at bounding box center [358, 136] width 541 height 219
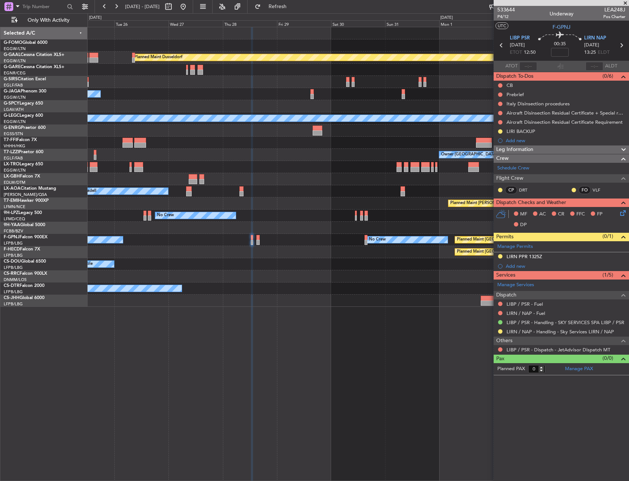
click at [0, 153] on html "17 Aug 2025 - 27 Aug 2025 Refresh Quick Links Only With Activity Planned Maint …" at bounding box center [314, 240] width 629 height 481
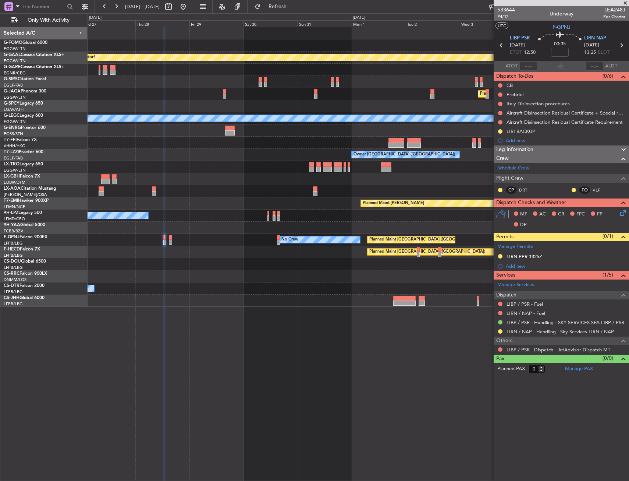
click at [325, 154] on div "Owner [GEOGRAPHIC_DATA] ([GEOGRAPHIC_DATA])" at bounding box center [358, 155] width 541 height 12
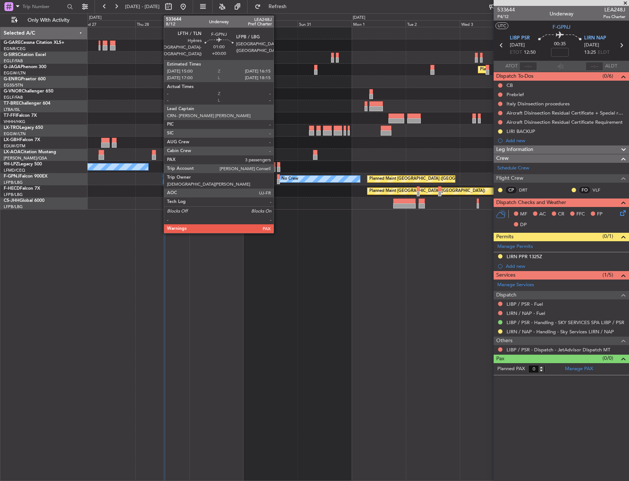
click at [277, 177] on div at bounding box center [278, 176] width 3 height 5
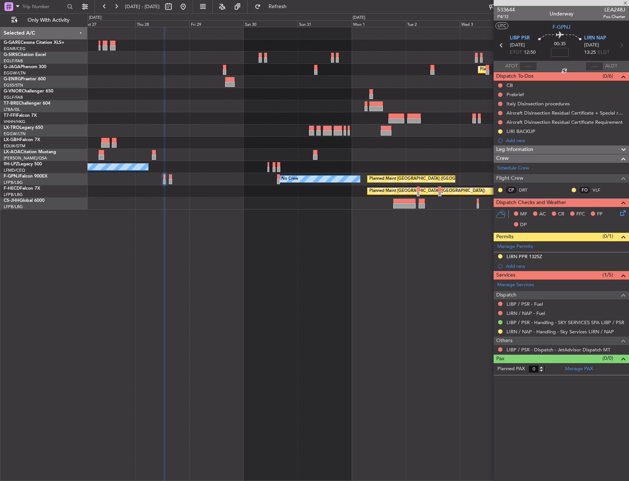
type input "4"
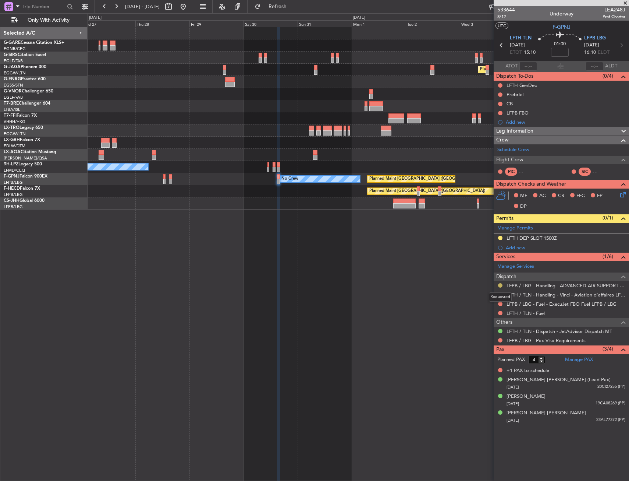
click at [499, 284] on button at bounding box center [500, 285] width 4 height 4
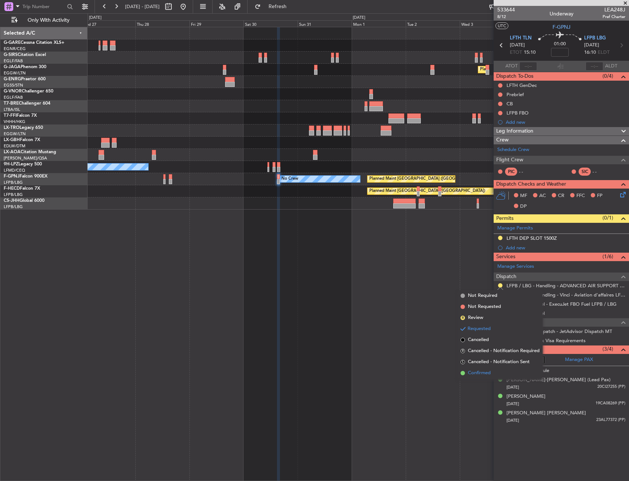
click at [480, 368] on li "Confirmed" at bounding box center [500, 372] width 85 height 11
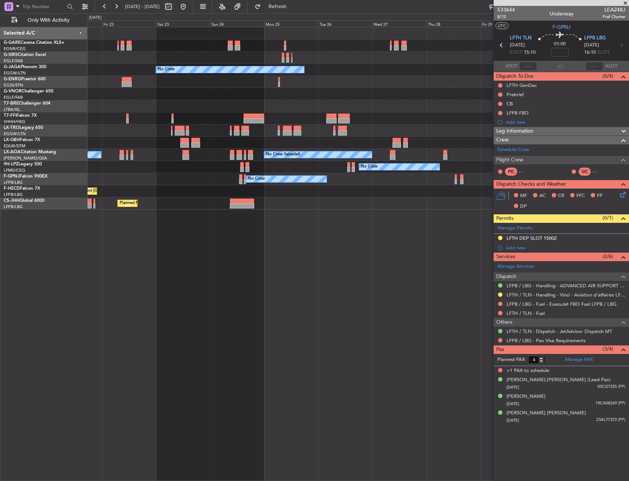
click at [524, 159] on fb-app "27 Aug 2025 - 06 Sep 2025 Refresh Quick Links Only With Activity Unplanned Main…" at bounding box center [314, 243] width 629 height 475
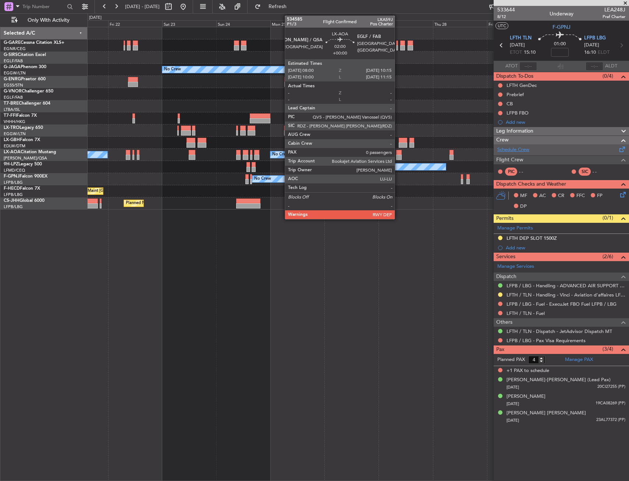
click at [518, 146] on fb-app "27 Aug 2025 - 06 Sep 2025 Refresh Quick Links Only With Activity Unplanned Main…" at bounding box center [314, 243] width 629 height 475
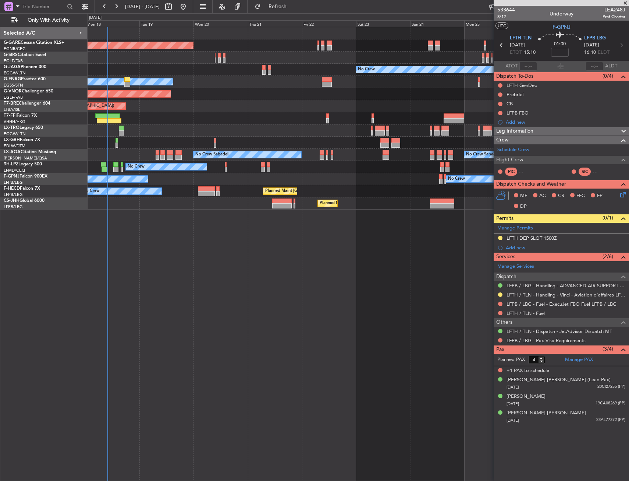
click at [398, 154] on div "No Crew Sabadell No Crew Sabadell No Crew Luxembourg (Findel)" at bounding box center [358, 155] width 541 height 12
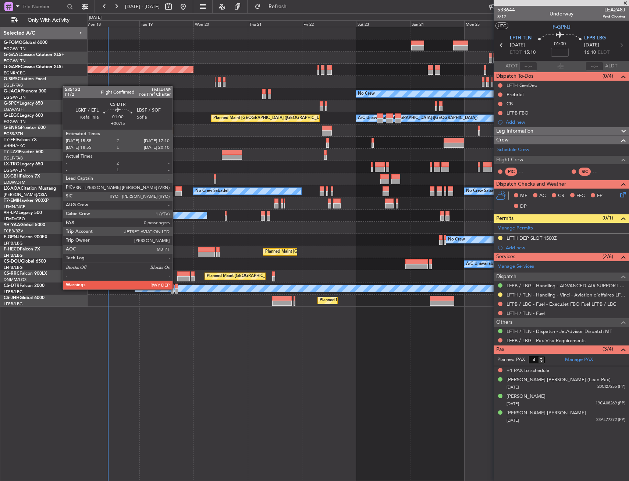
click at [176, 289] on div at bounding box center [176, 290] width 3 height 5
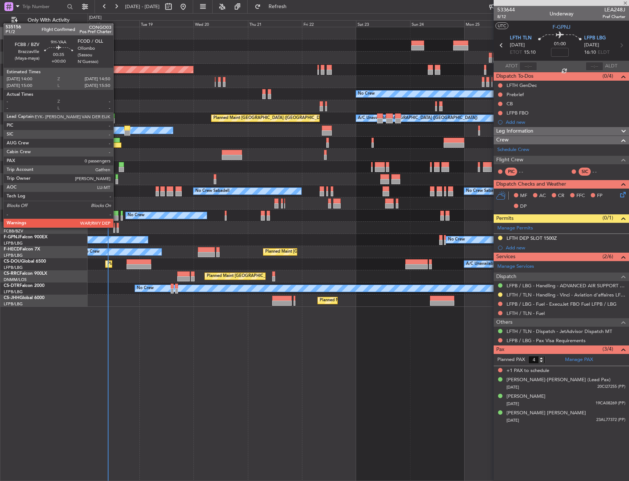
type input "+00:15"
type input "0"
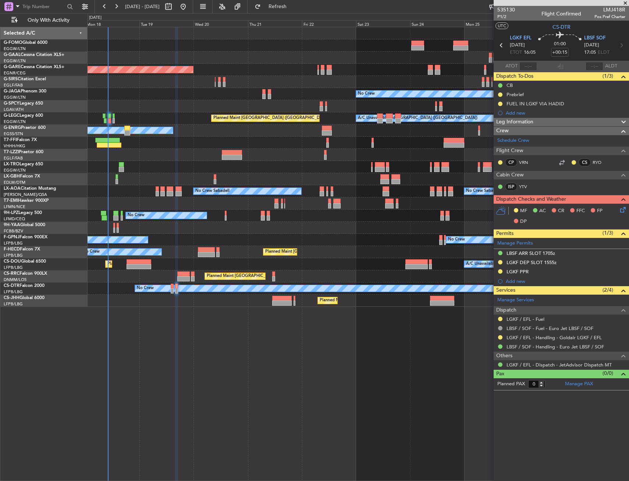
click at [221, 198] on div "Planned Maint Windsor Locks (Bradley Intl) Planned Maint Dusseldorf Unplanned M…" at bounding box center [358, 166] width 541 height 279
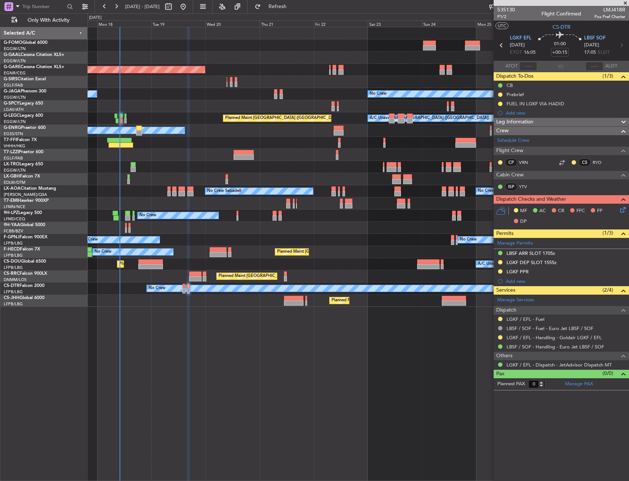
click at [237, 222] on div "Planned Maint Windsor Locks (Bradley Intl) Planned Maint Dusseldorf Unplanned M…" at bounding box center [358, 166] width 541 height 279
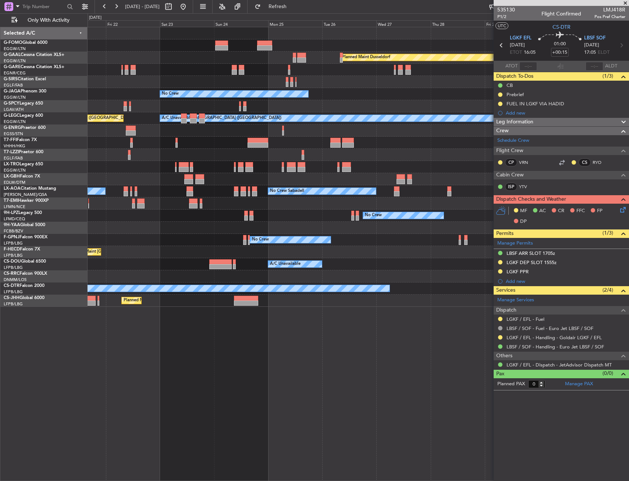
click at [126, 217] on div "No Crew No Crew" at bounding box center [358, 215] width 541 height 12
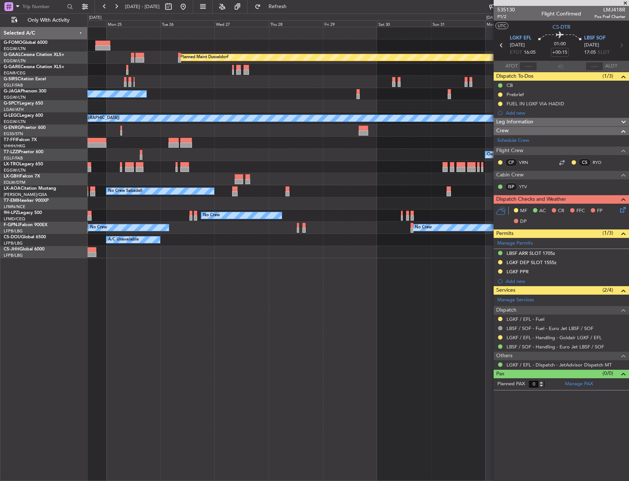
click at [283, 199] on div "Planned Maint [PERSON_NAME]" at bounding box center [358, 203] width 541 height 12
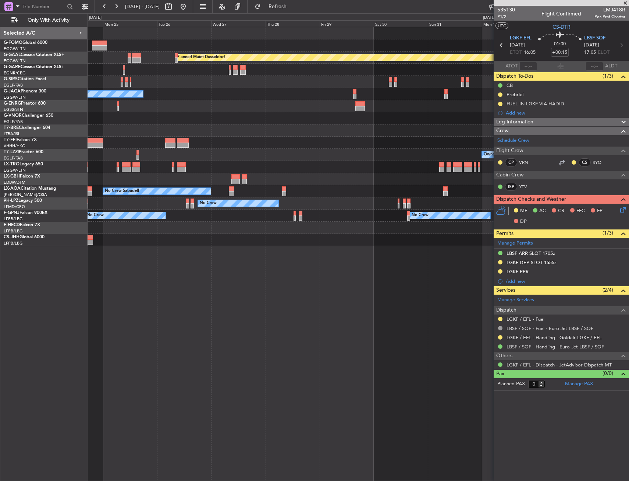
click at [496, 179] on fb-app "[DATE] - [DATE] Refresh Quick Links Only With Activity Planned [GEOGRAPHIC_DATA…" at bounding box center [314, 243] width 629 height 475
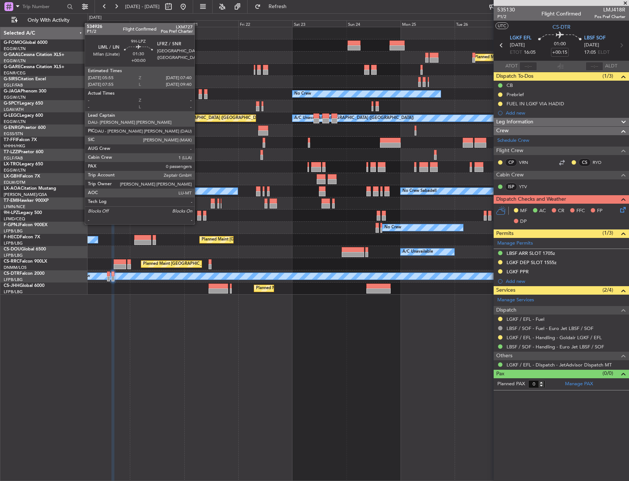
click at [198, 217] on div at bounding box center [199, 217] width 4 height 5
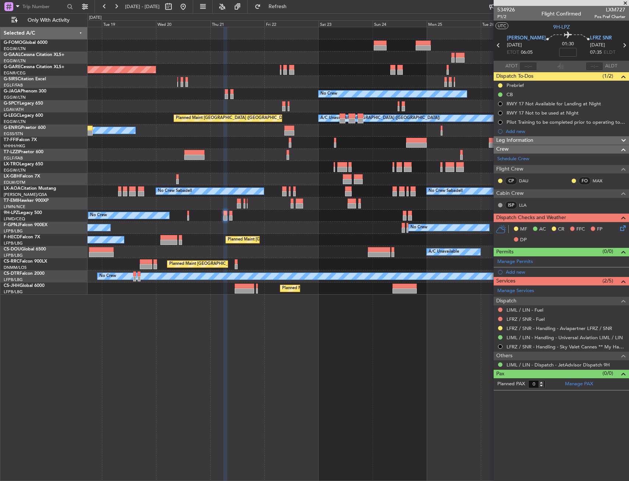
click at [214, 215] on div "No Crew No Crew No Crew" at bounding box center [358, 215] width 541 height 12
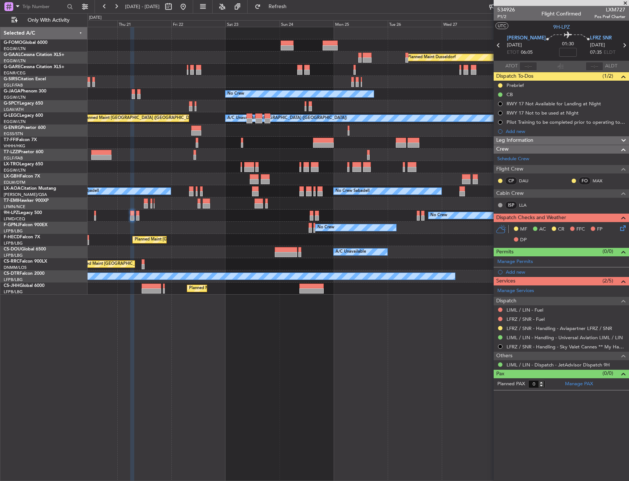
click at [291, 219] on div "No Crew No Crew" at bounding box center [358, 215] width 541 height 12
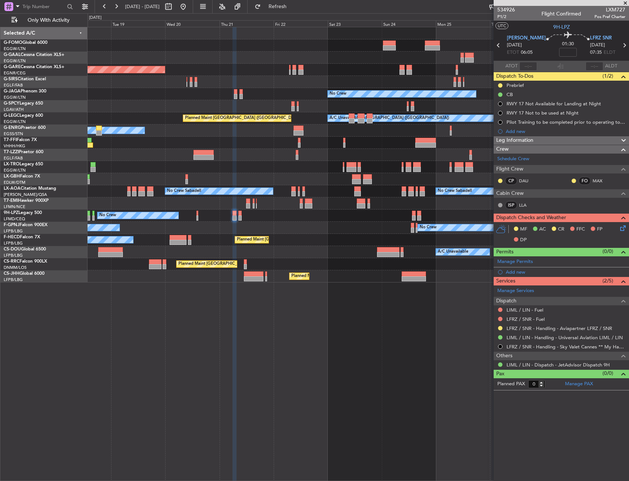
click at [300, 228] on div "Planned Maint Windsor Locks (Bradley Intl) Planned Maint Dusseldorf Unplanned M…" at bounding box center [358, 154] width 541 height 255
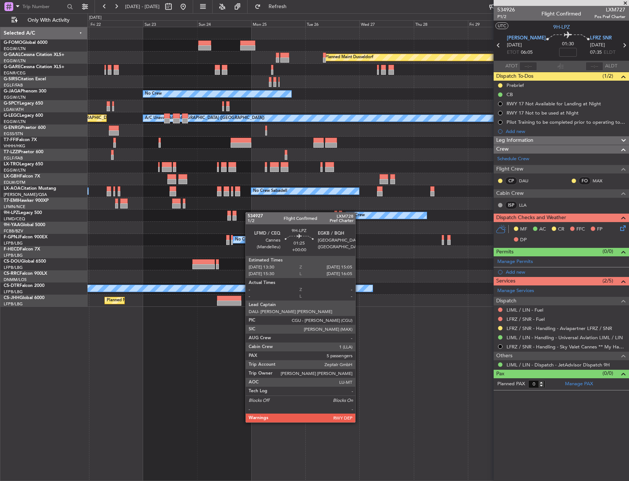
click at [226, 212] on div "No Crew No Crew" at bounding box center [358, 215] width 541 height 12
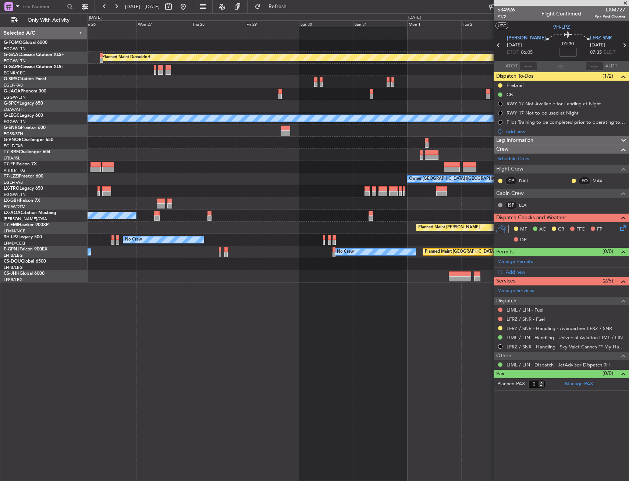
click at [195, 229] on div "Planned Maint [PERSON_NAME]" at bounding box center [358, 228] width 541 height 12
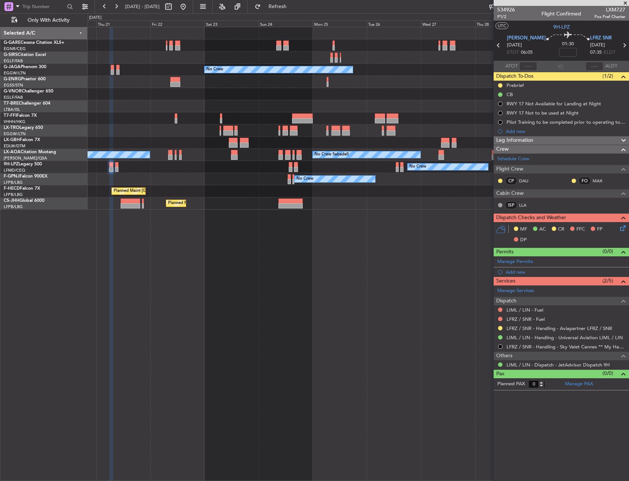
click at [425, 179] on div "No Crew No Crew Planned Maint Paris (Le Bourget) No Crew" at bounding box center [358, 179] width 541 height 12
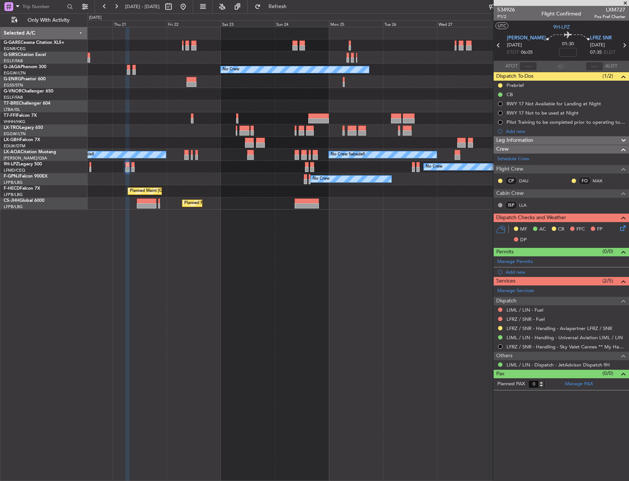
click at [447, 186] on div "Unplanned Maint Chester No Crew Owner Planned Maint London (Biggin Hill) No Cre…" at bounding box center [358, 118] width 541 height 182
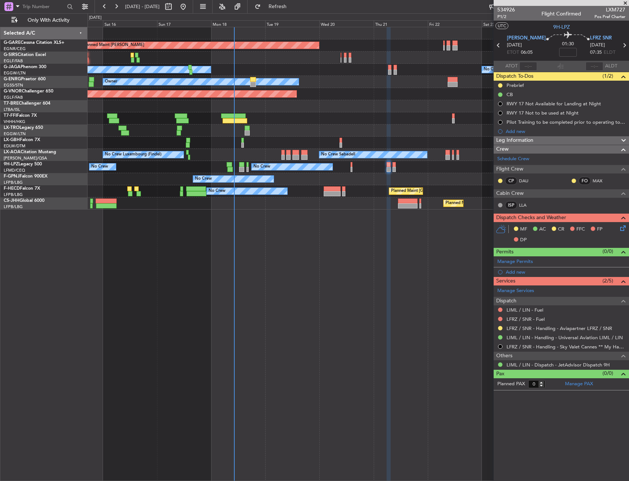
click at [396, 177] on div "Unplanned Maint Chester Planned Maint London (Farnborough) No Crew Owner Owner …" at bounding box center [358, 118] width 541 height 182
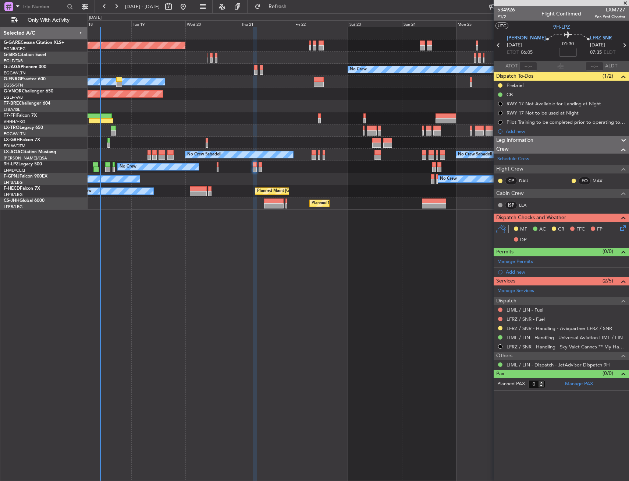
click at [54, 184] on div "Unplanned Maint Chester No Crew Owner Owner Planned Maint London (Biggin Hill) …" at bounding box center [314, 246] width 629 height 467
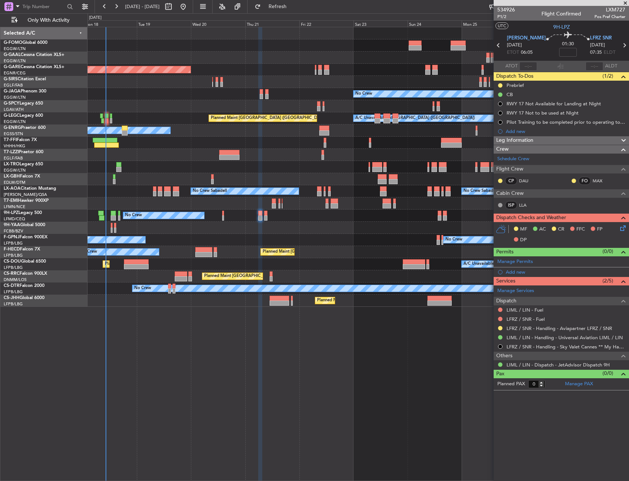
click at [151, 173] on div at bounding box center [358, 179] width 541 height 12
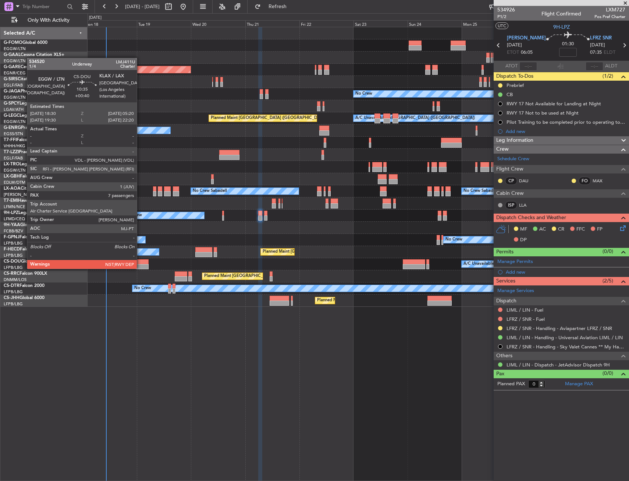
click at [140, 261] on div at bounding box center [136, 261] width 25 height 5
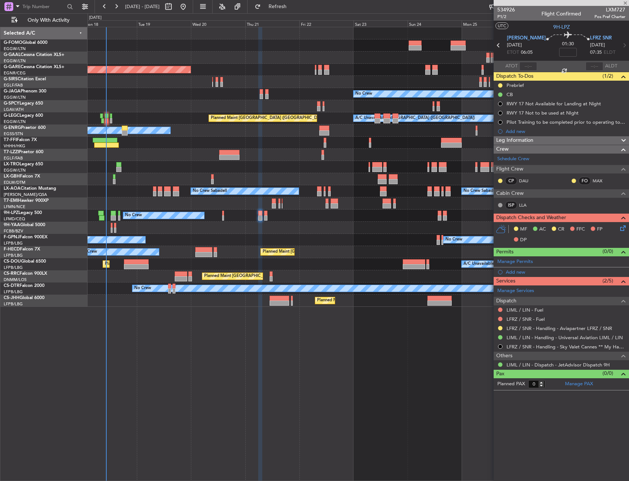
type input "+00:40"
type input "7"
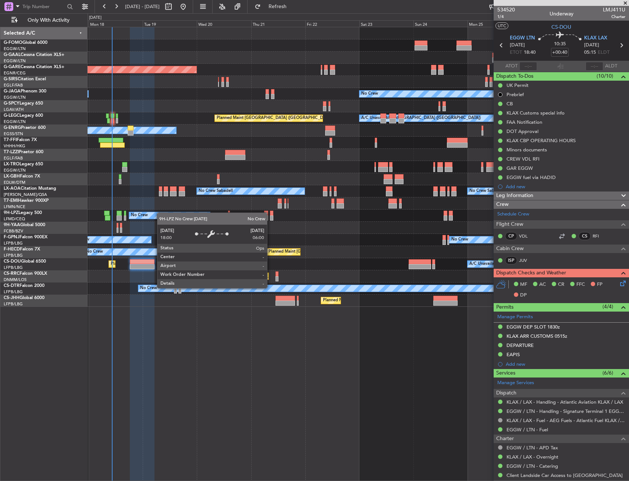
click at [161, 217] on div "Planned Maint Windsor Locks (Bradley Intl) Planned Maint Dusseldorf Unplanned M…" at bounding box center [358, 166] width 541 height 279
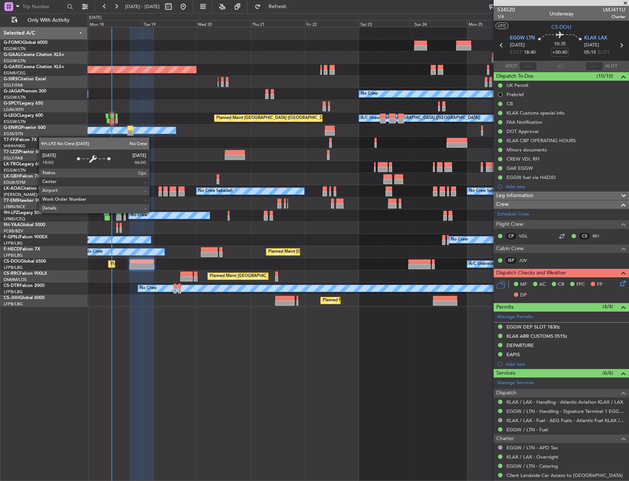
click at [204, 209] on div "No Crew No Crew No Crew" at bounding box center [358, 215] width 541 height 12
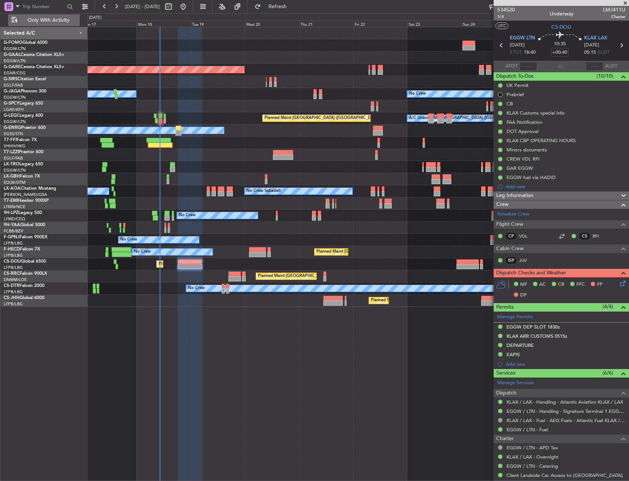
click at [42, 24] on button "Only With Activity" at bounding box center [44, 20] width 72 height 12
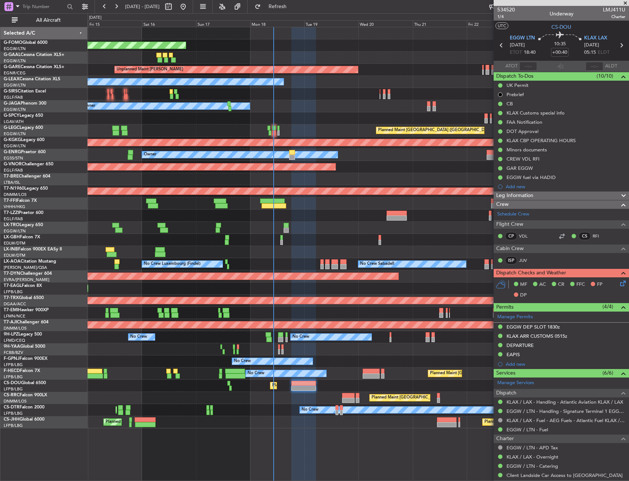
click at [251, 238] on div "Planned Maint Nice (Côte d'Azur Airport)" at bounding box center [358, 240] width 541 height 12
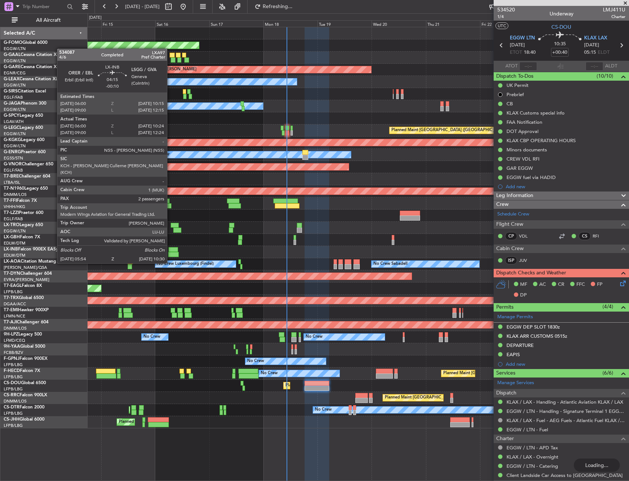
click at [170, 249] on div at bounding box center [174, 249] width 10 height 5
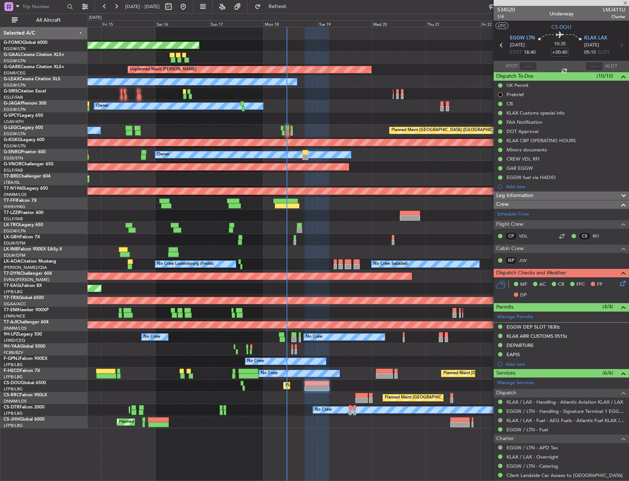
type input "-00:10"
type input "06:00"
type input "10:24"
type input "2"
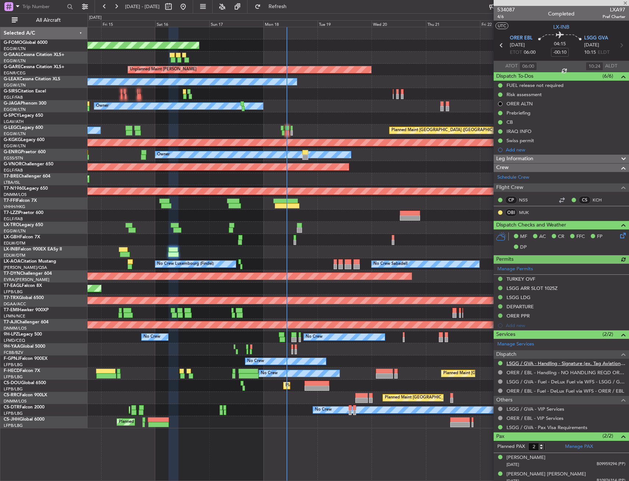
click at [533, 361] on link "LSGG / GVA - Handling - Signature (ex. Tag Aviation) LSGG / GVA" at bounding box center [566, 363] width 119 height 6
click at [34, 23] on button "All Aircraft" at bounding box center [44, 20] width 72 height 12
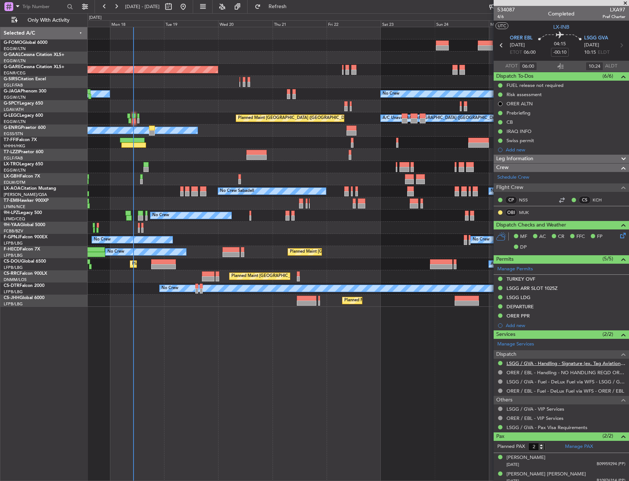
click at [568, 364] on link "LSGG / GVA - Handling - Signature (ex. Tag Aviation) LSGG / GVA" at bounding box center [566, 363] width 119 height 6
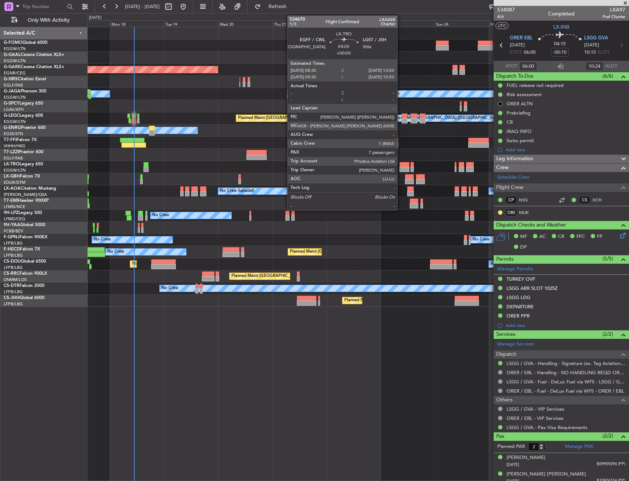
click at [401, 165] on div at bounding box center [405, 164] width 10 height 5
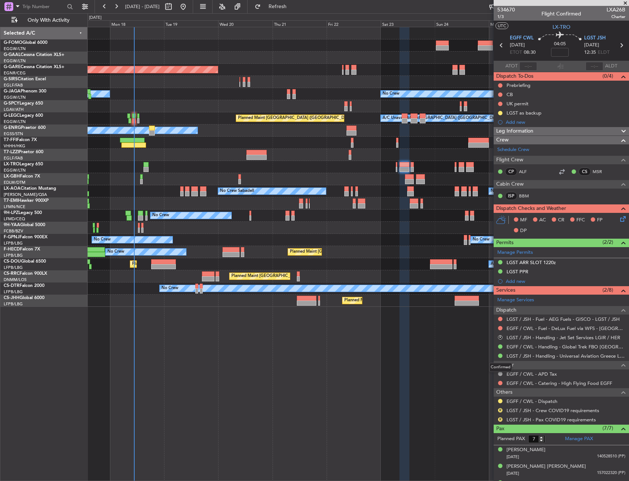
drag, startPoint x: 501, startPoint y: 356, endPoint x: 485, endPoint y: 370, distance: 20.6
click at [501, 356] on button at bounding box center [500, 355] width 4 height 4
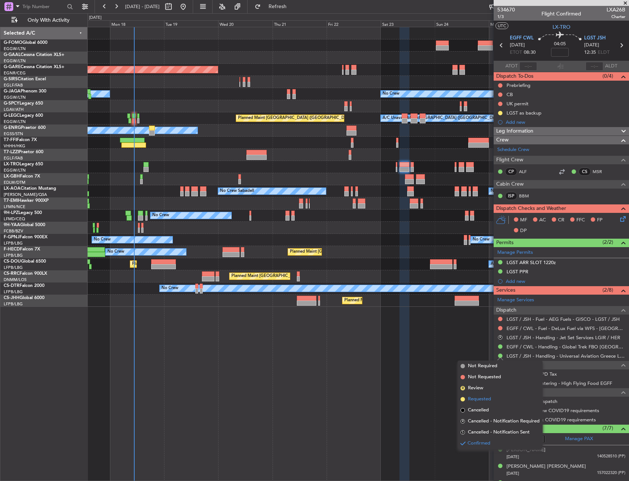
click at [478, 402] on span "Requested" at bounding box center [479, 398] width 23 height 7
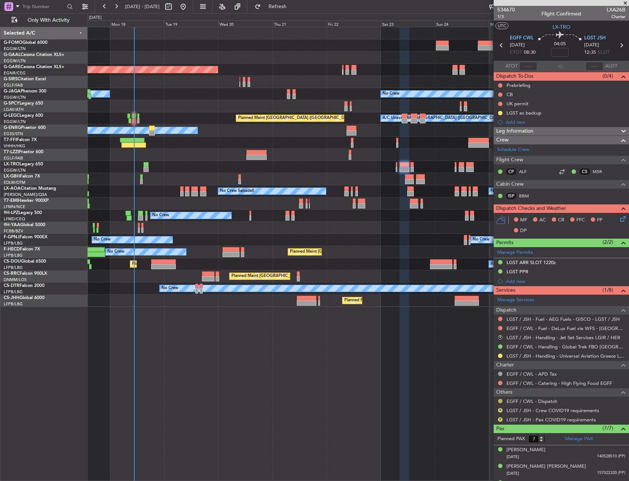
click at [498, 401] on div at bounding box center [501, 401] width 6 height 6
click at [500, 400] on button at bounding box center [500, 401] width 4 height 4
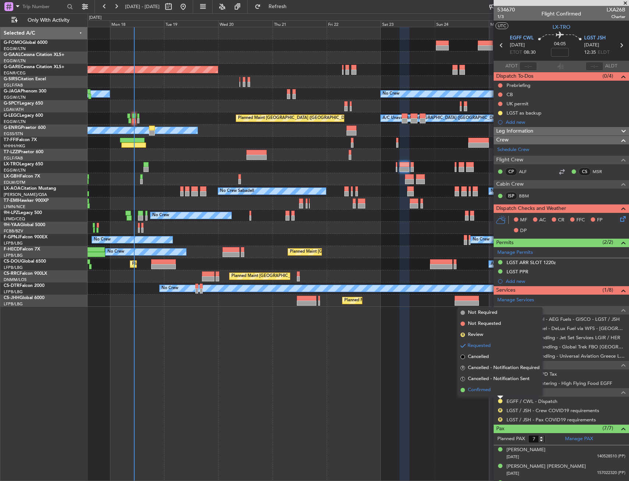
click at [485, 392] on span "Confirmed" at bounding box center [479, 389] width 23 height 7
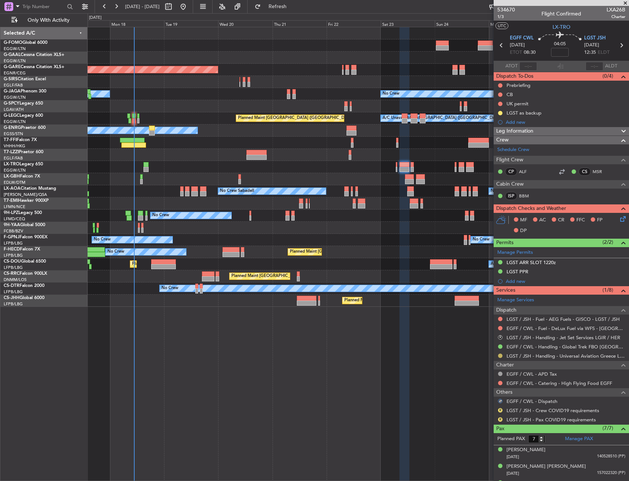
click at [501, 354] on button at bounding box center [500, 355] width 4 height 4
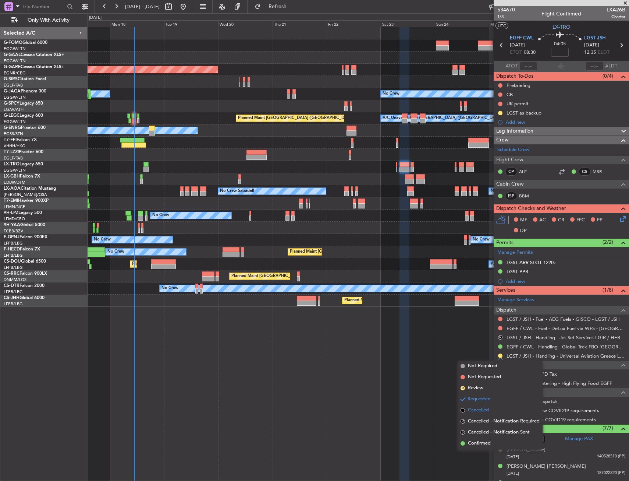
click at [484, 409] on span "Cancelled" at bounding box center [478, 409] width 21 height 7
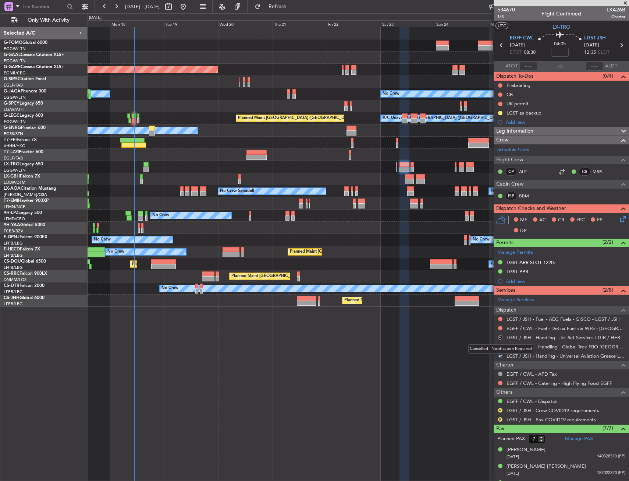
click at [501, 336] on button "R" at bounding box center [500, 337] width 4 height 4
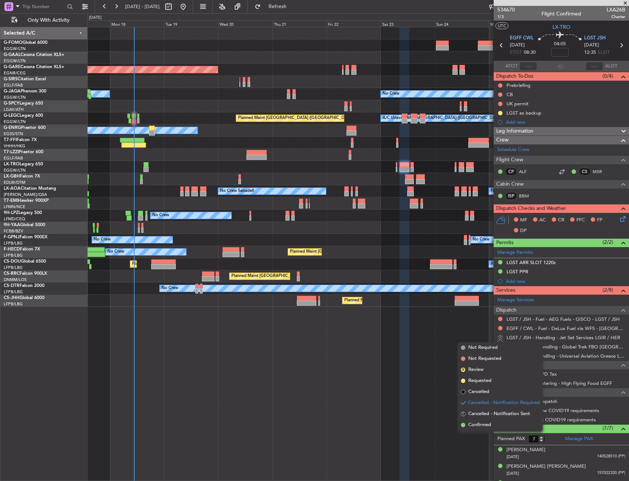
click at [501, 336] on button "R" at bounding box center [500, 337] width 4 height 4
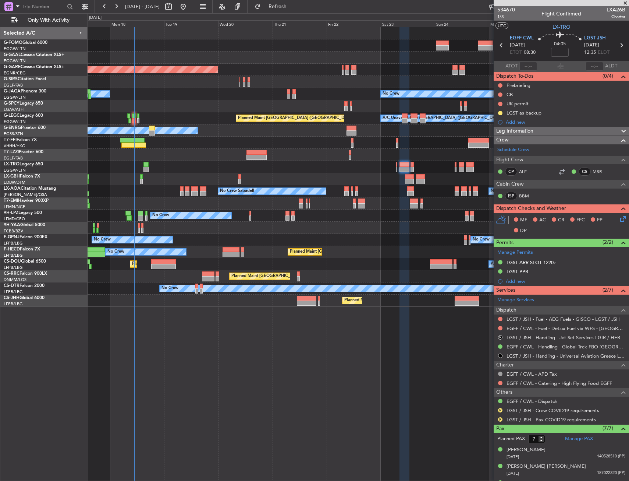
drag, startPoint x: 502, startPoint y: 335, endPoint x: 500, endPoint y: 353, distance: 17.4
click at [502, 335] on button "R" at bounding box center [500, 337] width 4 height 4
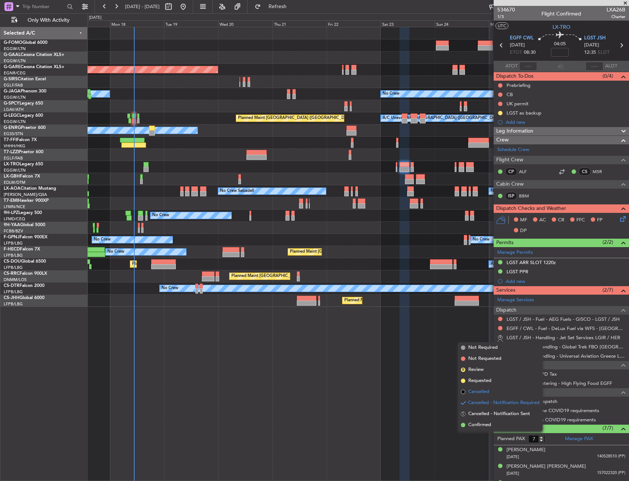
click at [488, 389] on span "Cancelled" at bounding box center [479, 391] width 21 height 7
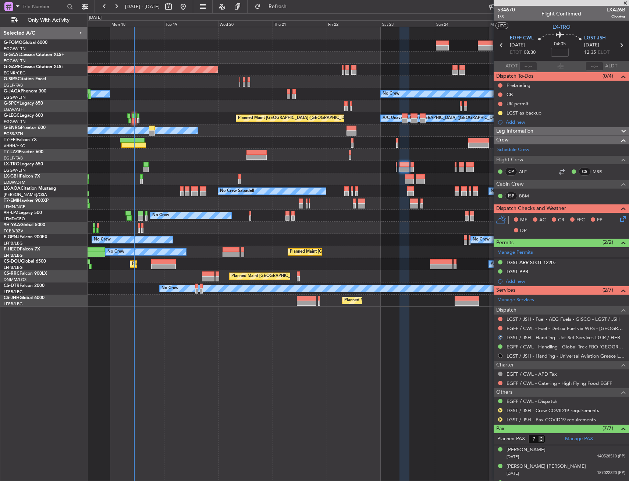
click at [499, 356] on button at bounding box center [500, 355] width 4 height 4
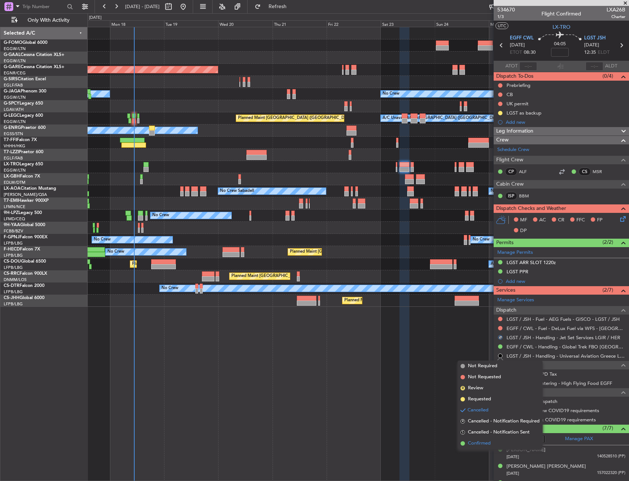
click at [483, 442] on span "Confirmed" at bounding box center [479, 442] width 23 height 7
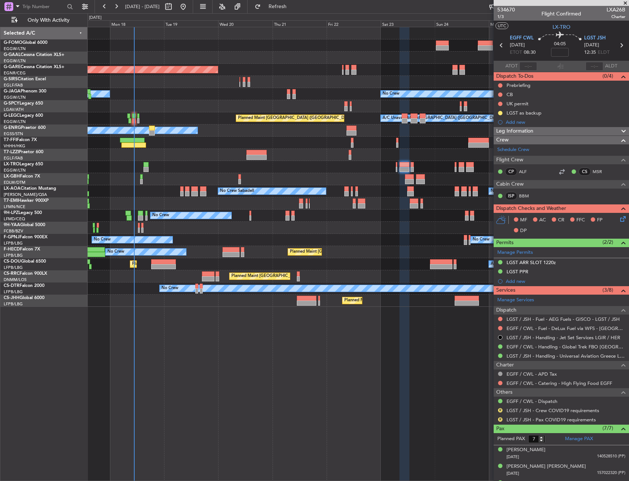
click at [499, 44] on icon at bounding box center [502, 45] width 10 height 10
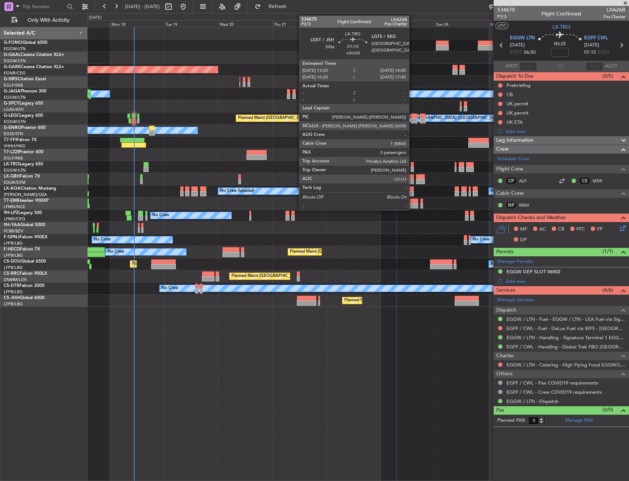
click at [413, 165] on div at bounding box center [412, 164] width 3 height 5
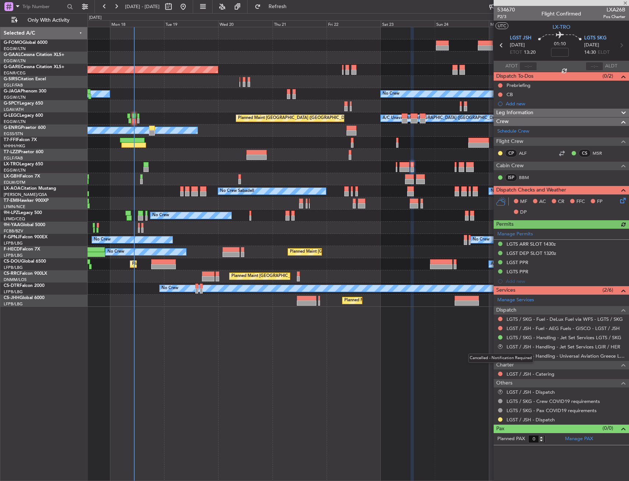
drag, startPoint x: 499, startPoint y: 346, endPoint x: 495, endPoint y: 362, distance: 16.7
click at [499, 346] on button "R" at bounding box center [500, 346] width 4 height 4
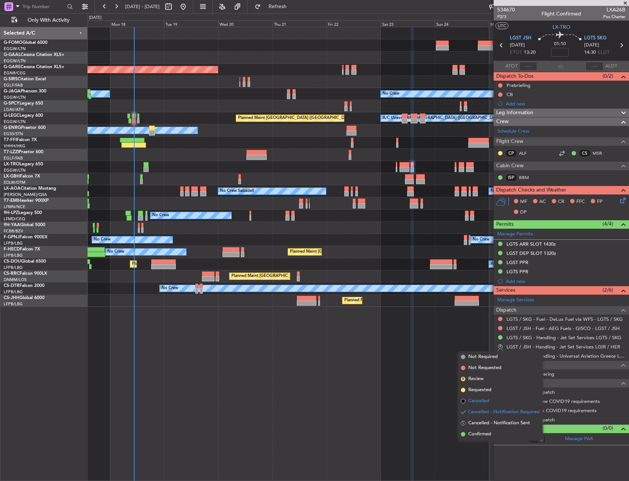
click at [477, 401] on span "Cancelled" at bounding box center [479, 400] width 21 height 7
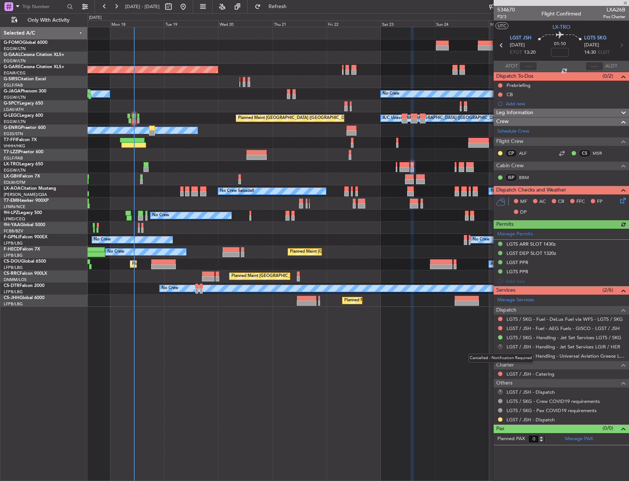
click at [501, 348] on button "R" at bounding box center [500, 346] width 4 height 4
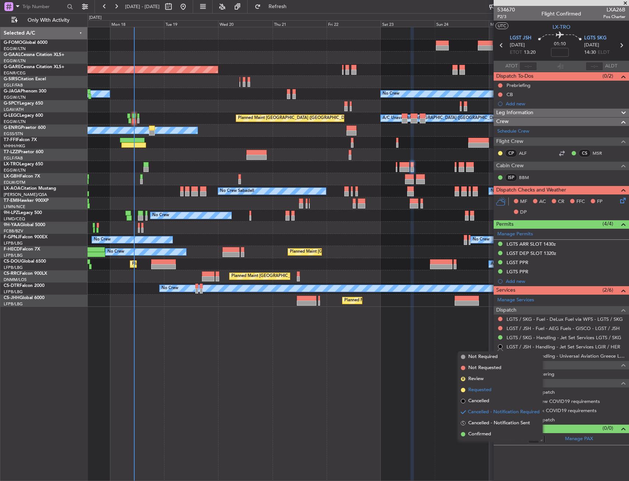
drag, startPoint x: 483, startPoint y: 390, endPoint x: 483, endPoint y: 395, distance: 4.8
click at [483, 395] on li "Requested" at bounding box center [500, 389] width 85 height 11
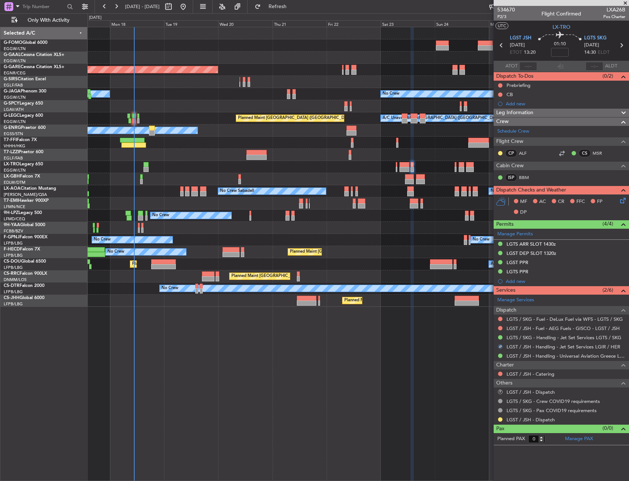
click at [483, 395] on div "Planned Maint Windsor Locks ([PERSON_NAME] Intl) Planned [GEOGRAPHIC_DATA] Unpl…" at bounding box center [359, 254] width 542 height 454
click at [502, 40] on section "LGST JSH 23/08/2025 ETOT 13:20 01:10 LGTS SKG 23/08/2025 14:30 ELDT" at bounding box center [561, 46] width 135 height 29
click at [501, 42] on icon at bounding box center [502, 45] width 10 height 10
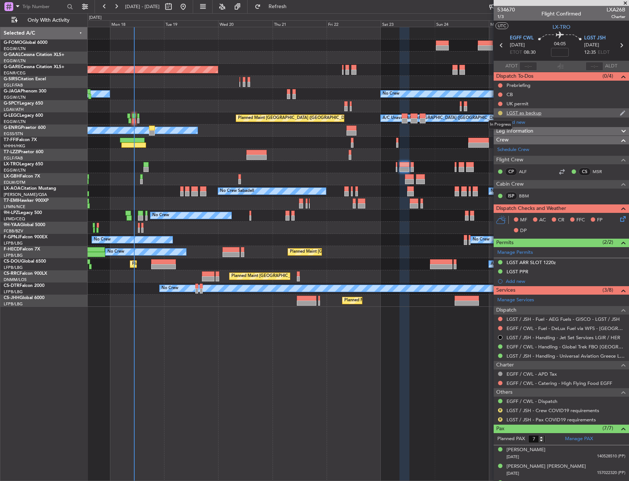
click at [501, 113] on button at bounding box center [500, 113] width 4 height 4
click at [497, 156] on span "Cancelled" at bounding box center [501, 156] width 21 height 7
click at [617, 43] on icon at bounding box center [622, 45] width 10 height 10
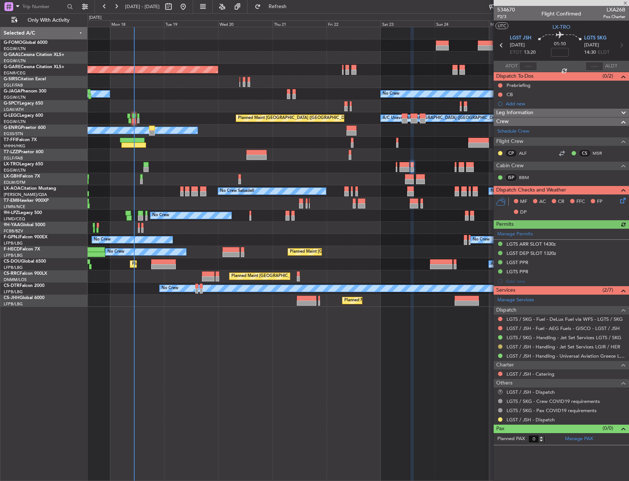
click at [501, 345] on button at bounding box center [500, 346] width 4 height 4
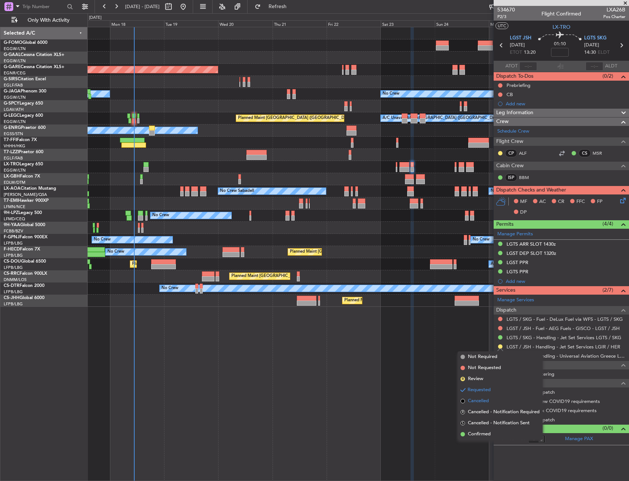
click at [477, 403] on span "Cancelled" at bounding box center [478, 400] width 21 height 7
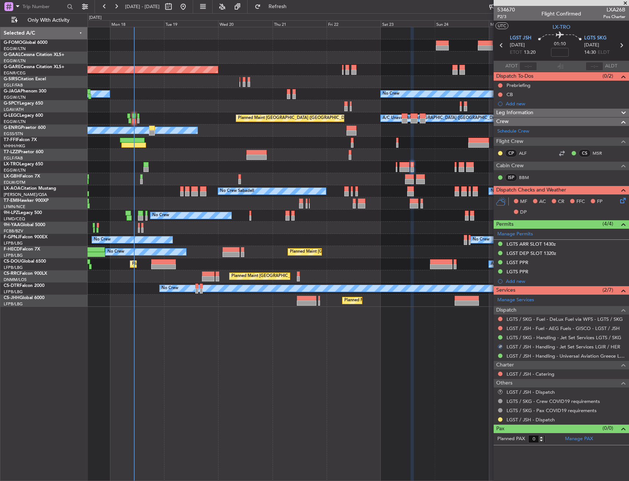
click at [504, 420] on div "LGST / JSH - Dispatch" at bounding box center [561, 419] width 135 height 9
click at [501, 419] on button at bounding box center [500, 419] width 4 height 4
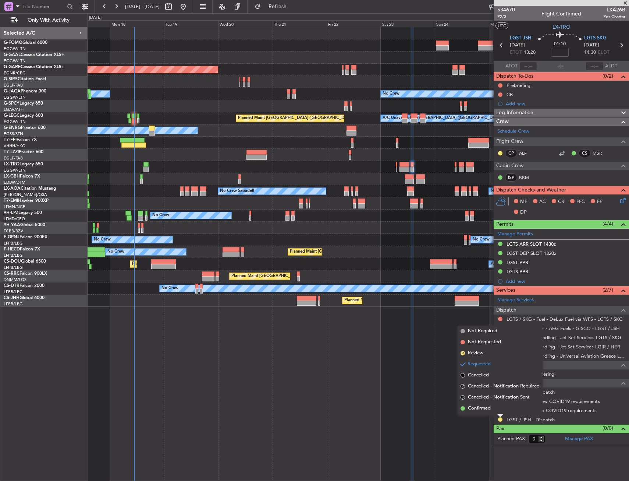
click at [487, 401] on li "S Cancelled - Notification Sent" at bounding box center [500, 397] width 85 height 11
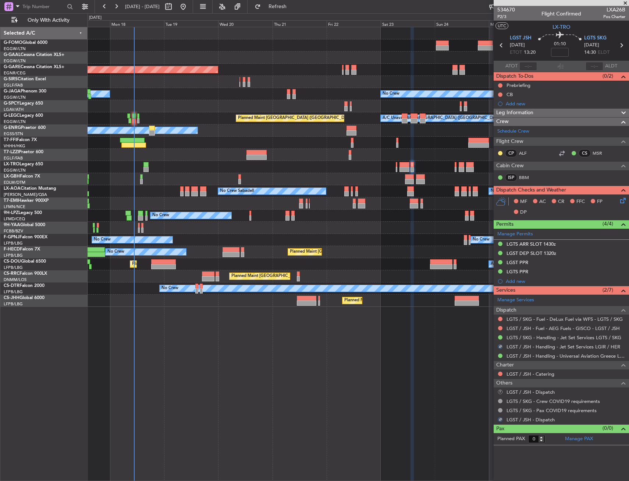
click at [500, 392] on button "R" at bounding box center [500, 391] width 4 height 4
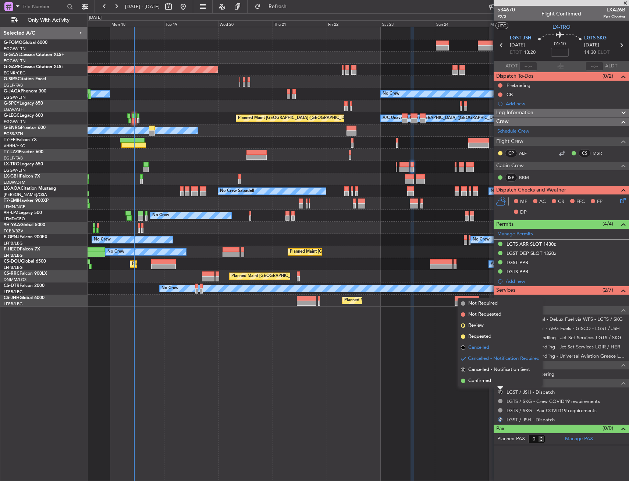
click at [486, 347] on span "Cancelled" at bounding box center [479, 347] width 21 height 7
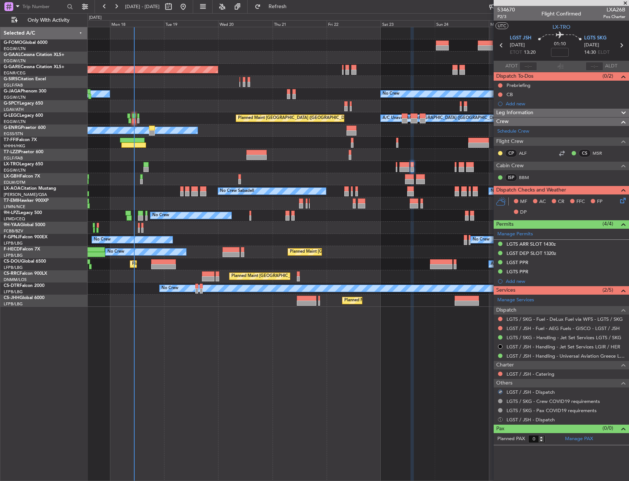
click at [501, 420] on button "S" at bounding box center [500, 419] width 4 height 4
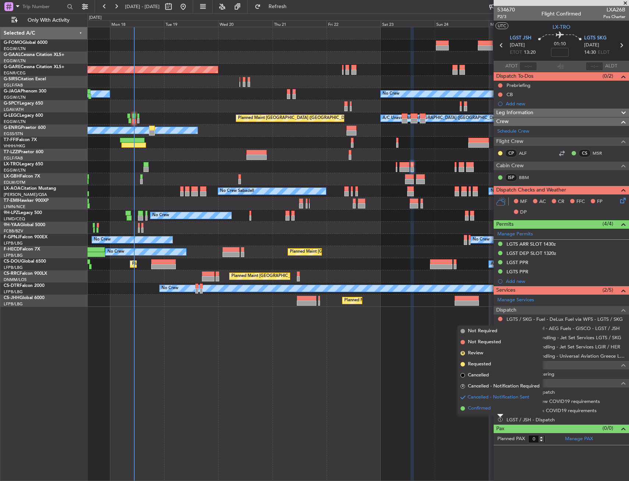
click at [495, 407] on li "Confirmed" at bounding box center [500, 408] width 85 height 11
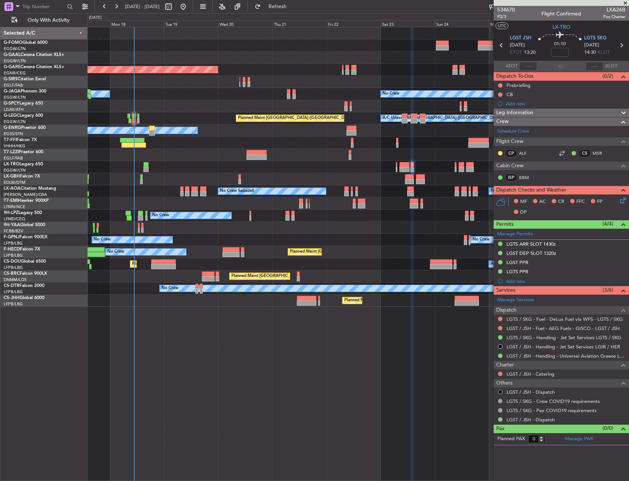
click at [239, 363] on div "Planned Maint Windsor Locks (Bradley Intl) Planned Maint Dusseldorf Unplanned M…" at bounding box center [359, 254] width 542 height 454
click at [526, 263] on div "LGST PPR" at bounding box center [518, 262] width 22 height 6
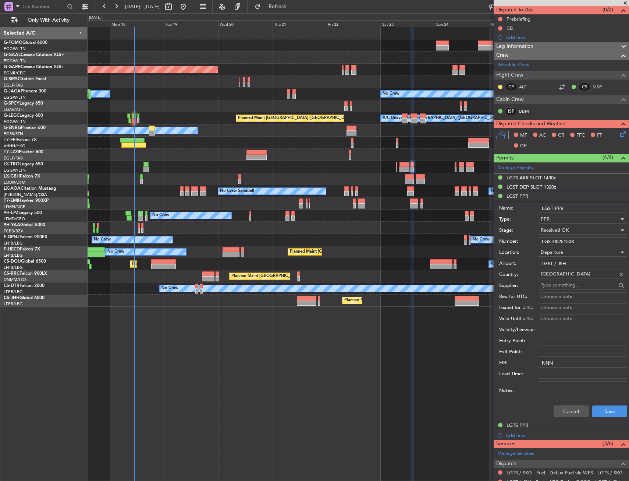
scroll to position [74, 0]
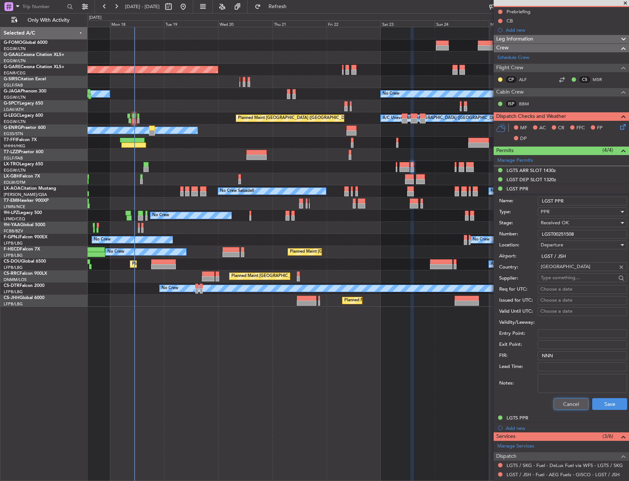
click at [568, 400] on button "Cancel" at bounding box center [571, 404] width 35 height 12
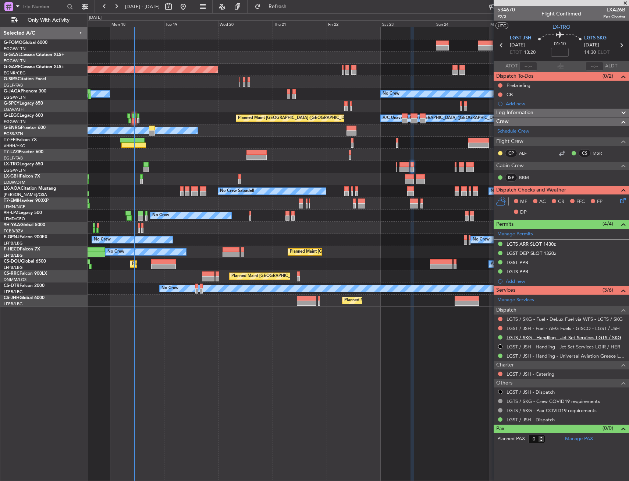
scroll to position [0, 0]
click at [0, 82] on html "17 Aug 2025 - 27 Aug 2025 Refresh Quick Links Only With Activity Planned Maint …" at bounding box center [314, 240] width 629 height 481
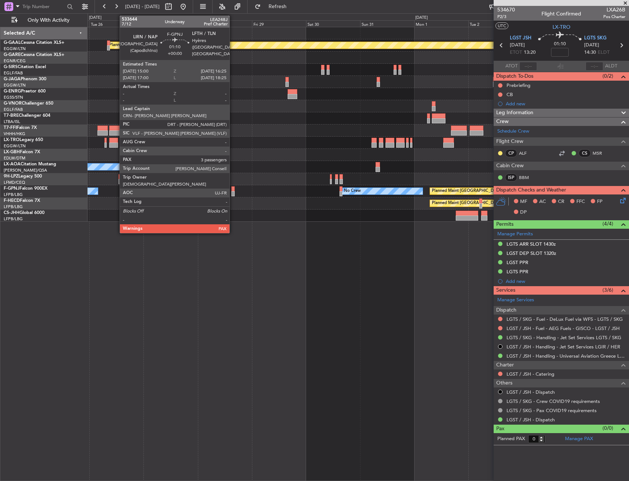
click at [233, 191] on div at bounding box center [233, 188] width 3 height 5
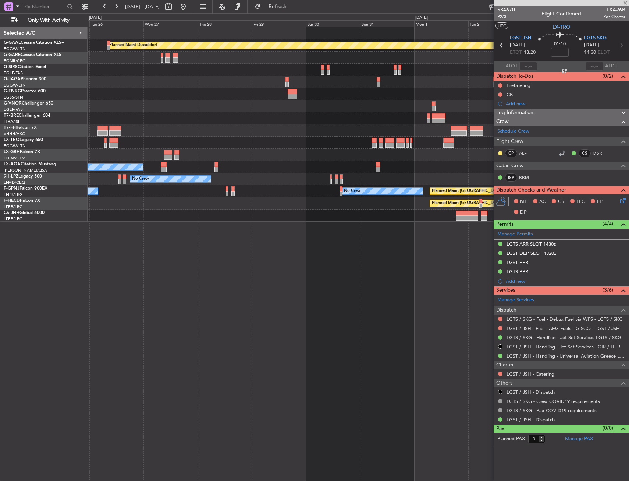
type input "4"
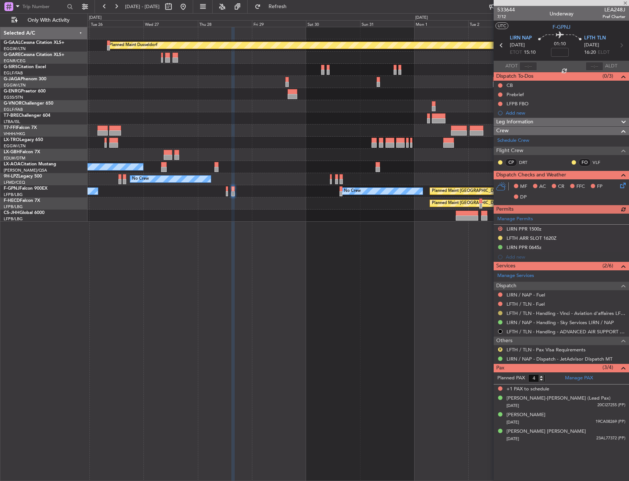
click at [502, 312] on button at bounding box center [500, 313] width 4 height 4
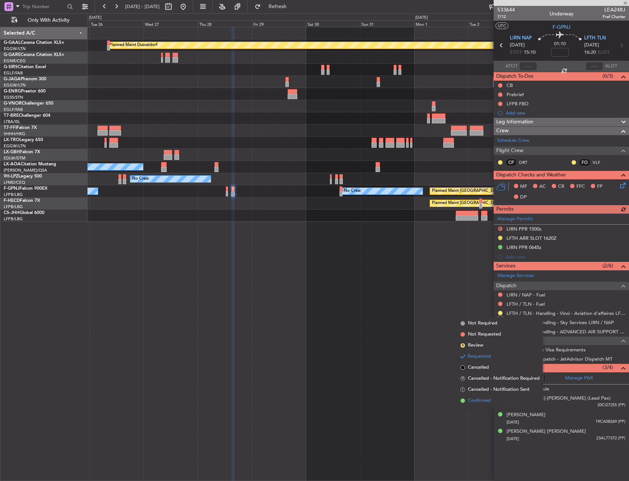
click at [500, 397] on li "Confirmed" at bounding box center [500, 400] width 85 height 11
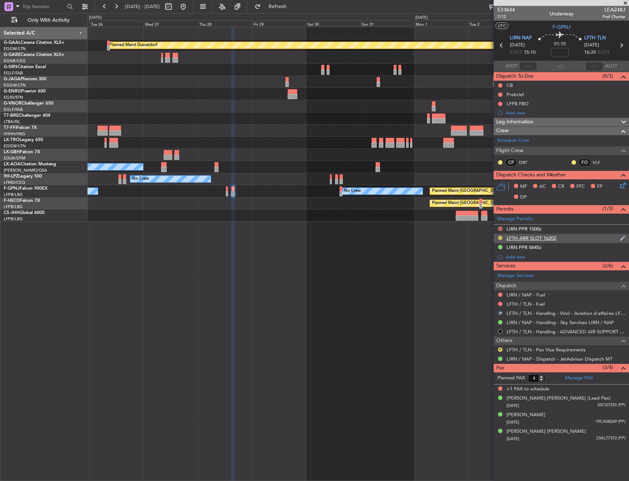
click at [502, 236] on button at bounding box center [500, 238] width 4 height 4
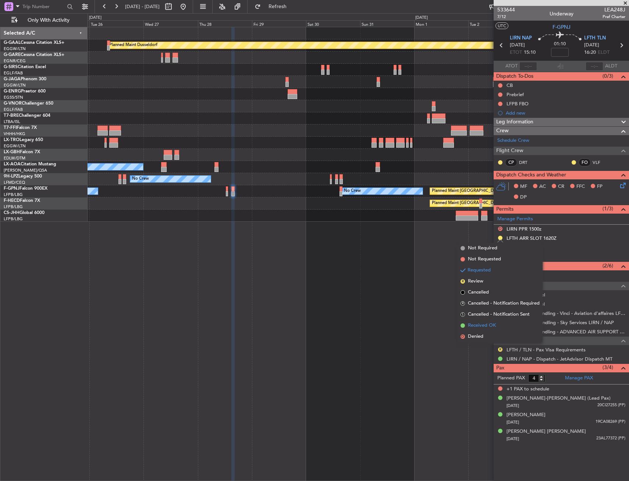
click at [490, 327] on span "Received OK" at bounding box center [482, 325] width 28 height 7
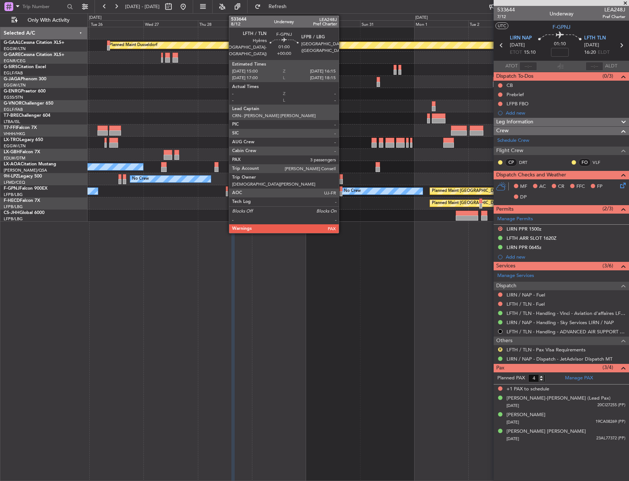
click at [342, 189] on div at bounding box center [341, 188] width 3 height 5
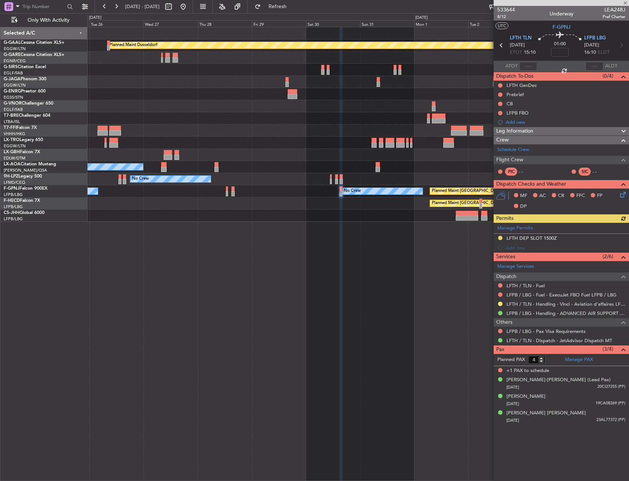
click at [420, 297] on div "Planned Maint Dusseldorf Planned Maint London (Luton) No Crew Owner No Crew Sab…" at bounding box center [359, 254] width 542 height 454
click at [500, 304] on button at bounding box center [500, 303] width 4 height 4
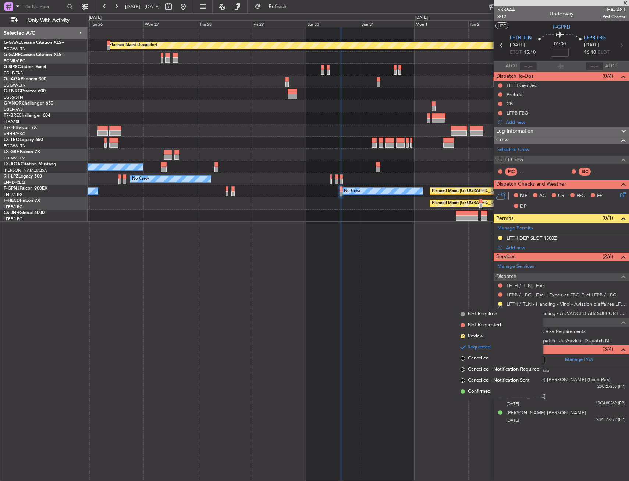
click at [484, 388] on span "Confirmed" at bounding box center [479, 391] width 23 height 7
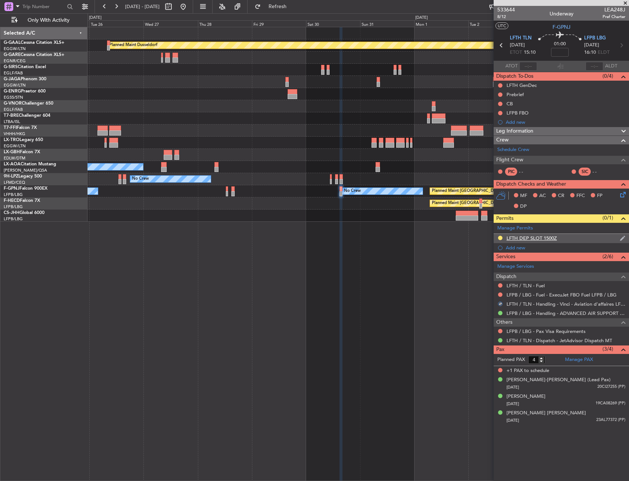
click at [499, 234] on div "LFTH DEP SLOT 1500Z" at bounding box center [561, 238] width 135 height 9
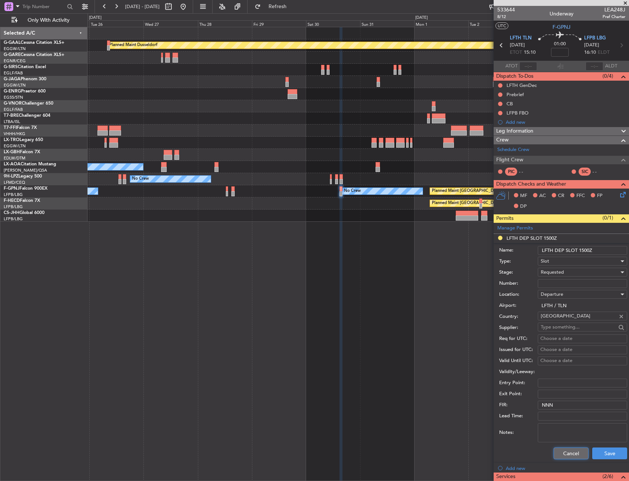
click at [556, 454] on button "Cancel" at bounding box center [571, 453] width 35 height 12
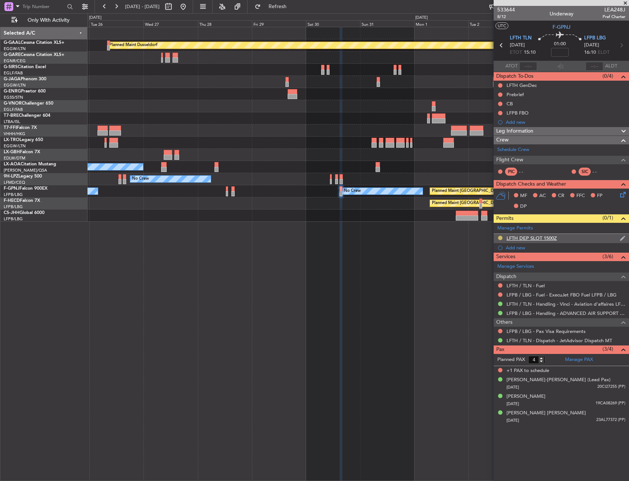
click at [501, 236] on button at bounding box center [500, 238] width 4 height 4
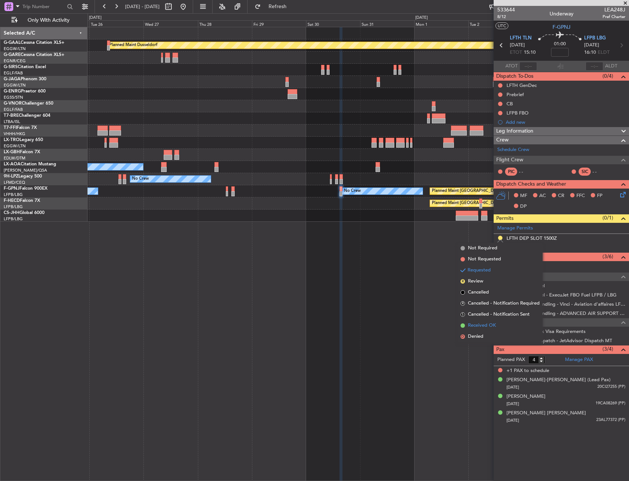
drag, startPoint x: 495, startPoint y: 318, endPoint x: 494, endPoint y: 326, distance: 7.8
click at [494, 326] on ul "Not Required Not Requested Requested R Review Cancelled R Cancelled - Notificat…" at bounding box center [500, 292] width 85 height 99
click at [494, 326] on span "Received OK" at bounding box center [482, 325] width 28 height 7
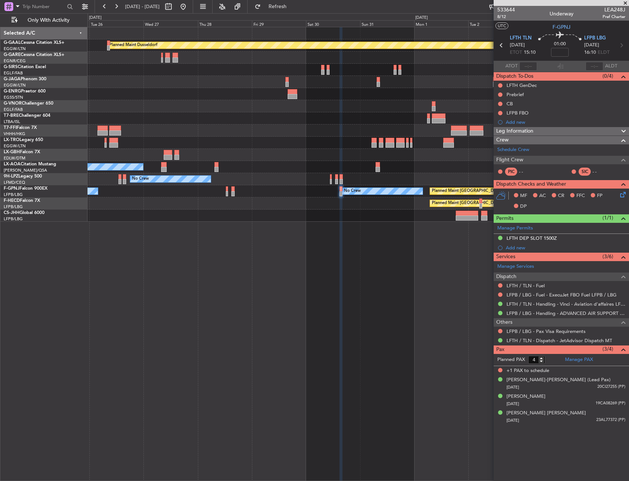
click at [167, 329] on div "Planned Maint Dusseldorf Planned Maint London (Luton) No Crew Owner No Crew Sab…" at bounding box center [359, 254] width 542 height 454
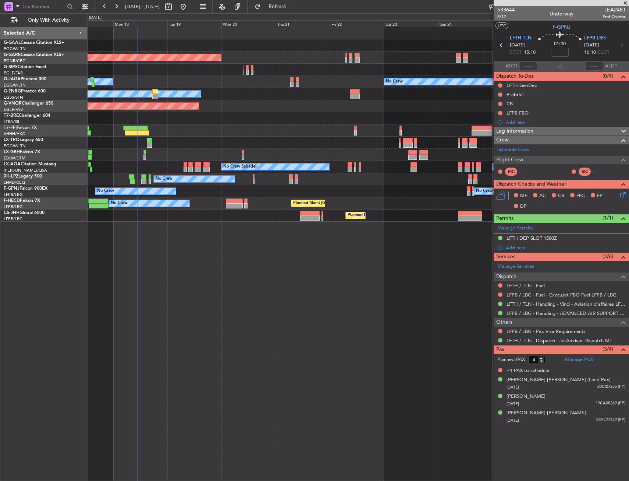
click at [629, 97] on html "25 Aug 2025 - 04 Sep 2025 Refresh Quick Links Only With Activity Planned Maint …" at bounding box center [314, 240] width 629 height 481
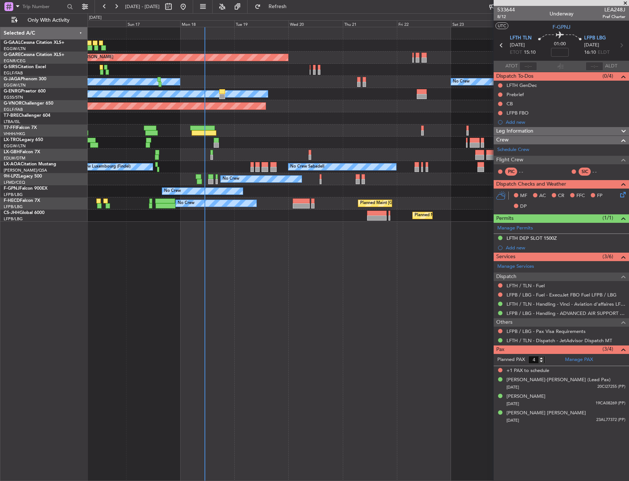
click at [287, 153] on div at bounding box center [358, 155] width 541 height 12
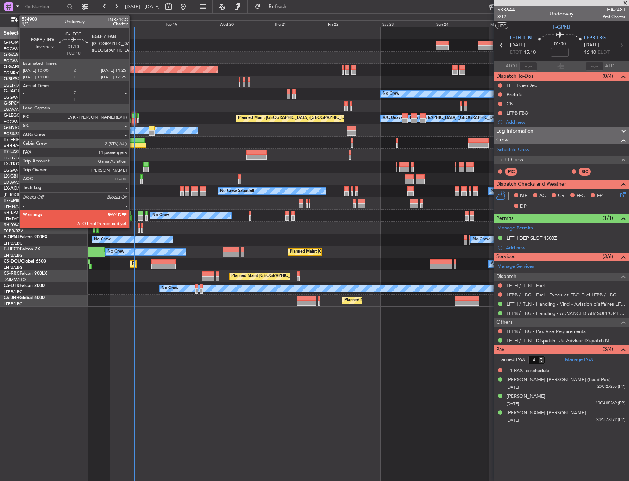
click at [133, 117] on div at bounding box center [133, 115] width 3 height 5
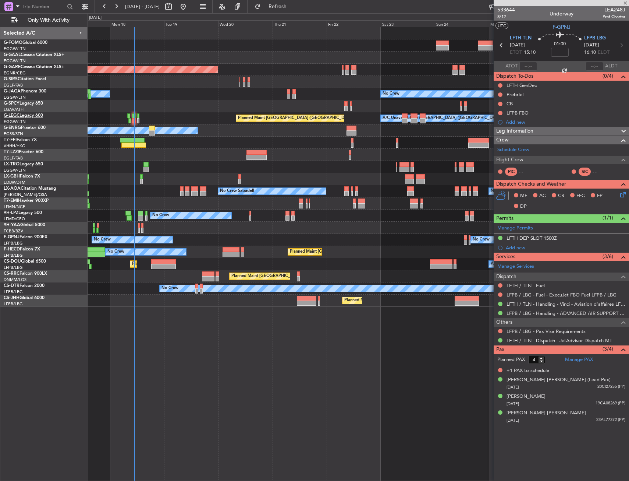
type input "+00:10"
type input "11"
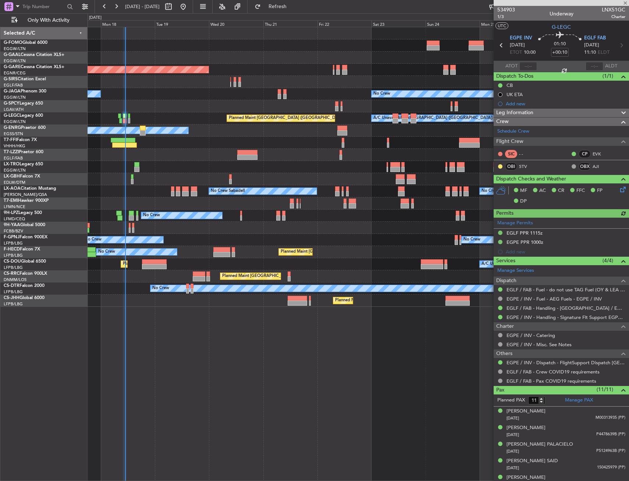
click at [154, 42] on div "Planned Maint Windsor Locks ([PERSON_NAME] Intl)" at bounding box center [358, 45] width 541 height 12
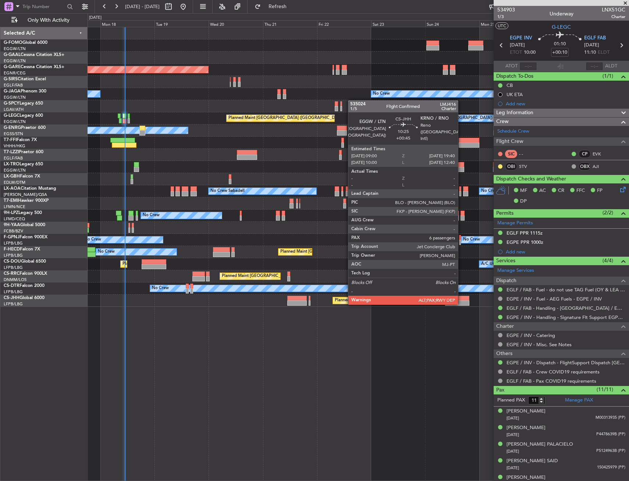
click at [462, 304] on div at bounding box center [457, 302] width 24 height 5
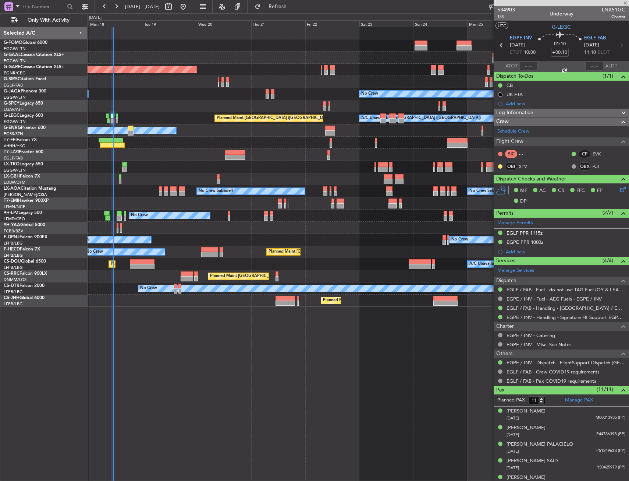
click at [445, 321] on div "Planned Maint Windsor Locks ([PERSON_NAME] Intl) Planned [GEOGRAPHIC_DATA] Unpl…" at bounding box center [359, 254] width 542 height 454
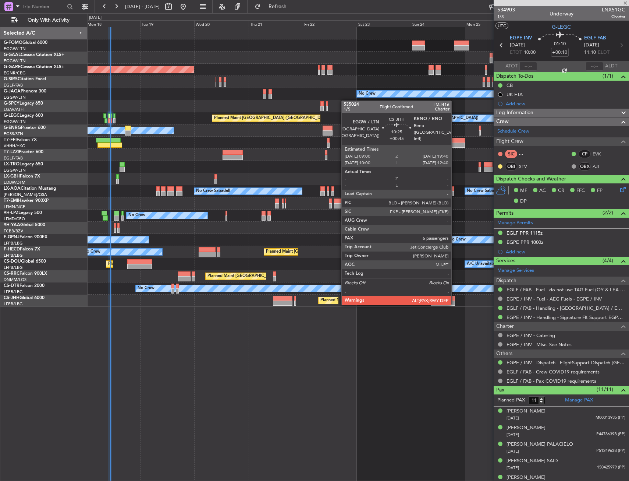
click at [206, 296] on div "Planned Maint [GEOGRAPHIC_DATA] ([GEOGRAPHIC_DATA]) Planned Maint [GEOGRAPHIC_D…" at bounding box center [358, 300] width 541 height 12
type input "+00:45"
type input "10"
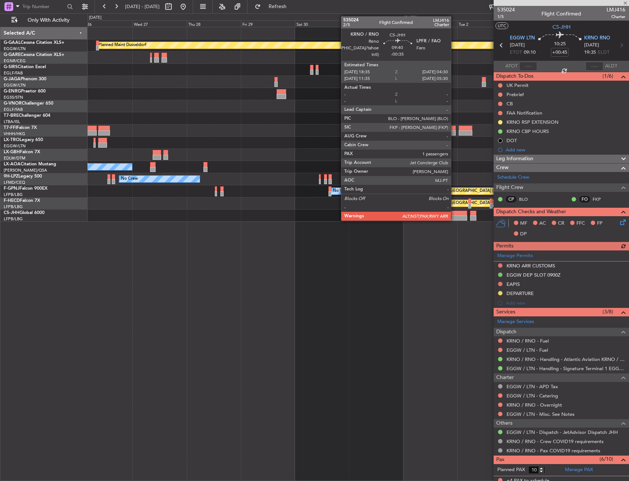
click at [455, 220] on div at bounding box center [456, 217] width 22 height 5
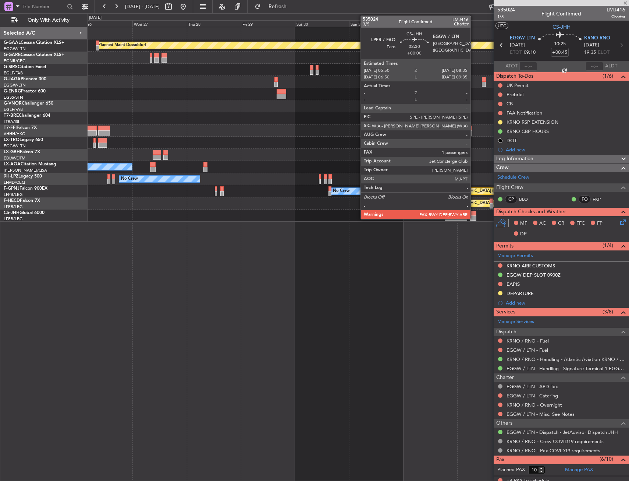
type input "-00:35"
type input "6"
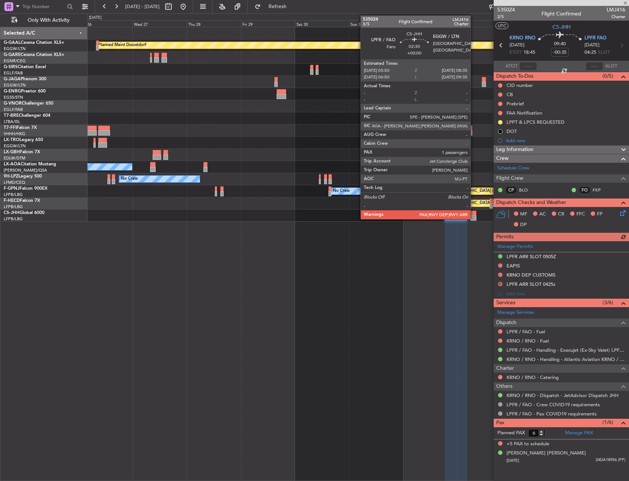
click at [474, 212] on div at bounding box center [473, 213] width 6 height 5
type input "4"
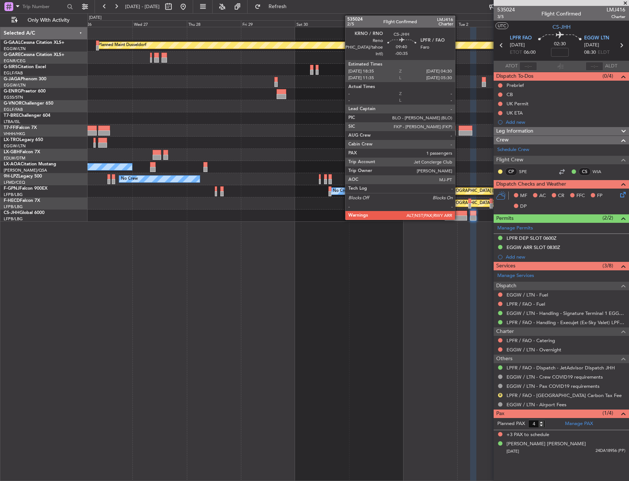
click at [459, 213] on div at bounding box center [456, 213] width 22 height 5
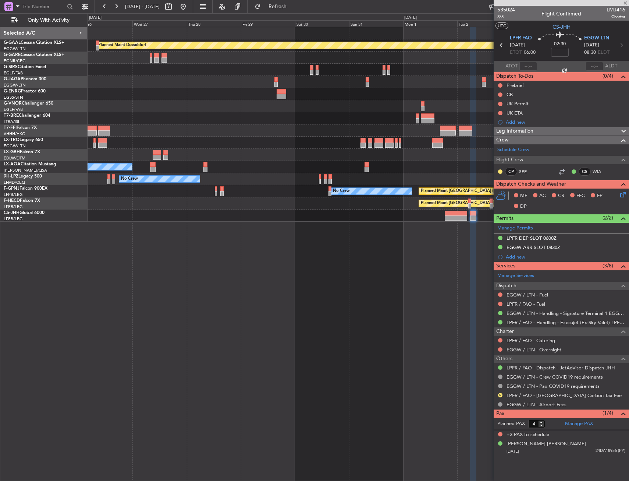
type input "-00:35"
type input "6"
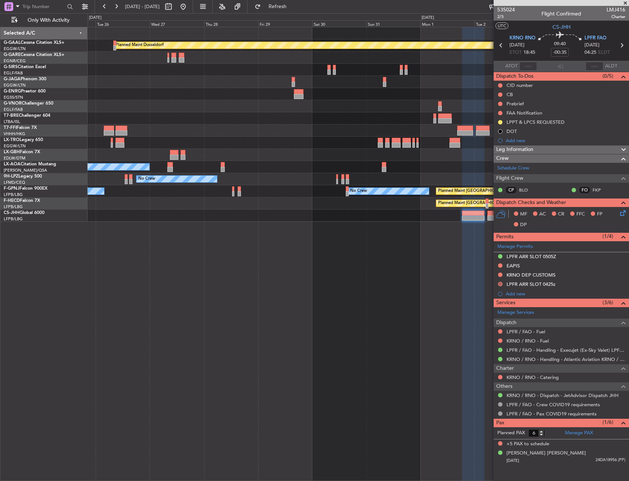
click at [244, 218] on div at bounding box center [358, 215] width 541 height 12
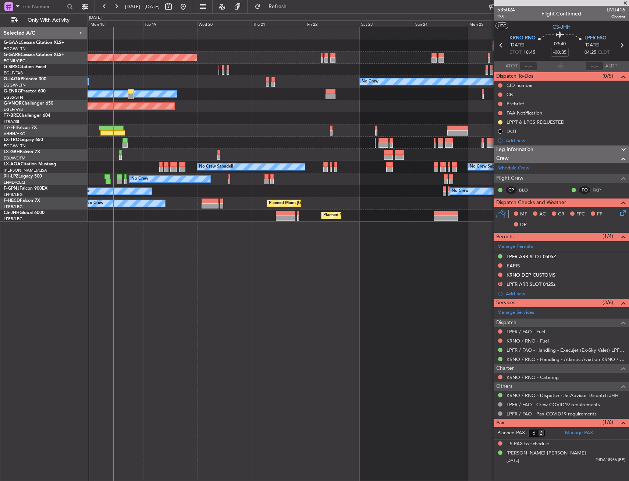
click at [629, 215] on html "[DATE] - [DATE] Refresh Quick Links Only With Activity Planned [GEOGRAPHIC_DATA…" at bounding box center [314, 240] width 629 height 481
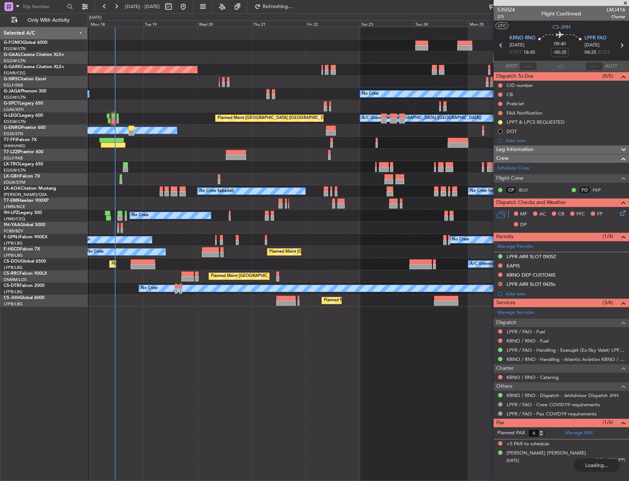
click at [299, 13] on fb-refresh-button "Refreshing..." at bounding box center [274, 6] width 52 height 13
click at [217, 239] on div "No Crew No Crew" at bounding box center [358, 240] width 541 height 12
click at [215, 241] on div at bounding box center [215, 242] width 1 height 5
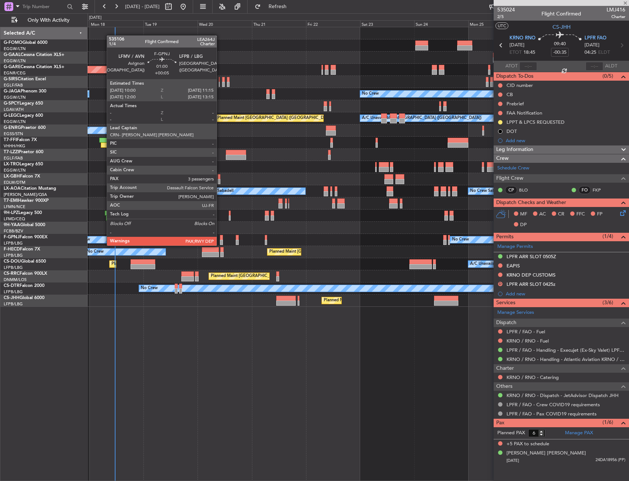
type input "+00:05"
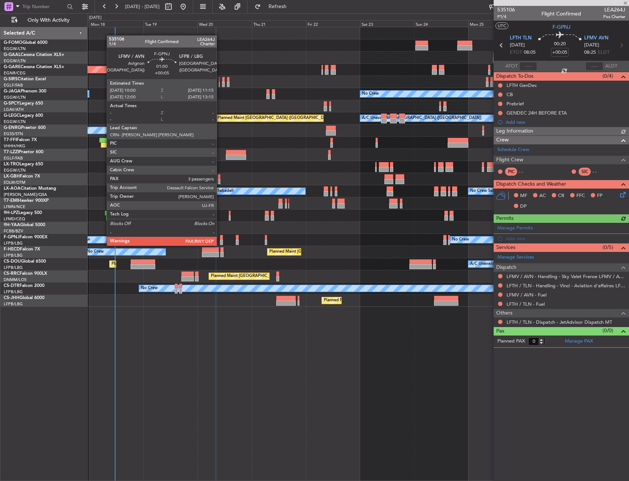
click at [220, 238] on div at bounding box center [221, 237] width 3 height 5
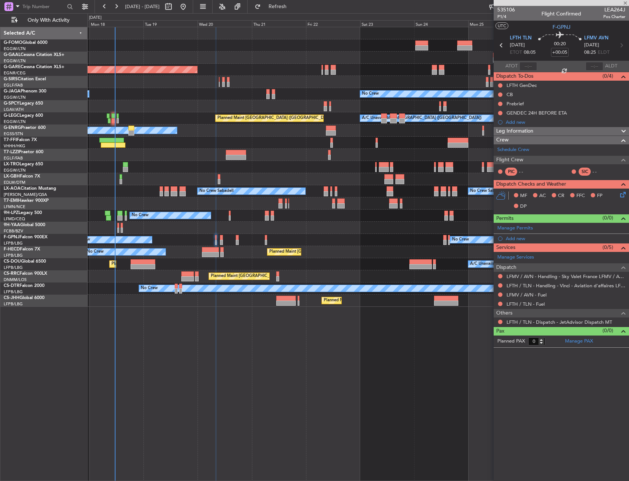
type input "3"
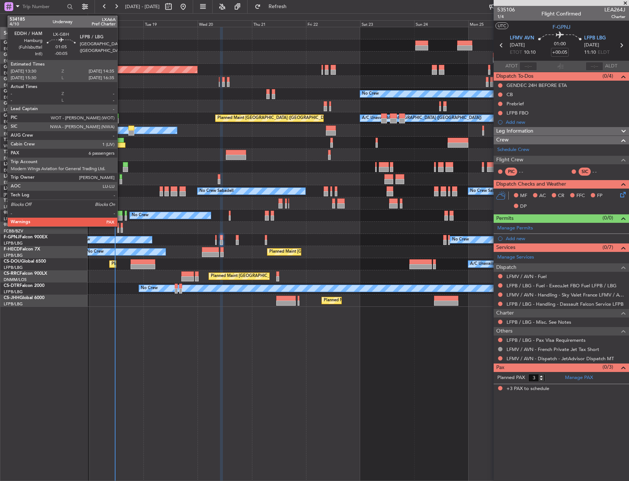
click at [121, 179] on div at bounding box center [121, 176] width 3 height 5
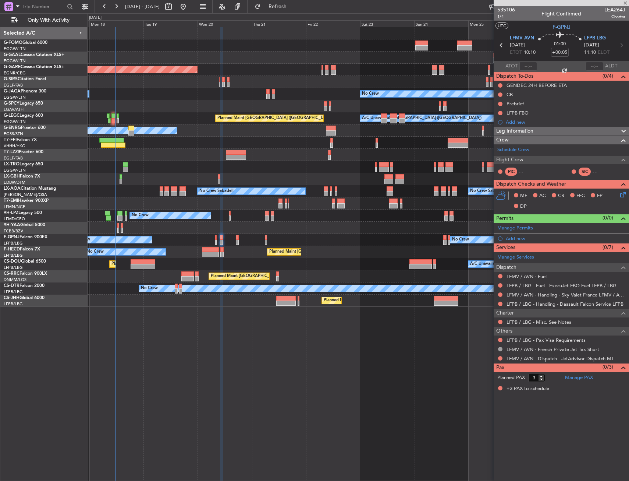
type input "-00:05"
type input "6"
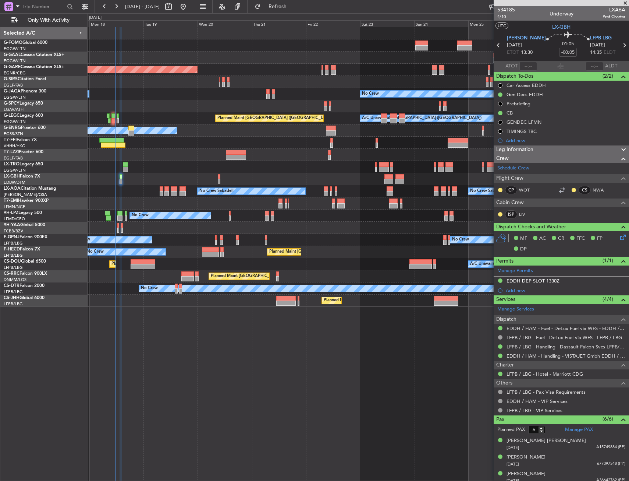
click at [533, 351] on div "EDDH / HAM - Handling - VISTAJET Gmbh EDDH / HAM" at bounding box center [561, 355] width 135 height 9
click at [532, 357] on link "EDDH / HAM - Handling - VISTAJET Gmbh EDDH / HAM" at bounding box center [566, 356] width 119 height 6
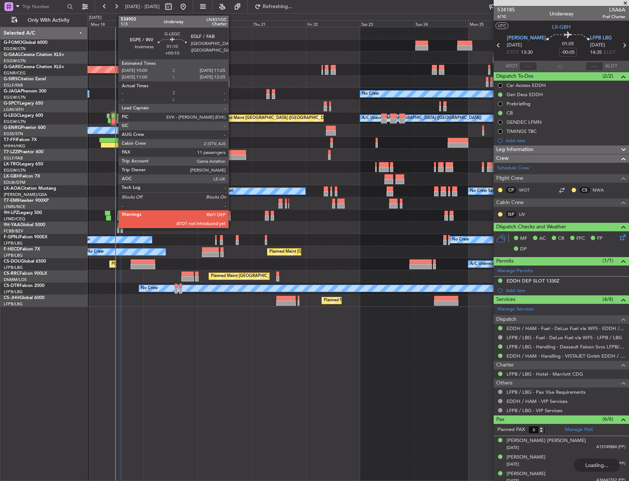
click at [114, 117] on div at bounding box center [113, 115] width 3 height 5
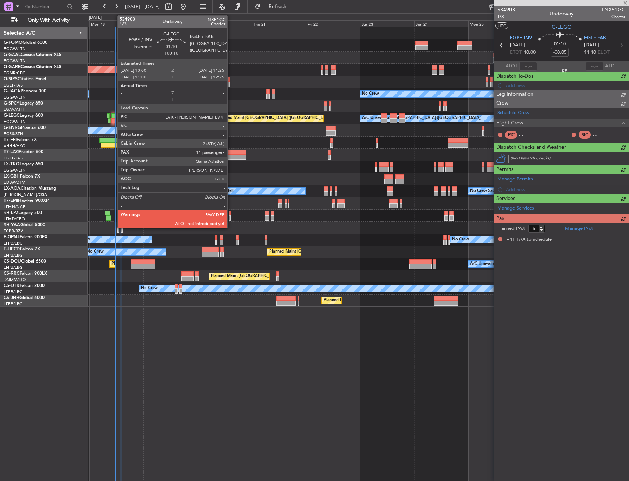
type input "+00:10"
type input "11"
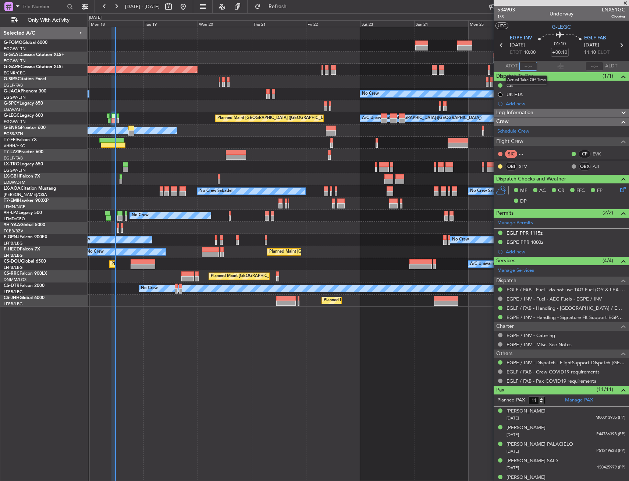
click at [526, 64] on input "text" at bounding box center [529, 66] width 18 height 9
click at [540, 56] on div "01:10 +00:10" at bounding box center [560, 45] width 49 height 27
type input "11:25"
click at [227, 338] on div "Planned Maint Windsor Locks ([PERSON_NAME] Intl) Planned [GEOGRAPHIC_DATA] Unpl…" at bounding box center [359, 254] width 542 height 454
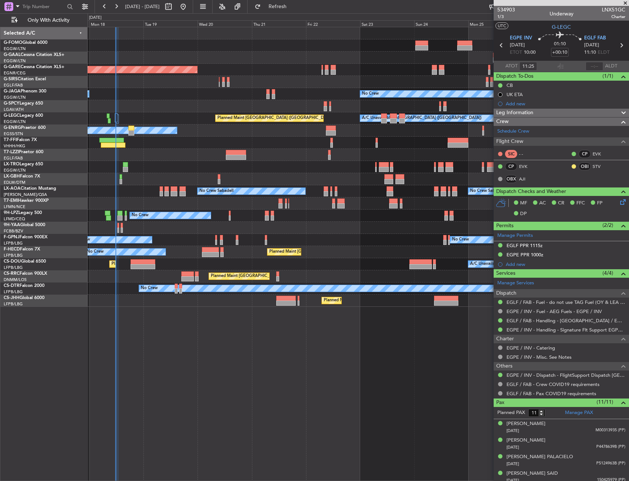
click at [338, 92] on div "No Crew Owner" at bounding box center [358, 94] width 541 height 12
click at [293, 6] on span "Refresh" at bounding box center [277, 6] width 31 height 5
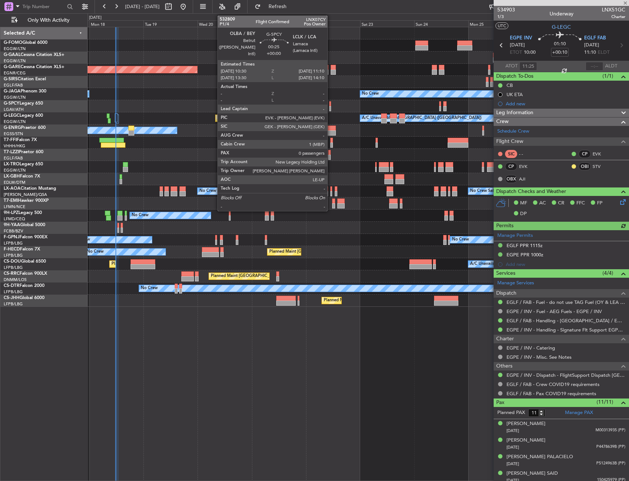
click at [331, 107] on div at bounding box center [330, 108] width 2 height 5
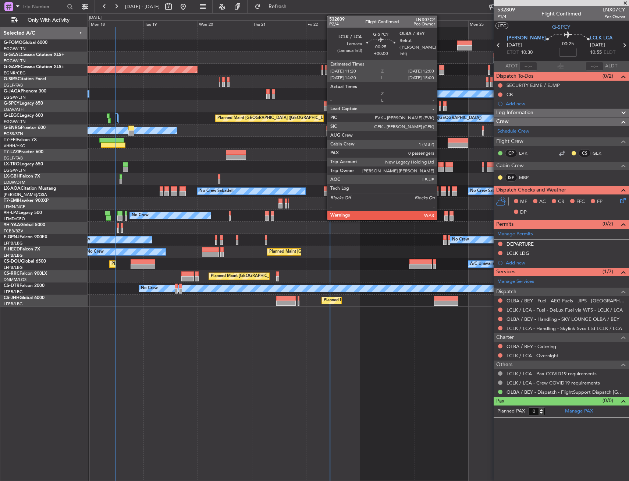
click at [441, 105] on div at bounding box center [440, 103] width 2 height 5
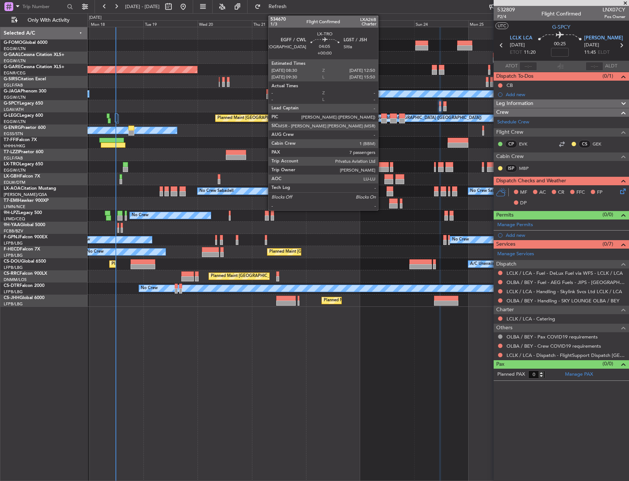
click at [382, 165] on div at bounding box center [384, 164] width 10 height 5
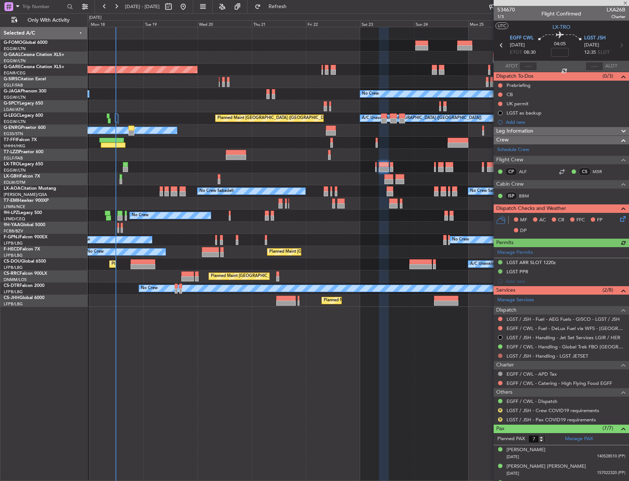
click at [499, 355] on button at bounding box center [500, 355] width 4 height 4
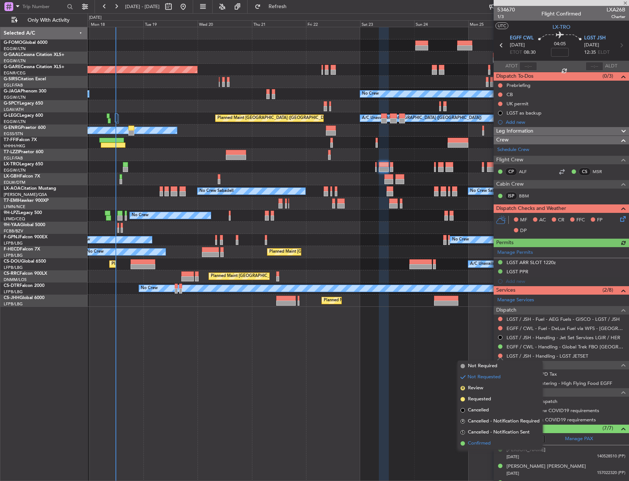
click at [486, 438] on li "Confirmed" at bounding box center [500, 443] width 85 height 11
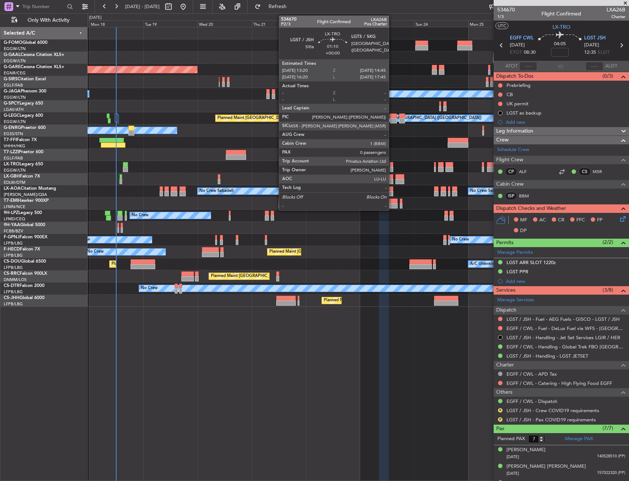
click at [392, 166] on div at bounding box center [391, 164] width 3 height 5
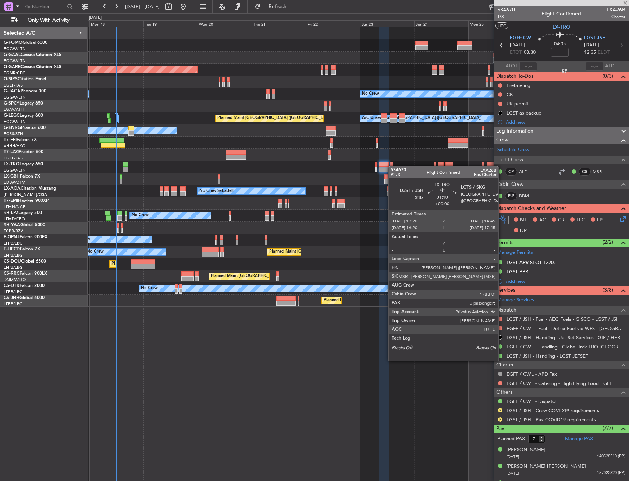
type input "0"
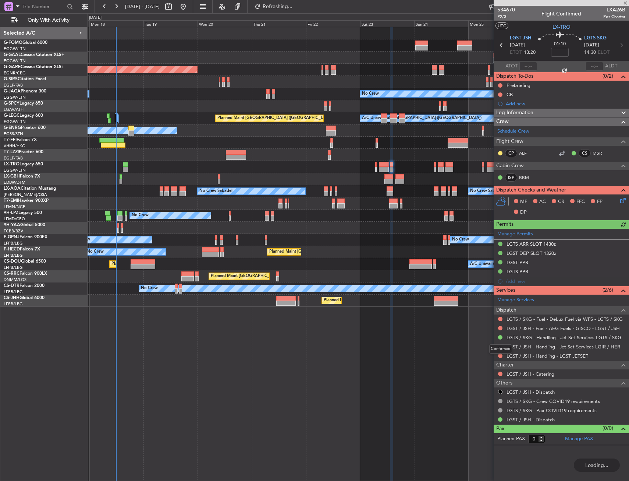
click at [500, 355] on mat-tooltip-component "Confirmed" at bounding box center [500, 349] width 33 height 20
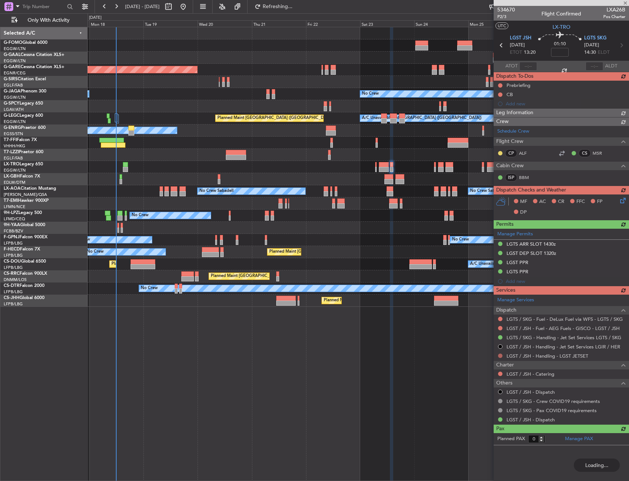
click at [500, 353] on div "Manage Services Dispatch LGTS / SKG - Fuel - DeLux Fuel via WFS - LGTS / SKG LG…" at bounding box center [561, 359] width 135 height 130
click at [500, 356] on button at bounding box center [500, 355] width 4 height 4
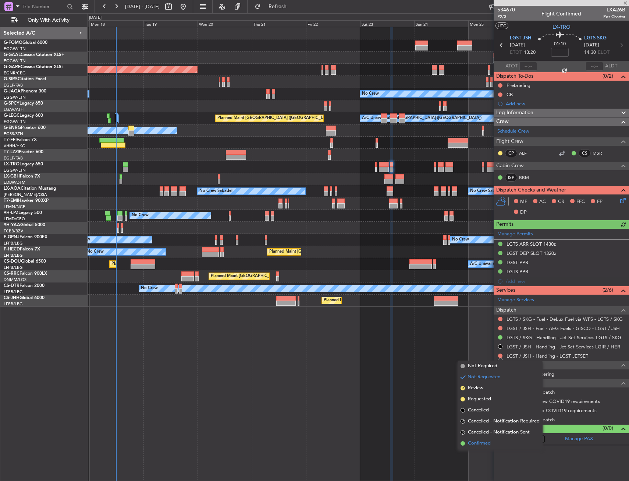
click at [485, 442] on span "Confirmed" at bounding box center [479, 442] width 23 height 7
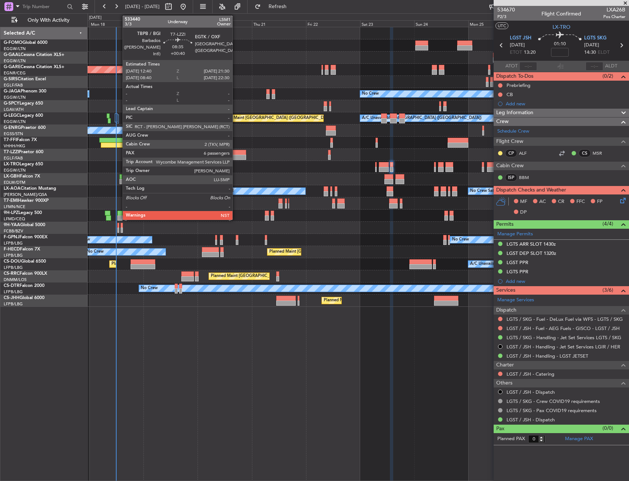
click at [236, 150] on div at bounding box center [236, 152] width 20 height 5
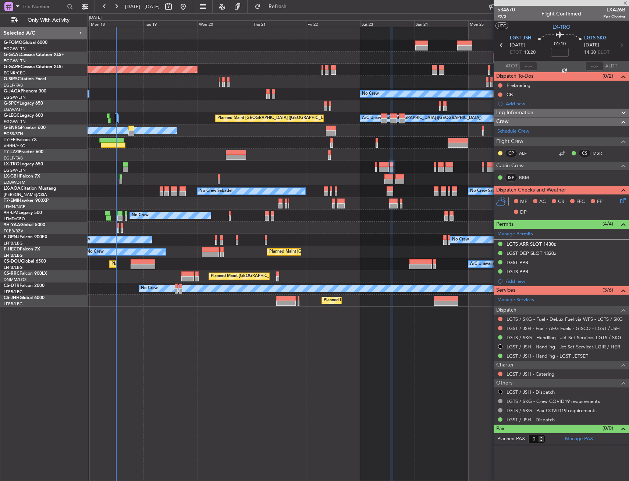
type input "+00:40"
type input "6"
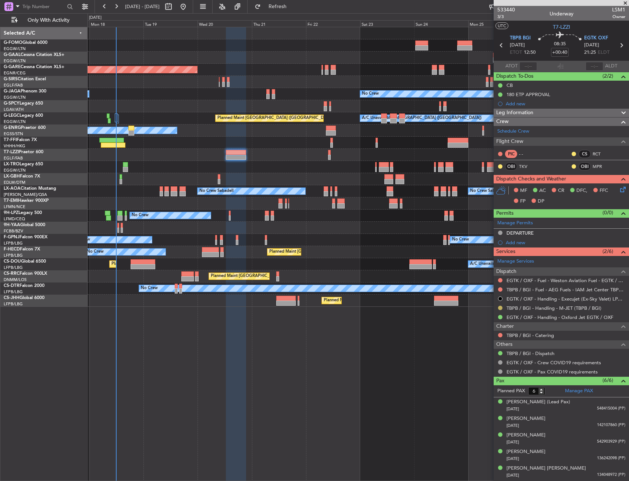
click at [499, 306] on button at bounding box center [500, 307] width 4 height 4
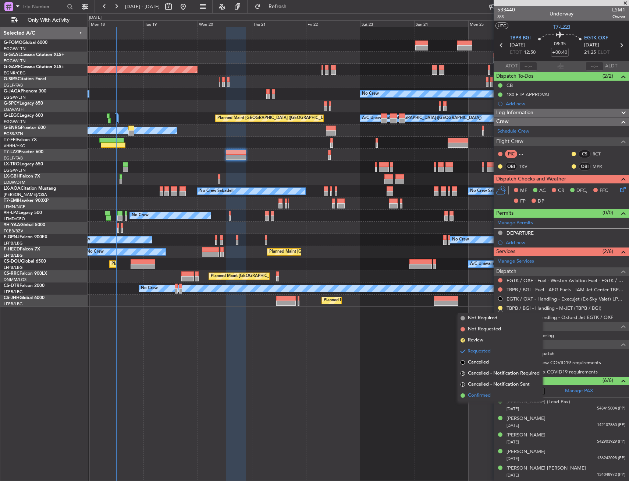
click at [477, 391] on li "Confirmed" at bounding box center [500, 395] width 85 height 11
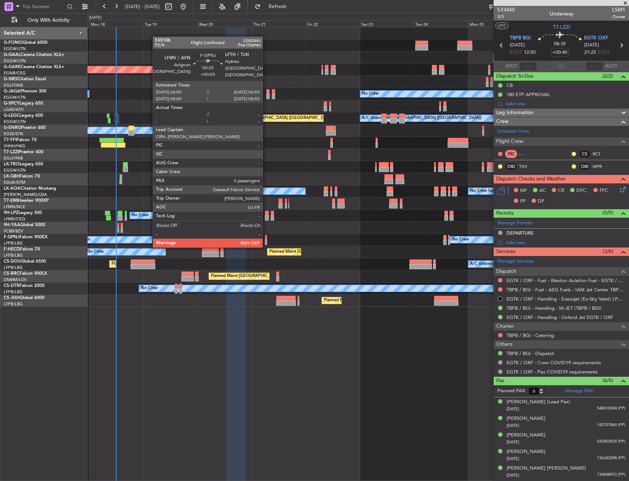
click at [266, 239] on div at bounding box center [266, 237] width 2 height 5
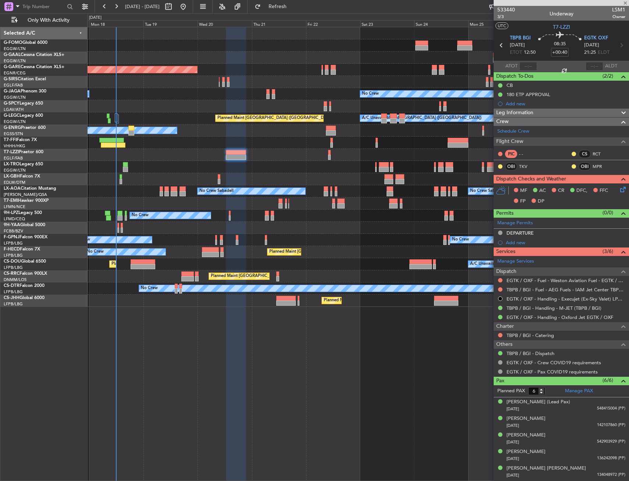
type input "+00:05"
type input "0"
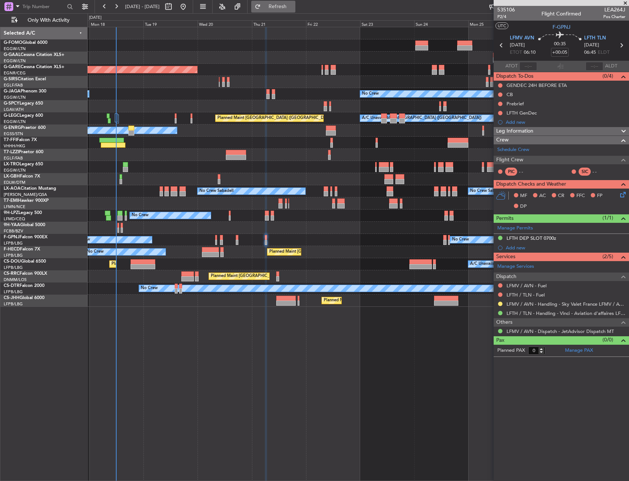
click at [293, 6] on span "Refresh" at bounding box center [277, 6] width 31 height 5
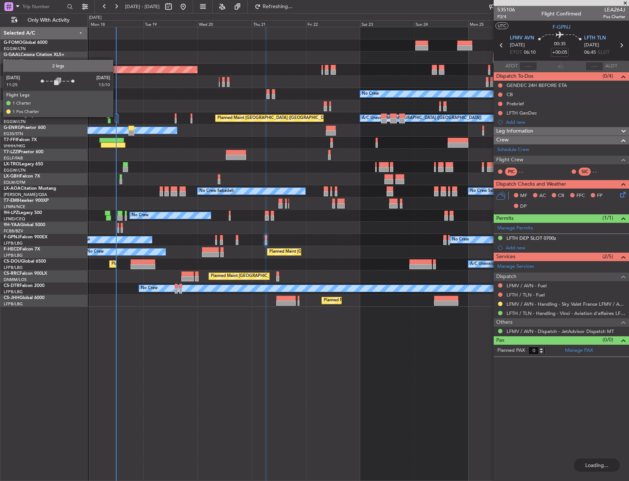
click at [116, 116] on div at bounding box center [116, 117] width 3 height 9
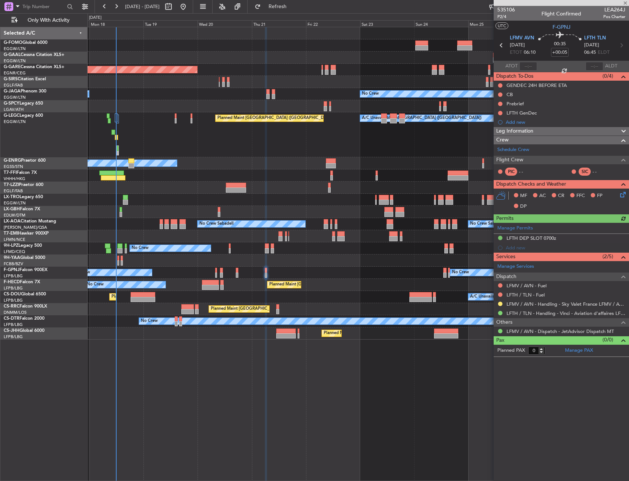
click at [174, 117] on div "Planned Maint [GEOGRAPHIC_DATA] ([GEOGRAPHIC_DATA]) A/C Unavailable [GEOGRAPHIC…" at bounding box center [358, 134] width 541 height 45
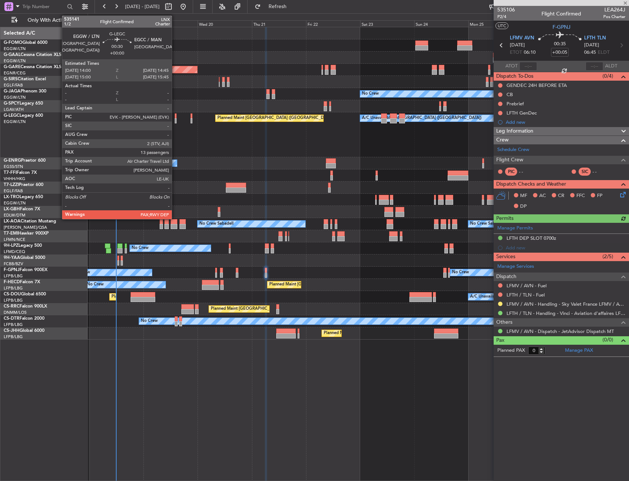
click at [175, 116] on div at bounding box center [176, 115] width 2 height 5
click at [176, 117] on div at bounding box center [176, 115] width 2 height 5
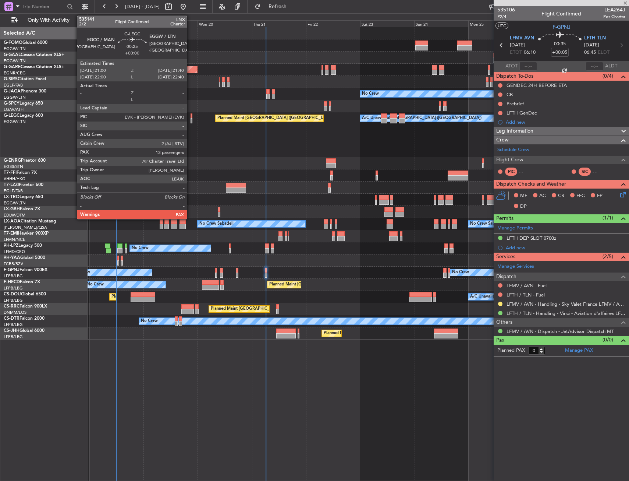
type input "13"
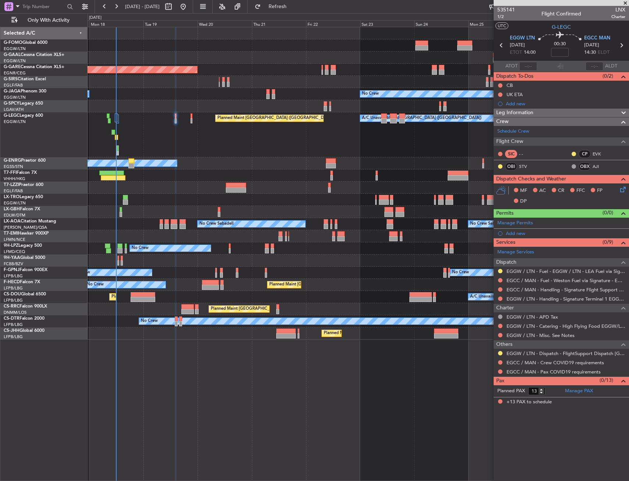
click at [296, 15] on div "0 0 Sun 17 Mon 18 Tue 19 Wed 20 Thu 21 Fri 22 [DATE] Sun 24 Mon 25 Tue 26 Wed 27" at bounding box center [358, 20] width 541 height 13
click at [297, 13] on fb-refresh-button "Refresh" at bounding box center [274, 6] width 52 height 13
drag, startPoint x: 304, startPoint y: 13, endPoint x: 310, endPoint y: 16, distance: 6.9
click at [310, 16] on fb-flight-board "[DATE] - [DATE] Refresh Quick Links Only With Activity Planned Maint Windsor Lo…" at bounding box center [314, 243] width 629 height 475
click at [299, 13] on fb-refresh-button "Refresh" at bounding box center [274, 6] width 52 height 13
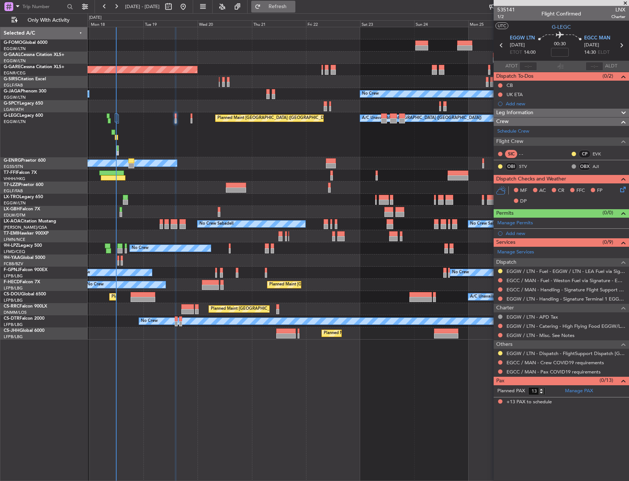
click at [293, 7] on span "Refresh" at bounding box center [277, 6] width 31 height 5
click at [299, 11] on fb-refresh-button "Refresh" at bounding box center [274, 6] width 52 height 13
click at [296, 12] on button "Refresh" at bounding box center [273, 7] width 44 height 12
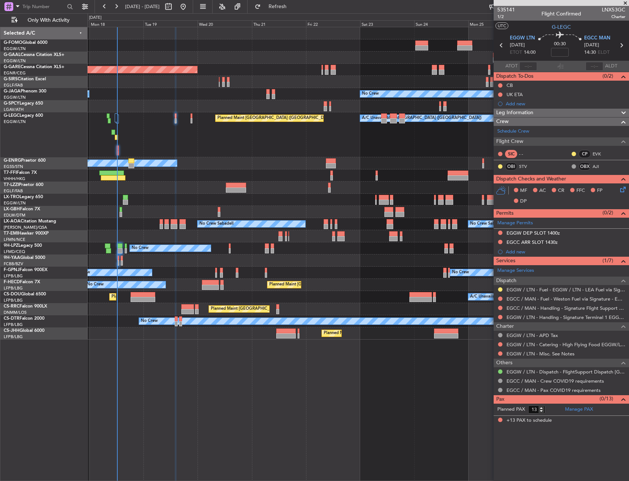
click at [173, 119] on div "A/C Unavailable [GEOGRAPHIC_DATA] ([GEOGRAPHIC_DATA]) Planned Maint [GEOGRAPHIC…" at bounding box center [358, 134] width 541 height 45
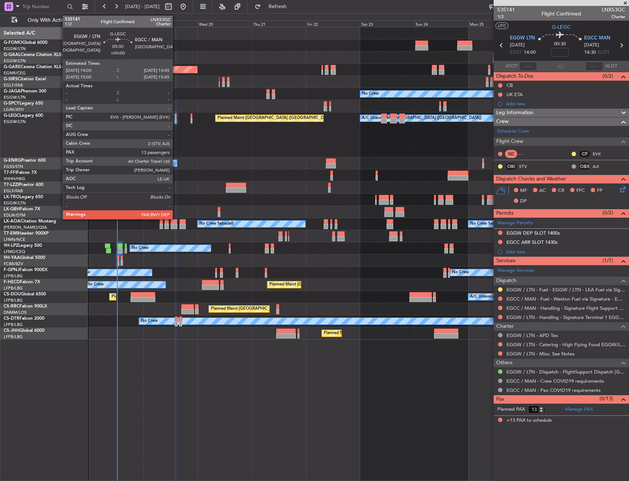
click at [176, 118] on div at bounding box center [176, 115] width 2 height 5
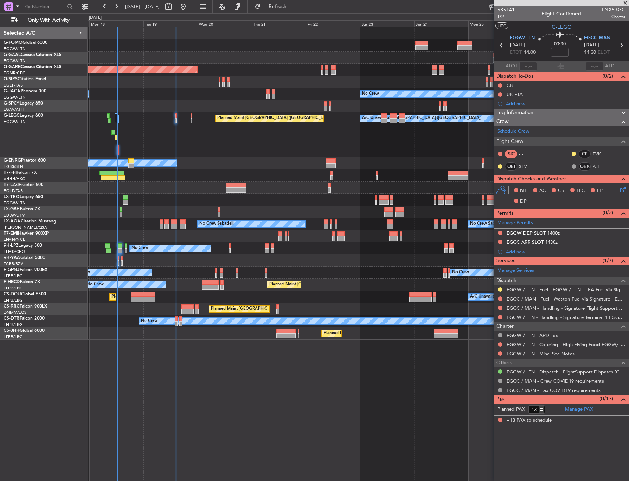
click at [274, 396] on div "Planned Maint Windsor Locks ([PERSON_NAME] Intl) Planned [GEOGRAPHIC_DATA] Unpl…" at bounding box center [359, 254] width 542 height 454
click at [603, 11] on span "LNX53GC" at bounding box center [614, 10] width 24 height 8
copy span "LNX53GC"
click at [562, 57] on nimbus-time-variation at bounding box center [560, 53] width 18 height 11
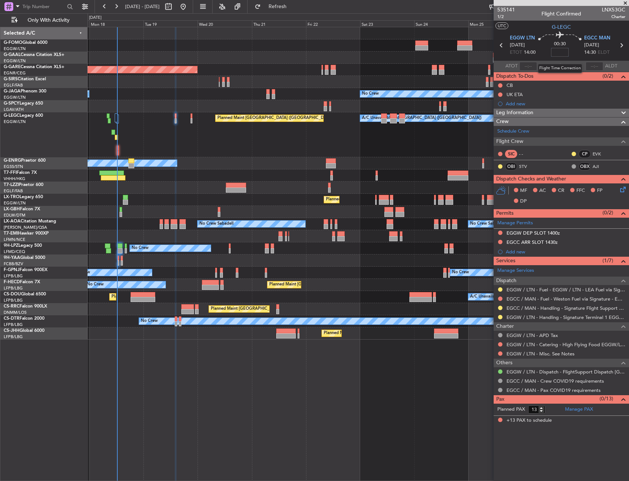
click at [560, 53] on input at bounding box center [560, 52] width 18 height 9
click at [216, 148] on div "Planned Maint [GEOGRAPHIC_DATA] ([GEOGRAPHIC_DATA]) A/C Unavailable [GEOGRAPHIC…" at bounding box center [358, 134] width 541 height 45
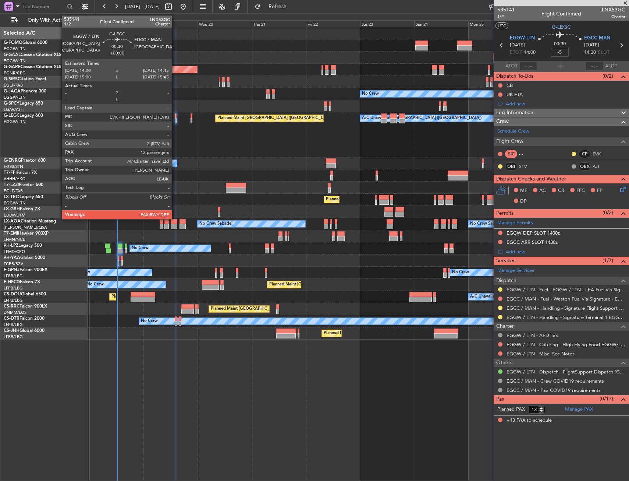
click at [175, 117] on div at bounding box center [176, 115] width 2 height 5
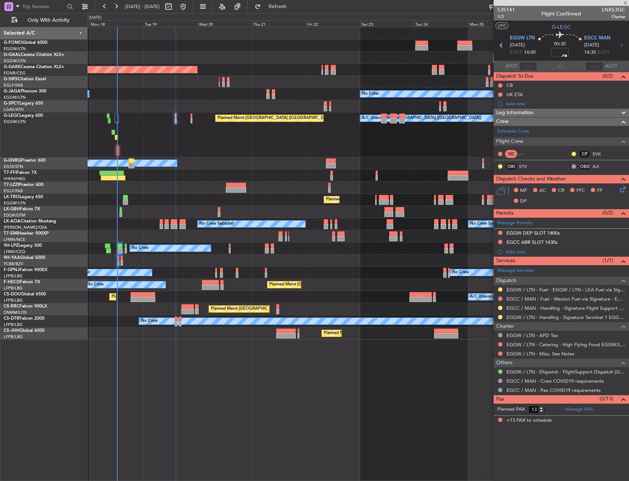
type input "-00:05"
click at [501, 85] on button at bounding box center [500, 85] width 4 height 4
click at [501, 119] on span "Completed" at bounding box center [504, 117] width 24 height 7
click at [617, 189] on div "MF AC CR FFC FP DP" at bounding box center [565, 196] width 108 height 22
click at [619, 191] on div "MF AC CR FFC FP DP" at bounding box center [565, 196] width 108 height 22
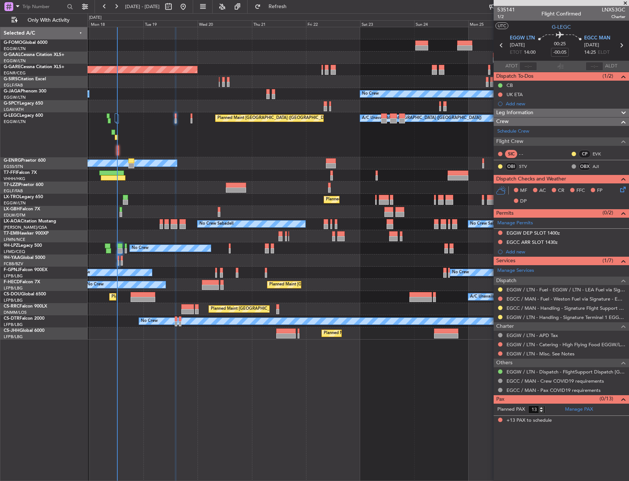
click at [622, 195] on div "MF AC CR FFC FP DP" at bounding box center [561, 195] width 135 height 25
click at [621, 189] on icon at bounding box center [622, 188] width 6 height 6
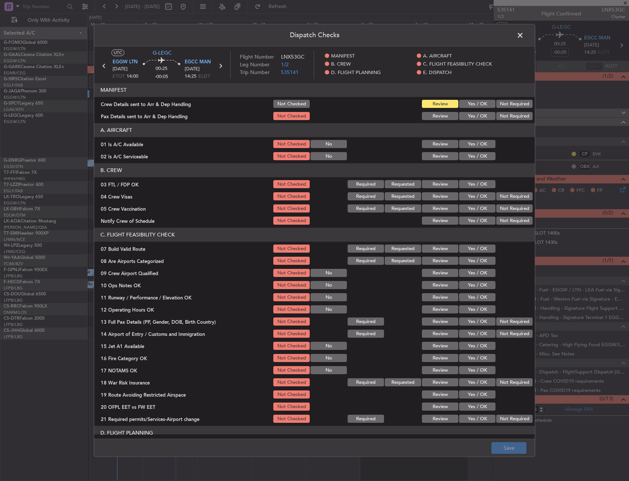
click at [483, 158] on button "Yes / OK" at bounding box center [477, 156] width 36 height 8
click at [472, 144] on button "Yes / OK" at bounding box center [477, 144] width 36 height 8
click at [477, 241] on header "C. FLIGHT FEASIBILITY CHECK" at bounding box center [314, 235] width 441 height 14
drag, startPoint x: 476, startPoint y: 248, endPoint x: 476, endPoint y: 261, distance: 13.3
click at [476, 248] on button "Yes / OK" at bounding box center [477, 249] width 36 height 8
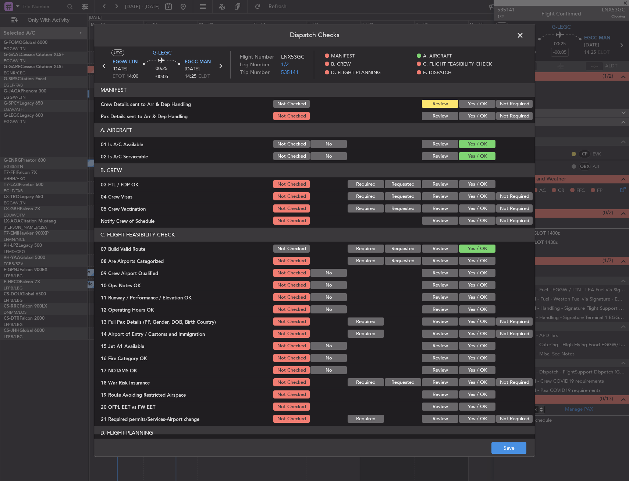
click at [474, 286] on button "Yes / OK" at bounding box center [477, 285] width 36 height 8
click at [467, 292] on div "Yes / OK" at bounding box center [476, 297] width 37 height 10
click at [465, 299] on button "Yes / OK" at bounding box center [477, 297] width 36 height 8
click at [464, 305] on section "C. FLIGHT FEASIBILITY CHECK 07 Build Valid Route Not Checked Required Requested…" at bounding box center [314, 326] width 441 height 196
click at [464, 310] on button "Yes / OK" at bounding box center [477, 309] width 36 height 8
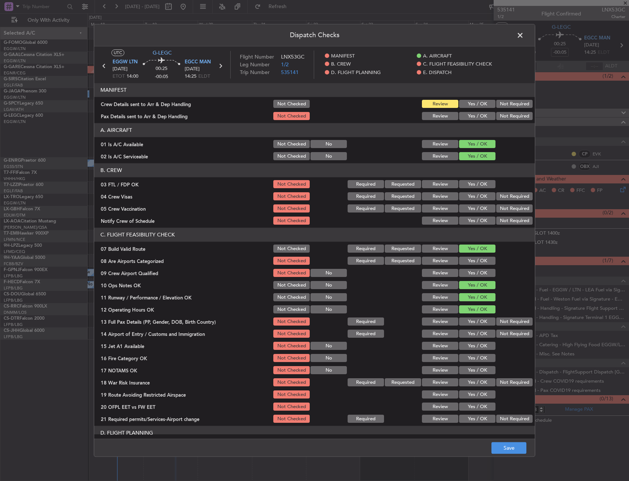
click at [466, 315] on section "C. FLIGHT FEASIBILITY CHECK 07 Build Valid Route Not Checked Required Requested…" at bounding box center [314, 326] width 441 height 196
drag, startPoint x: 466, startPoint y: 315, endPoint x: 467, endPoint y: 327, distance: 11.8
click at [466, 317] on section "C. FLIGHT FEASIBILITY CHECK 07 Build Valid Route Not Checked Required Requested…" at bounding box center [314, 326] width 441 height 196
click at [467, 329] on div "Yes / OK" at bounding box center [476, 334] width 37 height 10
click at [467, 333] on div "Yes / OK" at bounding box center [476, 334] width 37 height 10
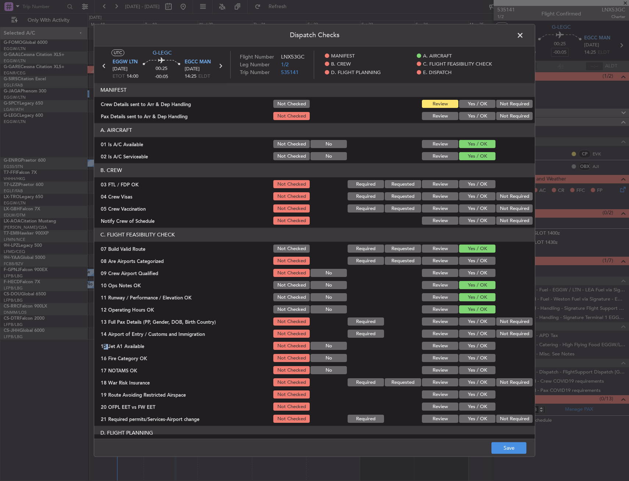
click at [465, 332] on button "Yes / OK" at bounding box center [477, 334] width 36 height 8
click at [463, 326] on div "Yes / OK" at bounding box center [476, 322] width 37 height 10
drag, startPoint x: 465, startPoint y: 321, endPoint x: 465, endPoint y: 343, distance: 22.1
click at [465, 321] on button "Yes / OK" at bounding box center [477, 322] width 36 height 8
click at [465, 346] on button "Yes / OK" at bounding box center [477, 346] width 36 height 8
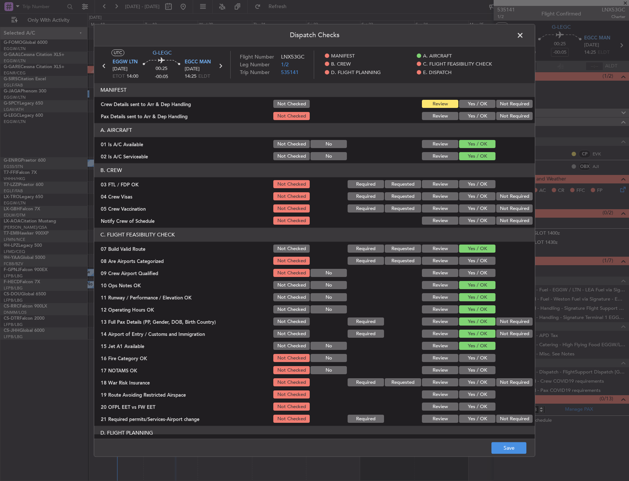
click at [465, 356] on button "Yes / OK" at bounding box center [477, 358] width 36 height 8
click at [466, 359] on button "Yes / OK" at bounding box center [477, 358] width 36 height 8
drag, startPoint x: 468, startPoint y: 364, endPoint x: 481, endPoint y: 370, distance: 14.5
click at [469, 365] on section "C. FLIGHT FEASIBILITY CHECK 07 Build Valid Route Not Checked Required Requested…" at bounding box center [314, 326] width 441 height 196
click at [498, 379] on button "Not Required" at bounding box center [515, 382] width 36 height 8
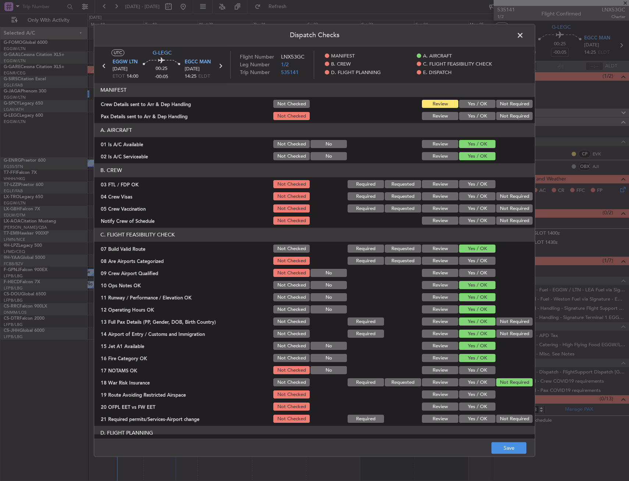
click at [480, 367] on button "Yes / OK" at bounding box center [477, 370] width 36 height 8
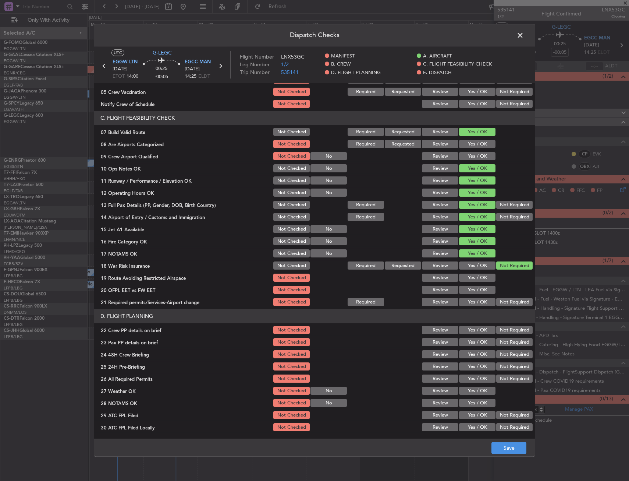
scroll to position [184, 0]
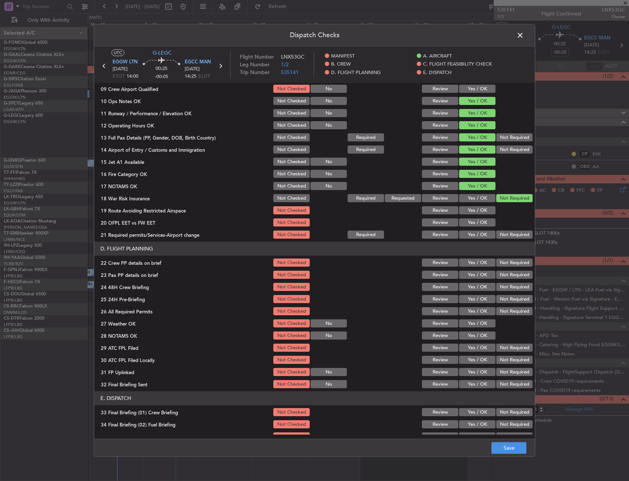
click at [476, 240] on article "MANIFEST Crew Details sent to Arr & Dep Handling Not Checked Review Yes / OK No…" at bounding box center [314, 258] width 441 height 351
drag, startPoint x: 475, startPoint y: 232, endPoint x: 475, endPoint y: 226, distance: 5.5
click at [475, 231] on button "Yes / OK" at bounding box center [477, 235] width 36 height 8
click at [475, 218] on div "Yes / OK" at bounding box center [476, 223] width 37 height 10
drag, startPoint x: 474, startPoint y: 209, endPoint x: 472, endPoint y: 217, distance: 8.3
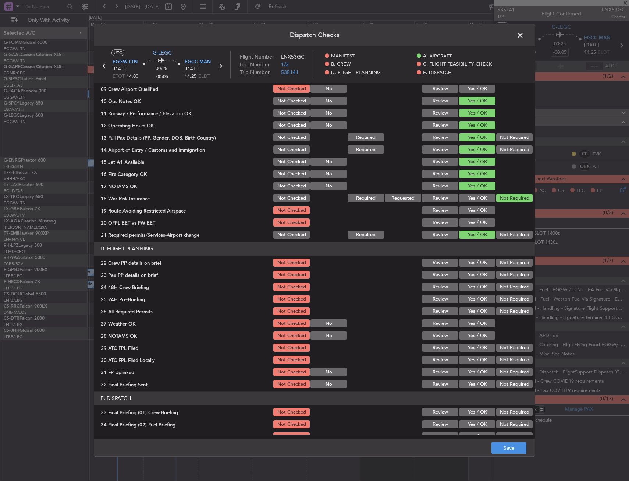
click at [474, 211] on button "Yes / OK" at bounding box center [477, 210] width 36 height 8
click at [469, 223] on button "Yes / OK" at bounding box center [477, 223] width 36 height 8
click at [473, 263] on button "Yes / OK" at bounding box center [477, 263] width 36 height 8
click at [471, 279] on button "Yes / OK" at bounding box center [477, 275] width 36 height 8
click at [504, 290] on button "Not Required" at bounding box center [515, 287] width 36 height 8
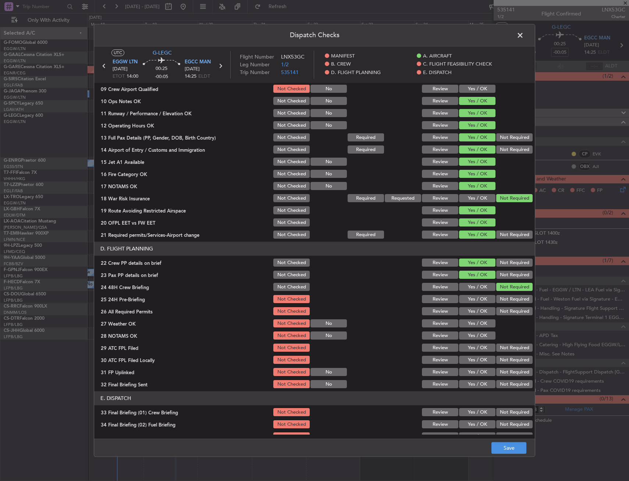
click at [481, 298] on button "Yes / OK" at bounding box center [477, 299] width 36 height 8
click at [521, 452] on button "Save" at bounding box center [509, 448] width 35 height 12
click at [524, 33] on span at bounding box center [524, 37] width 0 height 15
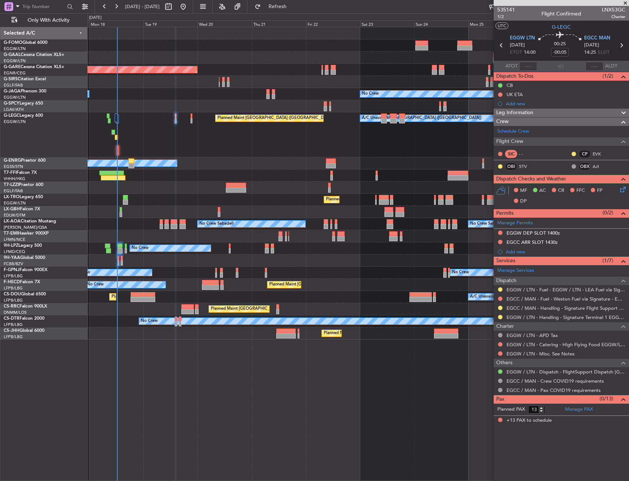
click at [620, 45] on icon at bounding box center [622, 45] width 10 height 10
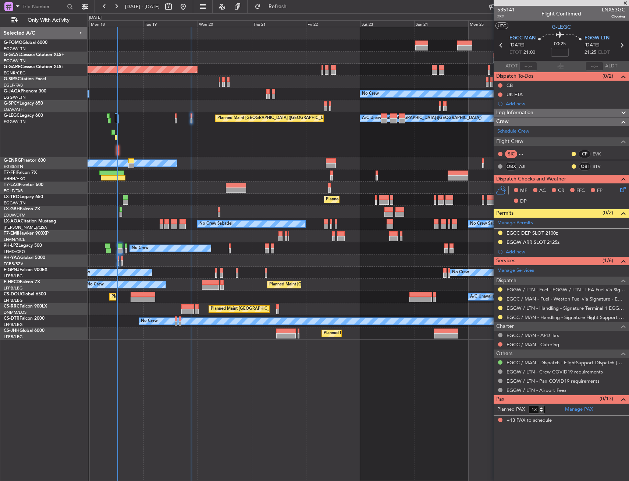
click at [621, 9] on span "LNX53GC" at bounding box center [614, 10] width 24 height 8
copy span "LNX53GC"
click at [559, 55] on input at bounding box center [560, 52] width 18 height 9
type input "+00:10"
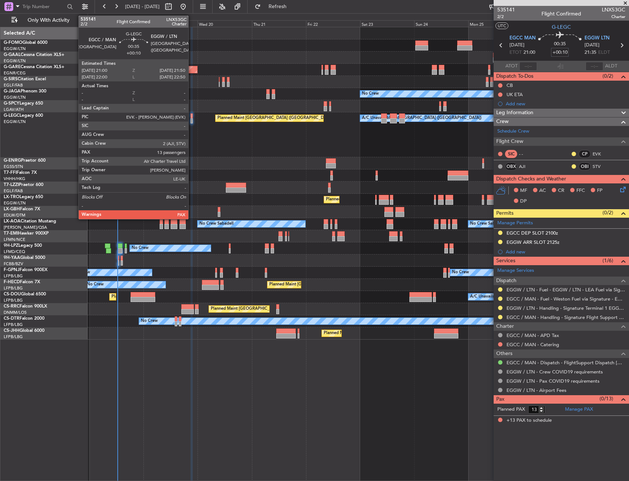
click at [192, 119] on div at bounding box center [192, 120] width 2 height 5
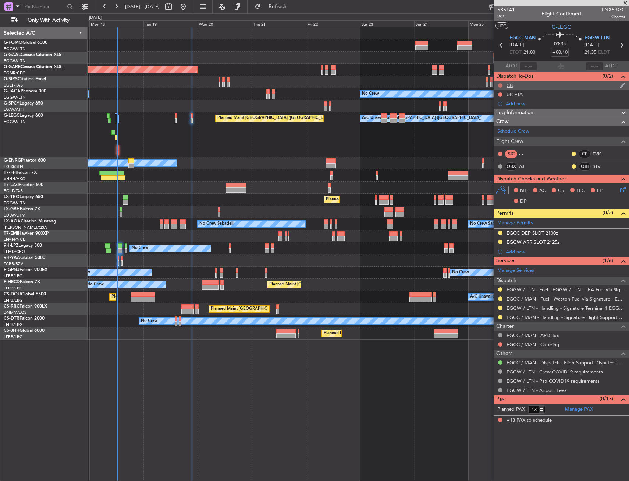
click at [500, 83] on button at bounding box center [500, 85] width 4 height 4
click at [494, 120] on span "Completed" at bounding box center [504, 117] width 24 height 7
click at [621, 194] on mat-tooltip-component "D. FLIGHT PLANNING" at bounding box center [597, 204] width 56 height 20
click at [620, 189] on icon at bounding box center [622, 188] width 6 height 6
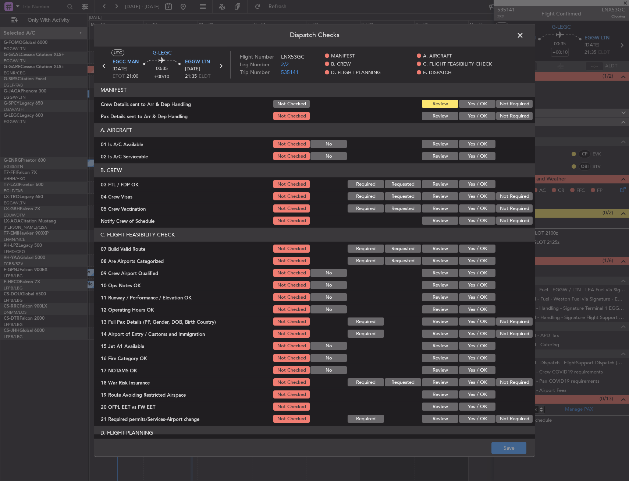
click at [470, 141] on button "Yes / OK" at bounding box center [477, 144] width 36 height 8
click at [470, 159] on button "Yes / OK" at bounding box center [477, 156] width 36 height 8
drag, startPoint x: 470, startPoint y: 197, endPoint x: 461, endPoint y: 248, distance: 51.6
click at [462, 247] on article "MANIFEST Crew Details sent to Arr & Dep Handling Not Checked Review Yes / OK No…" at bounding box center [314, 258] width 441 height 351
click at [461, 248] on button "Yes / OK" at bounding box center [477, 249] width 36 height 8
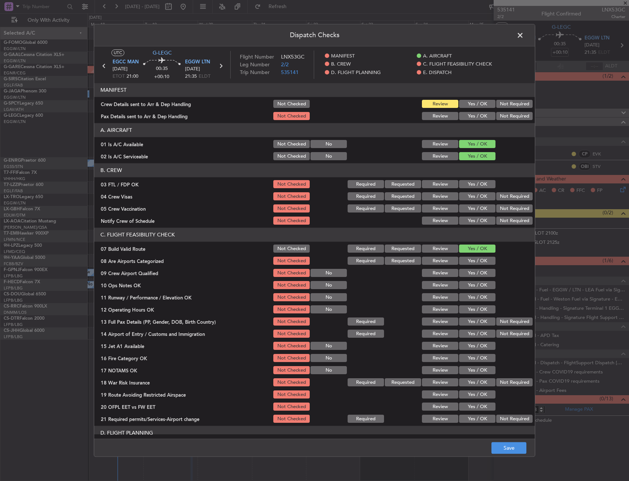
click at [463, 276] on button "Yes / OK" at bounding box center [477, 273] width 36 height 8
click at [259, 259] on div "08 Are Airports Categorized" at bounding box center [183, 260] width 178 height 7
click at [294, 272] on button "Not Checked" at bounding box center [291, 273] width 36 height 8
click at [458, 296] on div "Yes / OK" at bounding box center [476, 297] width 37 height 10
click at [465, 290] on section "C. FLIGHT FEASIBILITY CHECK 07 Build Valid Route Not Checked Required Requested…" at bounding box center [314, 326] width 441 height 196
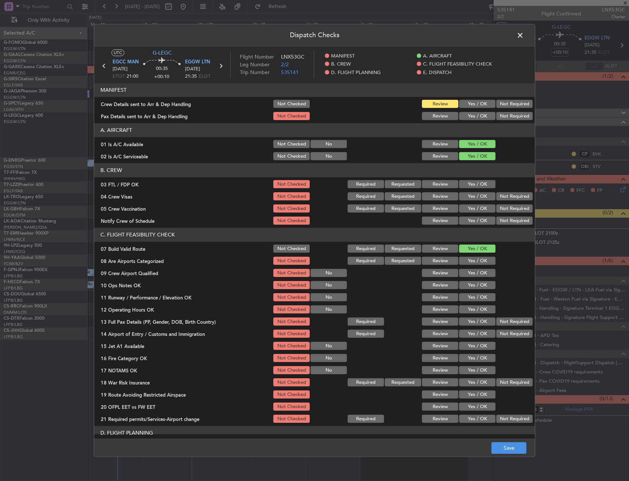
click at [467, 286] on button "Yes / OK" at bounding box center [477, 285] width 36 height 8
click at [468, 294] on button "Yes / OK" at bounding box center [477, 297] width 36 height 8
click at [468, 303] on section "C. FLIGHT FEASIBILITY CHECK 07 Build Valid Route Not Checked Required Requested…" at bounding box center [314, 326] width 441 height 196
click at [468, 308] on button "Yes / OK" at bounding box center [477, 309] width 36 height 8
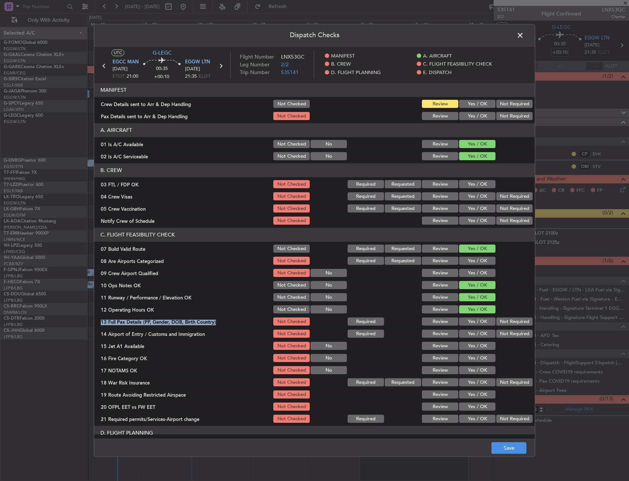
drag, startPoint x: 467, startPoint y: 316, endPoint x: 467, endPoint y: 322, distance: 5.9
click at [467, 317] on section "C. FLIGHT FEASIBILITY CHECK 07 Build Valid Route Not Checked Required Requested…" at bounding box center [314, 326] width 441 height 196
click at [467, 322] on button "Yes / OK" at bounding box center [477, 322] width 36 height 8
click at [467, 329] on div "Yes / OK" at bounding box center [476, 334] width 37 height 10
click at [467, 337] on button "Yes / OK" at bounding box center [477, 334] width 36 height 8
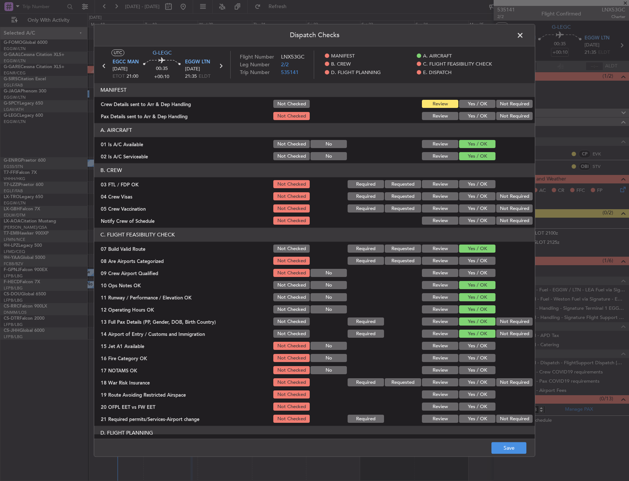
click at [467, 343] on button "Yes / OK" at bounding box center [477, 346] width 36 height 8
drag, startPoint x: 468, startPoint y: 347, endPoint x: 470, endPoint y: 356, distance: 9.4
click at [468, 352] on section "C. FLIGHT FEASIBILITY CHECK 07 Build Valid Route Not Checked Required Requested…" at bounding box center [314, 326] width 441 height 196
drag, startPoint x: 470, startPoint y: 356, endPoint x: 473, endPoint y: 363, distance: 6.9
click at [470, 357] on button "Yes / OK" at bounding box center [477, 358] width 36 height 8
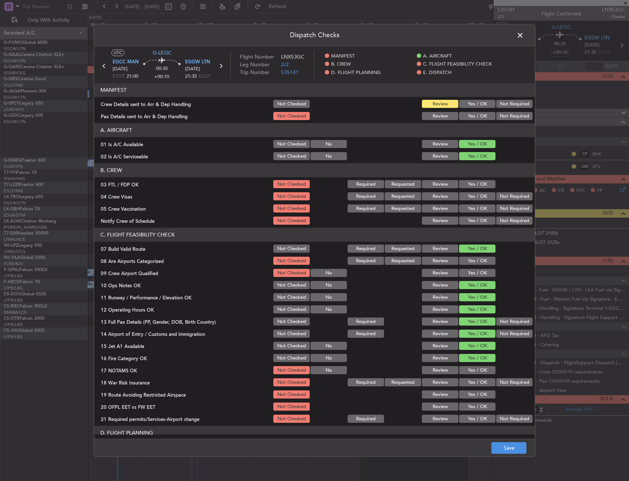
drag, startPoint x: 473, startPoint y: 363, endPoint x: 474, endPoint y: 369, distance: 6.5
click at [473, 364] on section "C. FLIGHT FEASIBILITY CHECK 07 Build Valid Route Not Checked Required Requested…" at bounding box center [314, 326] width 441 height 196
click at [475, 371] on button "Yes / OK" at bounding box center [477, 370] width 36 height 8
click at [502, 382] on button "Not Required" at bounding box center [515, 382] width 36 height 8
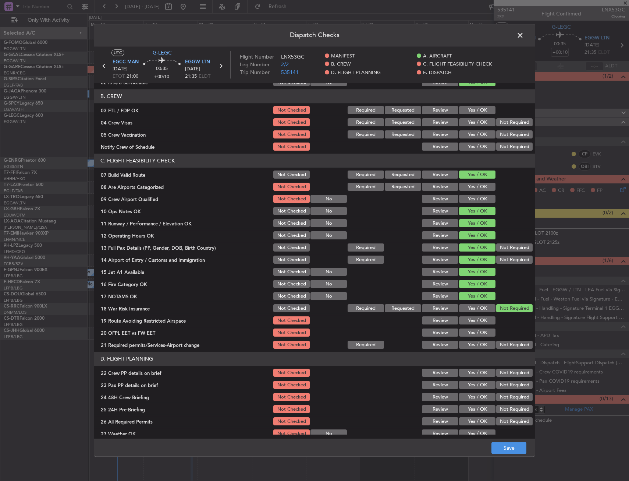
scroll to position [147, 0]
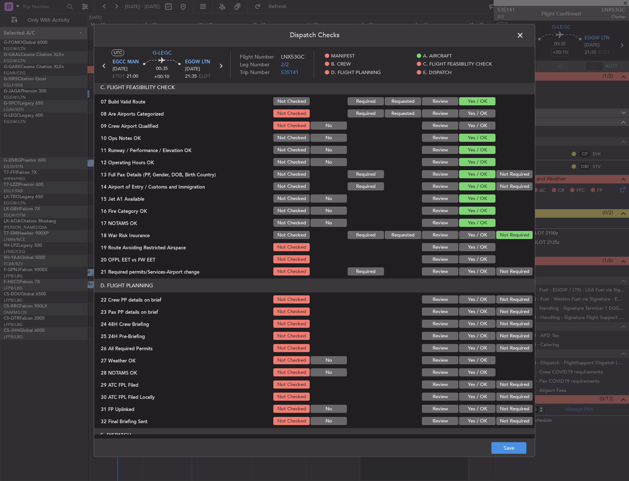
drag, startPoint x: 474, startPoint y: 243, endPoint x: 472, endPoint y: 254, distance: 11.3
click at [474, 244] on button "Yes / OK" at bounding box center [477, 247] width 36 height 8
drag, startPoint x: 471, startPoint y: 255, endPoint x: 470, endPoint y: 262, distance: 7.6
click at [471, 255] on div "Yes / OK" at bounding box center [476, 259] width 37 height 10
drag, startPoint x: 470, startPoint y: 262, endPoint x: 469, endPoint y: 268, distance: 6.3
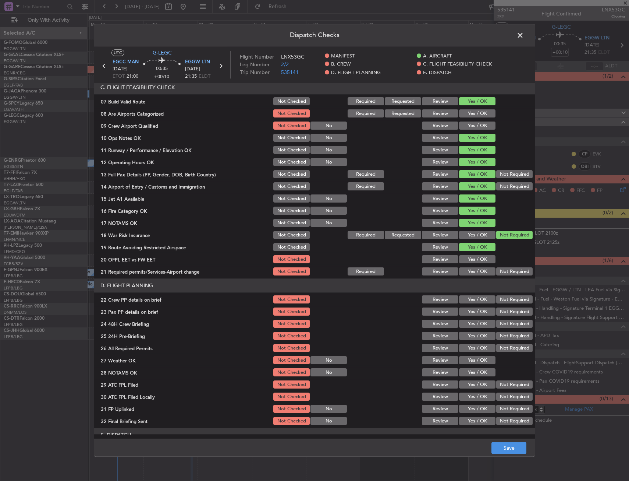
click at [470, 266] on section "C. FLIGHT FEASIBILITY CHECK 07 Build Valid Route Not Checked Required Requested…" at bounding box center [314, 179] width 441 height 196
drag, startPoint x: 469, startPoint y: 268, endPoint x: 469, endPoint y: 262, distance: 6.6
click at [469, 268] on button "Yes / OK" at bounding box center [477, 272] width 36 height 8
drag, startPoint x: 469, startPoint y: 261, endPoint x: 476, endPoint y: 301, distance: 40.4
click at [470, 264] on div "Yes / OK" at bounding box center [476, 259] width 37 height 10
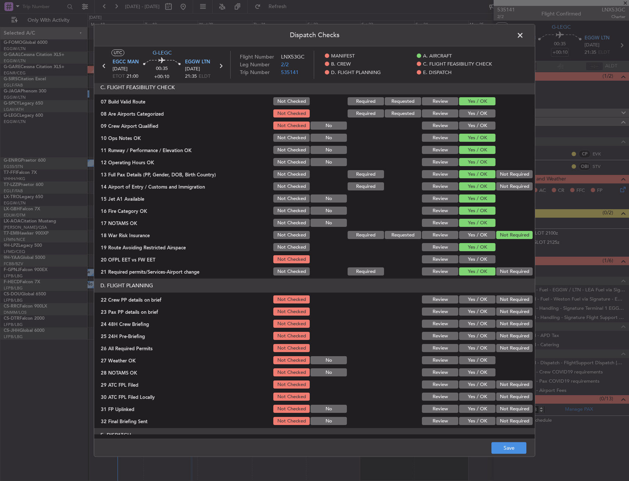
click at [477, 304] on div "Yes / OK" at bounding box center [476, 299] width 37 height 10
click at [467, 247] on button "Yes / OK" at bounding box center [477, 247] width 36 height 8
click at [468, 257] on button "Yes / OK" at bounding box center [477, 259] width 36 height 8
click at [468, 258] on button "Yes / OK" at bounding box center [477, 259] width 36 height 8
click at [469, 290] on header "D. FLIGHT PLANNING" at bounding box center [314, 286] width 441 height 14
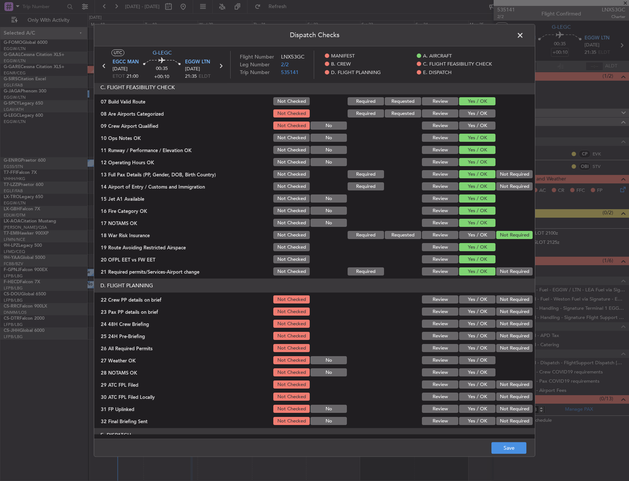
click at [467, 299] on button "Yes / OK" at bounding box center [477, 300] width 36 height 8
click at [470, 310] on button "Yes / OK" at bounding box center [477, 312] width 36 height 8
click at [471, 321] on button "Yes / OK" at bounding box center [477, 324] width 36 height 8
drag, startPoint x: 490, startPoint y: 332, endPoint x: 502, endPoint y: 358, distance: 28.3
click at [495, 332] on div "Not Required" at bounding box center [513, 336] width 37 height 10
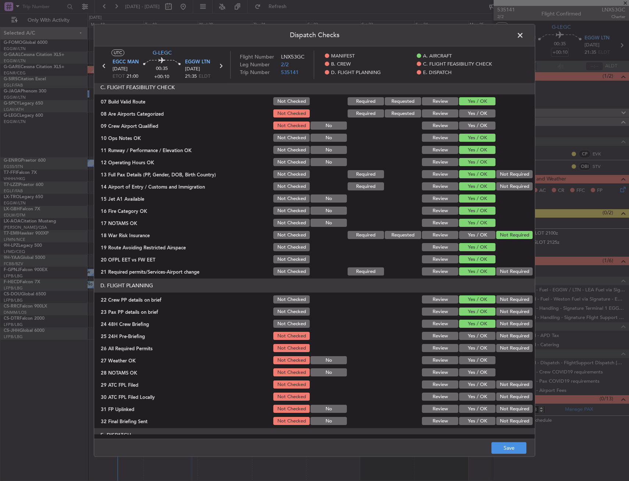
click at [497, 335] on button "Not Required" at bounding box center [515, 336] width 36 height 8
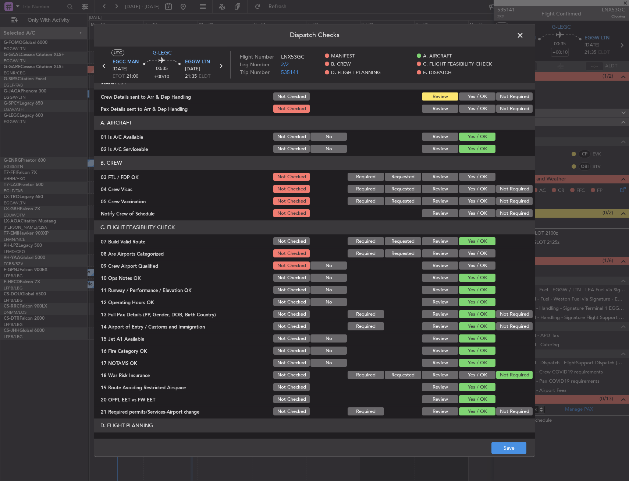
scroll to position [0, 0]
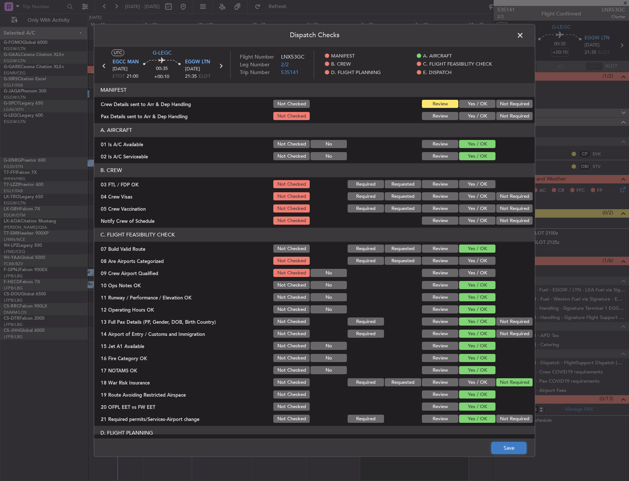
click at [515, 445] on button "Save" at bounding box center [509, 448] width 35 height 12
click at [524, 37] on span at bounding box center [524, 37] width 0 height 15
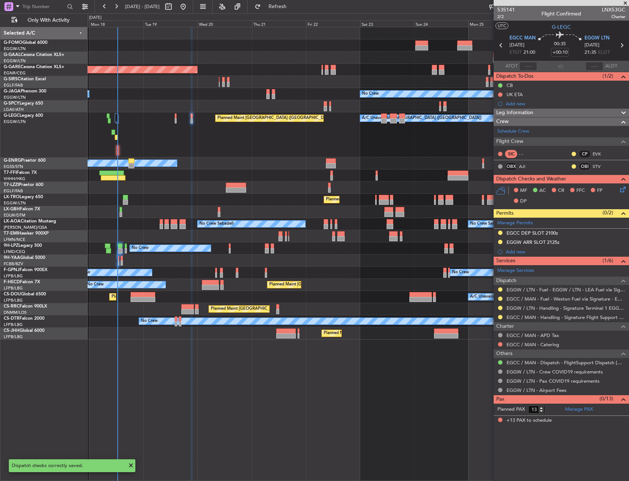
click at [194, 119] on div "Planned Maint London (Luton) A/C Unavailable London (Luton)" at bounding box center [358, 134] width 541 height 45
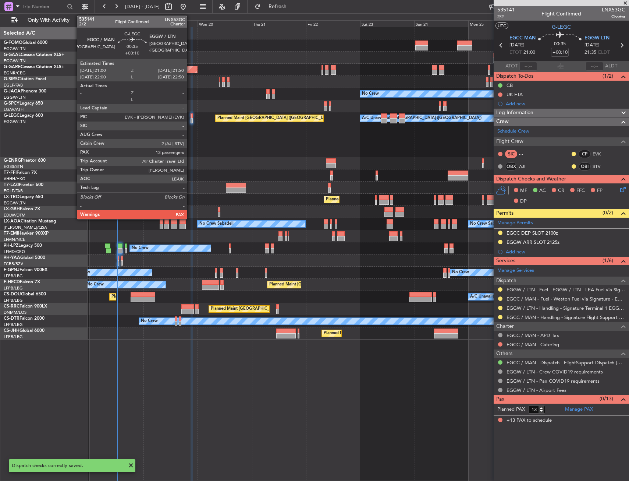
click at [191, 119] on div at bounding box center [192, 120] width 2 height 5
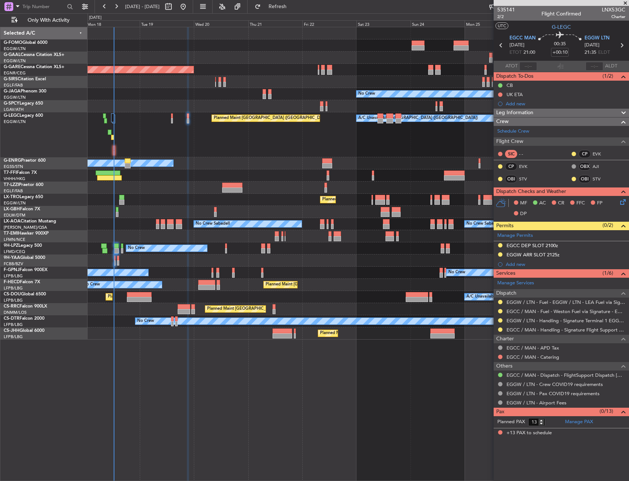
click at [152, 176] on div "Planned Maint Windsor Locks (Bradley Intl) Planned Maint Dusseldorf Unplanned M…" at bounding box center [358, 183] width 541 height 312
click at [114, 140] on div "Planned Maint London (Luton) A/C Unavailable London (Luton)" at bounding box center [358, 134] width 541 height 45
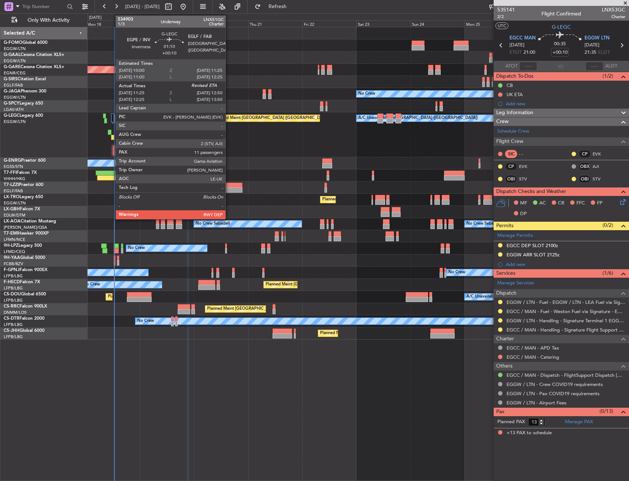
click at [112, 136] on div at bounding box center [112, 137] width 3 height 5
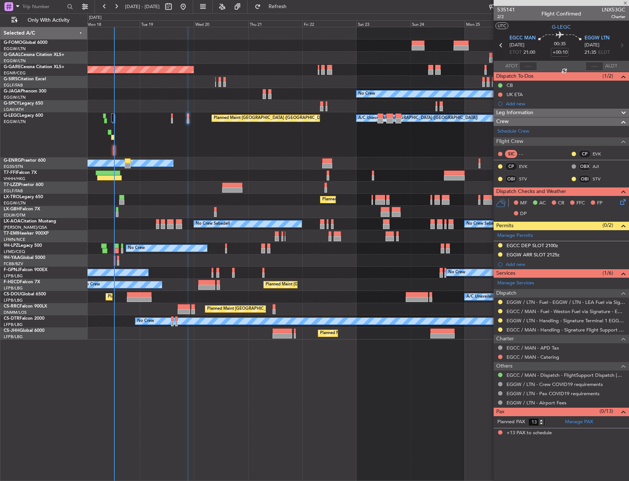
type input "11:25"
type input "11"
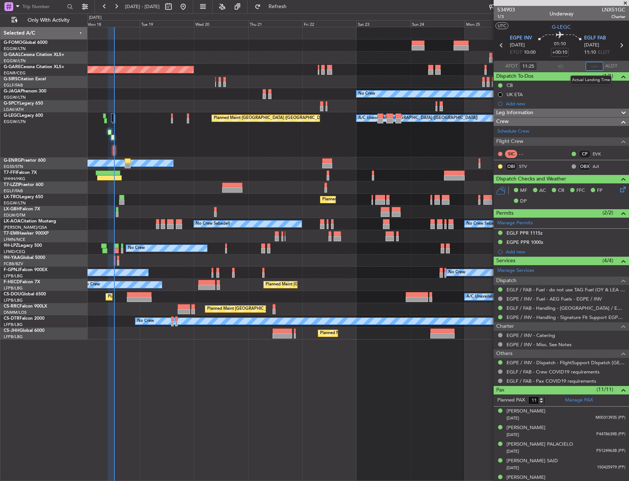
click at [590, 68] on input "text" at bounding box center [595, 66] width 18 height 9
click at [590, 69] on input "text" at bounding box center [595, 66] width 18 height 9
click at [569, 60] on section "EGPE INV 18/08/2025 ETOT 10:00 01:10 +00:10 EGLF FAB 18/08/2025 11:10 ELDT" at bounding box center [561, 46] width 135 height 29
type input "12:39"
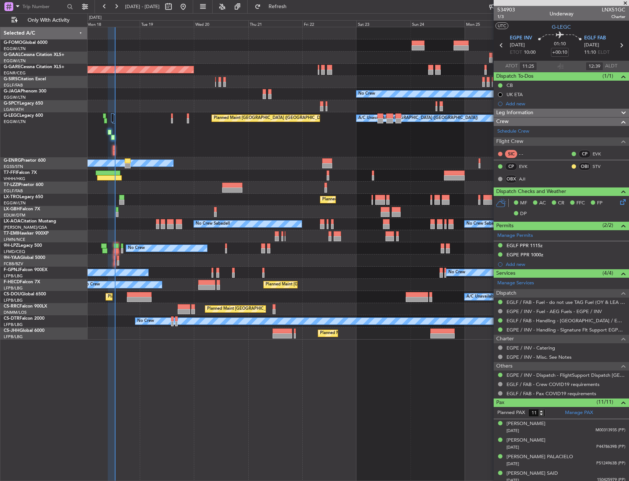
click at [207, 56] on div "Planned Maint Windsor Locks (Bradley Intl) Planned Maint Dusseldorf Unplanned M…" at bounding box center [358, 183] width 541 height 312
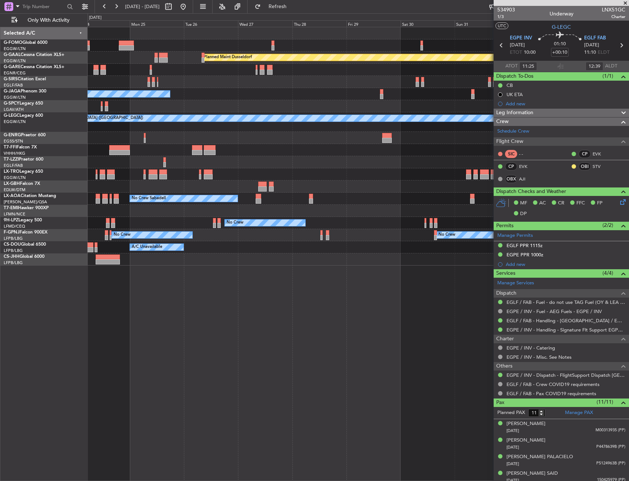
click at [296, 51] on div at bounding box center [358, 45] width 541 height 12
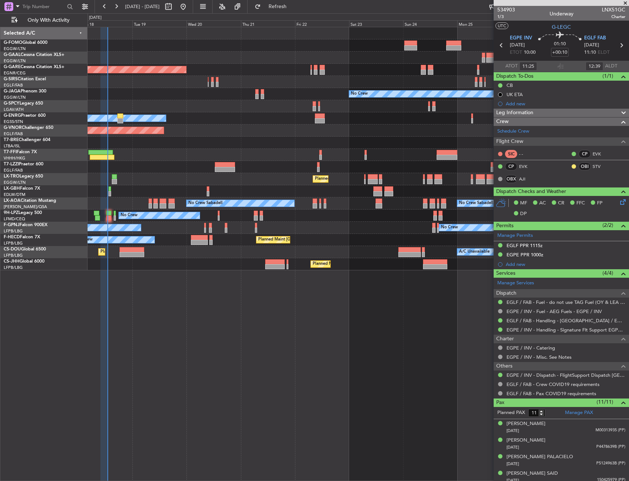
click at [615, 85] on fb-app "24 Aug 2025 - 03 Sep 2025 Refresh Quick Links Only With Activity Planned Maint …" at bounding box center [314, 243] width 629 height 475
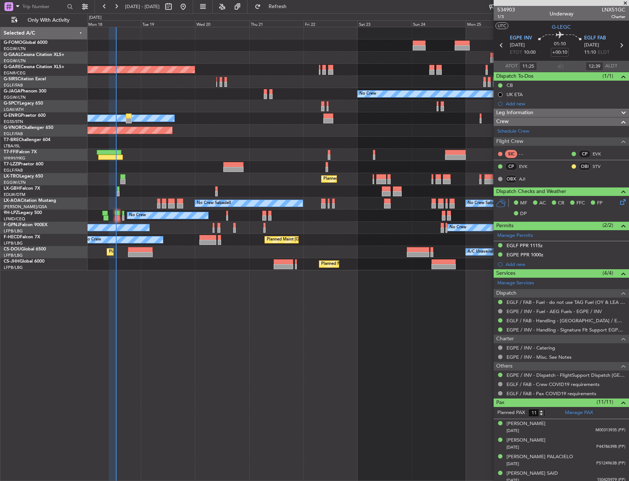
click at [302, 98] on div "No Crew Owner" at bounding box center [358, 94] width 541 height 12
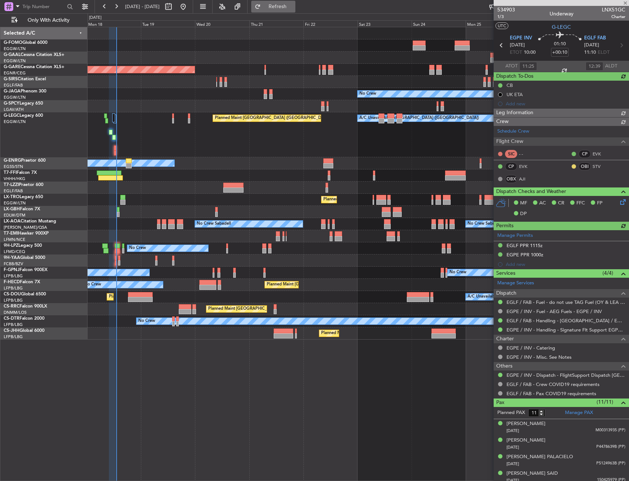
click at [292, 6] on span "Refresh" at bounding box center [277, 6] width 31 height 5
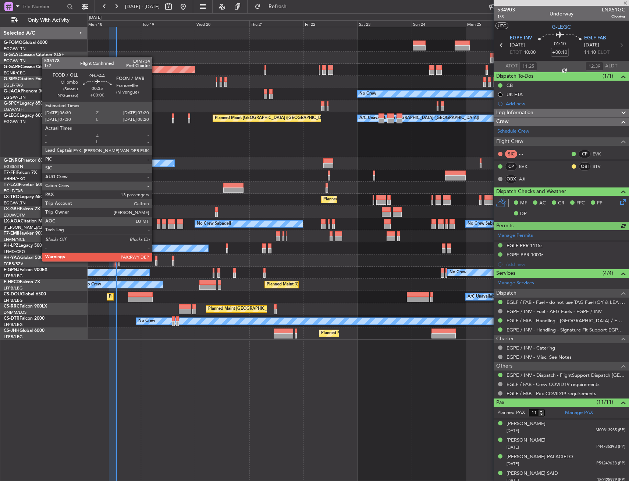
click at [155, 261] on div at bounding box center [156, 262] width 2 height 5
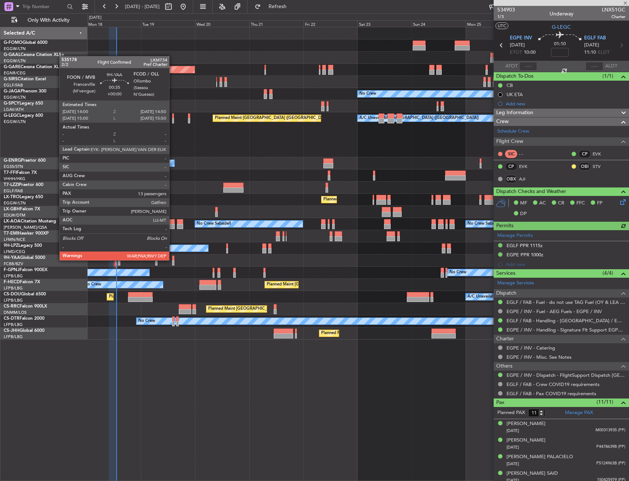
type input "13"
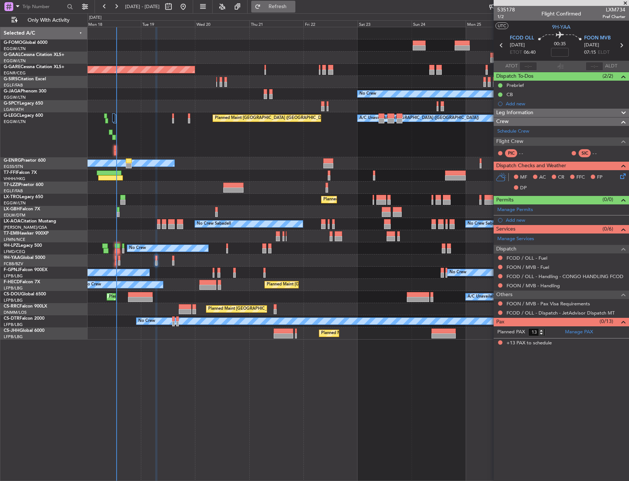
click at [296, 3] on button "Refresh" at bounding box center [273, 7] width 44 height 12
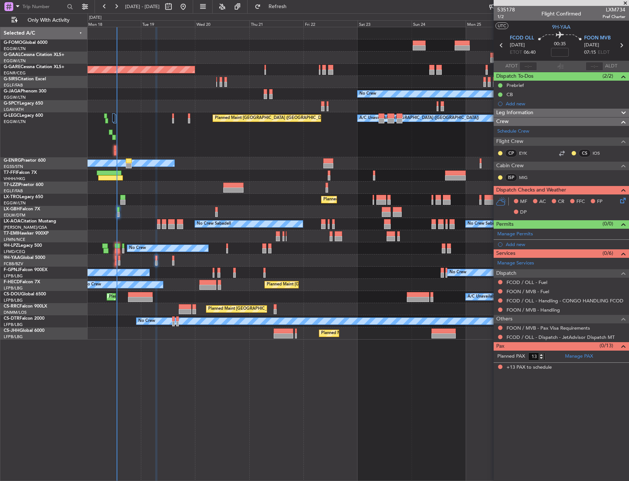
click at [313, 17] on div "0 0 Mon 18 Tue 19 Wed 20 Thu 21 Fri 22 Sat 23 Sun 24 Aug 2025 Mon 25 Tue 26 Wed…" at bounding box center [358, 20] width 541 height 13
click at [296, 10] on button "Refresh" at bounding box center [273, 7] width 44 height 12
click at [209, 380] on div "Planned Maint Windsor Locks (Bradley Intl) Planned Maint Dusseldorf Unplanned M…" at bounding box center [359, 254] width 542 height 454
click at [237, 175] on div at bounding box center [358, 175] width 541 height 12
click at [293, 6] on span "Refresh" at bounding box center [277, 6] width 31 height 5
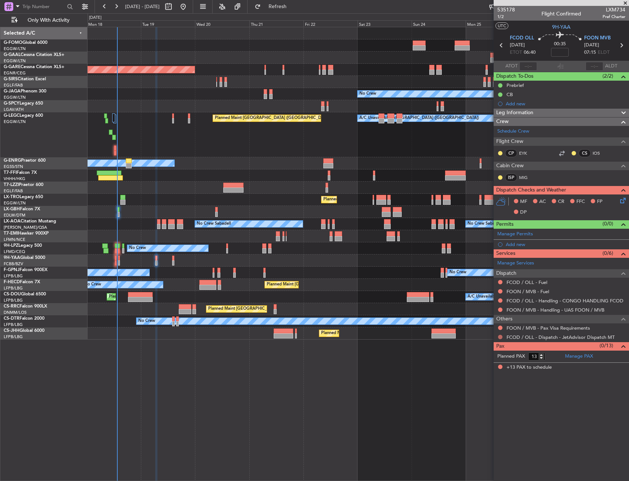
click at [501, 335] on button at bounding box center [500, 337] width 4 height 4
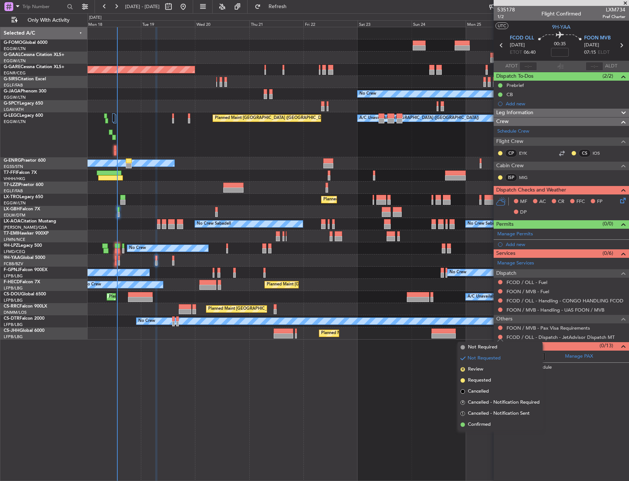
click at [484, 423] on span "Confirmed" at bounding box center [479, 424] width 23 height 7
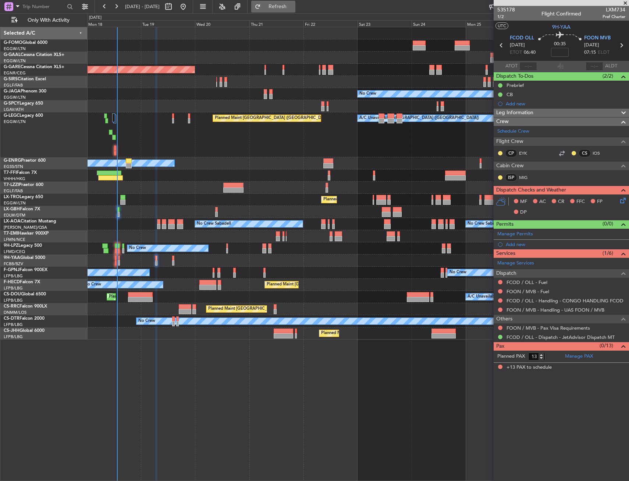
click at [296, 10] on button "Refresh" at bounding box center [273, 7] width 44 height 12
click at [293, 5] on span "Refresh" at bounding box center [277, 6] width 31 height 5
click at [71, 20] on span "Only With Activity" at bounding box center [48, 20] width 59 height 5
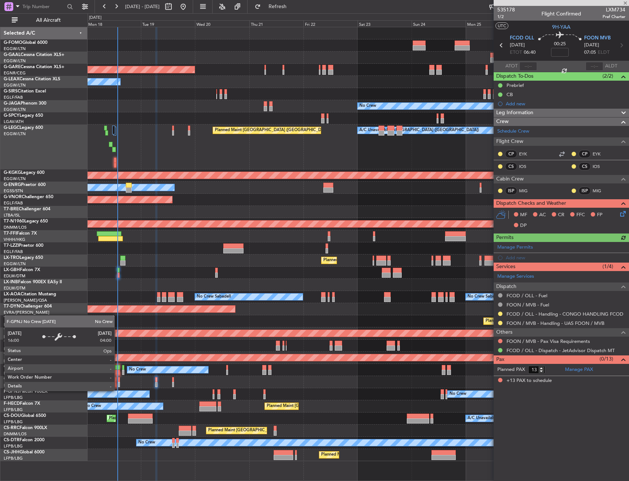
type input "-00:10"
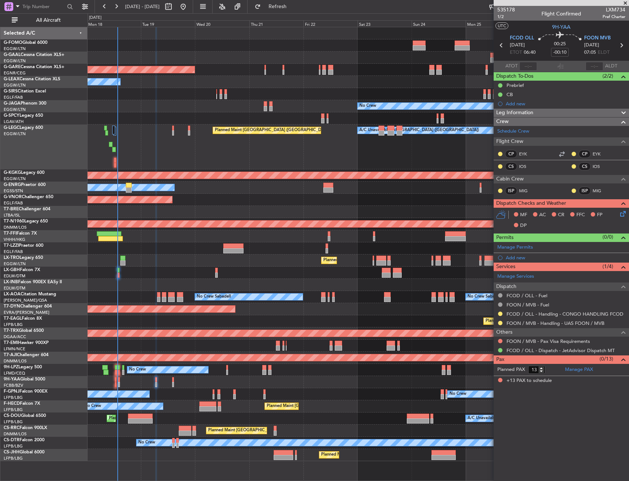
click at [52, 25] on fb-flight-board "[DATE] - [DATE] Refresh Quick Links All Aircraft Planned Maint Windsor Locks ([…" at bounding box center [314, 243] width 629 height 475
drag, startPoint x: 52, startPoint y: 24, endPoint x: 59, endPoint y: 20, distance: 8.6
click at [53, 23] on button "All Aircraft" at bounding box center [44, 20] width 72 height 12
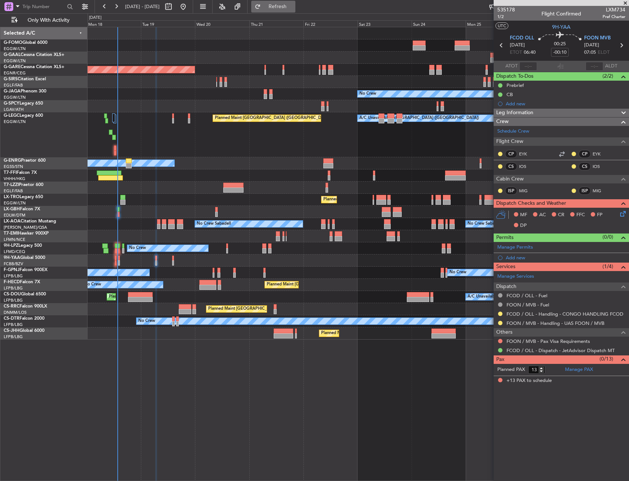
click at [277, 3] on button "Refresh" at bounding box center [273, 7] width 44 height 12
click at [296, 11] on button "Refresh" at bounding box center [273, 7] width 44 height 12
click at [293, 9] on span "Refresh" at bounding box center [277, 6] width 31 height 5
click at [263, 73] on div "Unplanned Maint [PERSON_NAME]" at bounding box center [358, 70] width 541 height 12
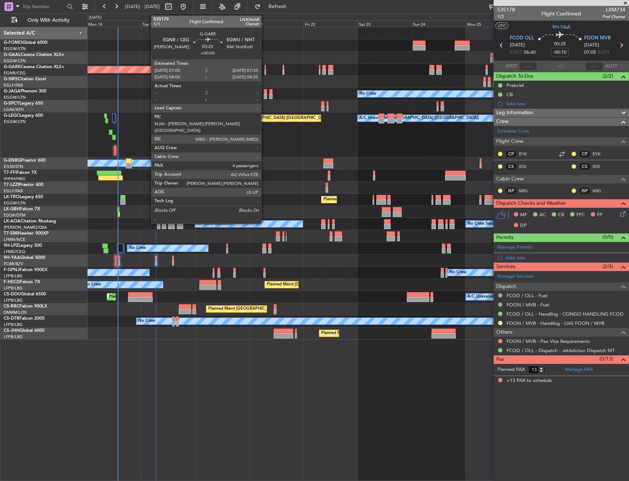
click at [265, 70] on div at bounding box center [265, 72] width 1 height 5
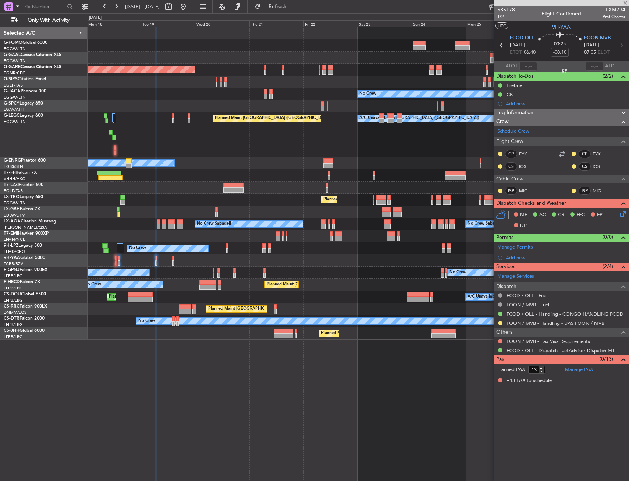
type input "4"
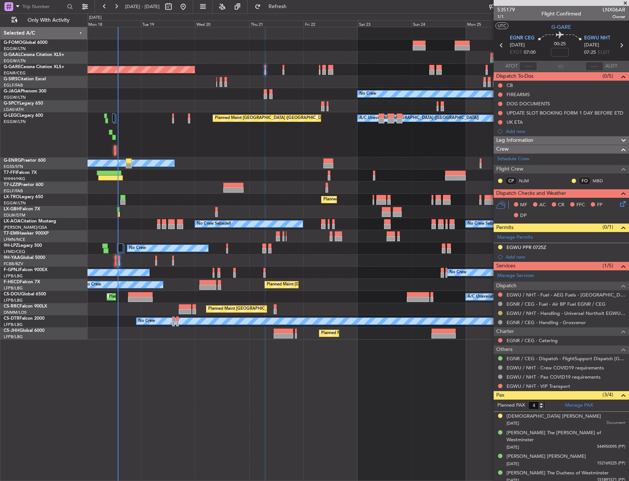
click at [501, 312] on button at bounding box center [500, 313] width 4 height 4
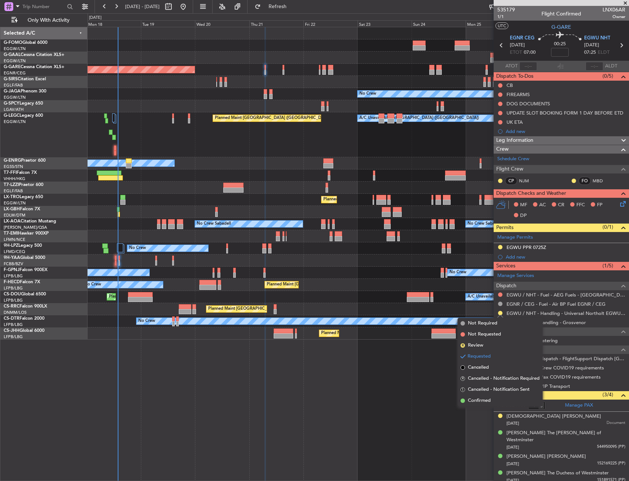
drag, startPoint x: 480, startPoint y: 402, endPoint x: 480, endPoint y: 397, distance: 4.8
click at [480, 398] on span "Confirmed" at bounding box center [479, 400] width 23 height 7
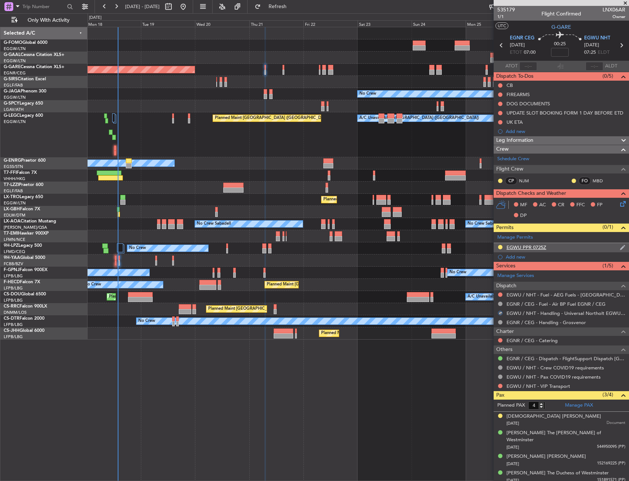
click at [544, 250] on div "EGWU PPR 0725Z" at bounding box center [561, 247] width 135 height 9
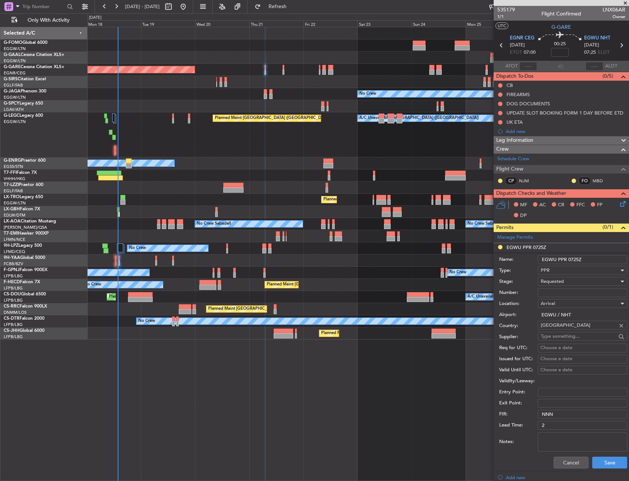
click at [579, 259] on input "EGWU PPR 0725Z" at bounding box center [582, 259] width 89 height 9
type input "EGWU PPR 0730Z"
click at [564, 282] on span "Requested" at bounding box center [552, 281] width 23 height 7
click at [556, 341] on span "Received OK" at bounding box center [579, 337] width 77 height 11
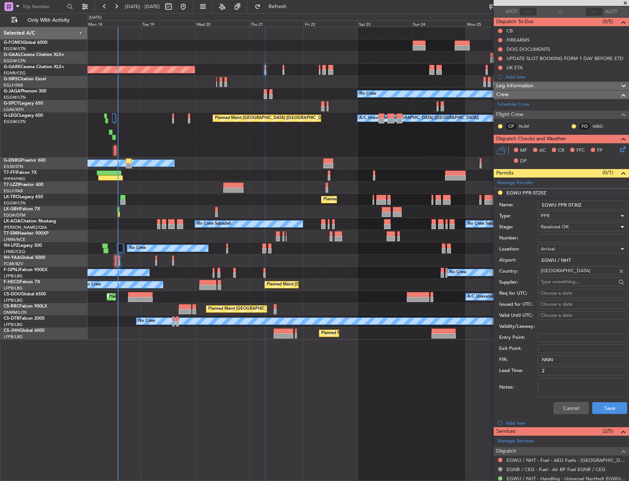
scroll to position [110, 0]
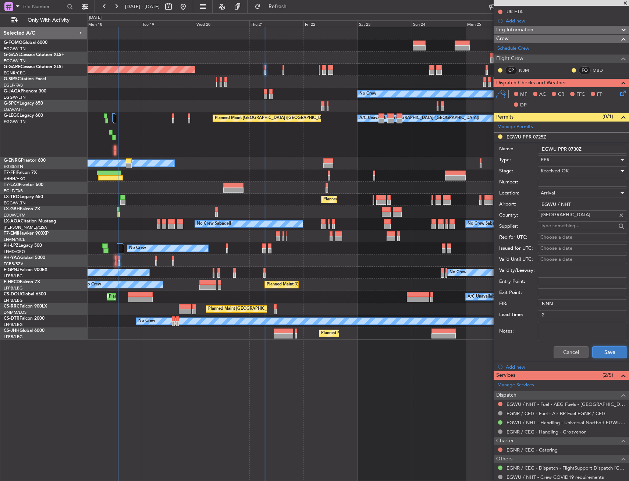
click at [604, 354] on button "Save" at bounding box center [610, 352] width 35 height 12
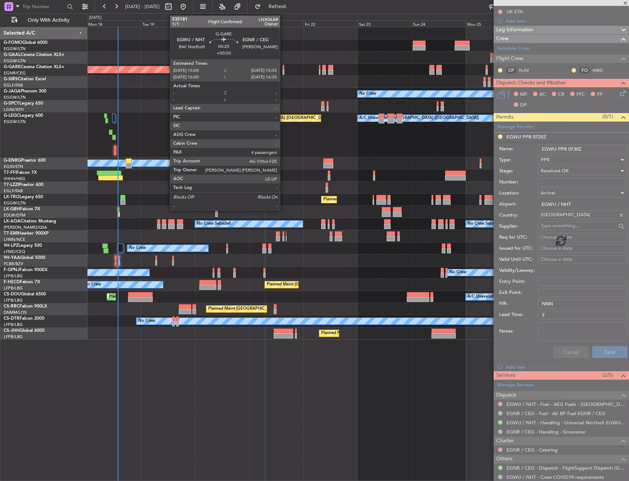
scroll to position [0, 0]
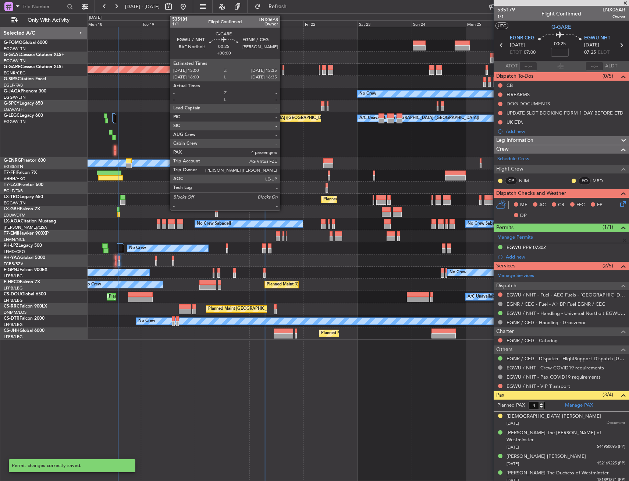
click at [283, 72] on div at bounding box center [283, 72] width 1 height 5
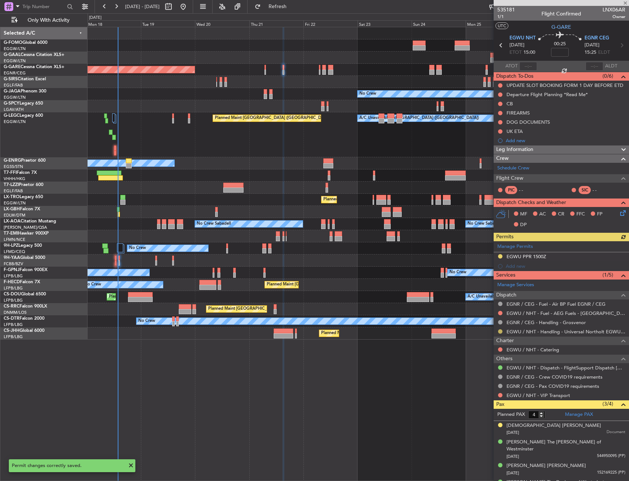
click at [501, 332] on button at bounding box center [500, 331] width 4 height 4
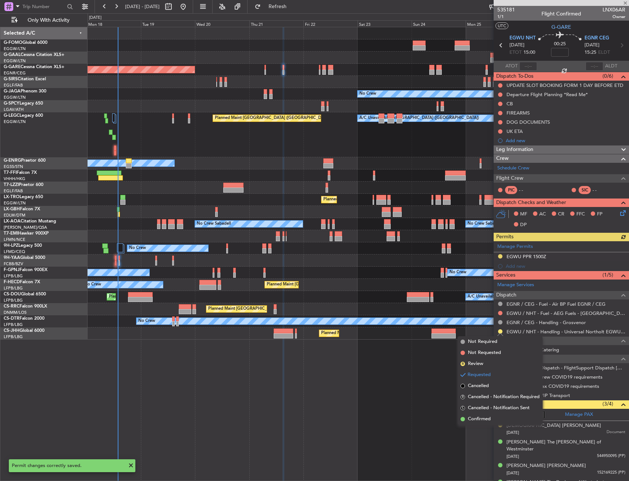
drag, startPoint x: 489, startPoint y: 417, endPoint x: 504, endPoint y: 347, distance: 71.2
click at [489, 416] on span "Confirmed" at bounding box center [479, 418] width 23 height 7
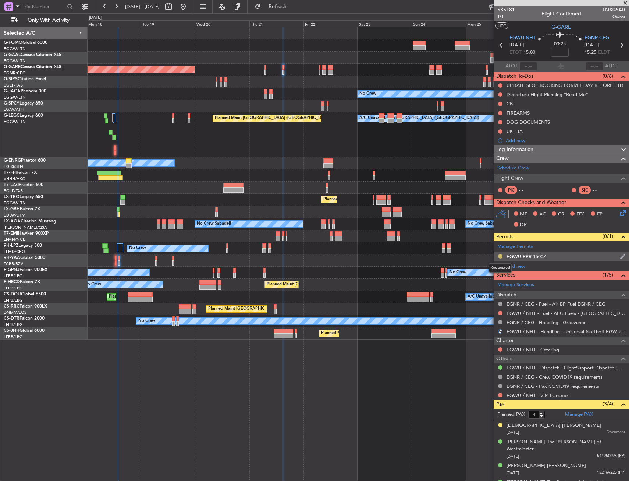
click at [499, 254] on button at bounding box center [500, 256] width 4 height 4
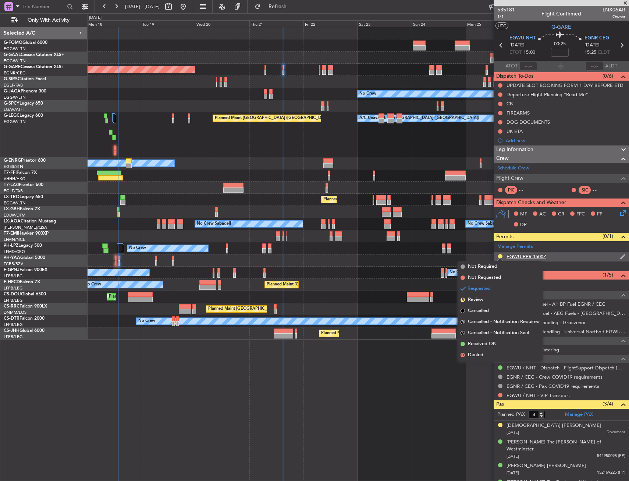
click at [524, 255] on div "EGWU PPR 1500Z" at bounding box center [527, 256] width 40 height 6
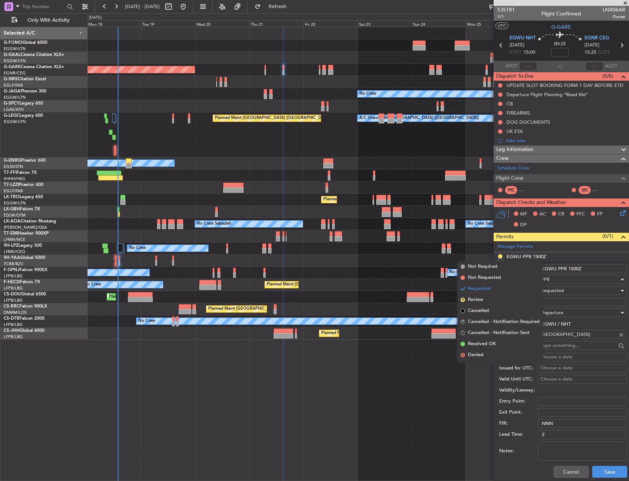
click at [576, 268] on input "EGWU PPR 1500Z" at bounding box center [582, 268] width 89 height 9
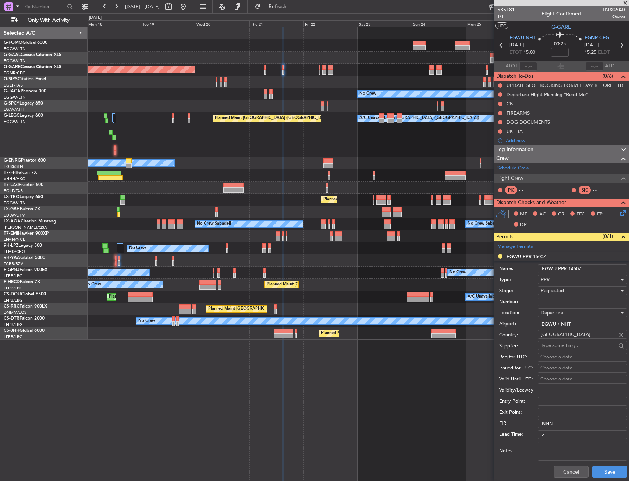
type input "EGWU PPR 1450Z"
click at [567, 287] on div "Requested" at bounding box center [580, 290] width 78 height 11
click at [555, 342] on span "Received OK" at bounding box center [579, 346] width 77 height 11
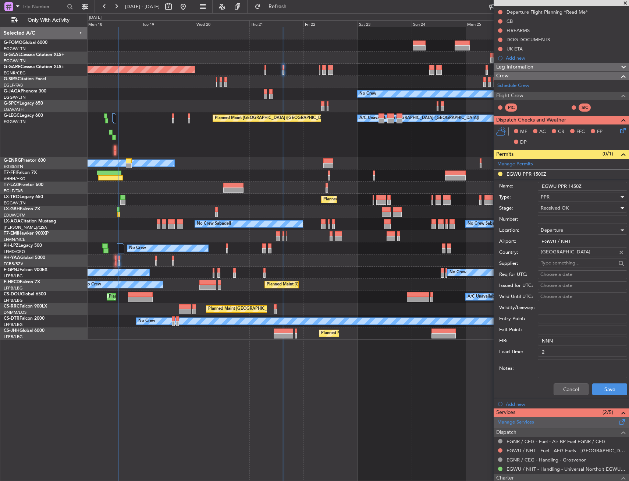
scroll to position [184, 0]
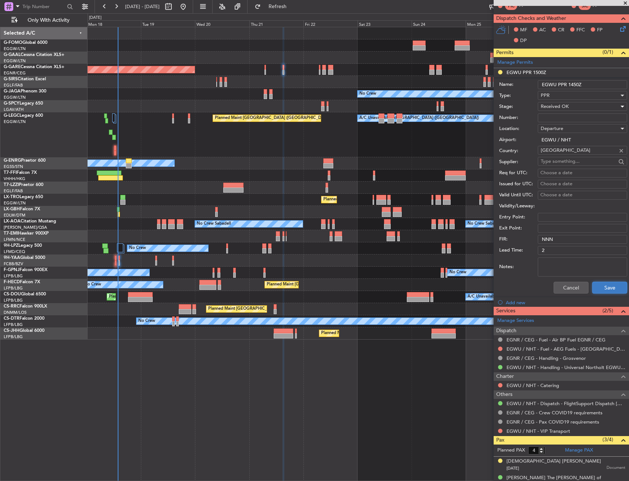
click at [603, 282] on button "Save" at bounding box center [610, 288] width 35 height 12
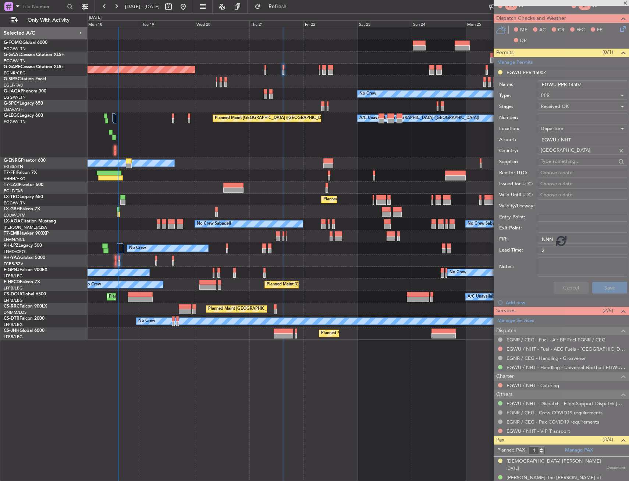
scroll to position [6, 0]
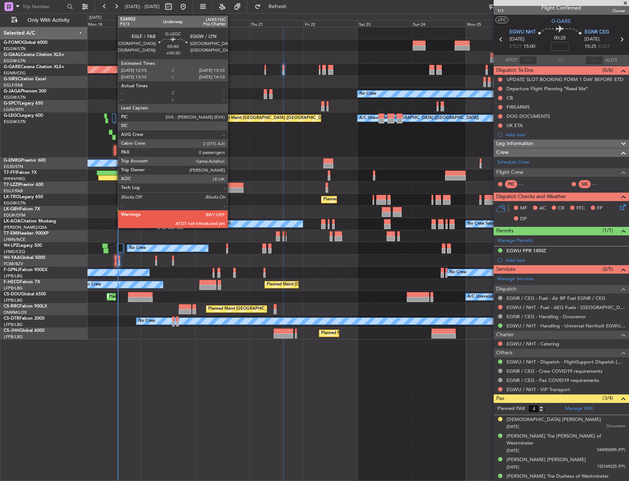
click at [114, 146] on div at bounding box center [115, 147] width 2 height 5
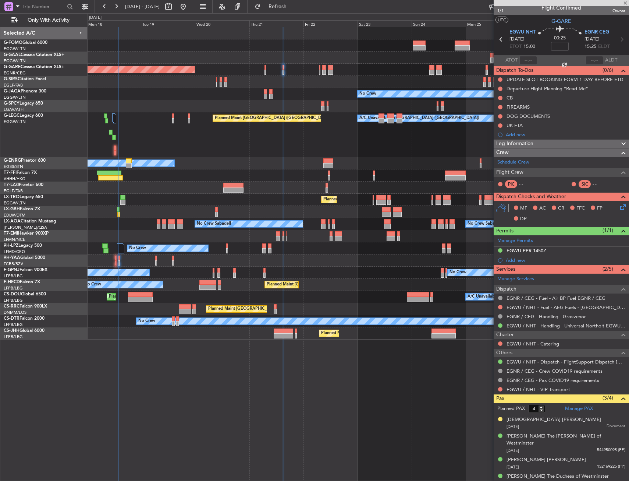
type input "+00:30"
type input "0"
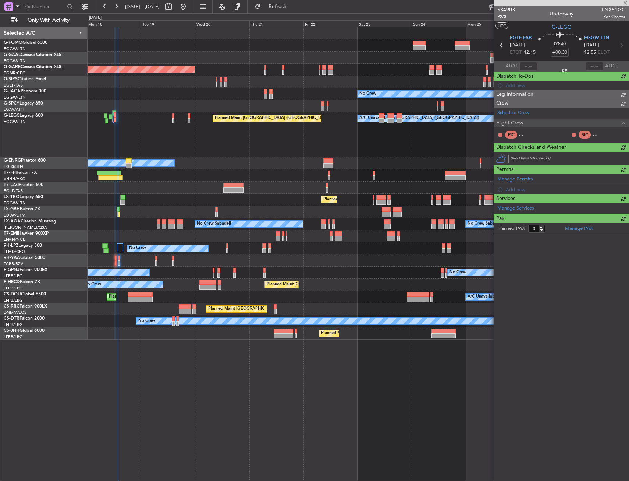
scroll to position [0, 0]
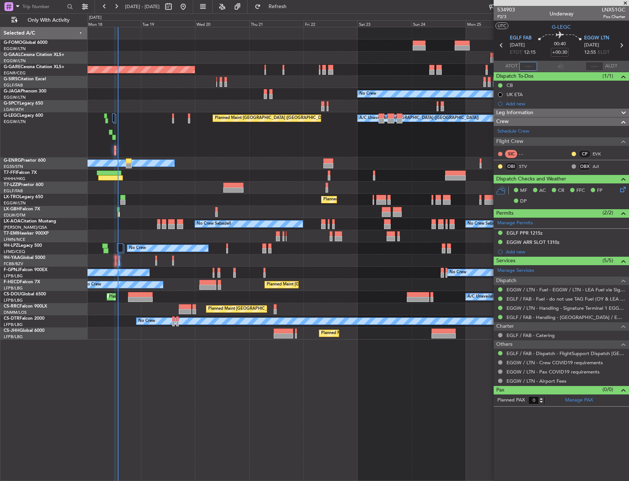
click at [527, 70] on input "text" at bounding box center [529, 66] width 18 height 9
click at [553, 59] on mat-tooltip-component "Flight Time Correction" at bounding box center [560, 69] width 55 height 20
type input "13:46"
